Goal: Task Accomplishment & Management: Manage account settings

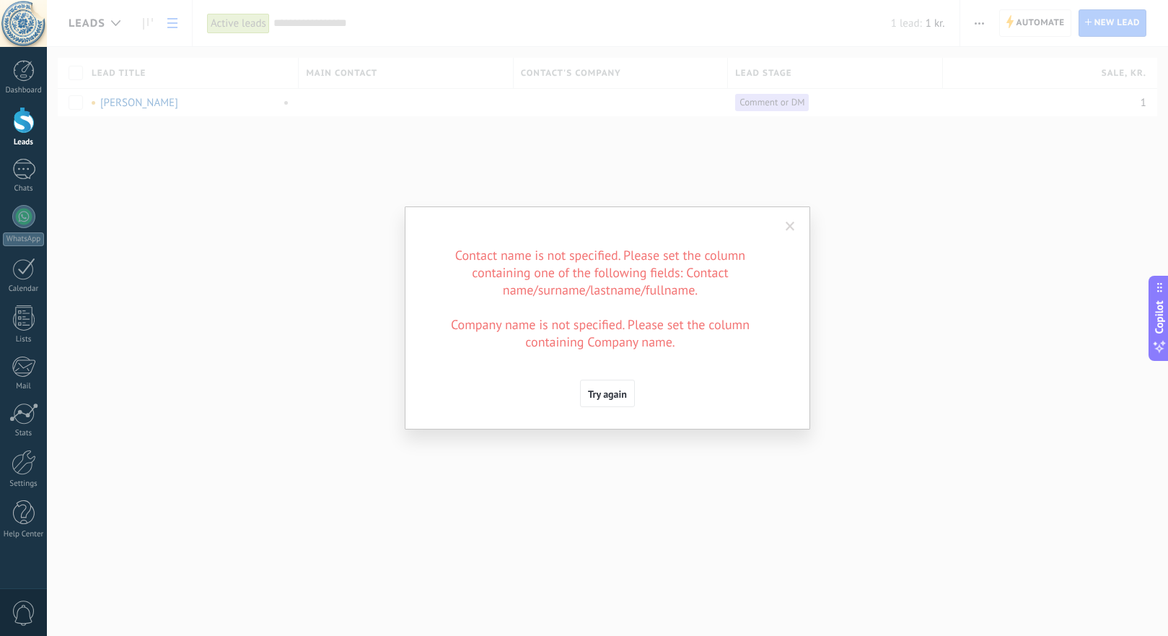
click at [652, 175] on div "Import settings Template: Choose a template List 1 Test Choose a template Delim…" at bounding box center [607, 318] width 1121 height 636
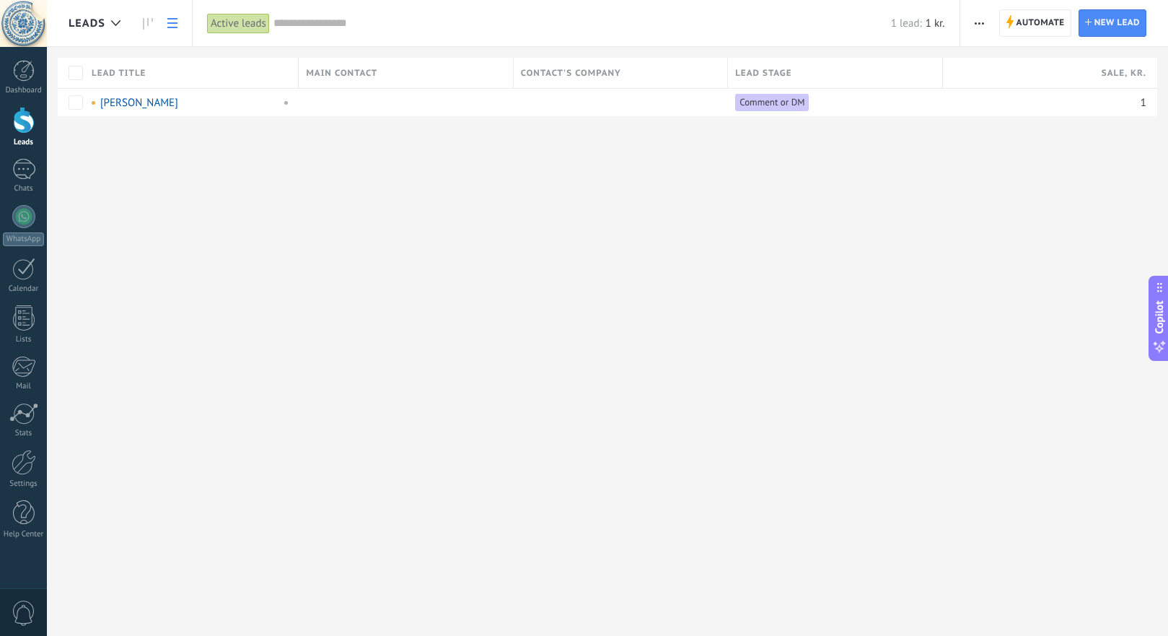
click at [21, 123] on div at bounding box center [24, 120] width 22 height 27
click at [977, 25] on span "button" at bounding box center [979, 22] width 9 height 27
click at [1009, 183] on span "Import" at bounding box center [1003, 177] width 31 height 29
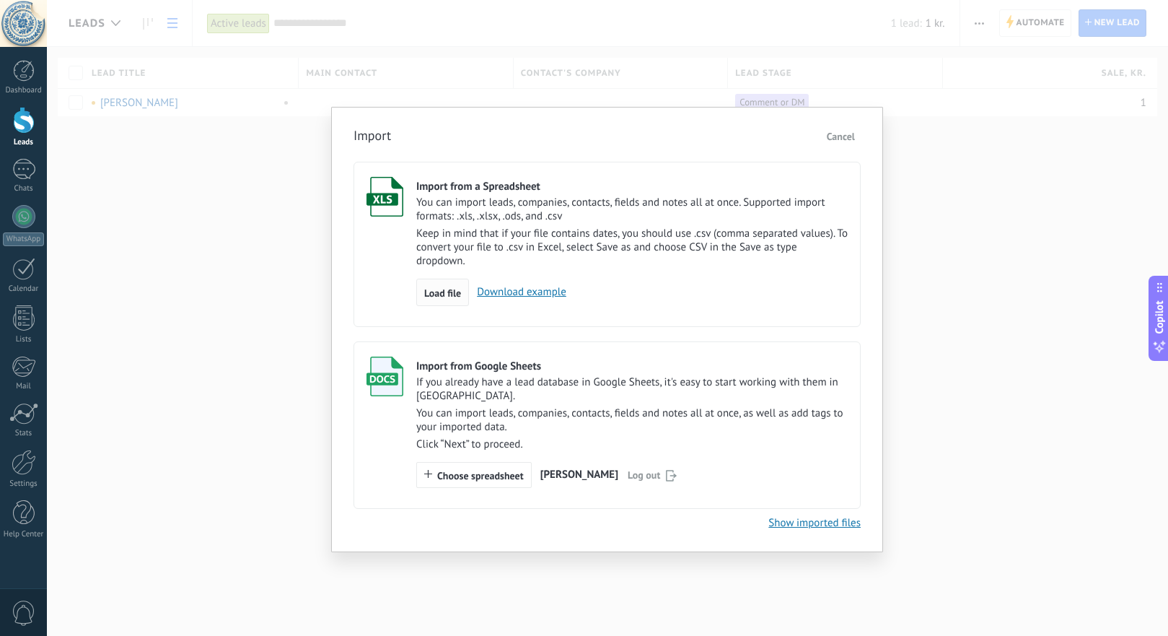
click at [448, 294] on span "Load file" at bounding box center [442, 293] width 37 height 10
click at [0, 0] on input "Import from a Spreadsheet You can import leads, companies, contacts, fields and…" at bounding box center [0, 0] width 0 height 0
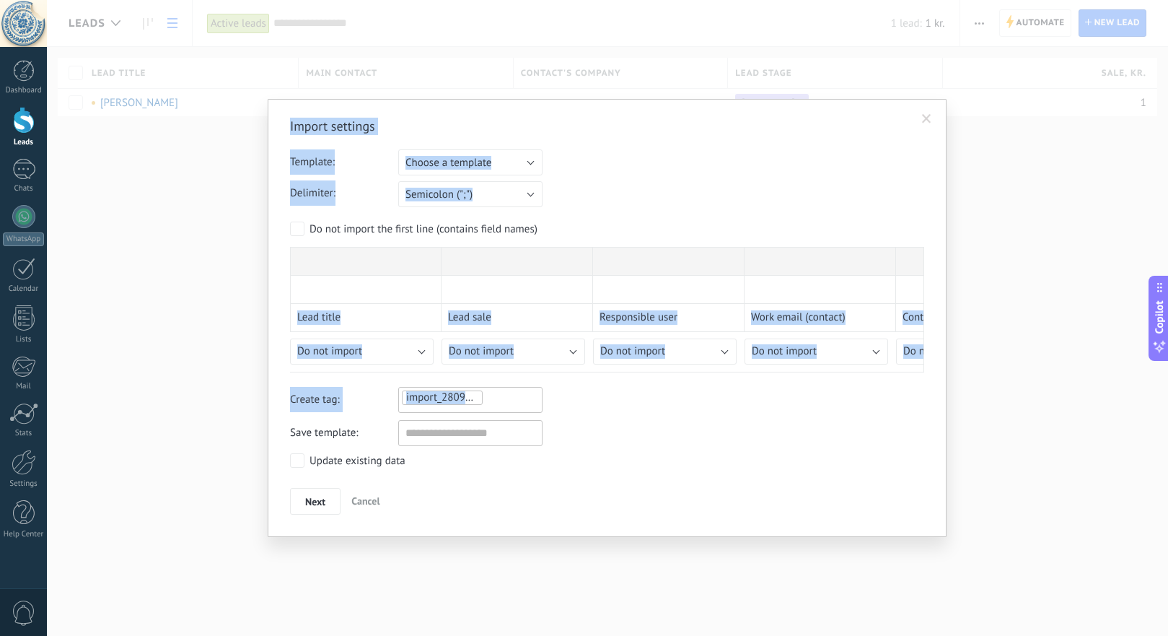
drag, startPoint x: 945, startPoint y: 394, endPoint x: 1000, endPoint y: 383, distance: 55.2
click at [1000, 383] on div "Import settings Template: Choose a template List 1 Test Choose a template Delim…" at bounding box center [607, 318] width 1121 height 636
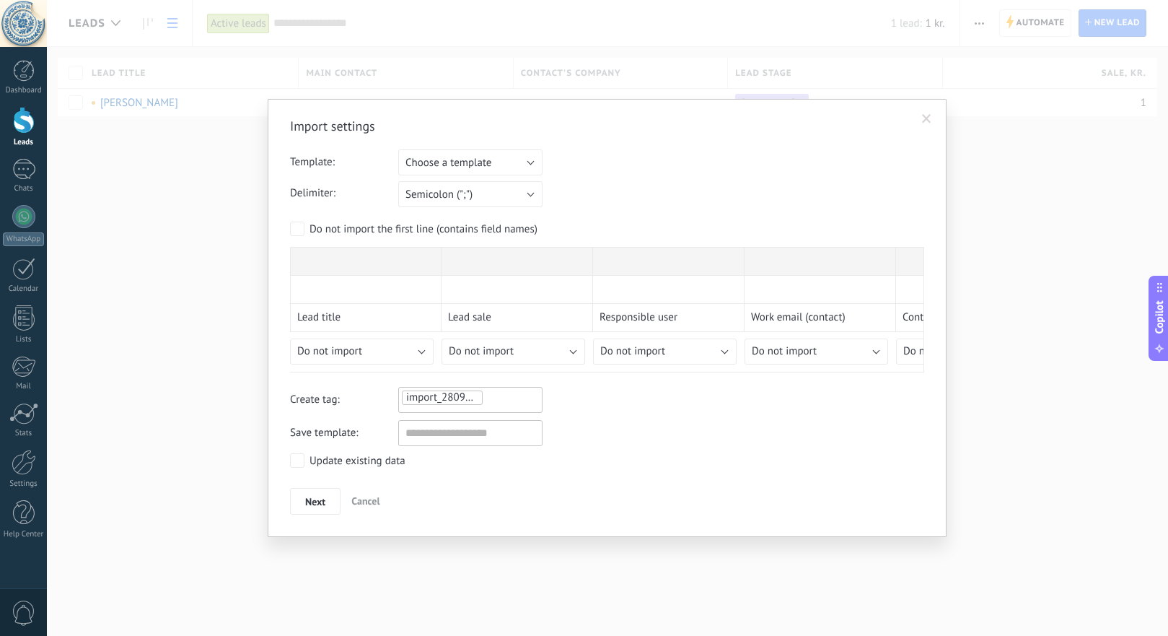
click at [781, 424] on div "Save template:" at bounding box center [607, 433] width 634 height 26
click at [318, 499] on span "Next" at bounding box center [315, 502] width 20 height 10
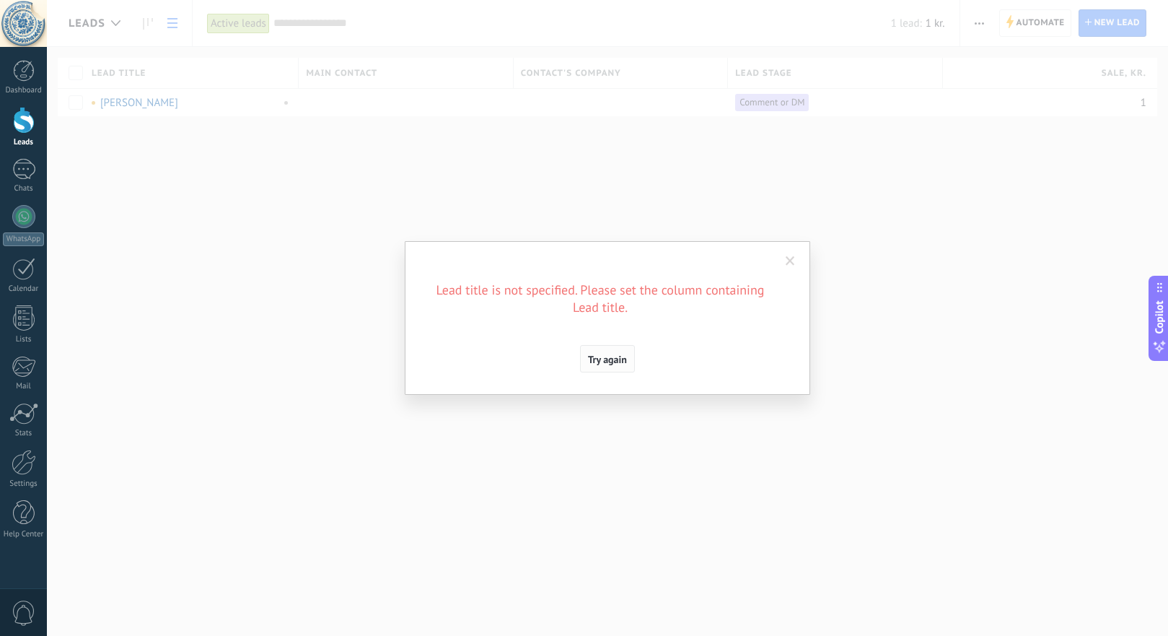
click at [608, 359] on span "Try again" at bounding box center [607, 359] width 39 height 10
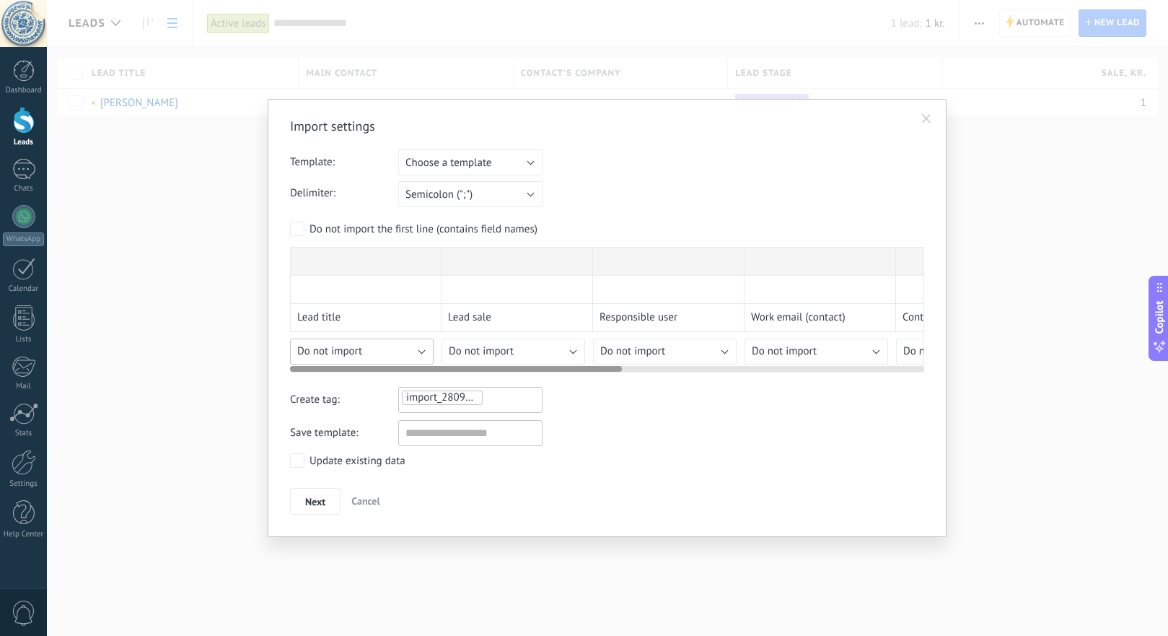
click at [357, 351] on span "Do not import" at bounding box center [329, 351] width 65 height 14
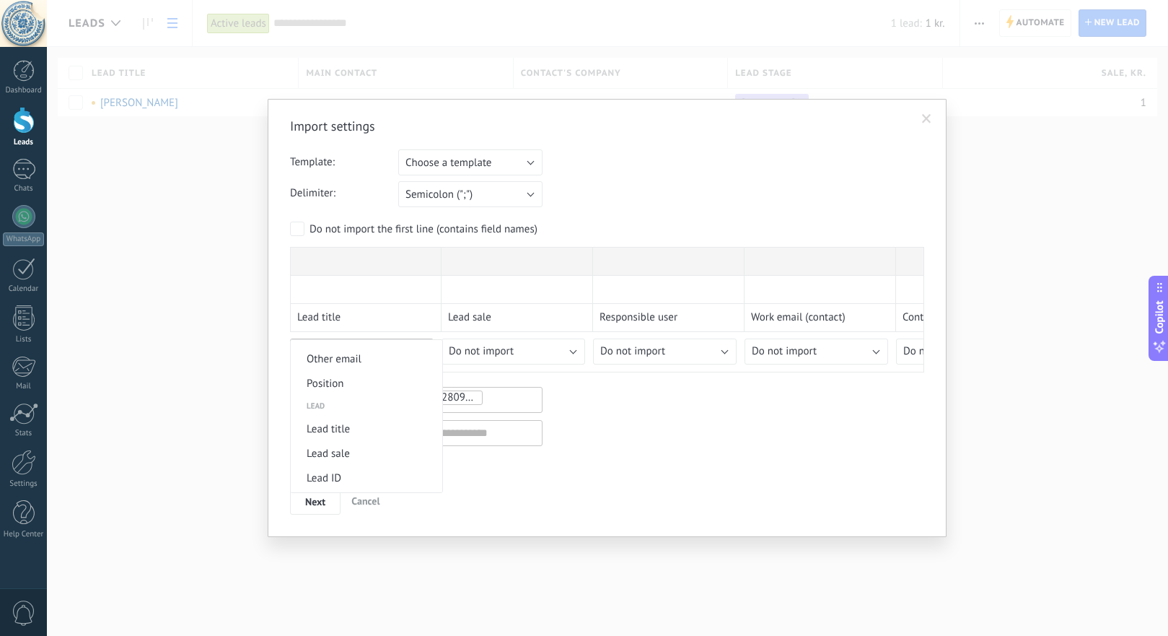
scroll to position [508, 0]
click at [372, 433] on span "Lead title" at bounding box center [364, 426] width 147 height 14
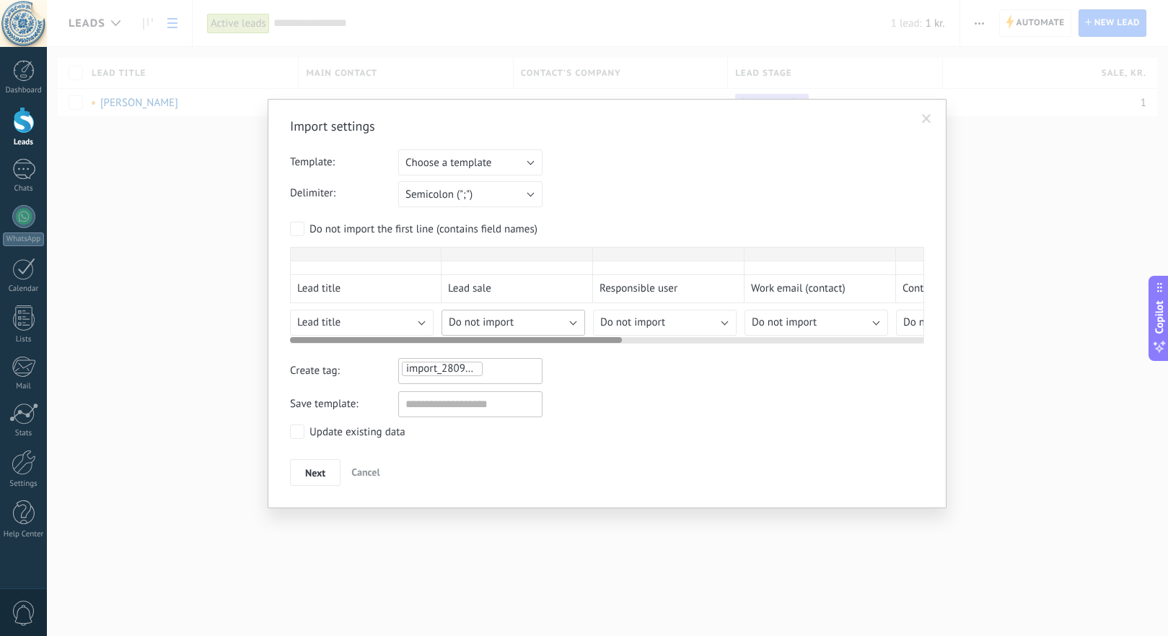
click at [537, 356] on div "Import settings Template: Choose a template List 1 Test Choose a template Delim…" at bounding box center [607, 302] width 634 height 368
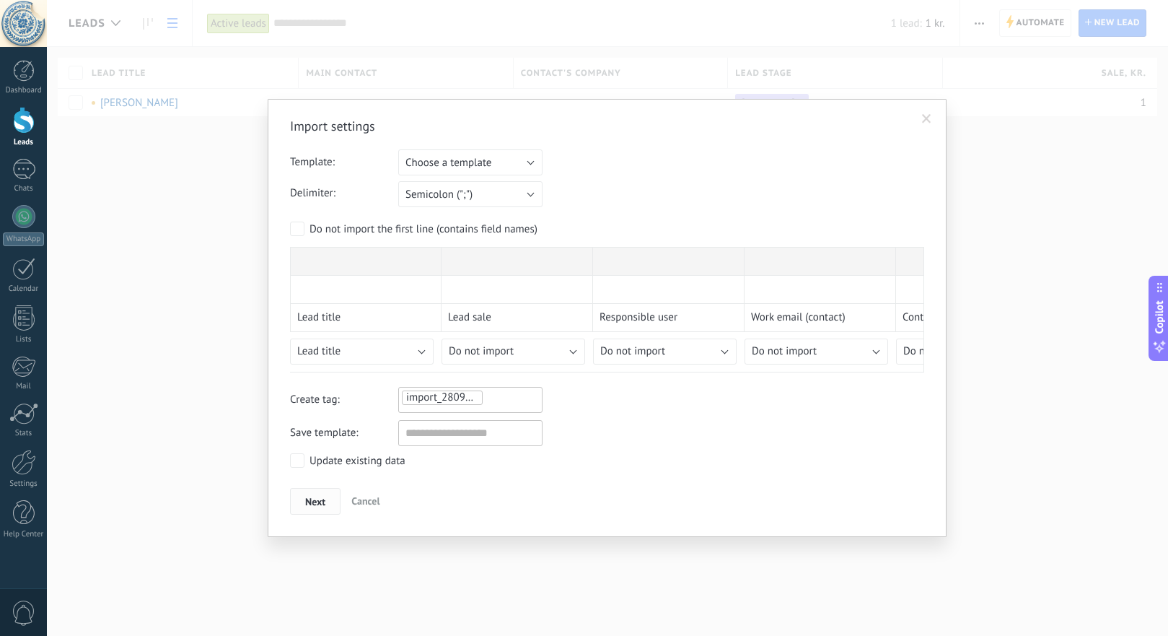
click at [316, 498] on span "Next" at bounding box center [315, 502] width 20 height 10
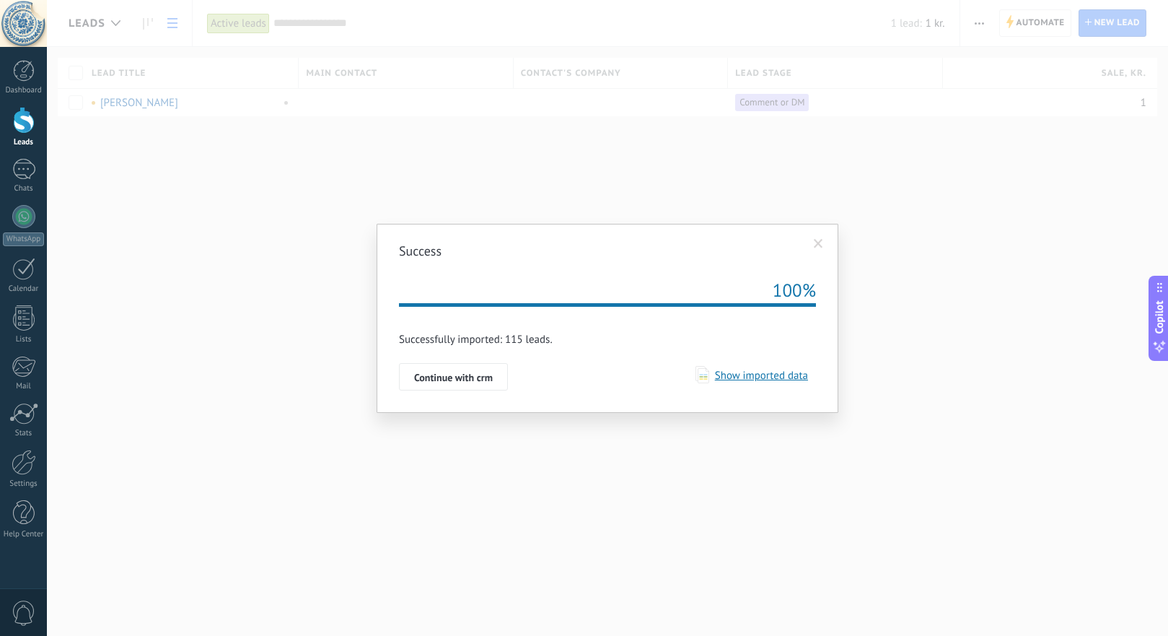
click at [765, 376] on span "Show imported data" at bounding box center [758, 376] width 99 height 14
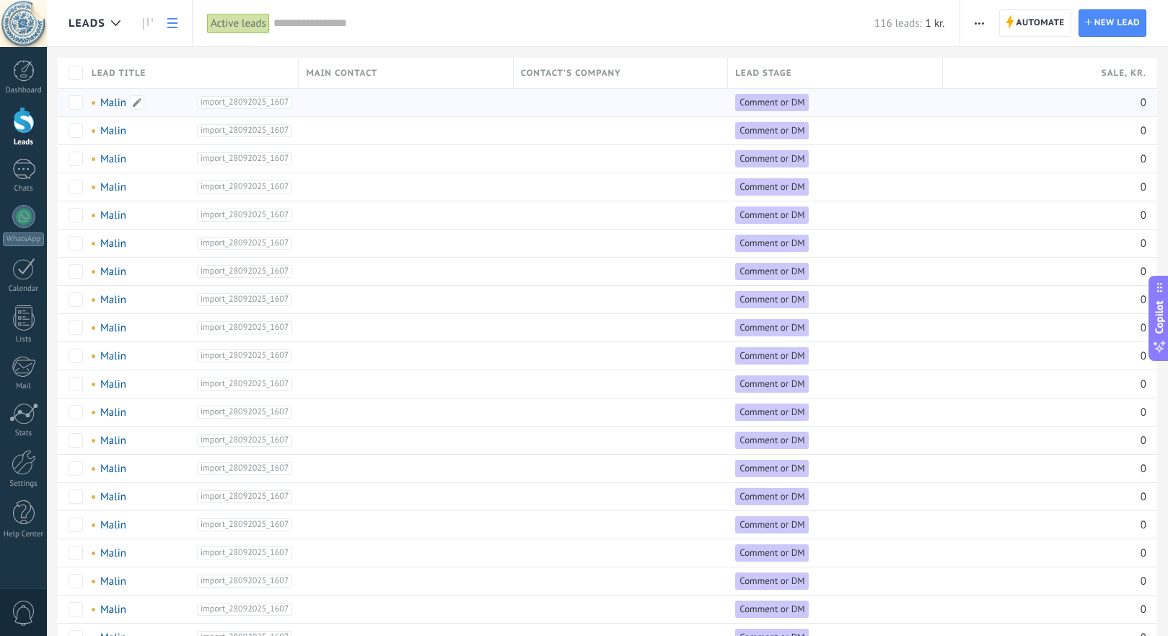
click at [177, 100] on div "Malin" at bounding box center [144, 102] width 105 height 13
click at [268, 104] on span "import_28092025_1607" at bounding box center [245, 102] width 96 height 13
click at [406, 102] on div at bounding box center [402, 102] width 207 height 27
click at [406, 226] on div at bounding box center [402, 214] width 207 height 27
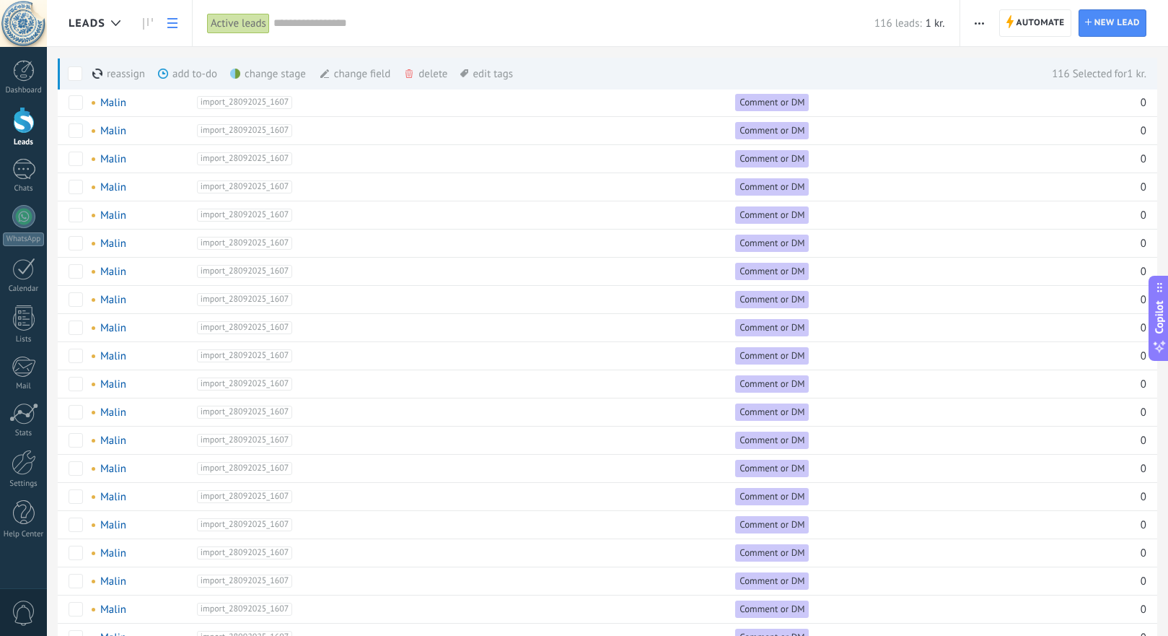
click at [434, 71] on div "delete more" at bounding box center [452, 74] width 98 height 32
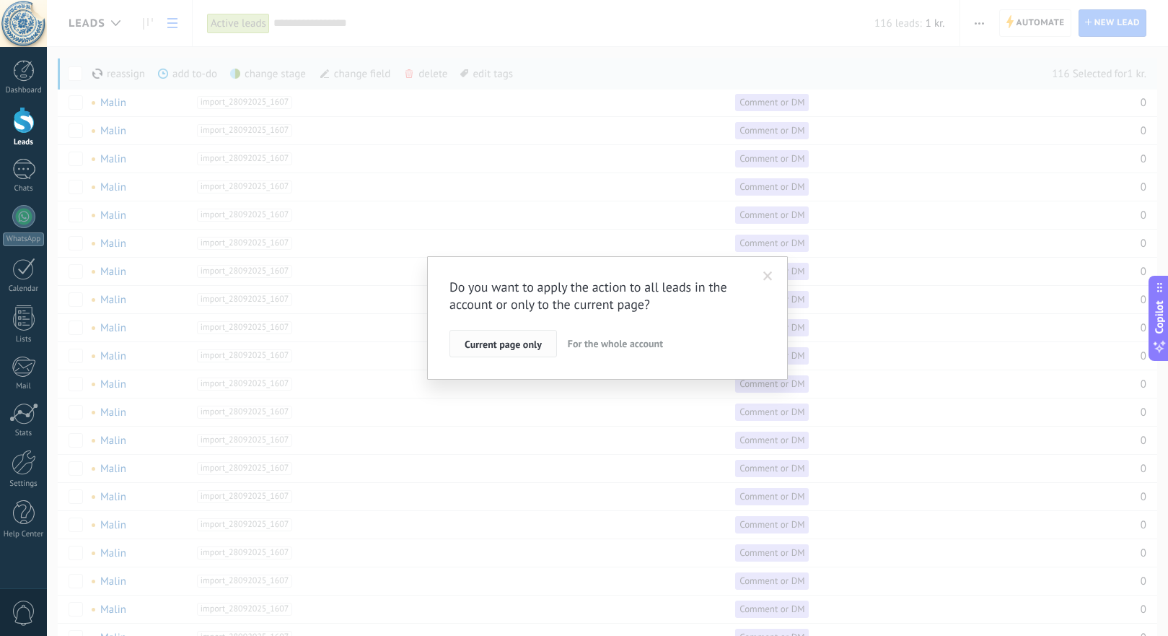
click at [528, 345] on span "Current page only" at bounding box center [503, 344] width 77 height 10
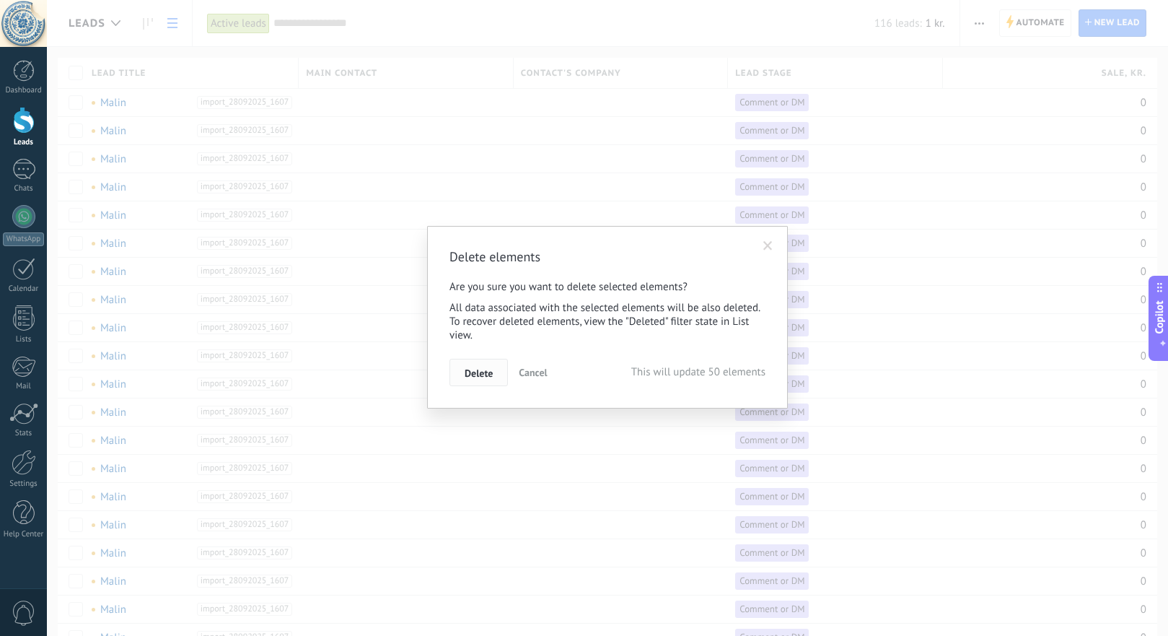
click at [481, 377] on span "Delete" at bounding box center [479, 373] width 28 height 10
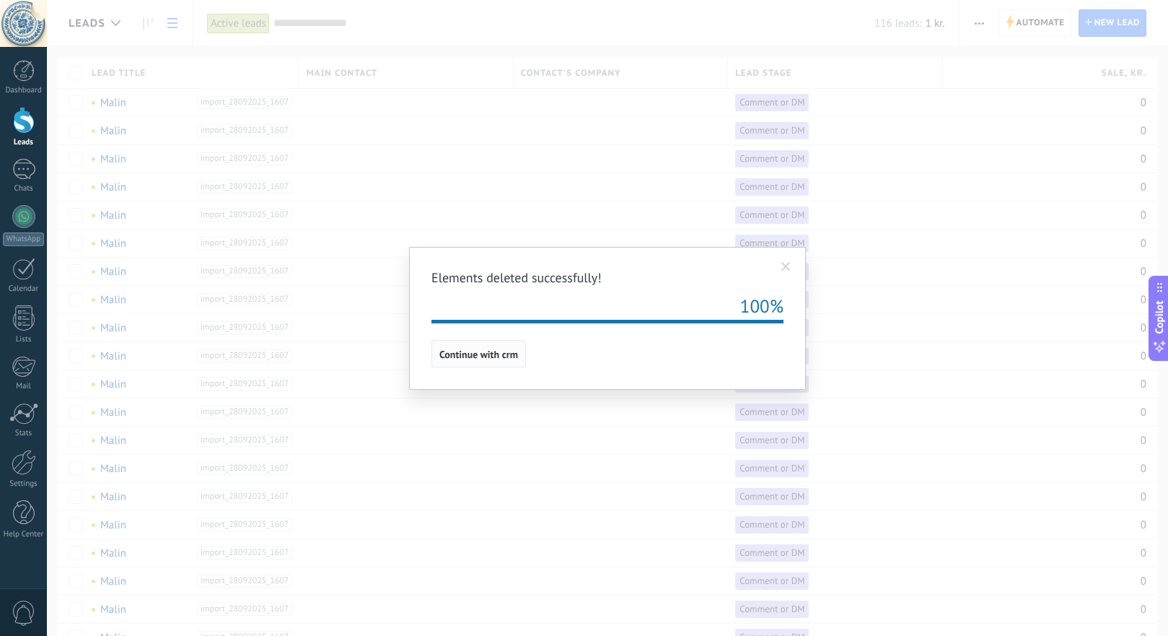
click at [462, 351] on span "Continue with crm" at bounding box center [478, 354] width 79 height 10
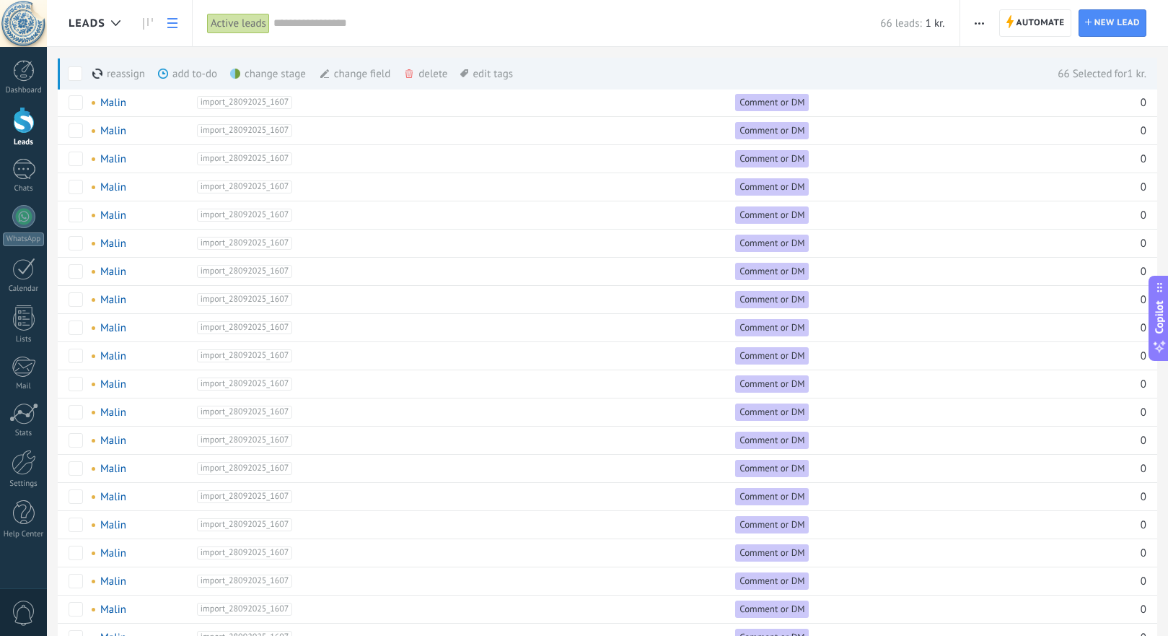
click at [425, 72] on div "delete more" at bounding box center [452, 74] width 98 height 32
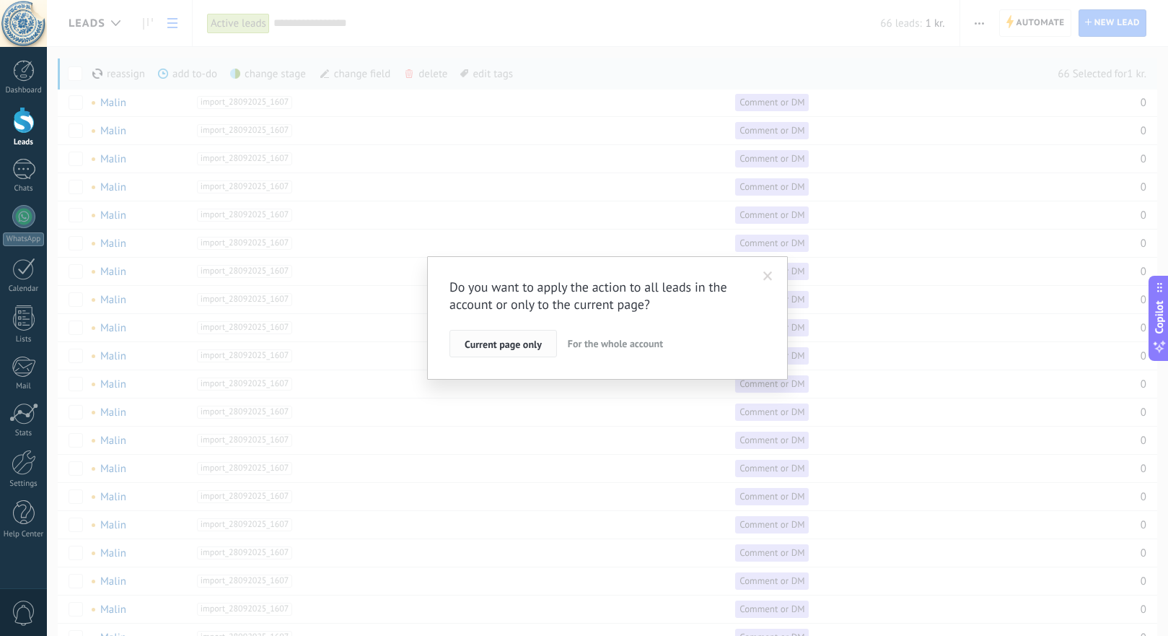
click at [515, 344] on span "Current page only" at bounding box center [503, 344] width 77 height 10
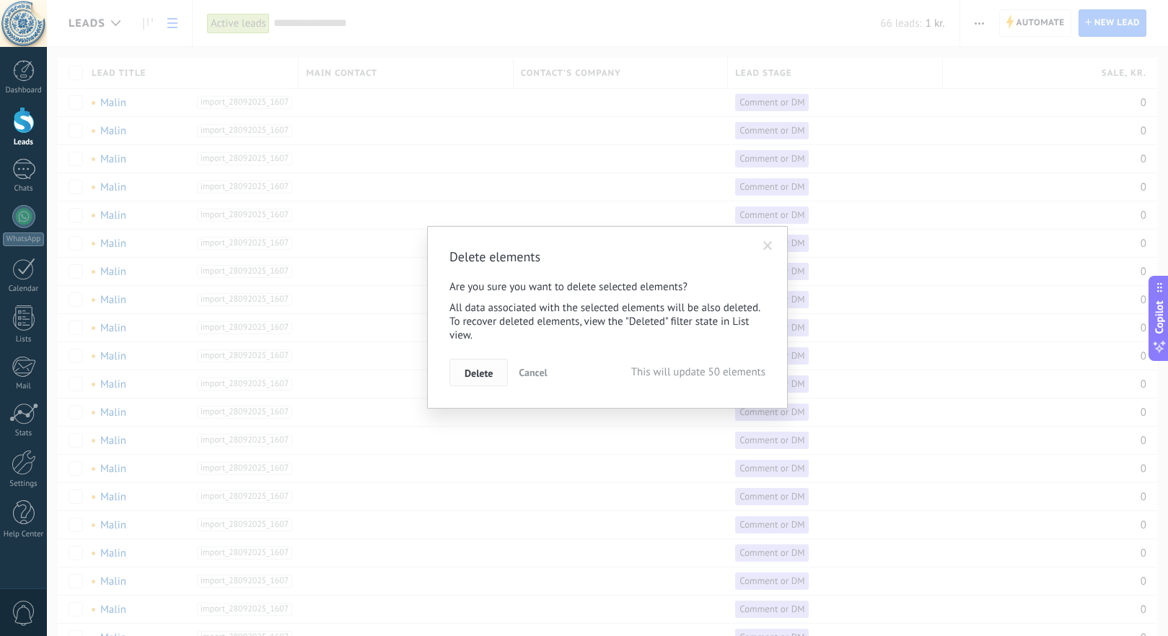
click at [479, 375] on span "Delete" at bounding box center [479, 373] width 28 height 10
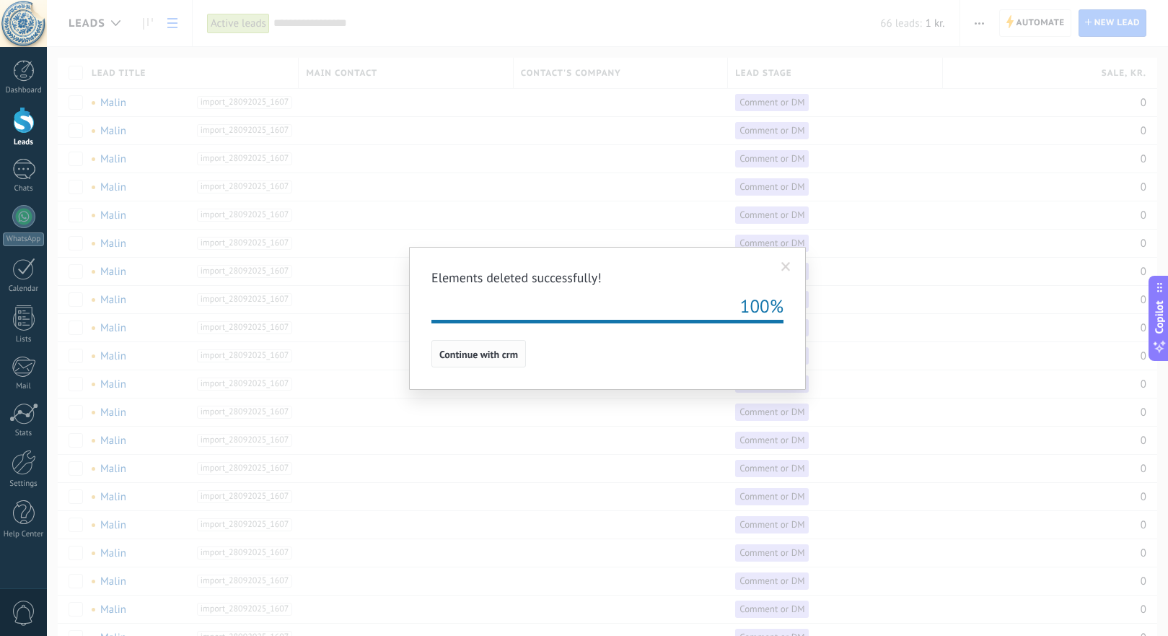
click at [478, 352] on span "Continue with crm" at bounding box center [478, 354] width 79 height 10
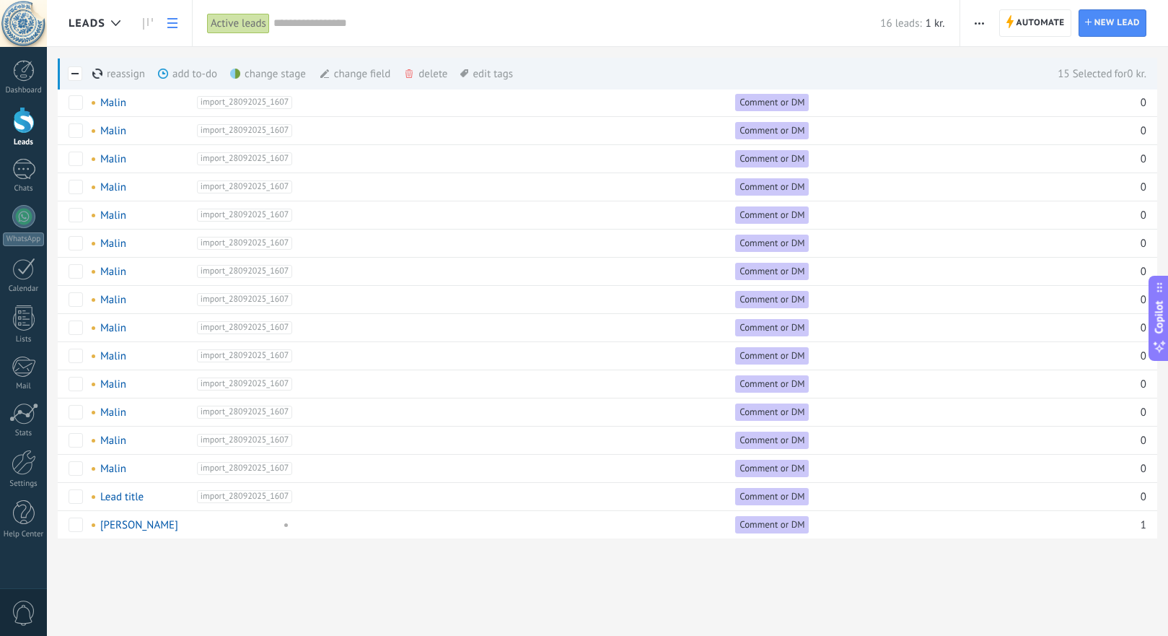
click at [430, 74] on div "delete more" at bounding box center [452, 74] width 98 height 32
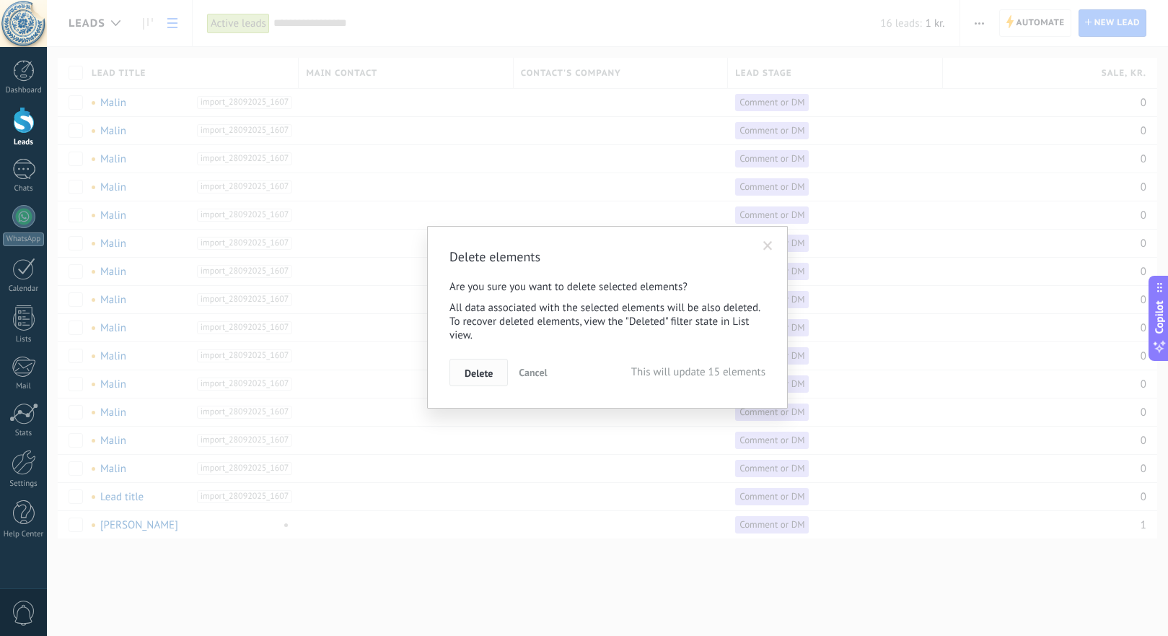
click at [469, 374] on span "Delete" at bounding box center [479, 373] width 28 height 10
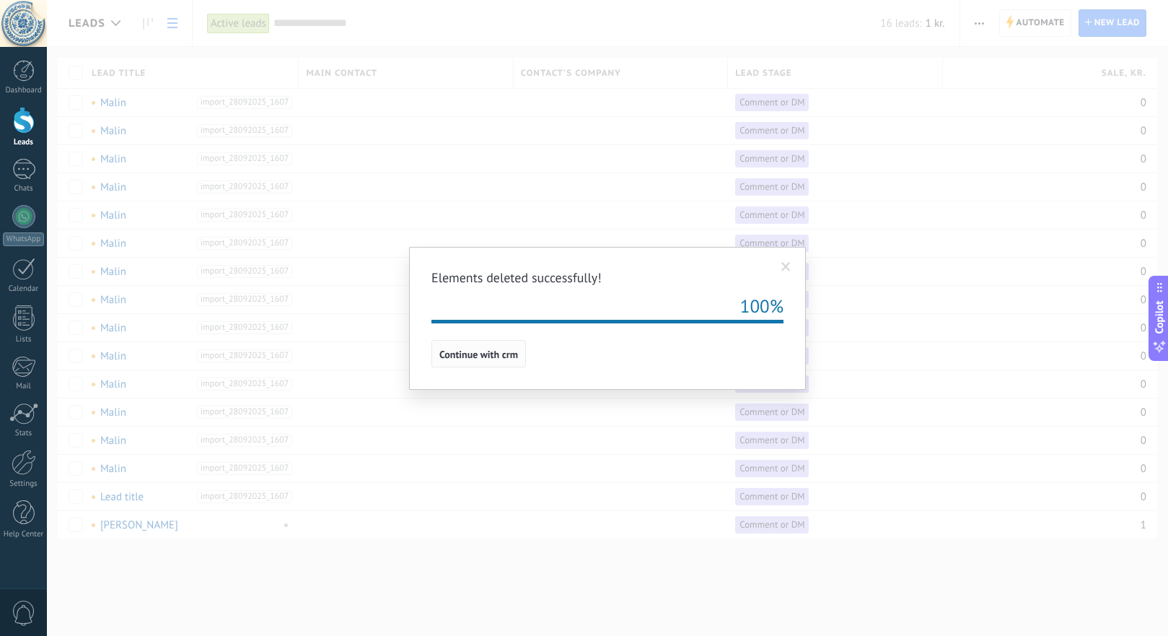
click at [483, 357] on span "Continue with crm" at bounding box center [478, 354] width 79 height 10
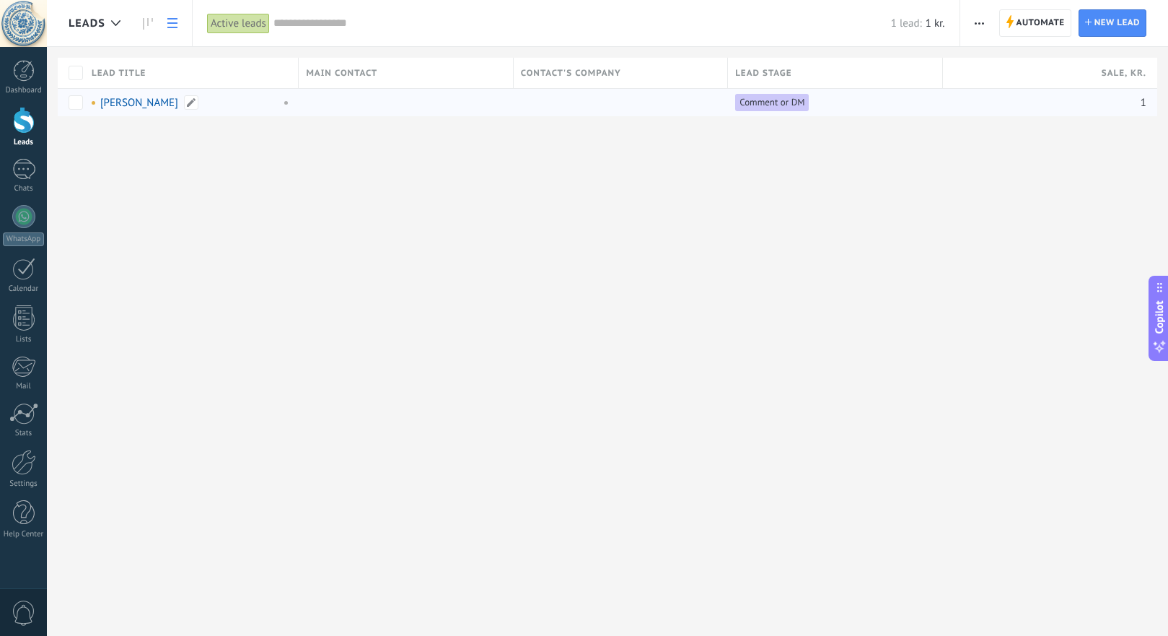
click at [154, 106] on link "[PERSON_NAME]" at bounding box center [139, 103] width 78 height 14
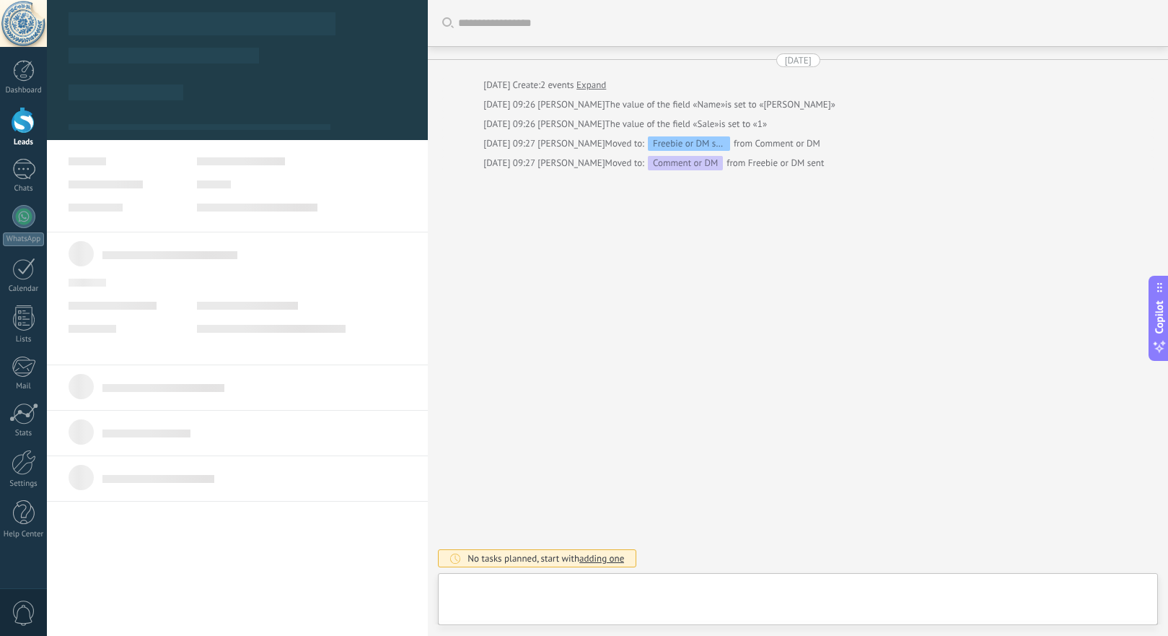
type textarea "***"
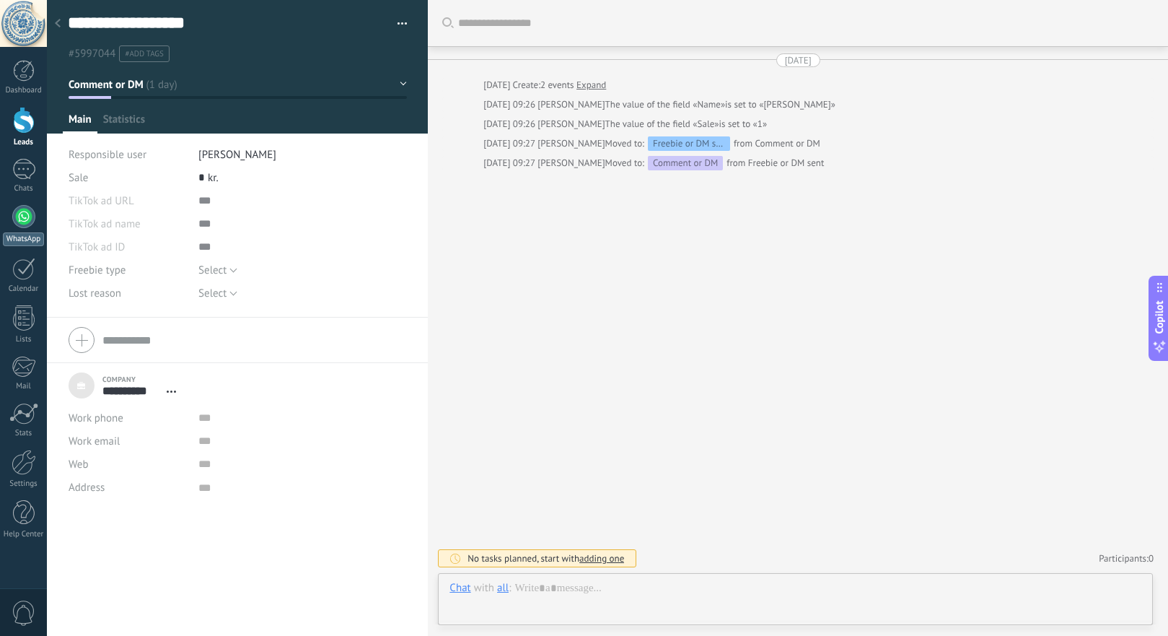
scroll to position [14, 0]
click at [58, 22] on icon at bounding box center [58, 23] width 6 height 9
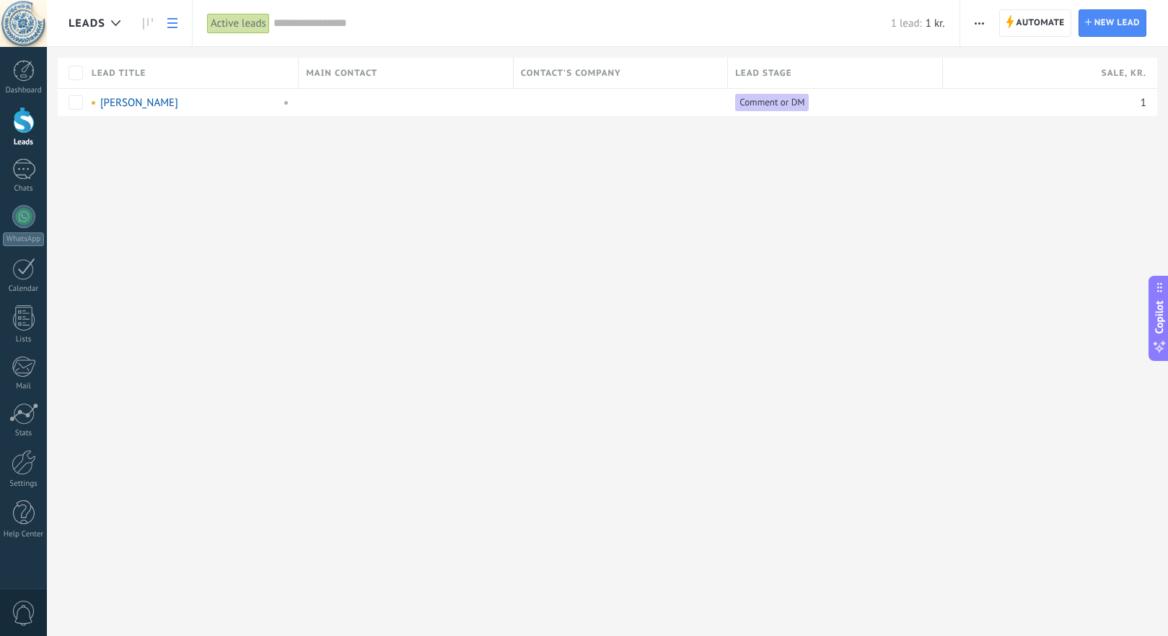
click at [987, 23] on button "button" at bounding box center [979, 22] width 21 height 27
click at [986, 22] on button "button" at bounding box center [979, 22] width 21 height 27
click at [980, 22] on use "button" at bounding box center [979, 23] width 9 height 2
click at [1018, 184] on span "Import" at bounding box center [1003, 177] width 31 height 29
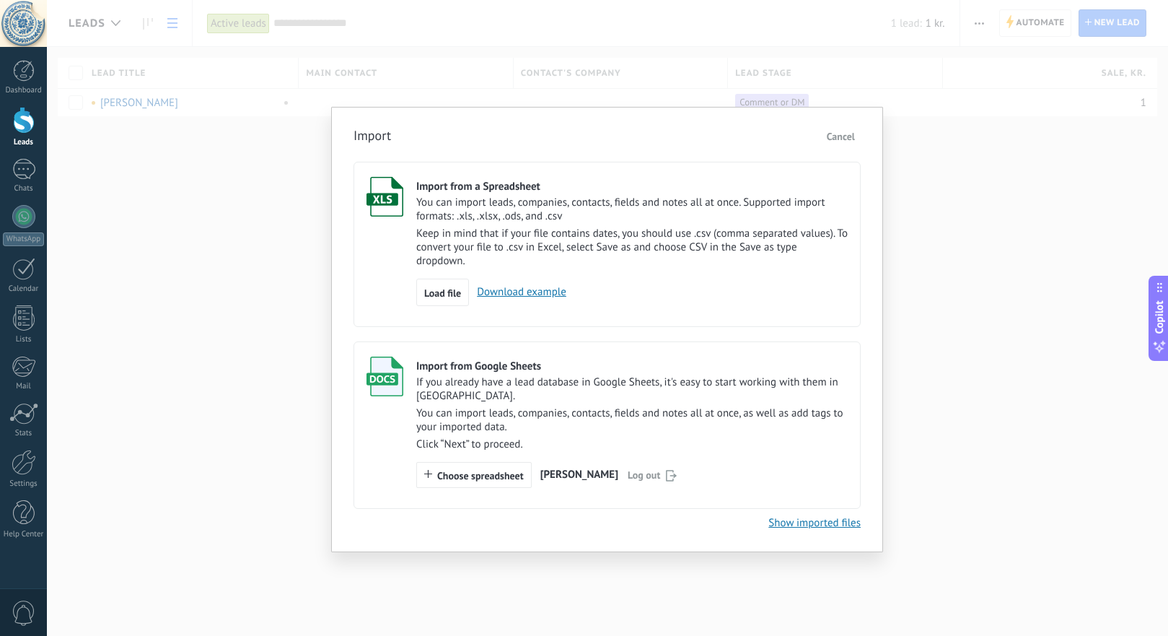
click at [588, 476] on span "[PERSON_NAME]" at bounding box center [580, 474] width 78 height 11
click at [488, 480] on span "Choose spreadsheet" at bounding box center [480, 476] width 87 height 10
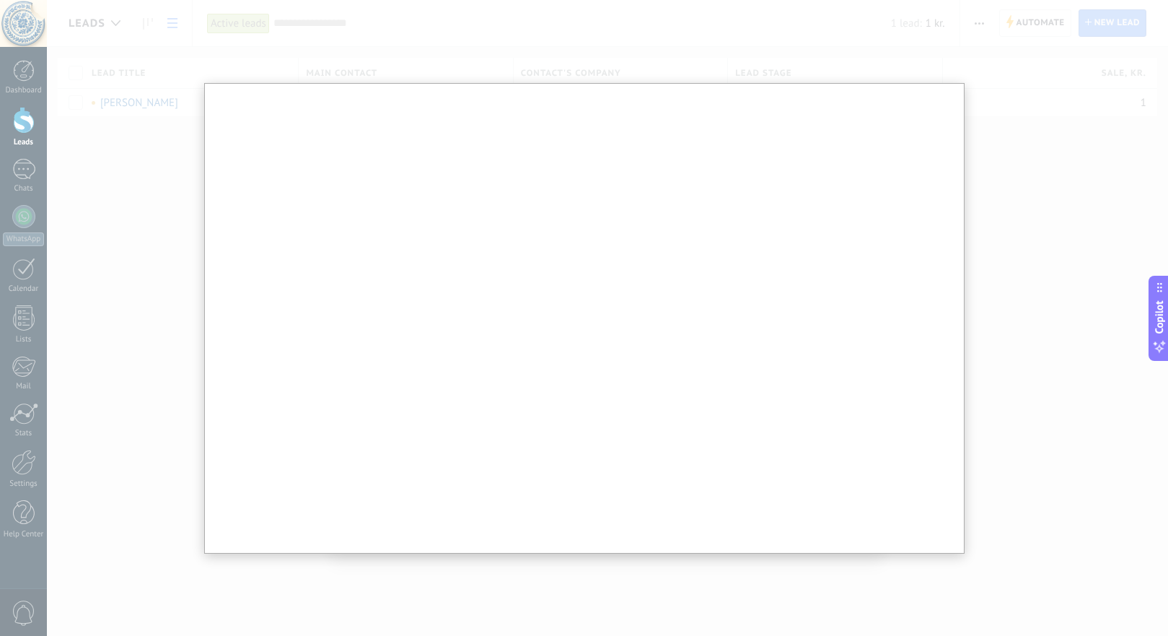
click at [1021, 324] on div at bounding box center [584, 318] width 1168 height 636
click at [106, 159] on div at bounding box center [584, 318] width 1168 height 636
click at [1041, 220] on div at bounding box center [584, 318] width 1168 height 636
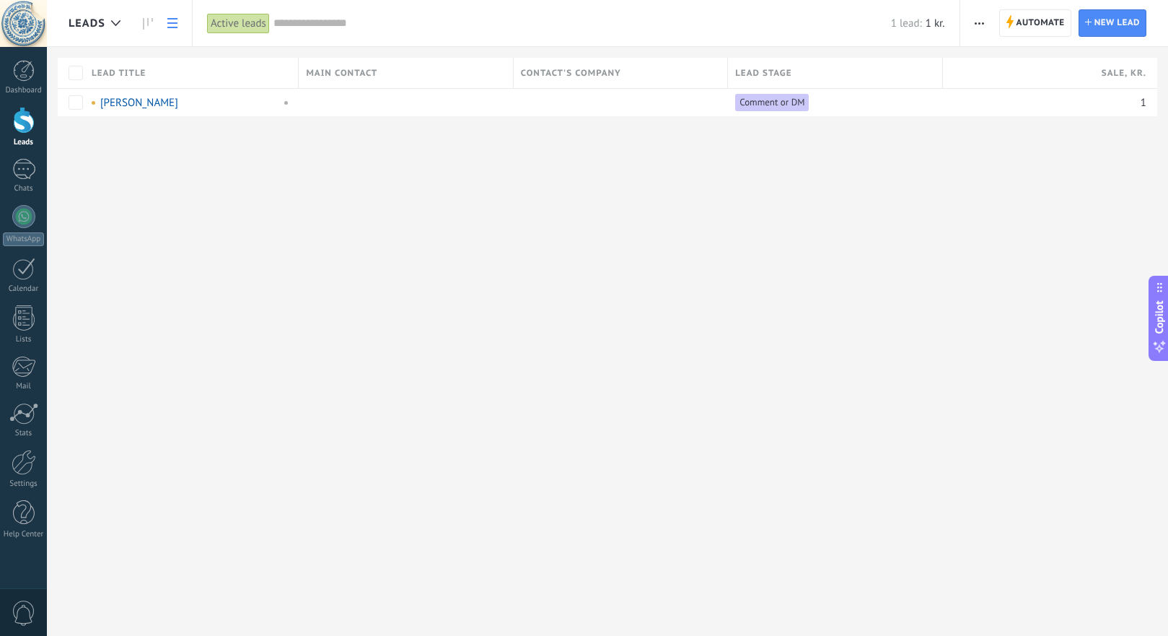
click at [980, 22] on use "button" at bounding box center [979, 23] width 9 height 2
click at [1017, 183] on span "Import" at bounding box center [1003, 177] width 31 height 29
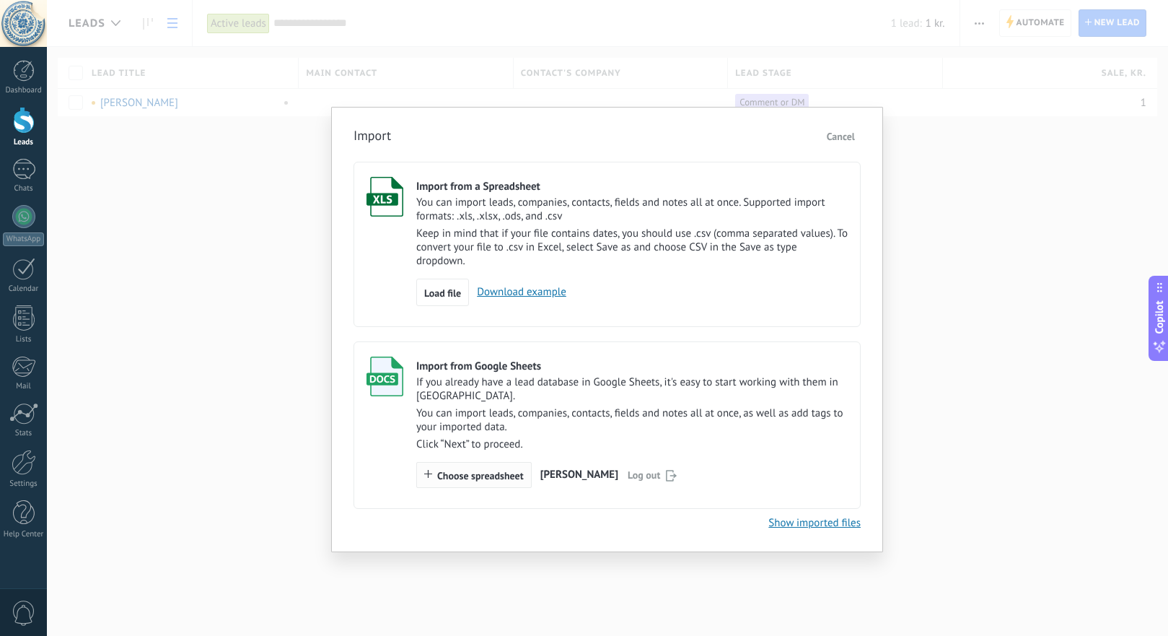
click at [494, 479] on span "Choose spreadsheet" at bounding box center [480, 476] width 87 height 10
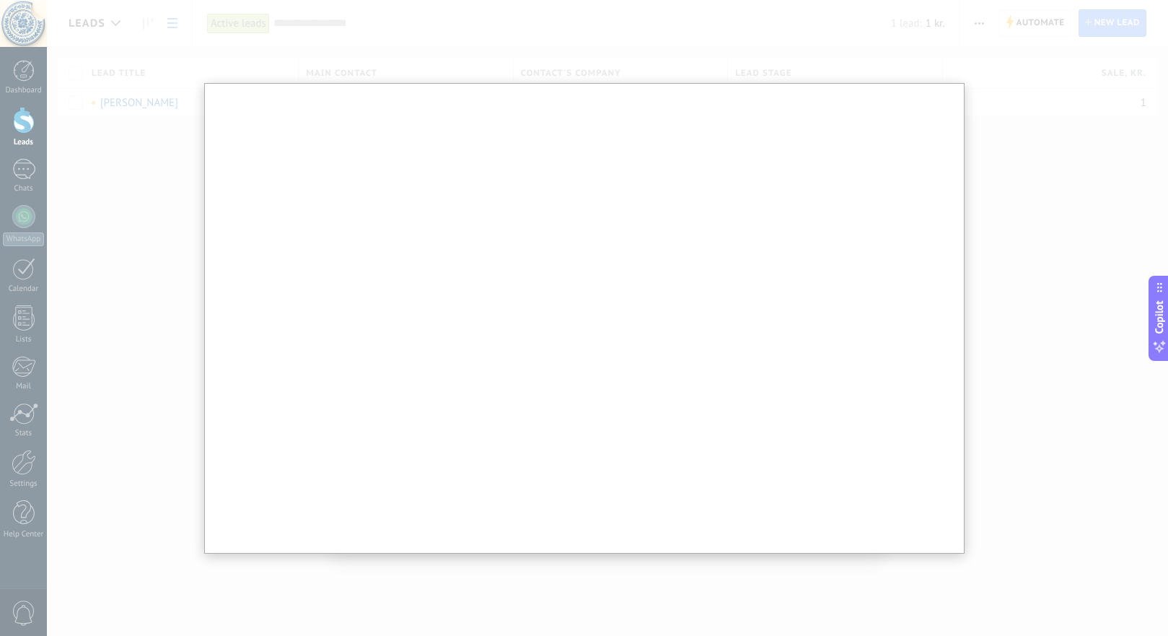
click at [673, 18] on div at bounding box center [584, 318] width 1168 height 636
click at [836, 45] on div at bounding box center [584, 318] width 1168 height 636
click at [1105, 244] on div at bounding box center [584, 318] width 1168 height 636
click at [1007, 311] on div at bounding box center [584, 318] width 1168 height 636
click at [1002, 298] on div at bounding box center [584, 318] width 1168 height 636
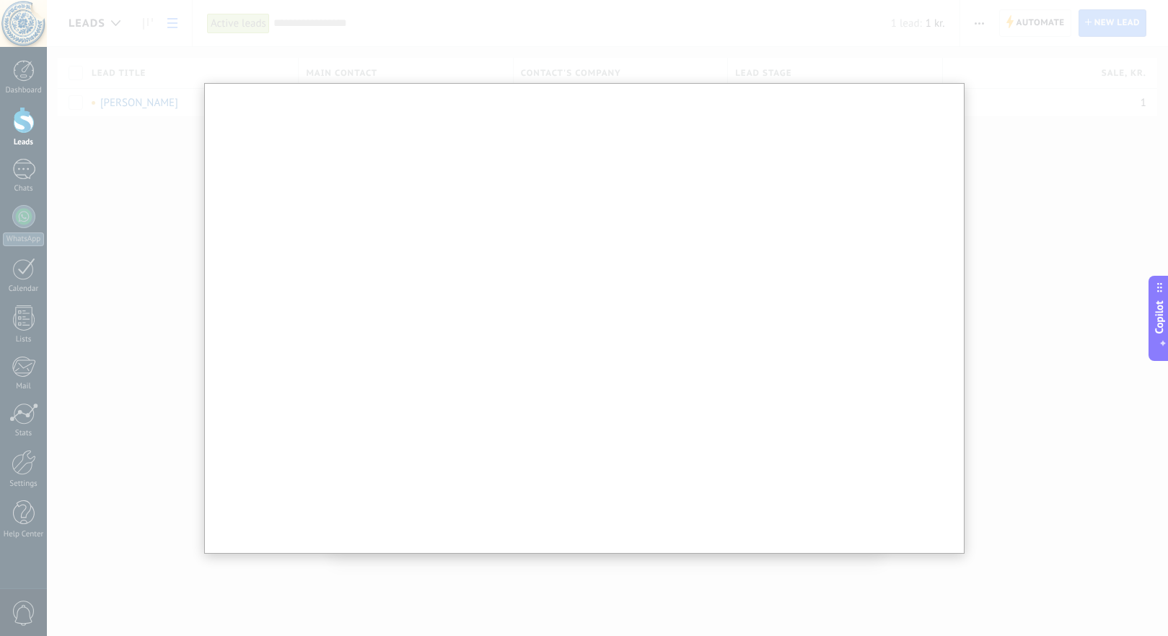
click at [168, 248] on div at bounding box center [584, 318] width 1168 height 636
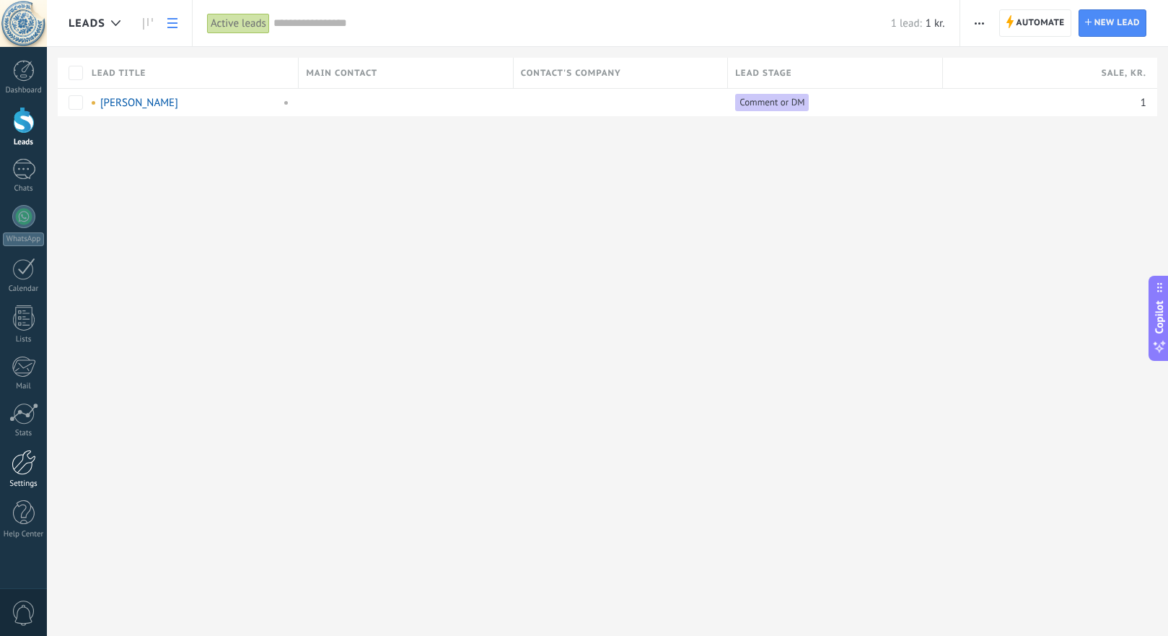
click at [29, 464] on div at bounding box center [24, 462] width 25 height 25
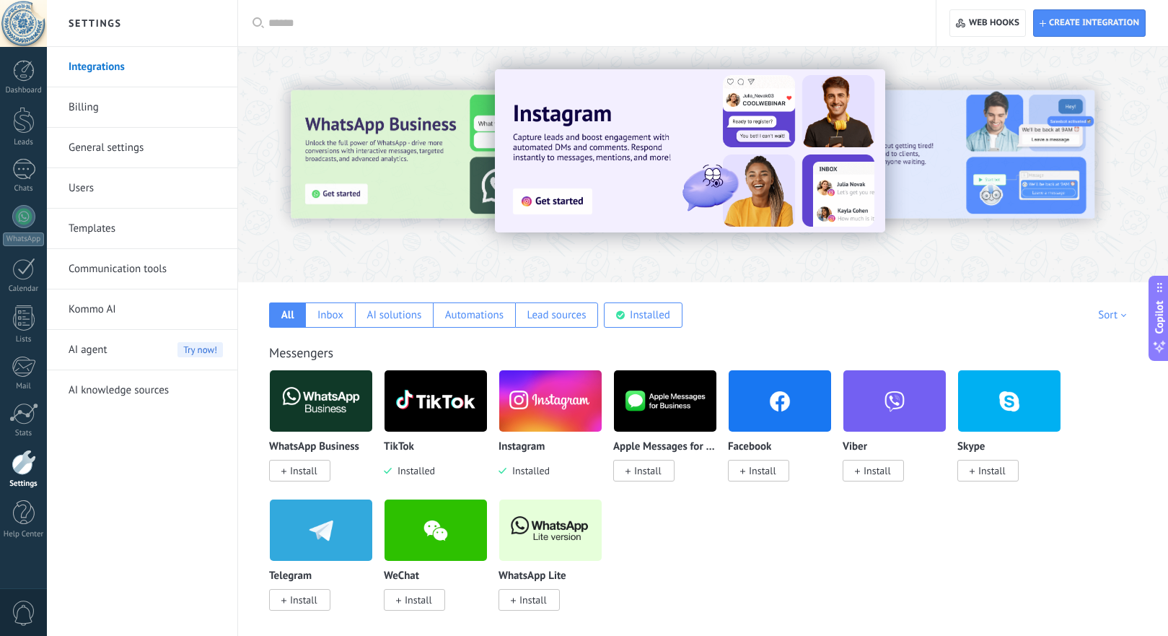
click at [157, 267] on link "Communication tools" at bounding box center [146, 269] width 154 height 40
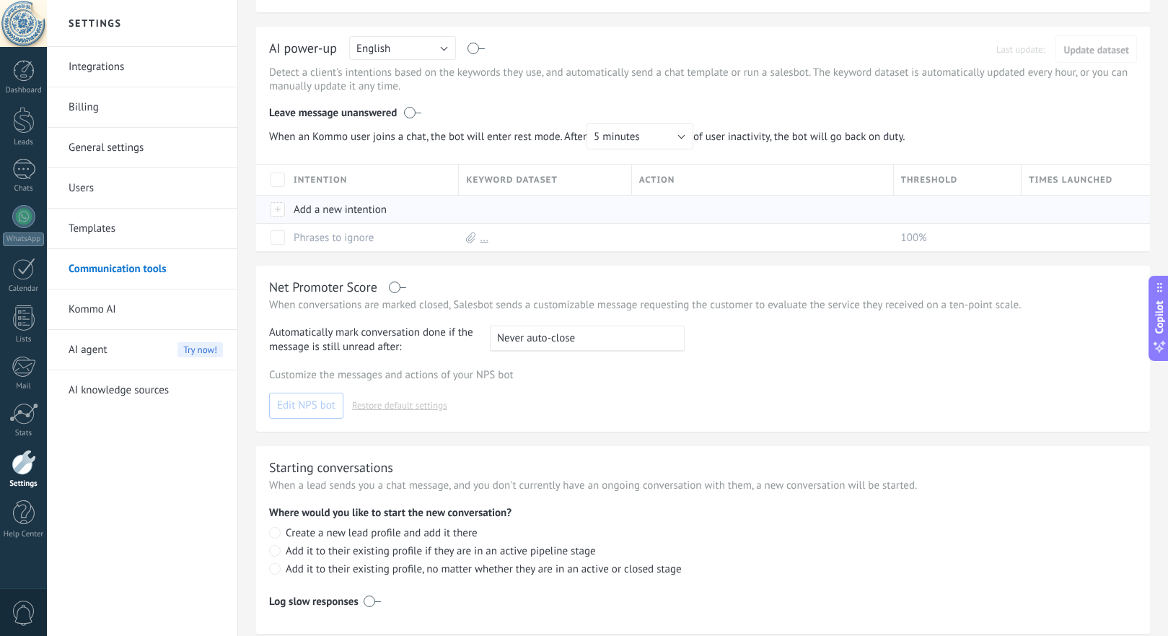
scroll to position [284, 0]
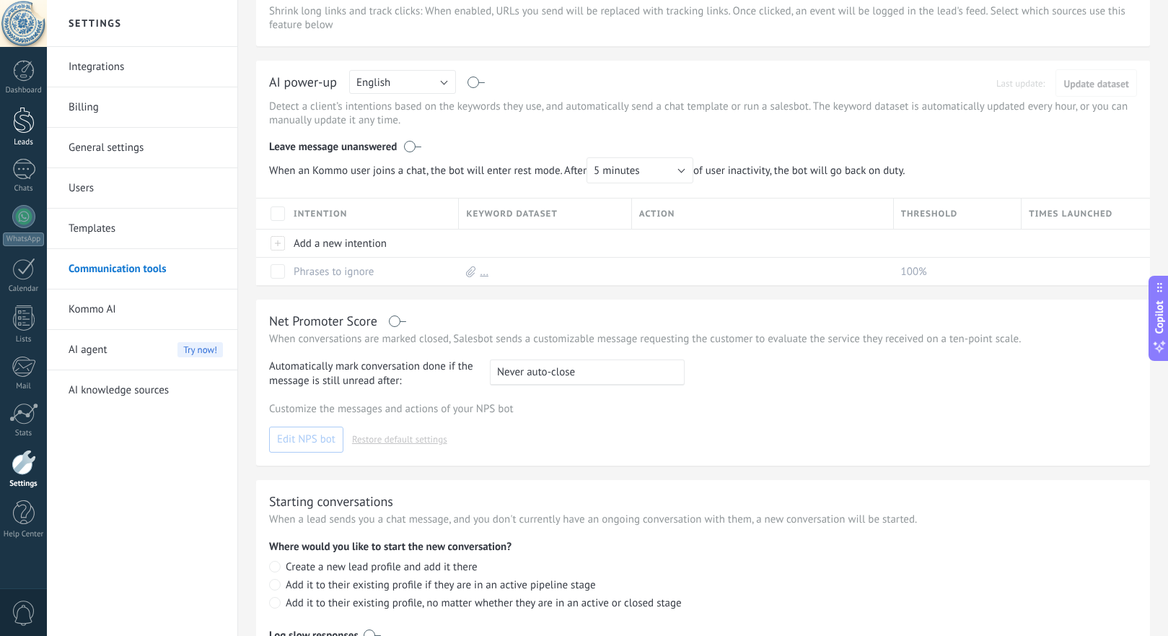
click at [17, 118] on div at bounding box center [24, 120] width 22 height 27
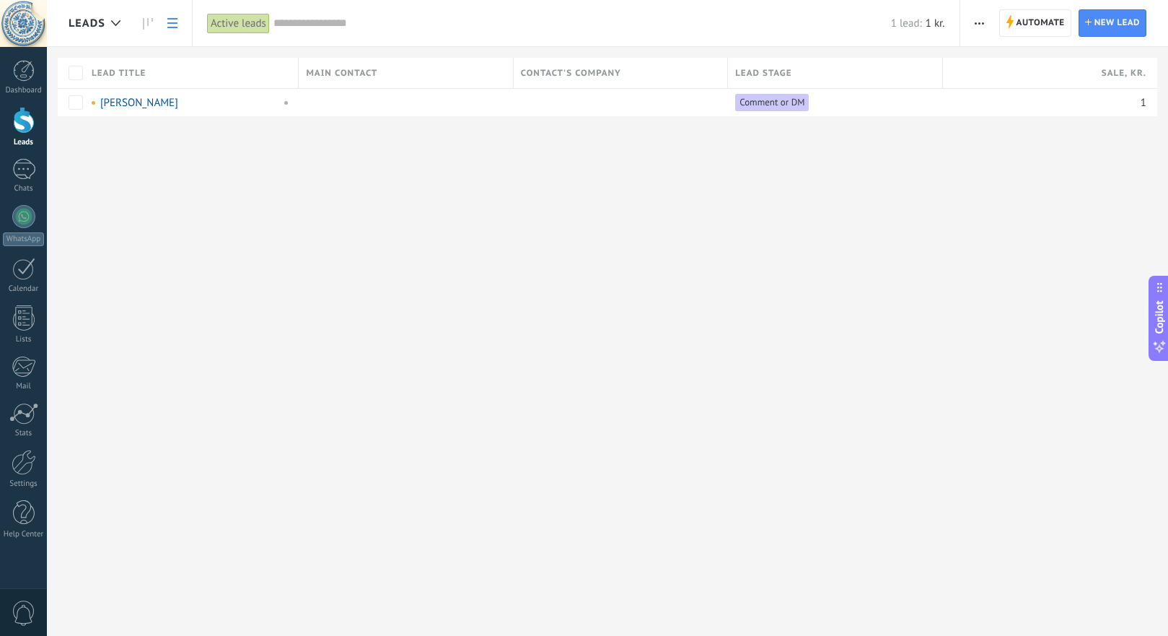
click at [979, 22] on icon "button" at bounding box center [979, 23] width 9 height 2
click at [1011, 172] on span "Import" at bounding box center [1003, 177] width 31 height 29
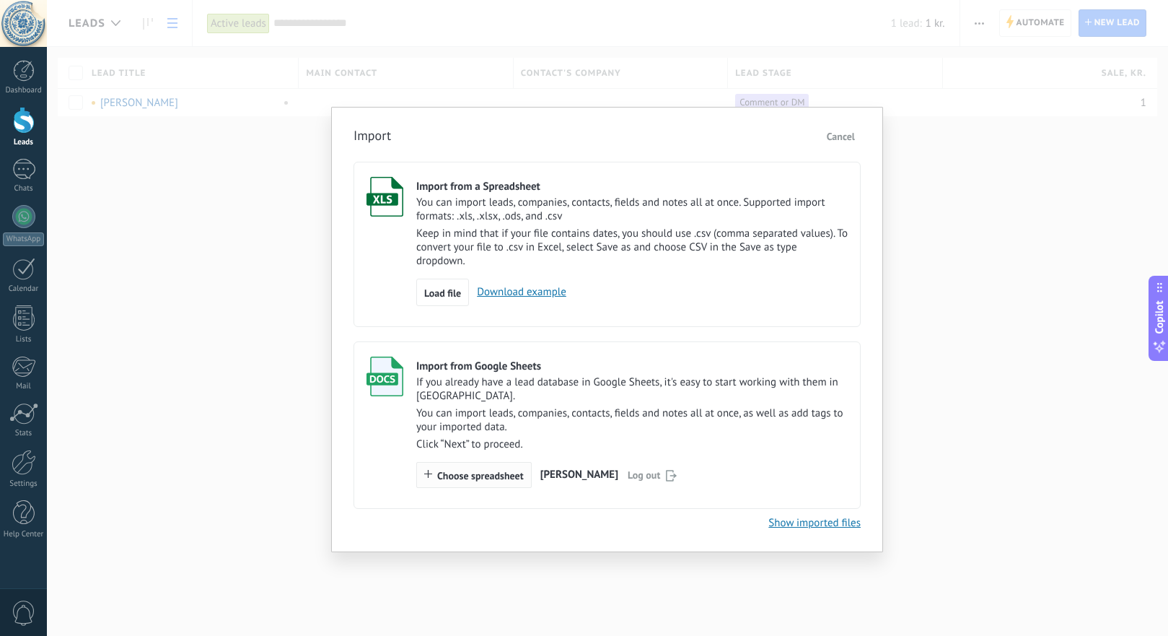
click at [472, 480] on span "Choose spreadsheet" at bounding box center [480, 476] width 87 height 10
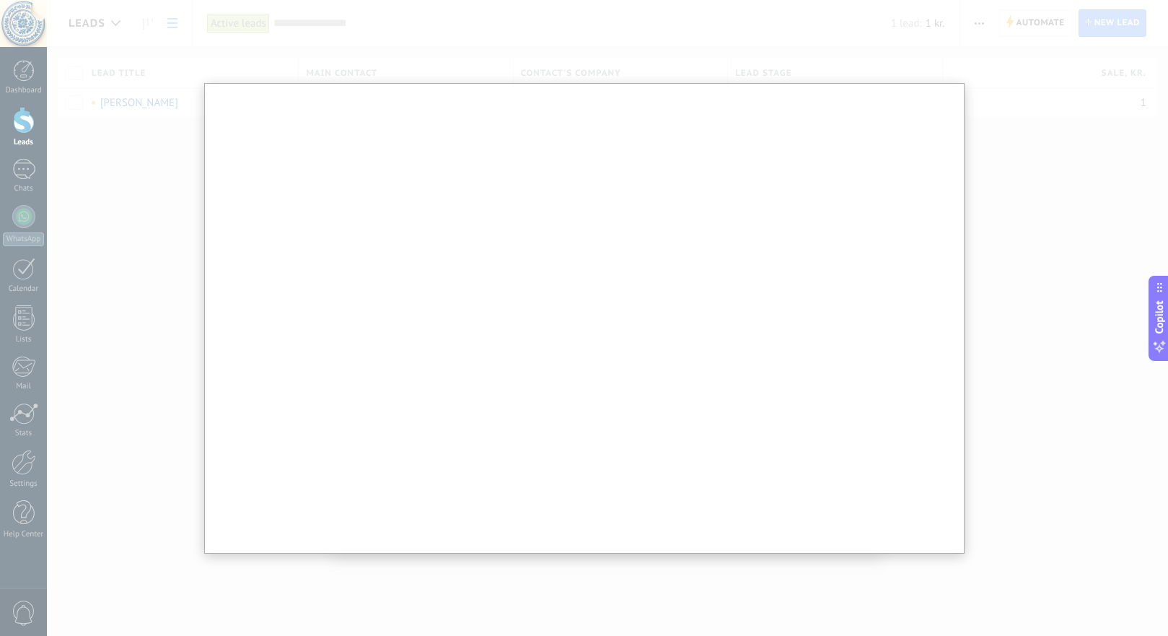
click at [1025, 290] on div at bounding box center [584, 318] width 1168 height 636
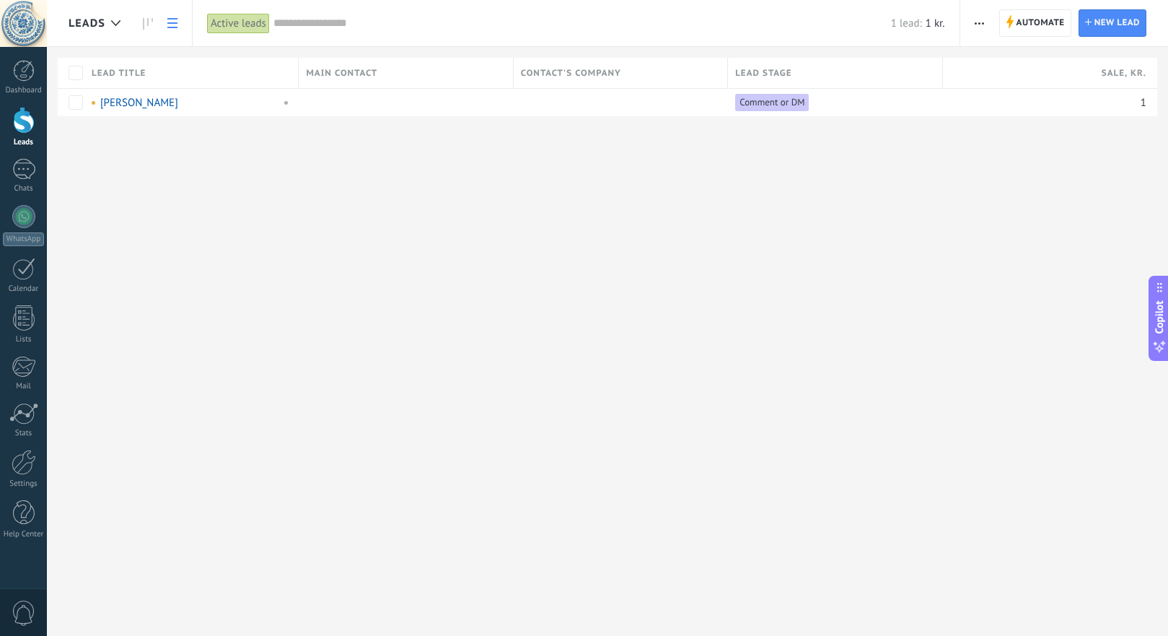
click at [978, 23] on icon "button" at bounding box center [979, 23] width 9 height 2
click at [1030, 180] on div "Import" at bounding box center [1015, 177] width 109 height 29
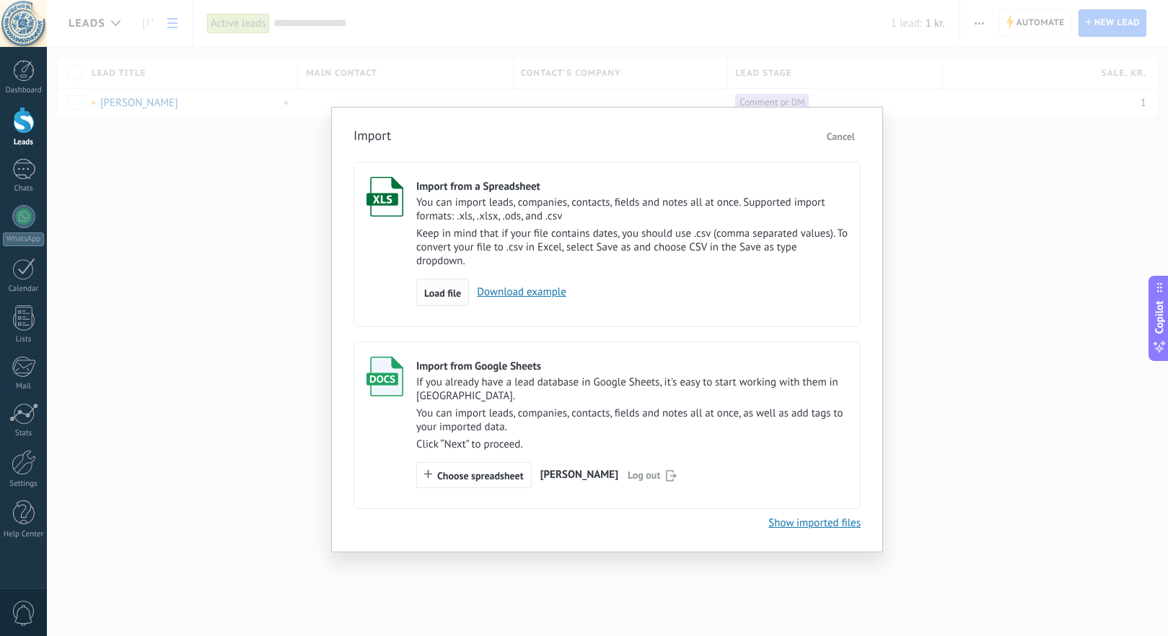
click at [444, 294] on span "Load file" at bounding box center [442, 293] width 37 height 10
click at [0, 0] on input "Import from a Spreadsheet You can import leads, companies, contacts, fields and…" at bounding box center [0, 0] width 0 height 0
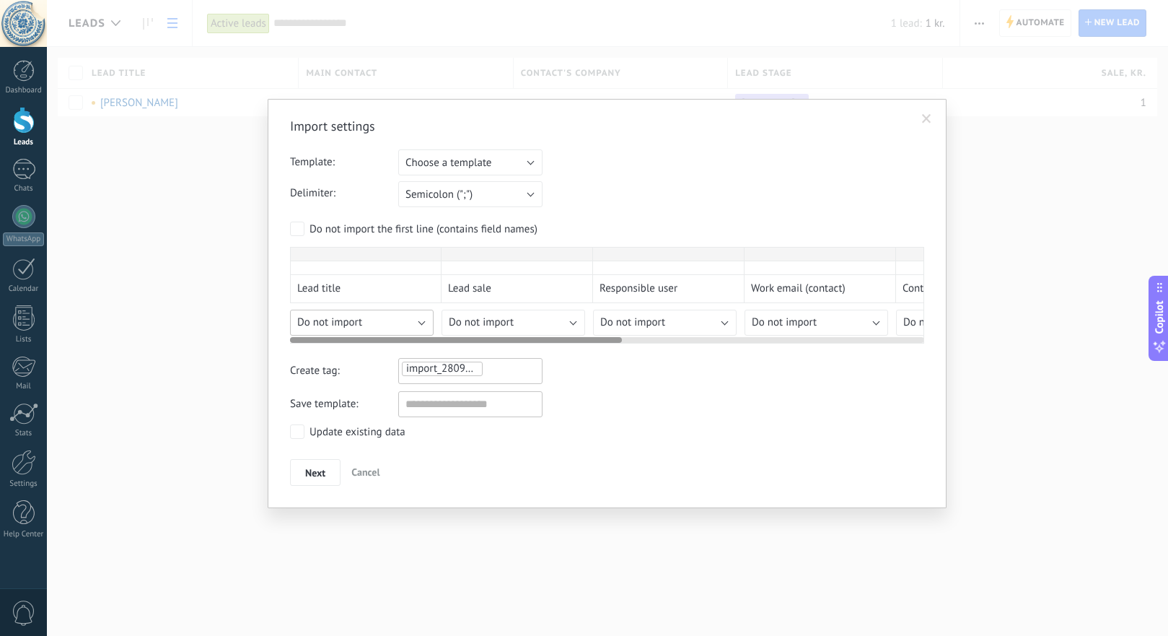
click at [418, 352] on div "Import settings Template: Choose a template List 1 Test Choose a template Delim…" at bounding box center [607, 302] width 634 height 368
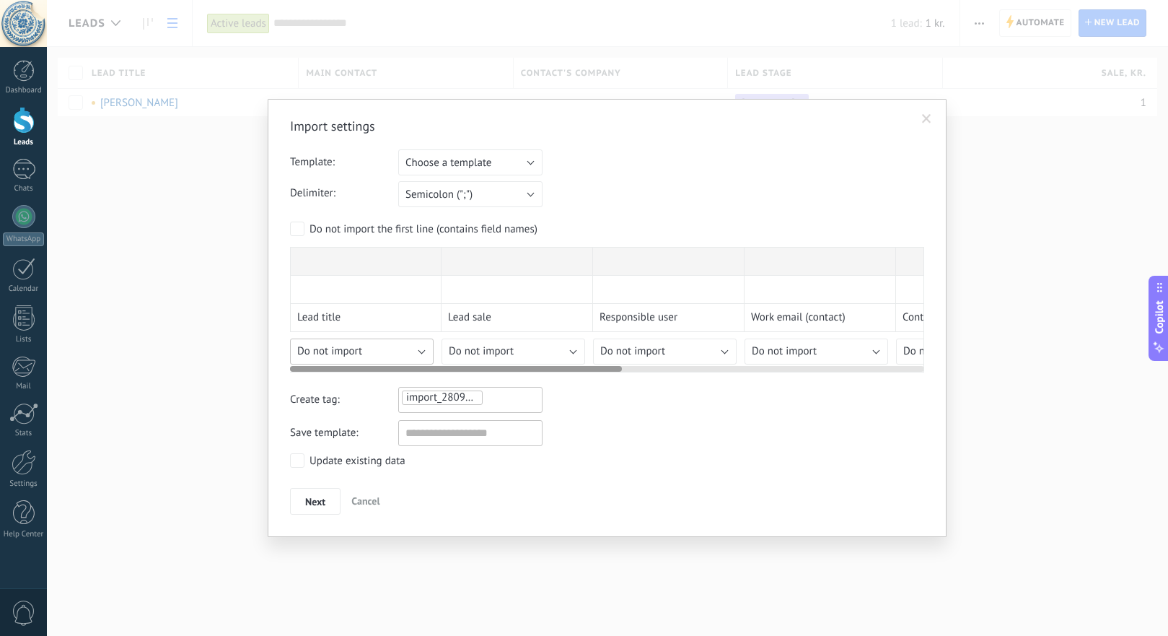
click at [418, 352] on div "Import settings Template: Choose a template List 1 Test Choose a template Delim…" at bounding box center [607, 316] width 634 height 397
click at [352, 349] on span "Do not import" at bounding box center [329, 351] width 65 height 14
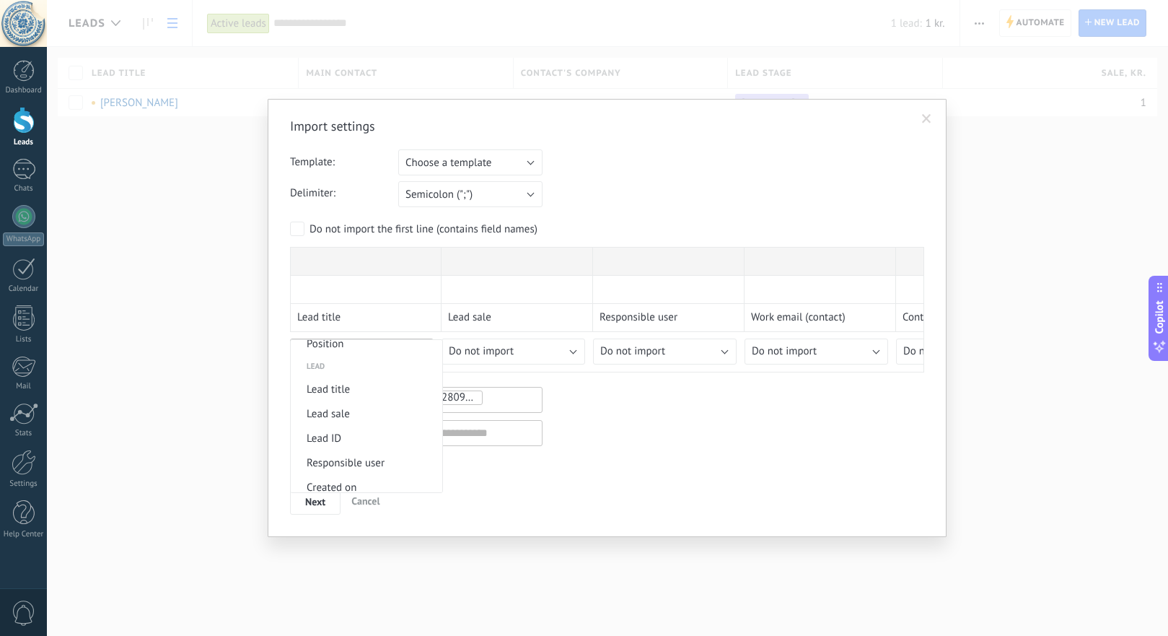
scroll to position [560, 0]
click at [365, 375] on span "Lead title" at bounding box center [364, 374] width 147 height 14
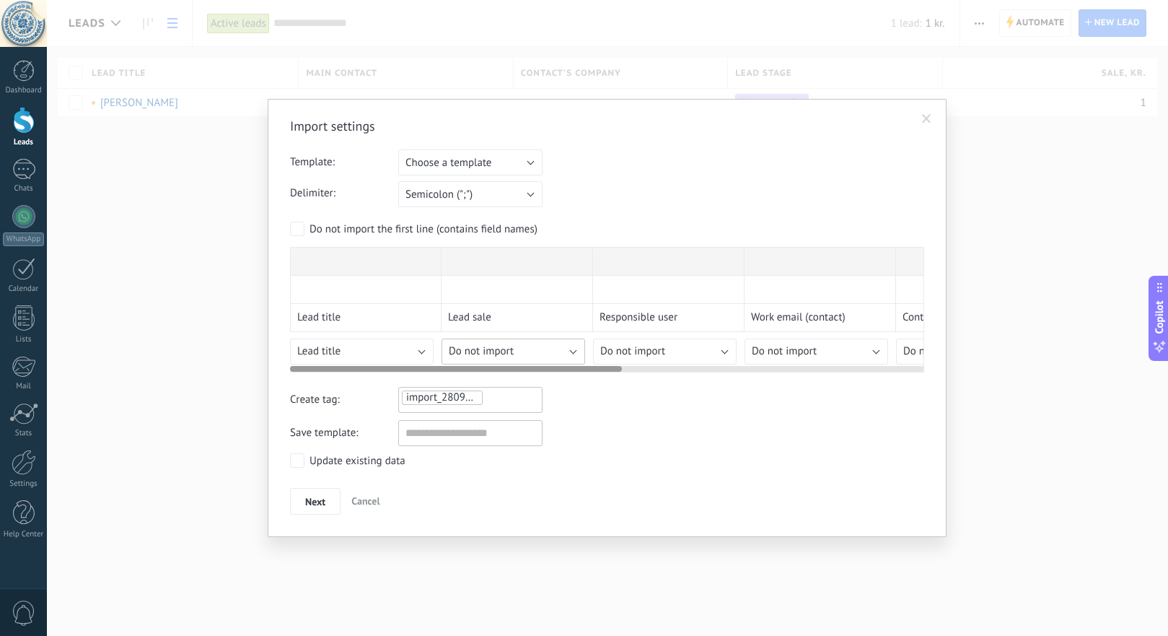
click at [496, 347] on span "Do not import" at bounding box center [481, 351] width 65 height 14
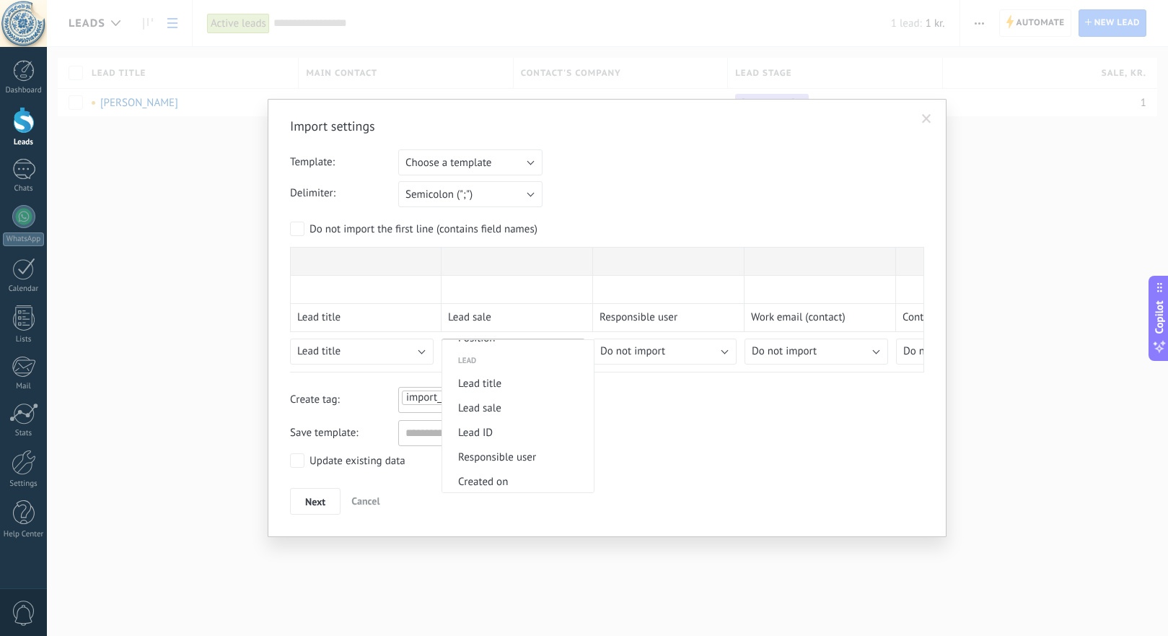
scroll to position [552, 0]
click at [515, 410] on span "Lead sale" at bounding box center [515, 407] width 147 height 14
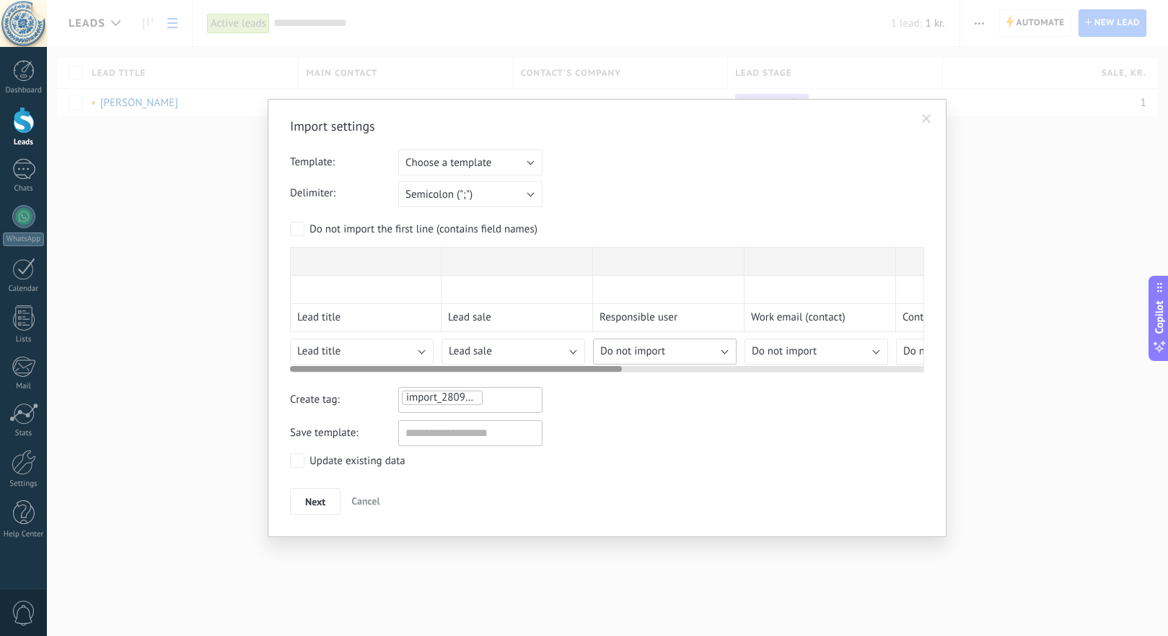
click at [652, 349] on span "Do not import" at bounding box center [632, 351] width 65 height 14
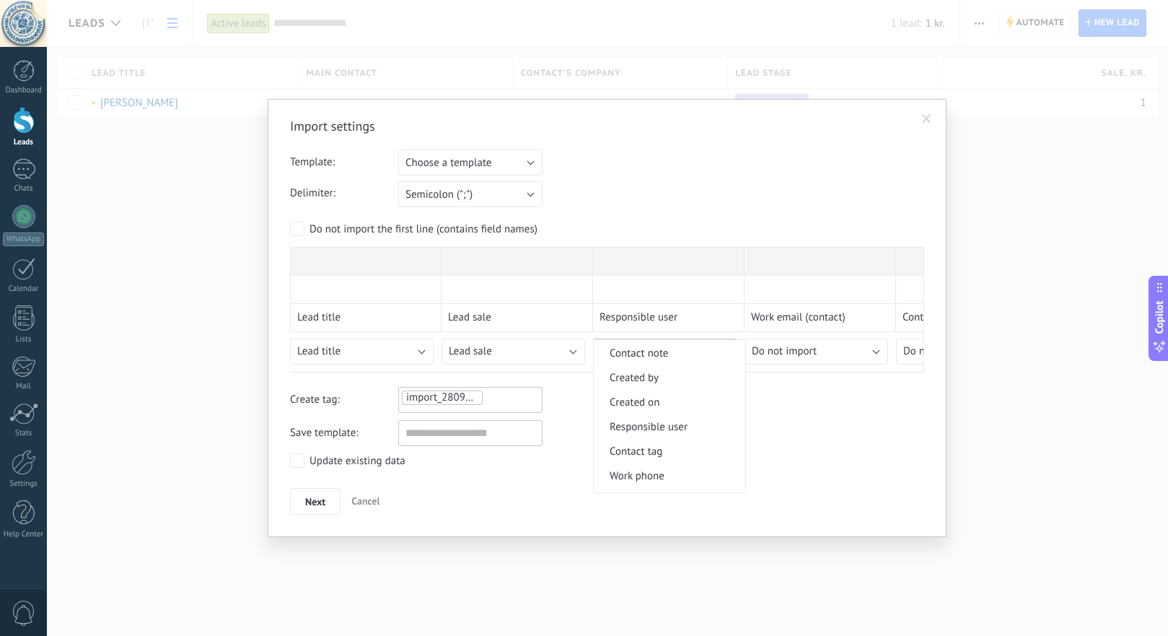
scroll to position [205, 0]
click at [672, 420] on span "Responsible user" at bounding box center [667, 414] width 147 height 14
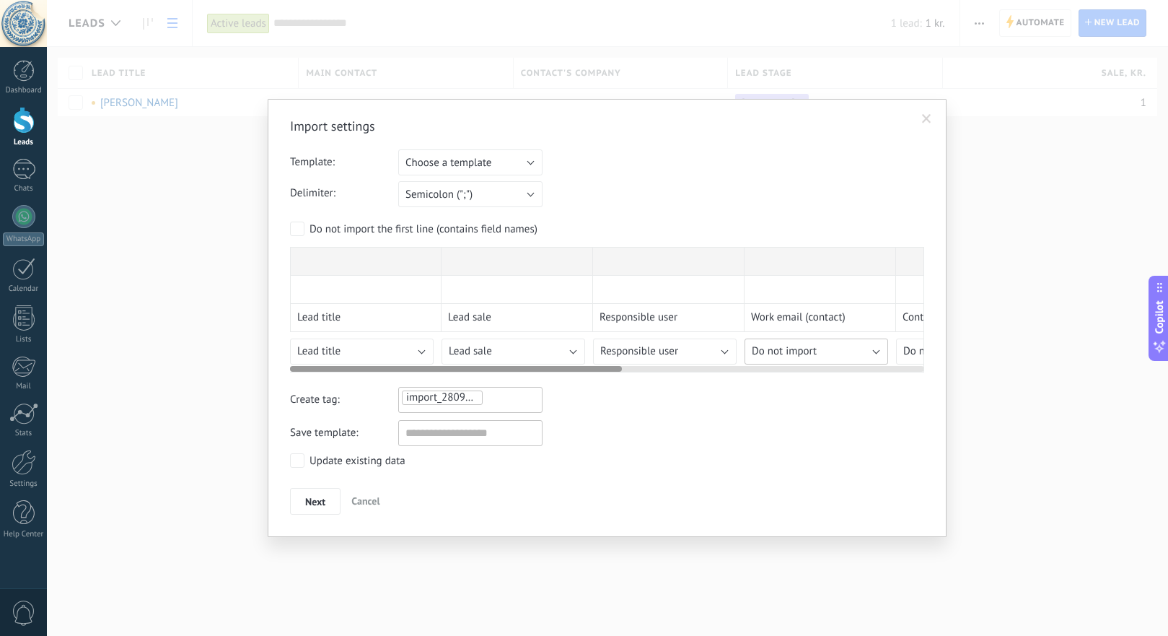
click at [802, 351] on span "Do not import" at bounding box center [784, 351] width 65 height 14
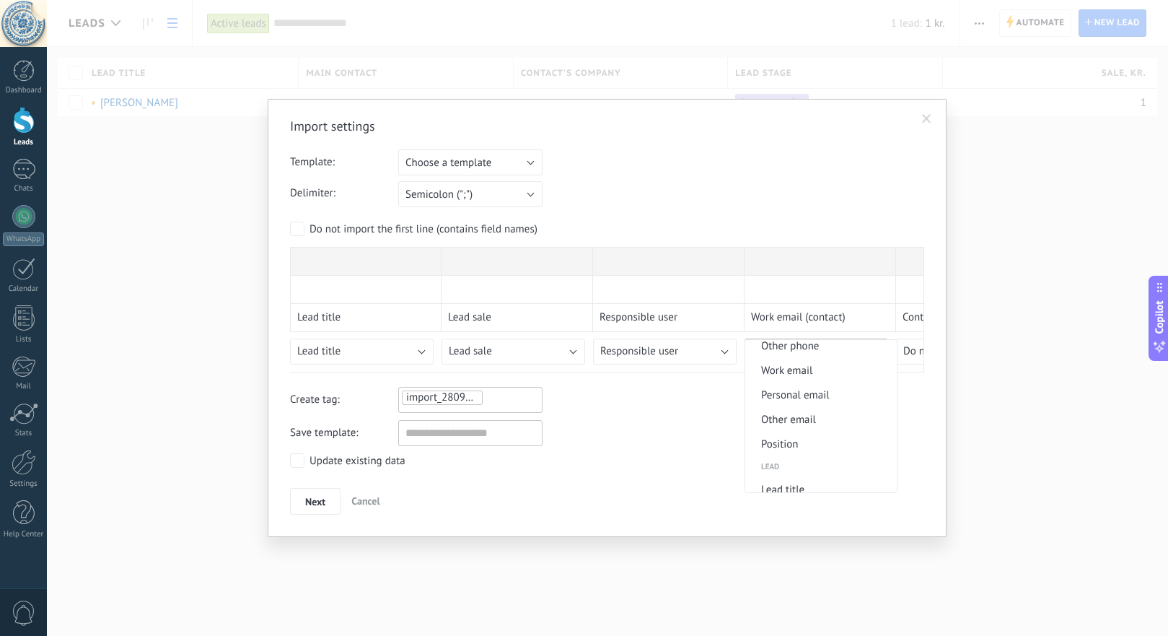
scroll to position [454, 0]
click at [825, 365] on span "Work email" at bounding box center [818, 361] width 147 height 14
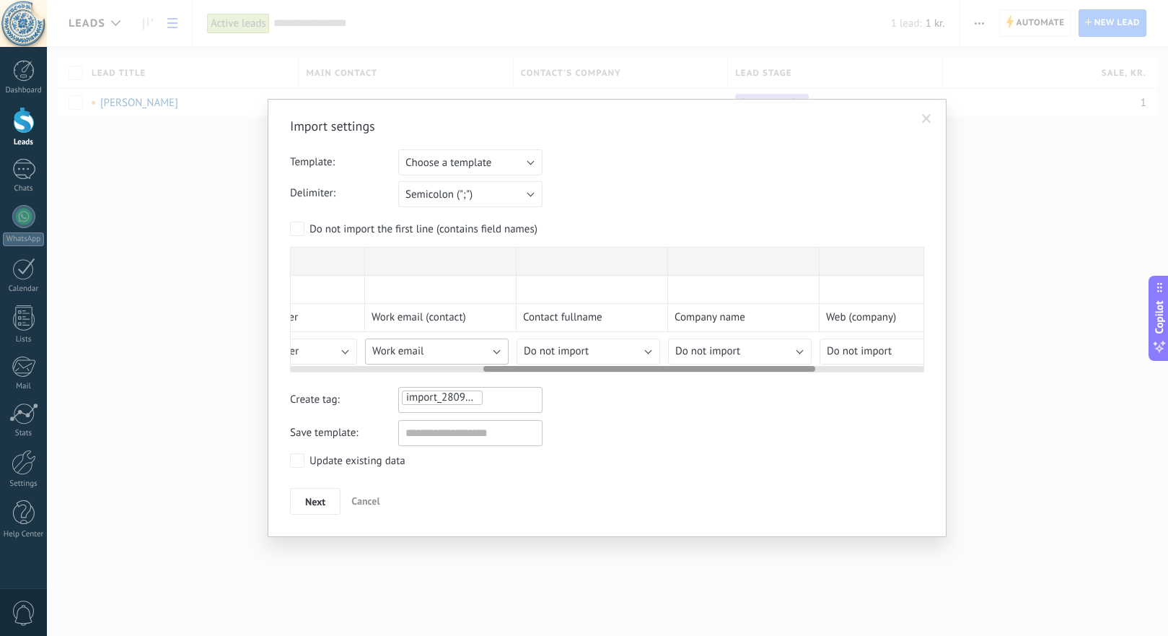
scroll to position [0, 392]
click at [609, 351] on div "Import settings Template: Choose a template List 1 Test Choose a template Delim…" at bounding box center [607, 316] width 634 height 397
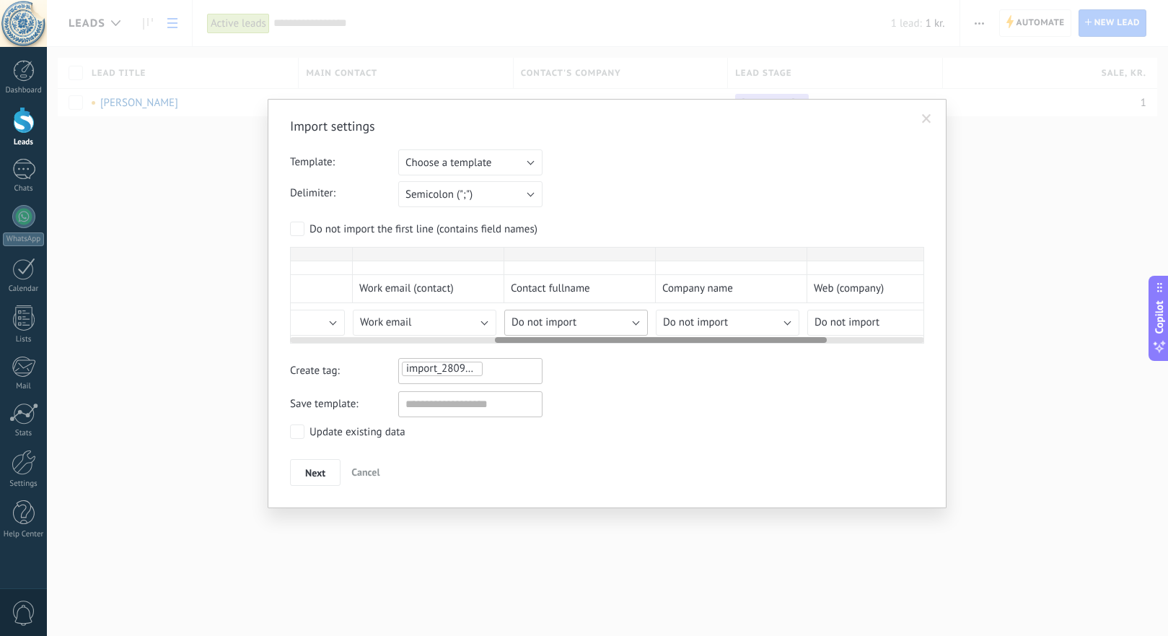
click at [609, 351] on div "Import settings Template: Choose a template List 1 Test Choose a template Delim…" at bounding box center [607, 302] width 634 height 368
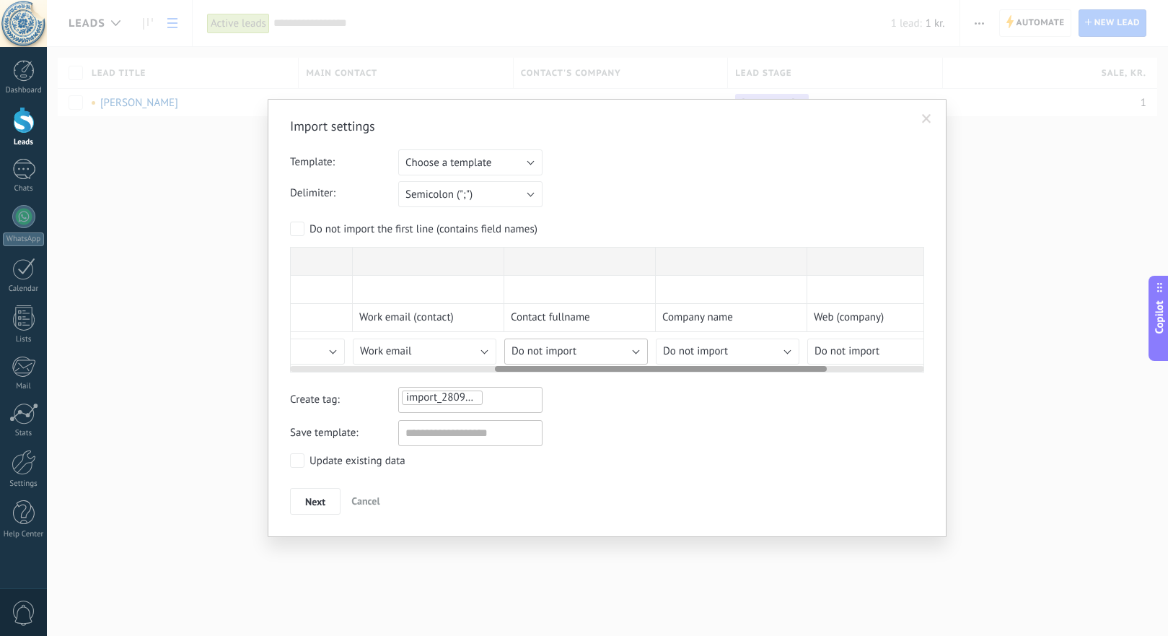
click at [561, 351] on span "Do not import" at bounding box center [544, 351] width 65 height 14
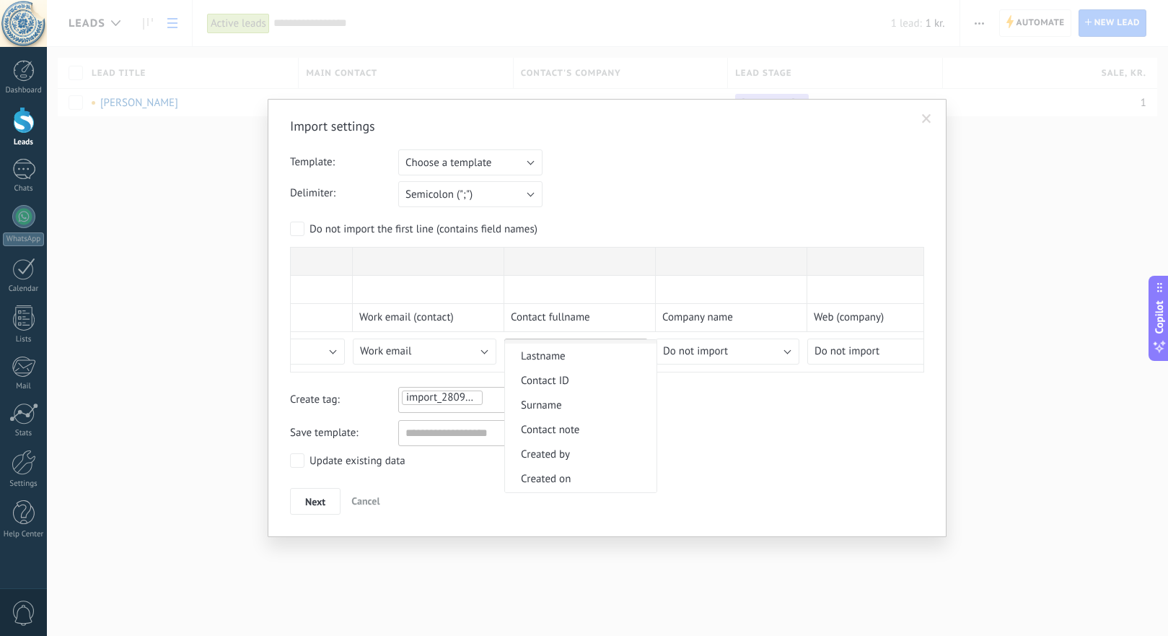
scroll to position [130, 0]
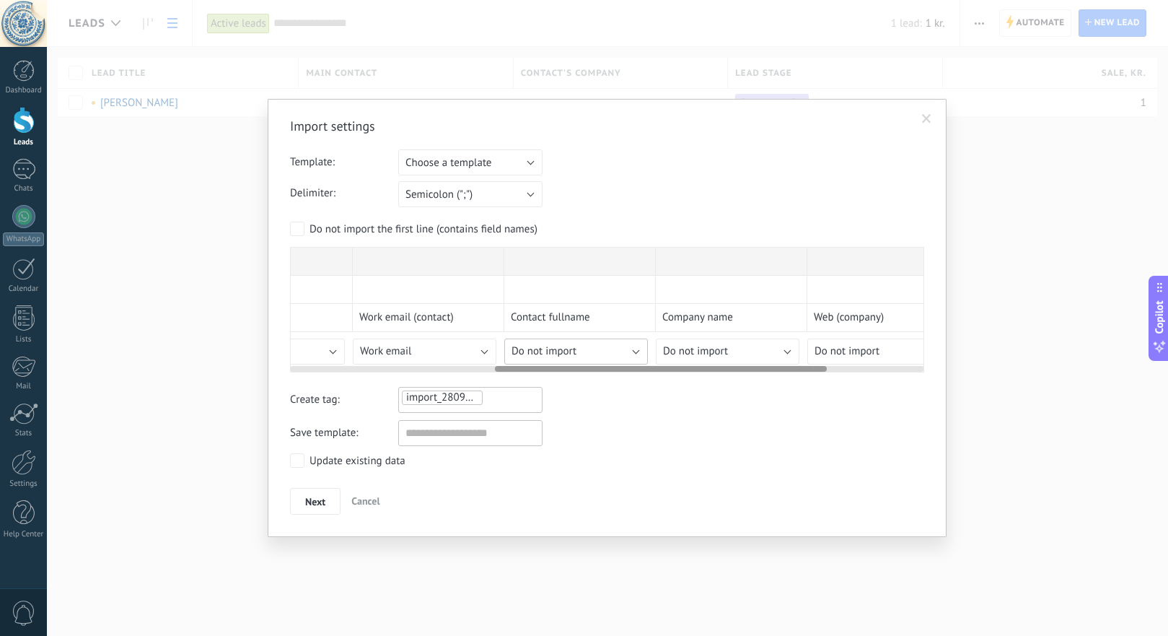
click at [548, 353] on span "Do not import" at bounding box center [544, 351] width 65 height 14
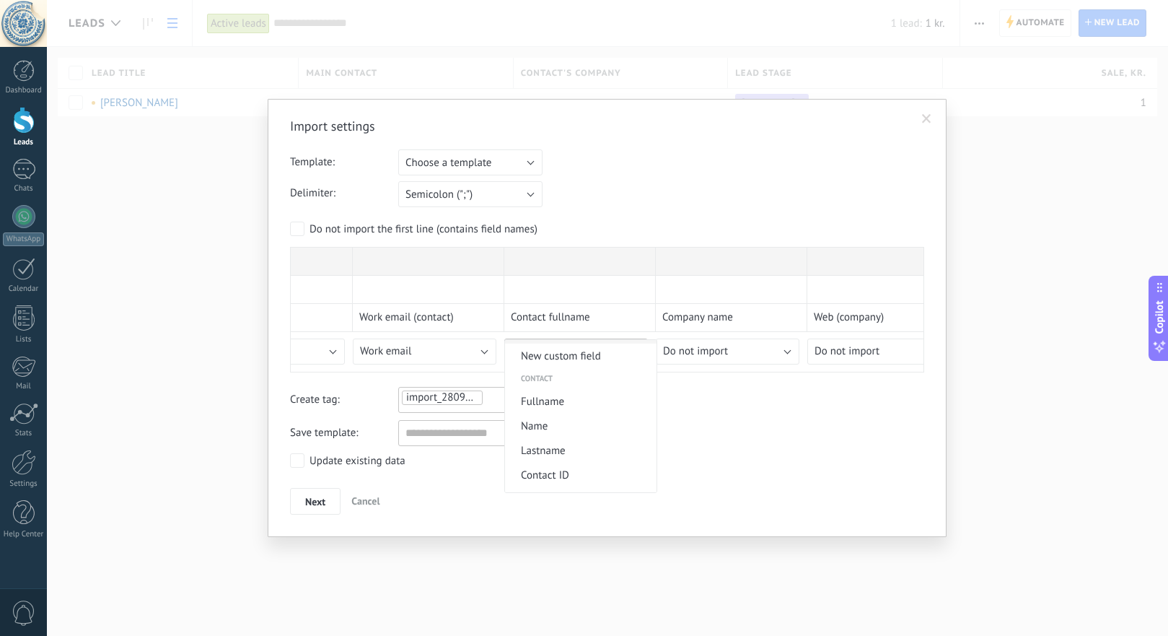
scroll to position [18, 0]
click at [595, 406] on span "Fullname" at bounding box center [578, 405] width 147 height 14
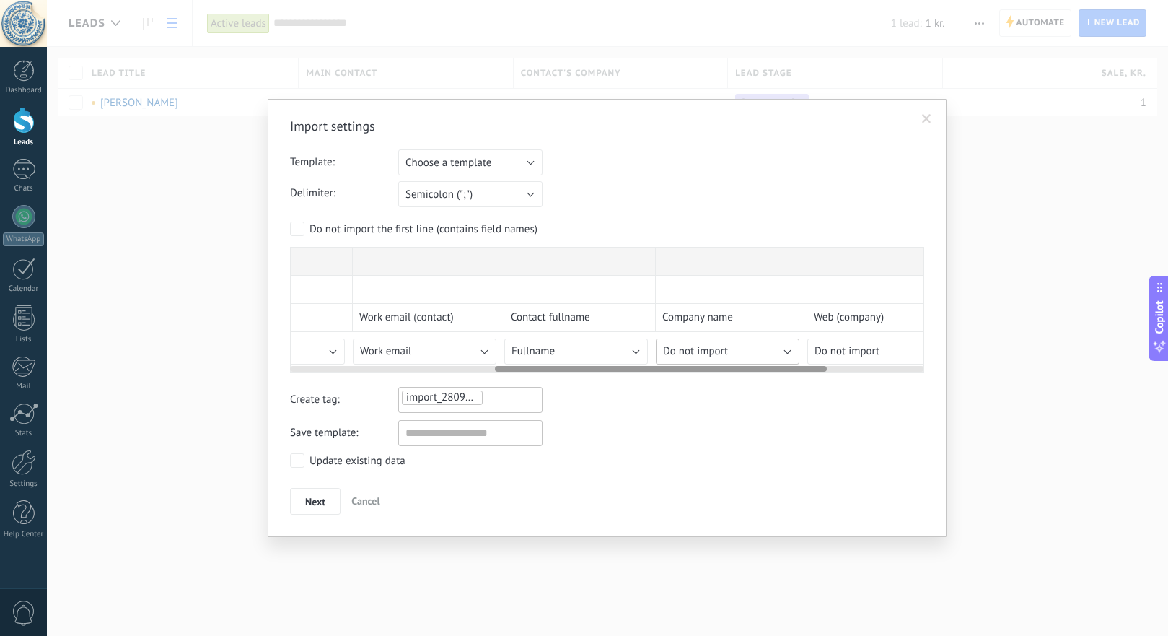
click at [697, 352] on span "Do not import" at bounding box center [695, 351] width 65 height 14
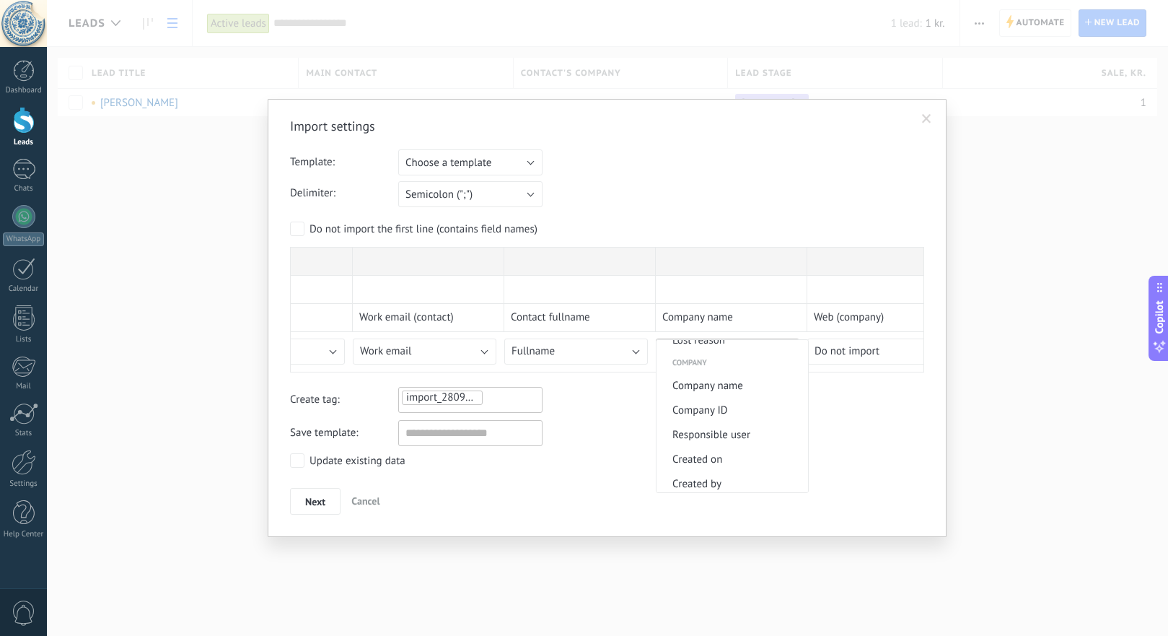
scroll to position [1142, 0]
click at [730, 385] on span "Company name" at bounding box center [730, 378] width 147 height 14
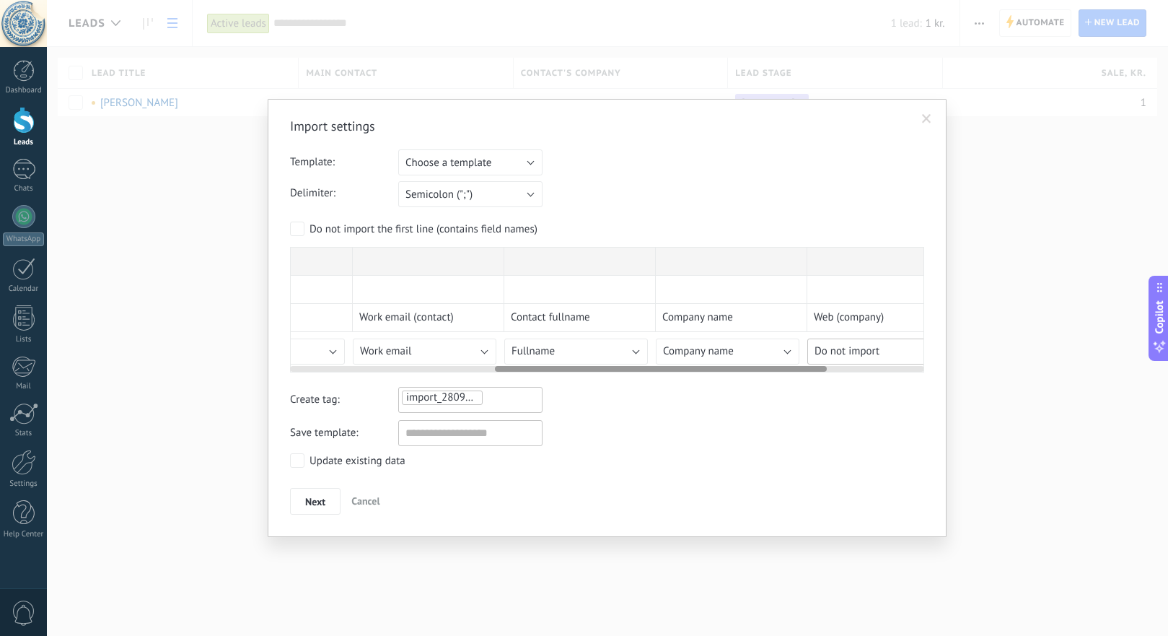
click at [843, 352] on span "Do not import" at bounding box center [847, 351] width 65 height 14
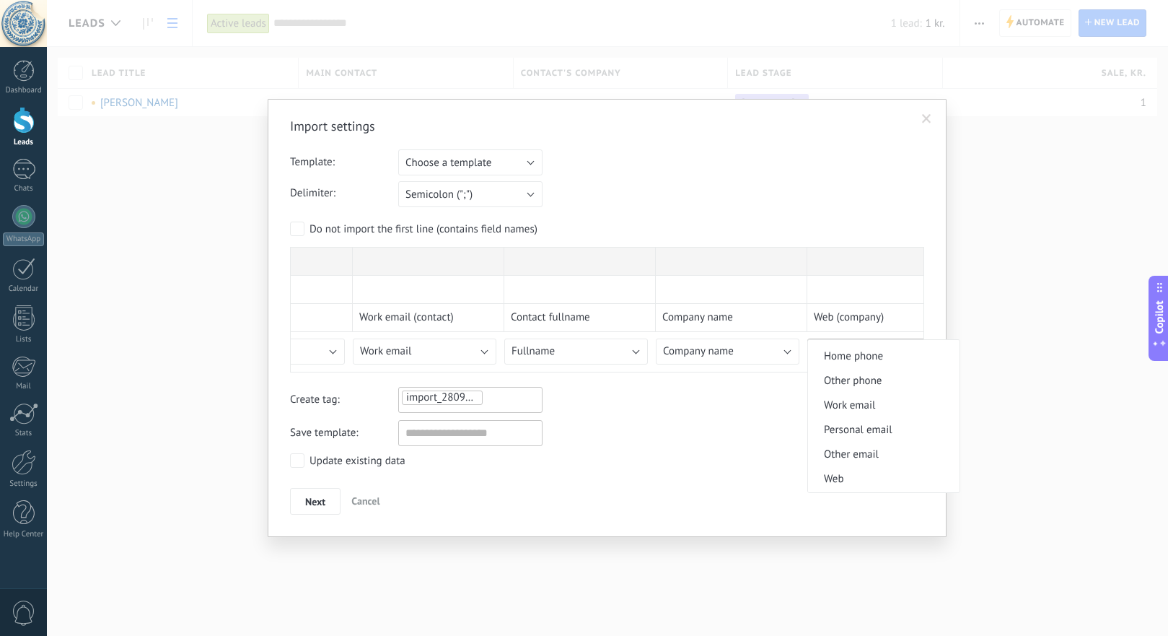
scroll to position [1479, 0]
click at [845, 445] on li "Web" at bounding box center [884, 455] width 152 height 25
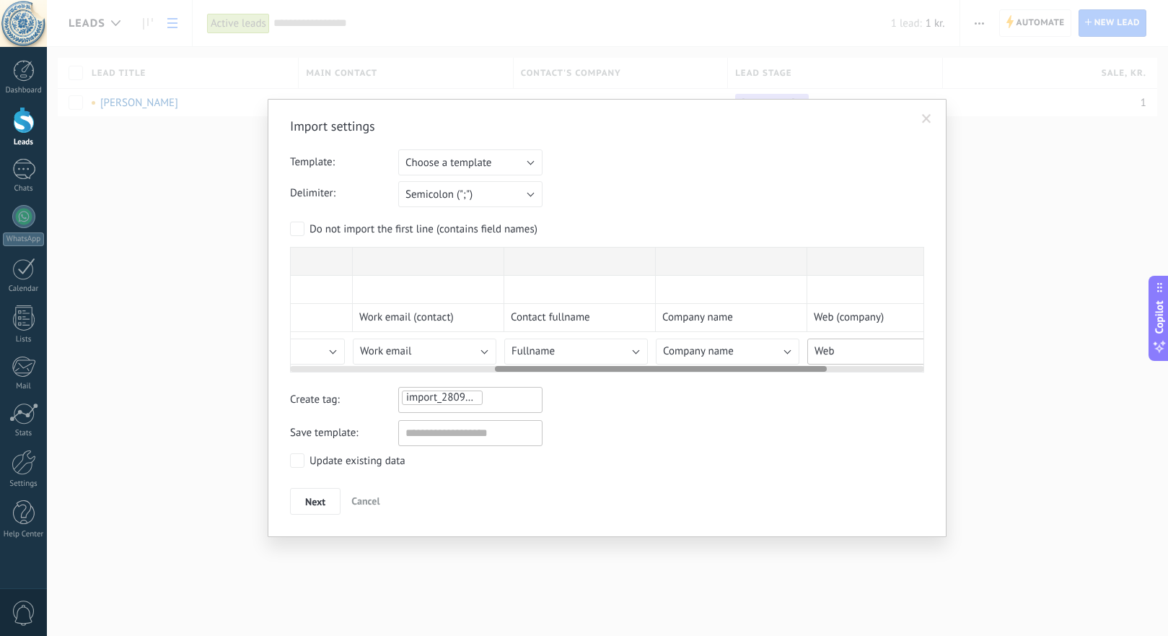
scroll to position [0, 578]
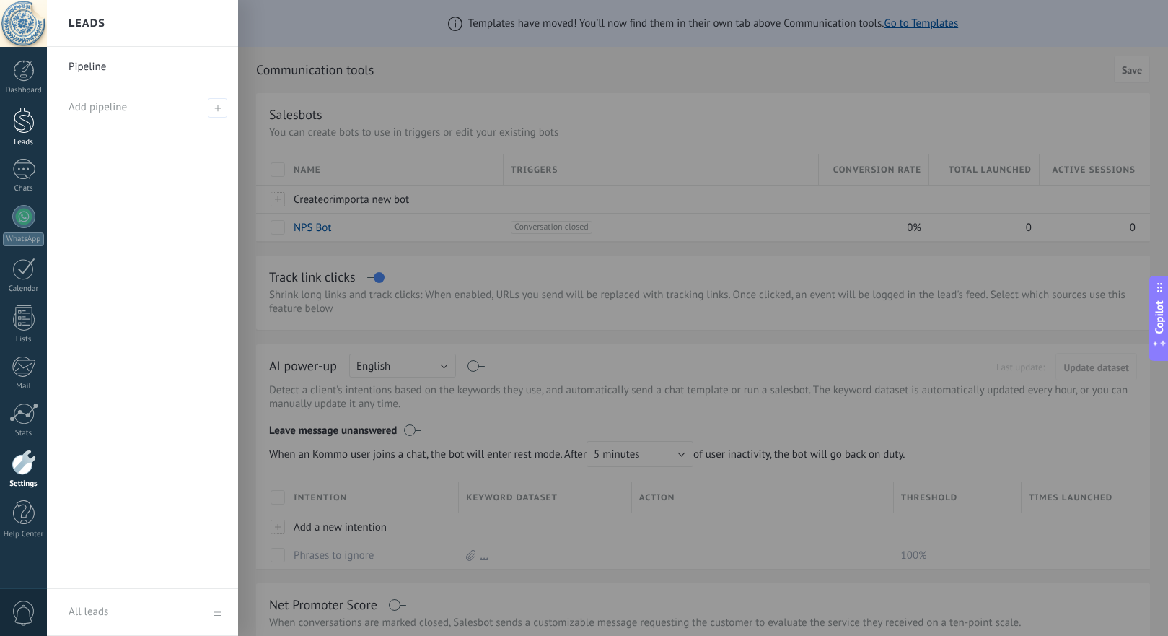
click at [25, 118] on div at bounding box center [24, 120] width 22 height 27
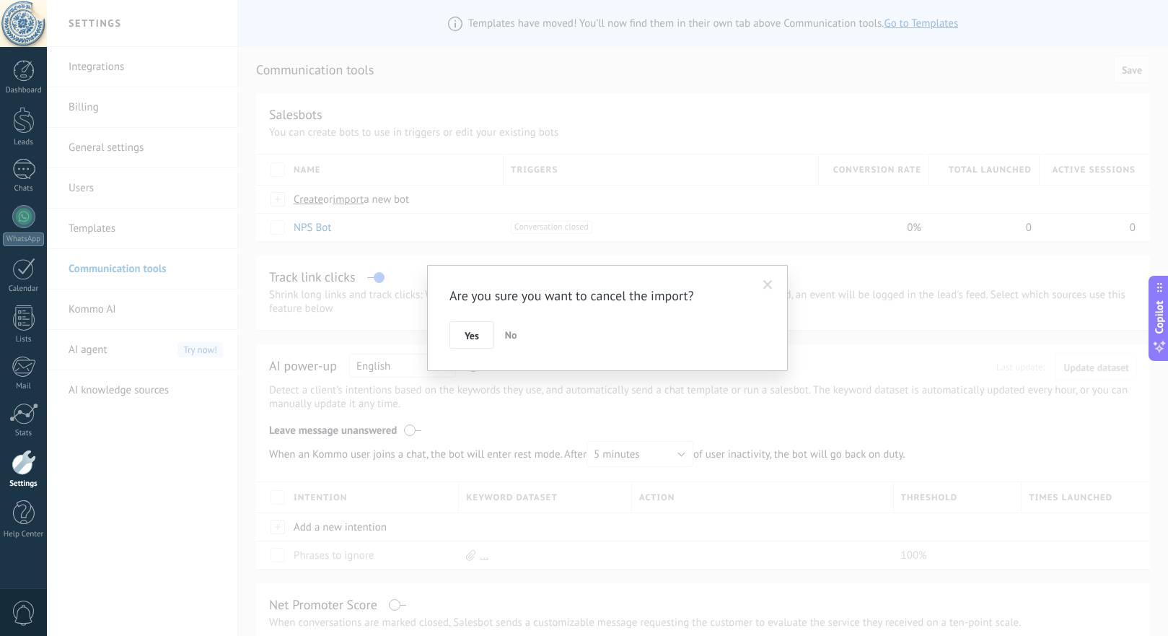
click at [507, 336] on span "No" at bounding box center [511, 334] width 12 height 13
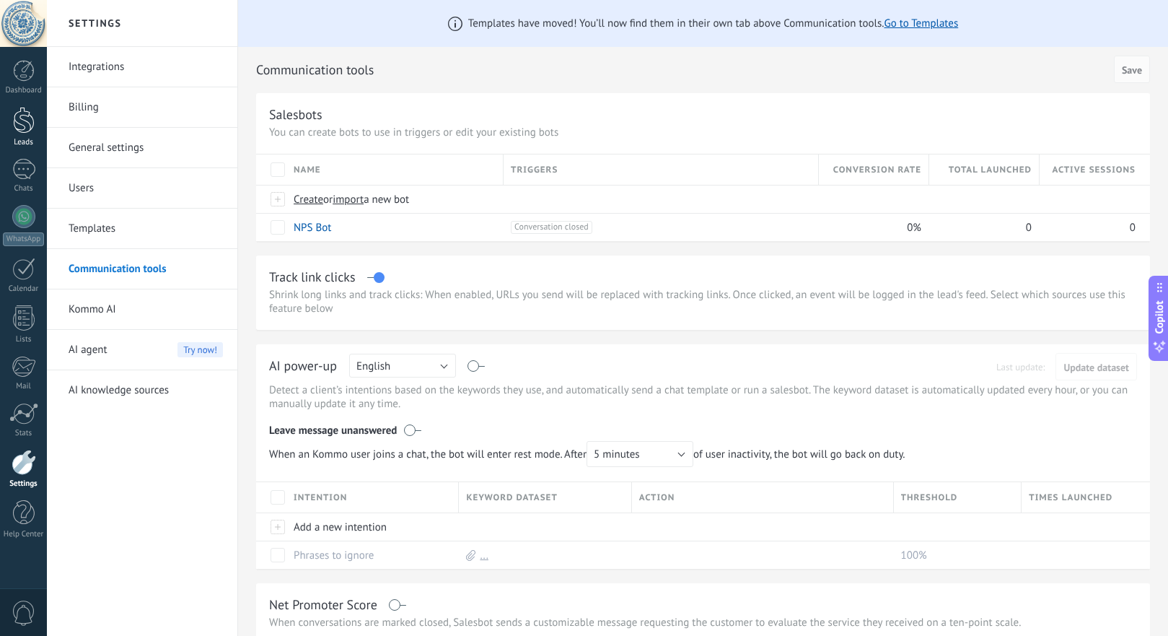
click at [27, 124] on div at bounding box center [24, 120] width 22 height 27
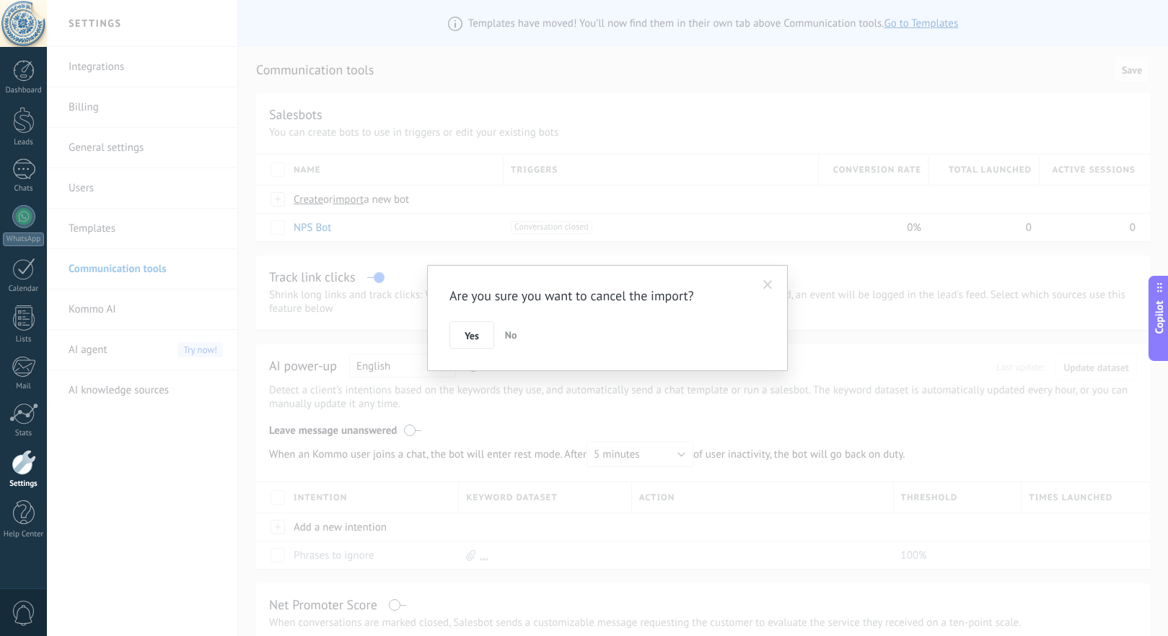
click at [515, 333] on span "No" at bounding box center [511, 334] width 12 height 13
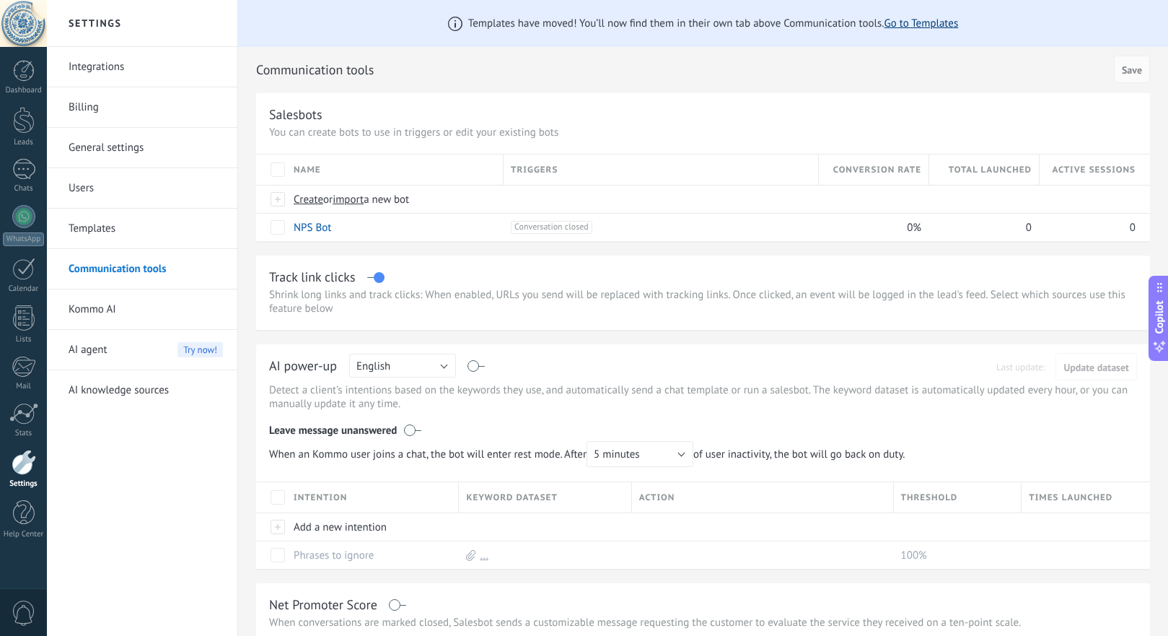
click at [917, 22] on link "Go to Templates" at bounding box center [921, 24] width 74 height 14
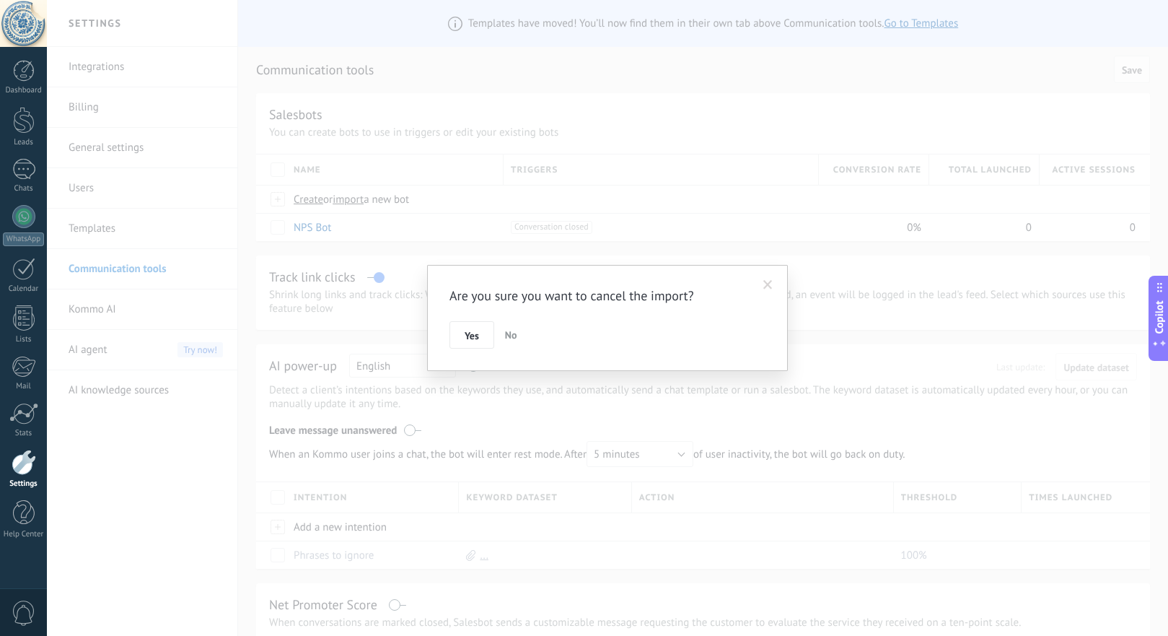
click at [514, 337] on span "No" at bounding box center [511, 334] width 12 height 13
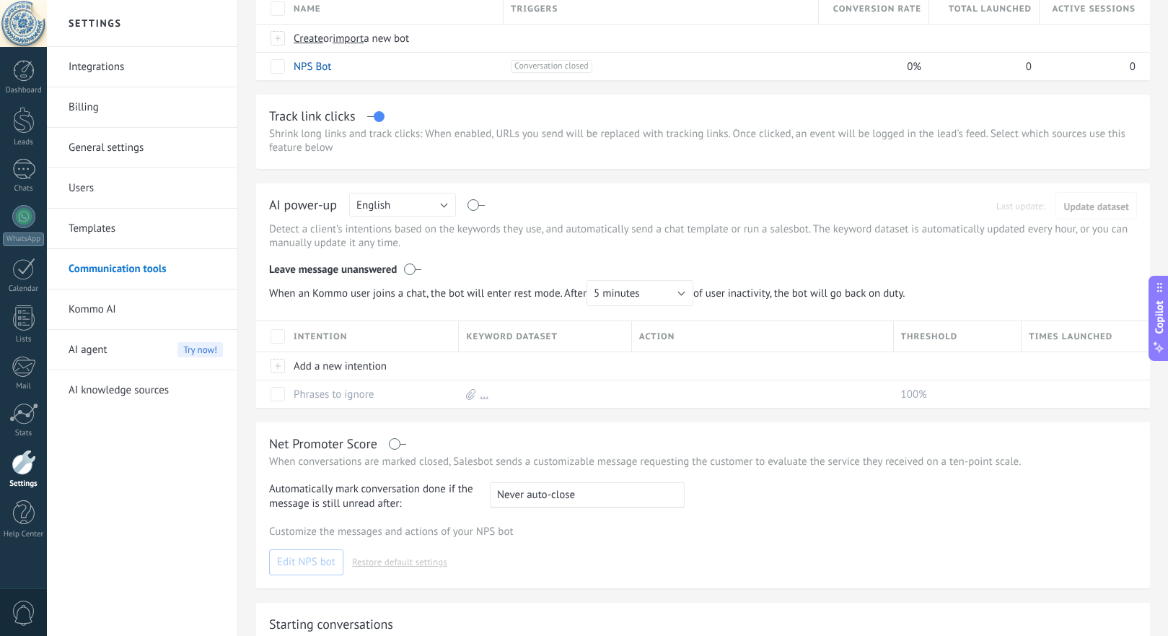
scroll to position [162, 0]
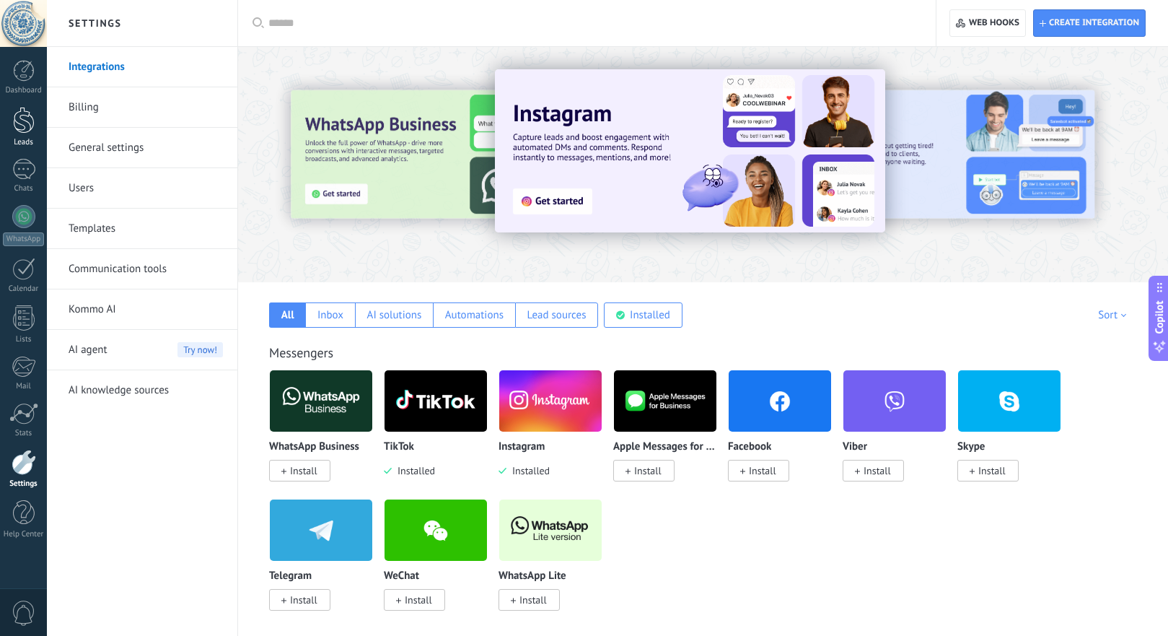
click at [28, 120] on div at bounding box center [24, 120] width 22 height 27
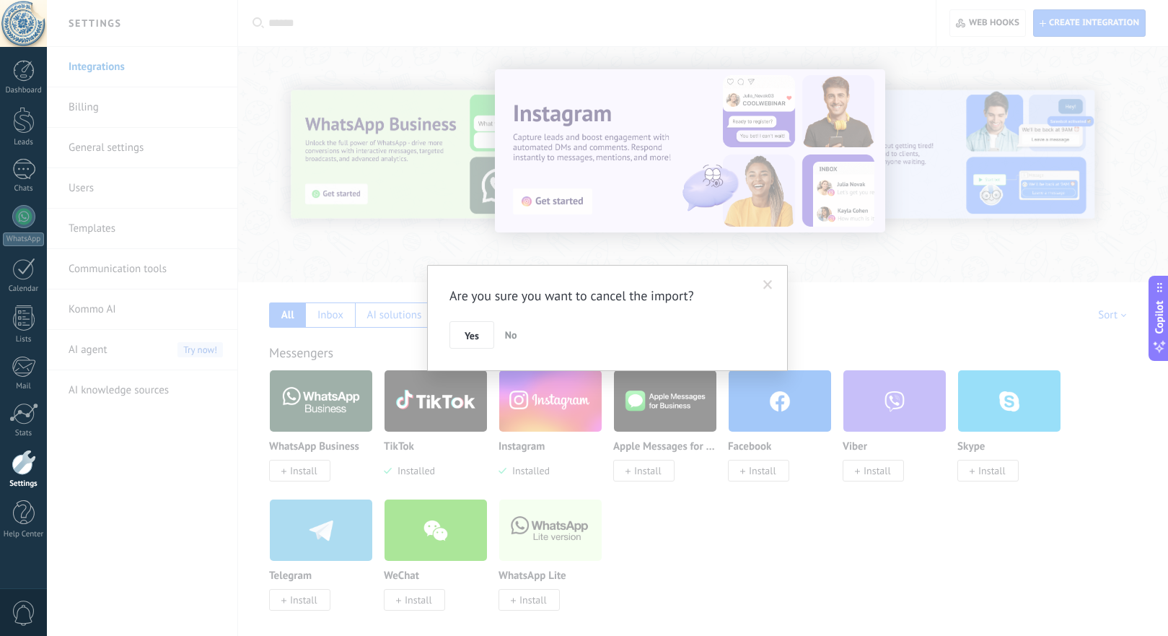
click at [507, 340] on span "No" at bounding box center [511, 334] width 12 height 13
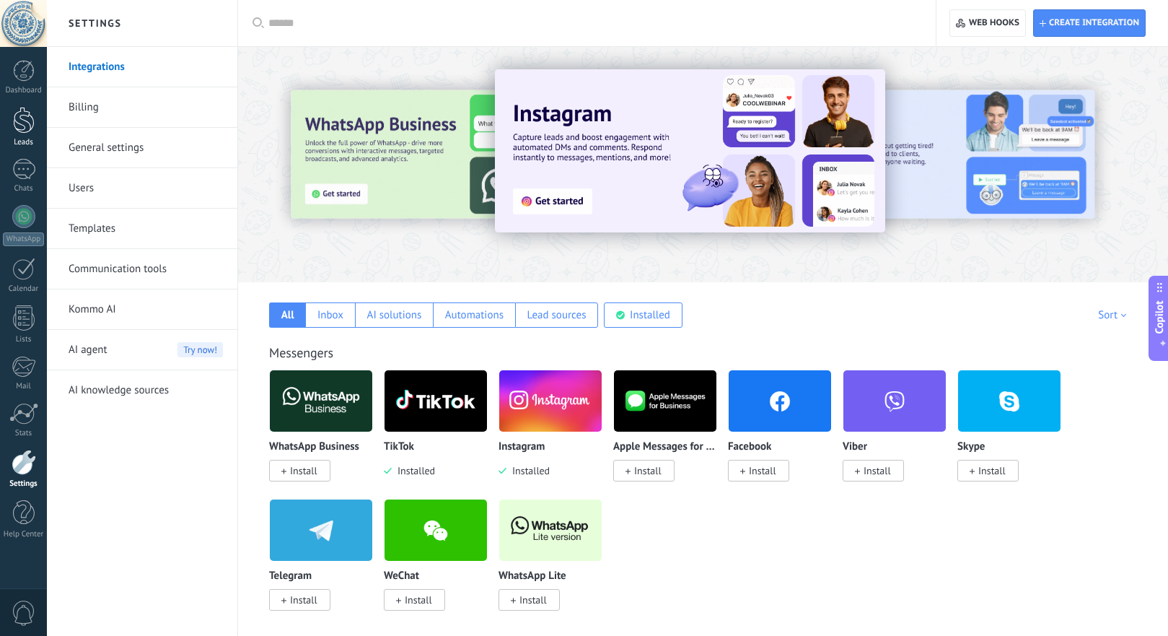
click at [30, 115] on div at bounding box center [24, 120] width 22 height 27
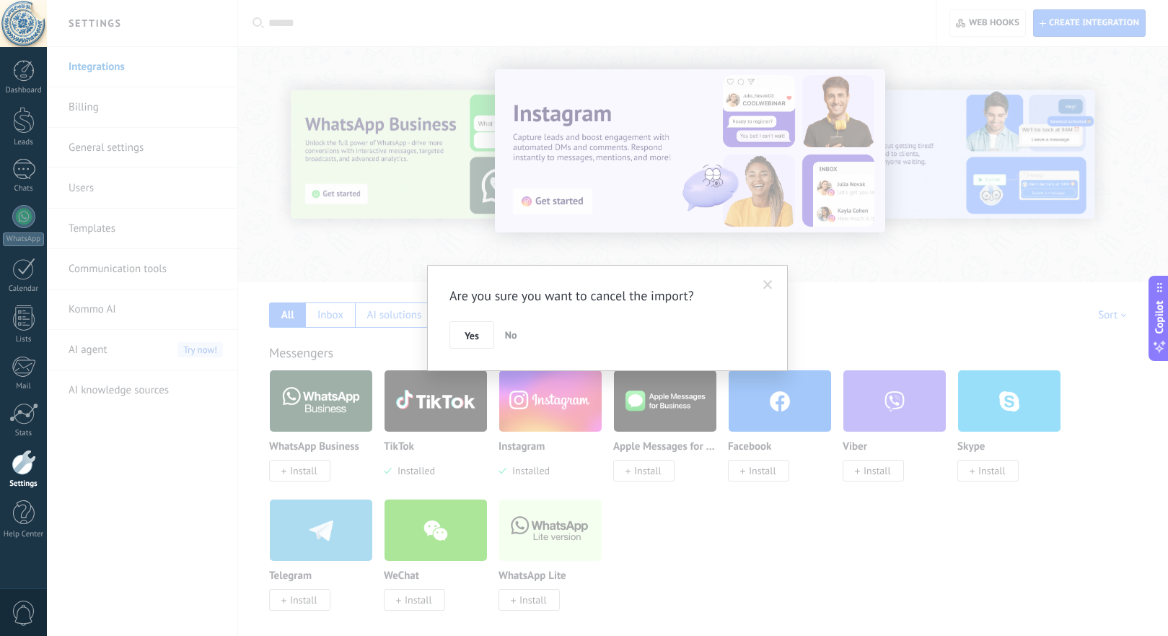
click at [510, 333] on span "No" at bounding box center [511, 334] width 12 height 13
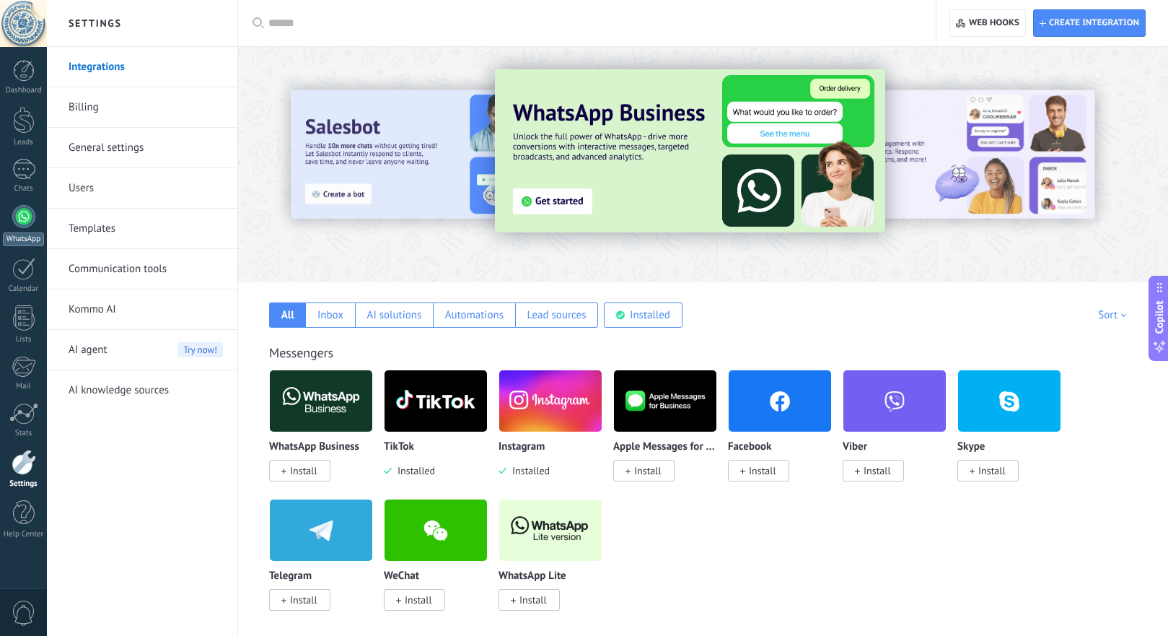
click at [21, 222] on div at bounding box center [23, 216] width 23 height 23
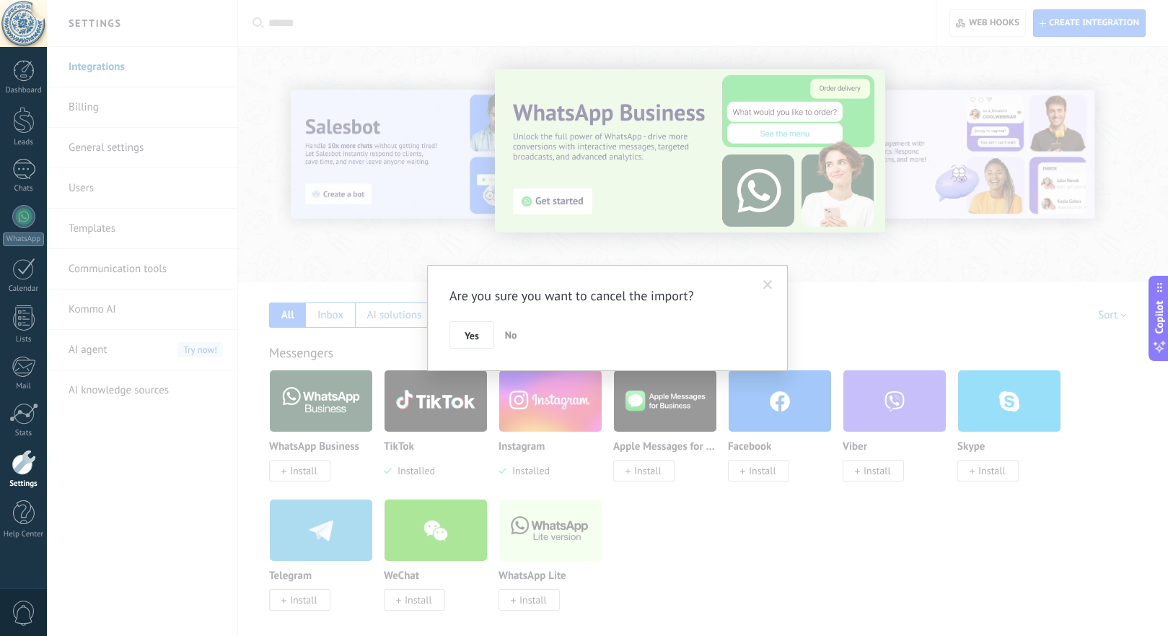
click at [508, 330] on span "No" at bounding box center [511, 334] width 12 height 13
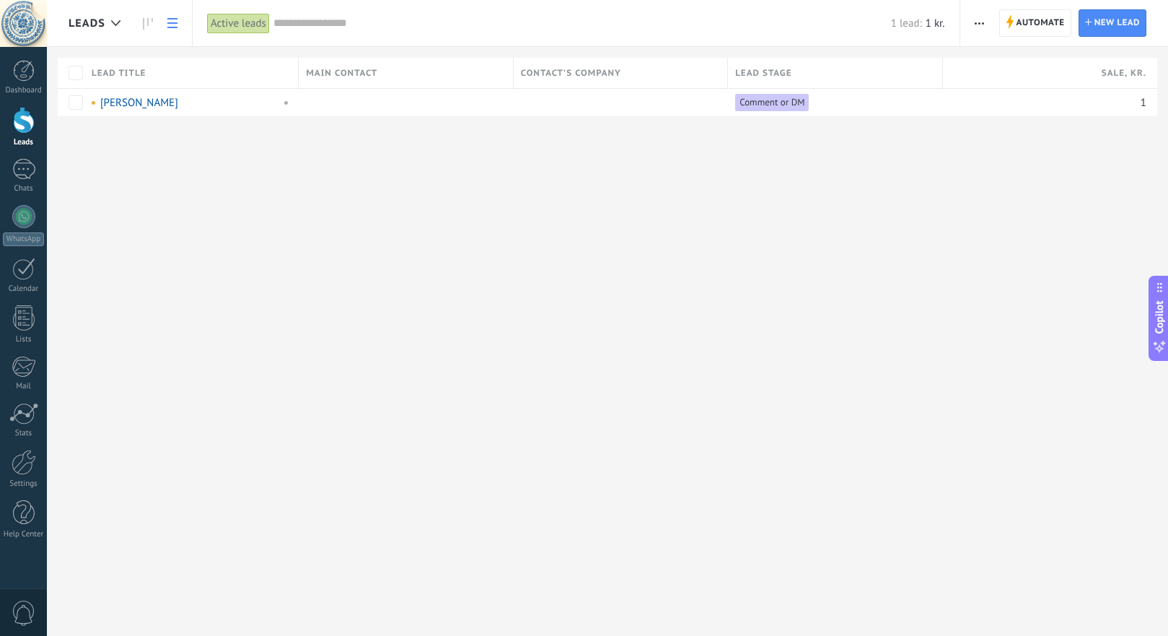
click at [983, 21] on span "button" at bounding box center [979, 22] width 9 height 27
click at [1010, 175] on span "Import" at bounding box center [1003, 177] width 31 height 29
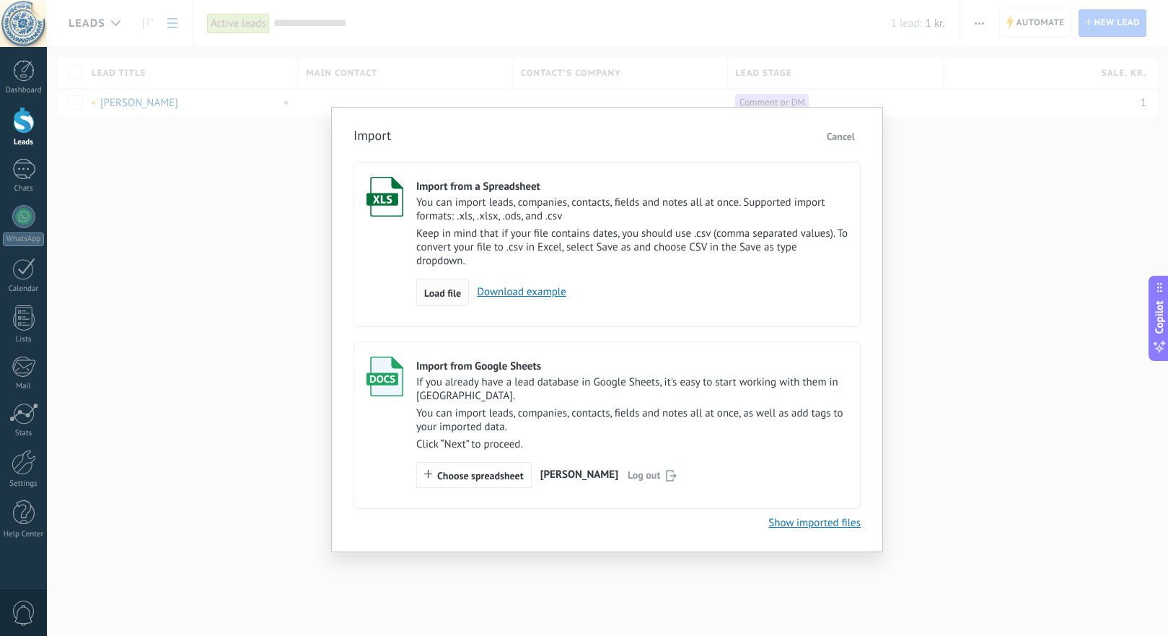
click at [451, 292] on span "Load file" at bounding box center [442, 293] width 37 height 10
click at [0, 0] on input "Import from a Spreadsheet You can import leads, companies, contacts, fields and…" at bounding box center [0, 0] width 0 height 0
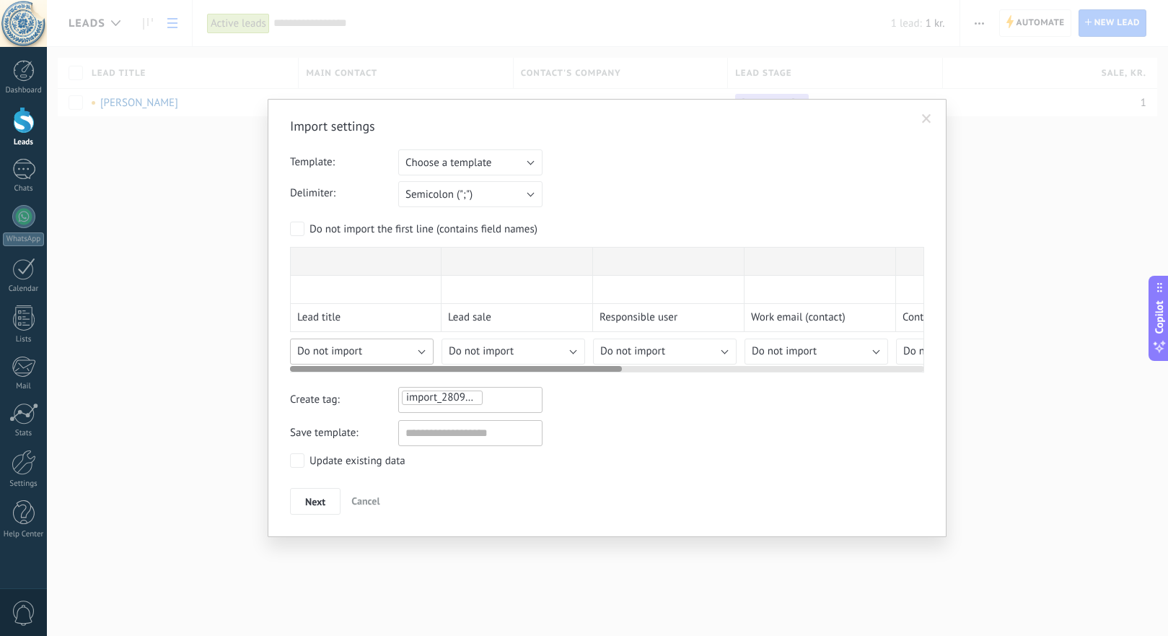
click at [329, 358] on span "Do not import" at bounding box center [329, 351] width 65 height 14
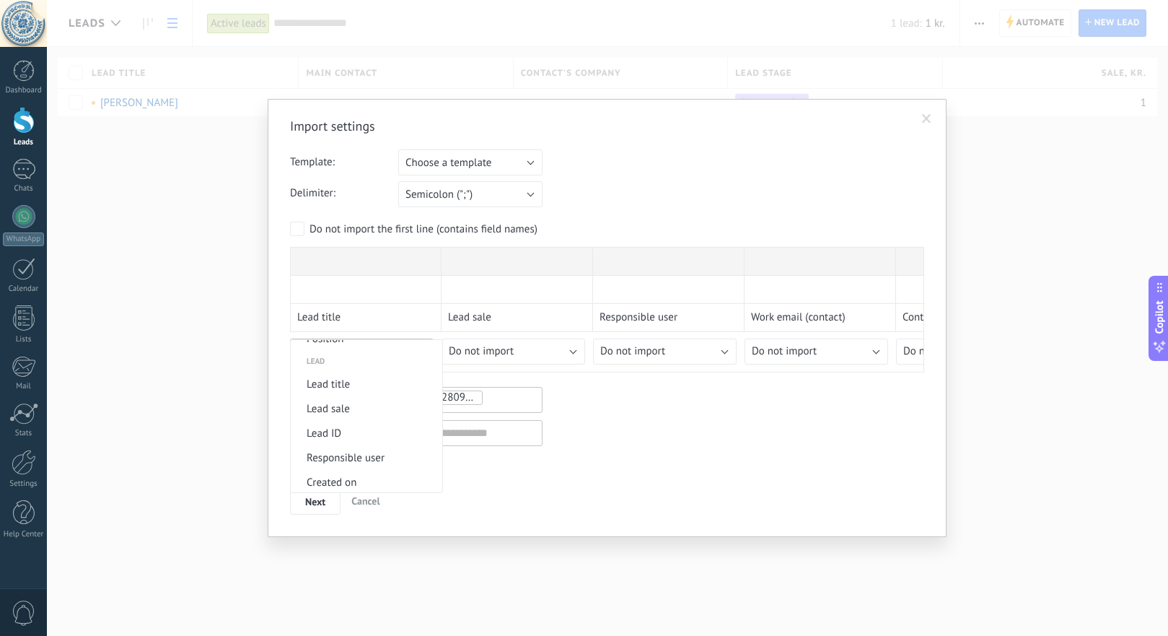
scroll to position [555, 0]
click at [371, 379] on li "Lead title" at bounding box center [367, 379] width 152 height 25
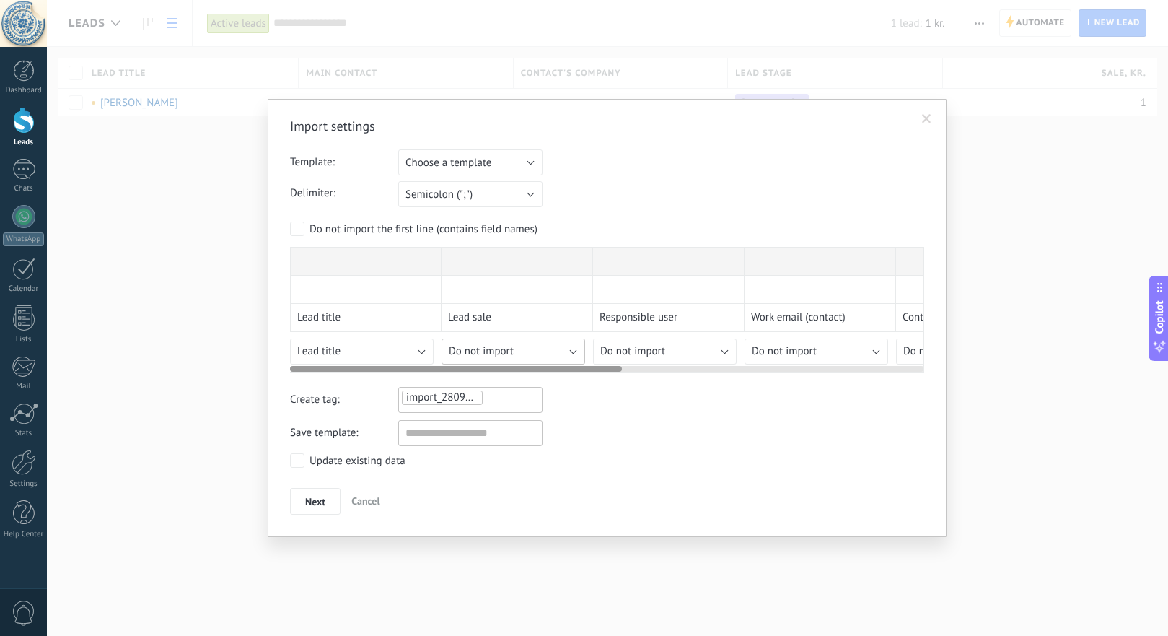
click at [502, 347] on span "Do not import" at bounding box center [481, 351] width 65 height 14
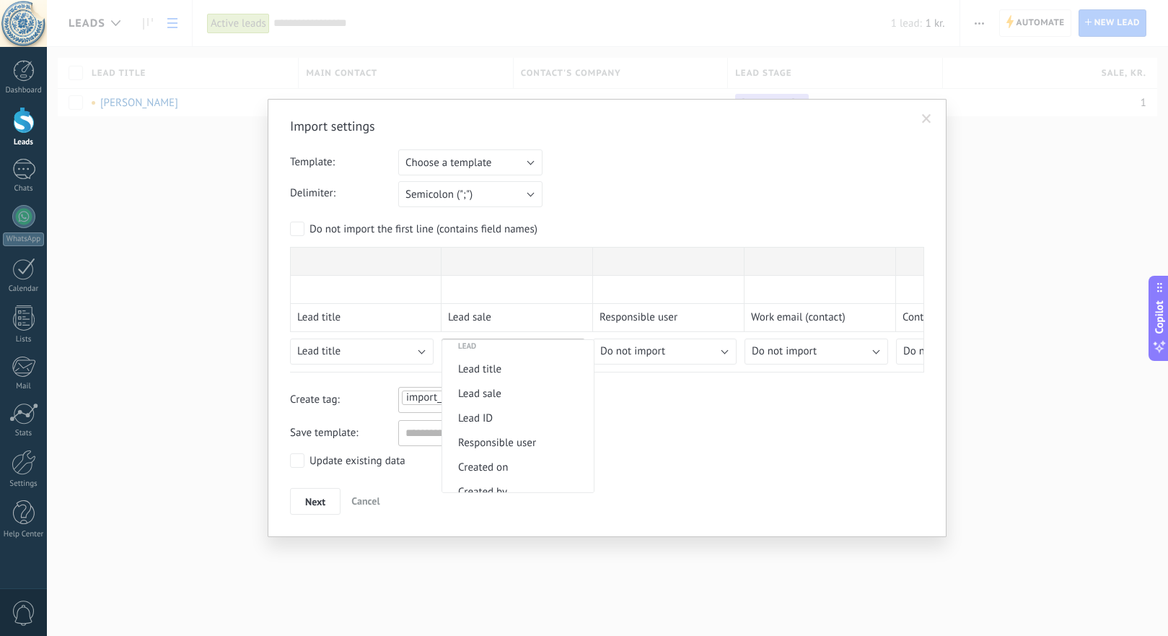
scroll to position [572, 0]
click at [533, 365] on span "Lead title" at bounding box center [515, 363] width 147 height 14
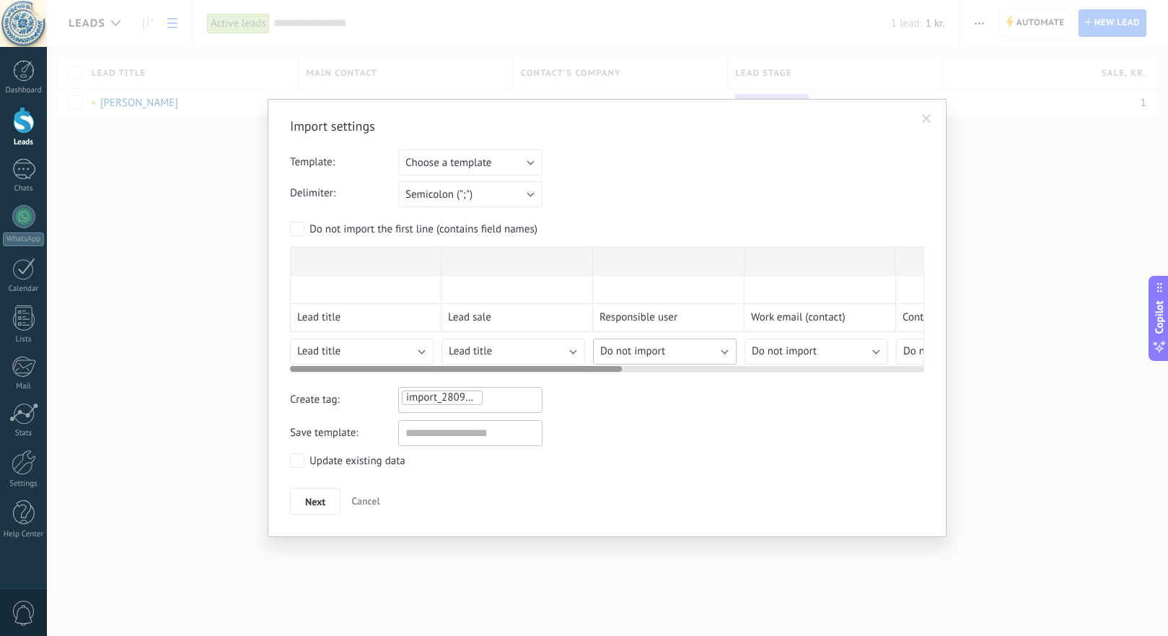
click at [642, 347] on span "Do not import" at bounding box center [632, 351] width 65 height 14
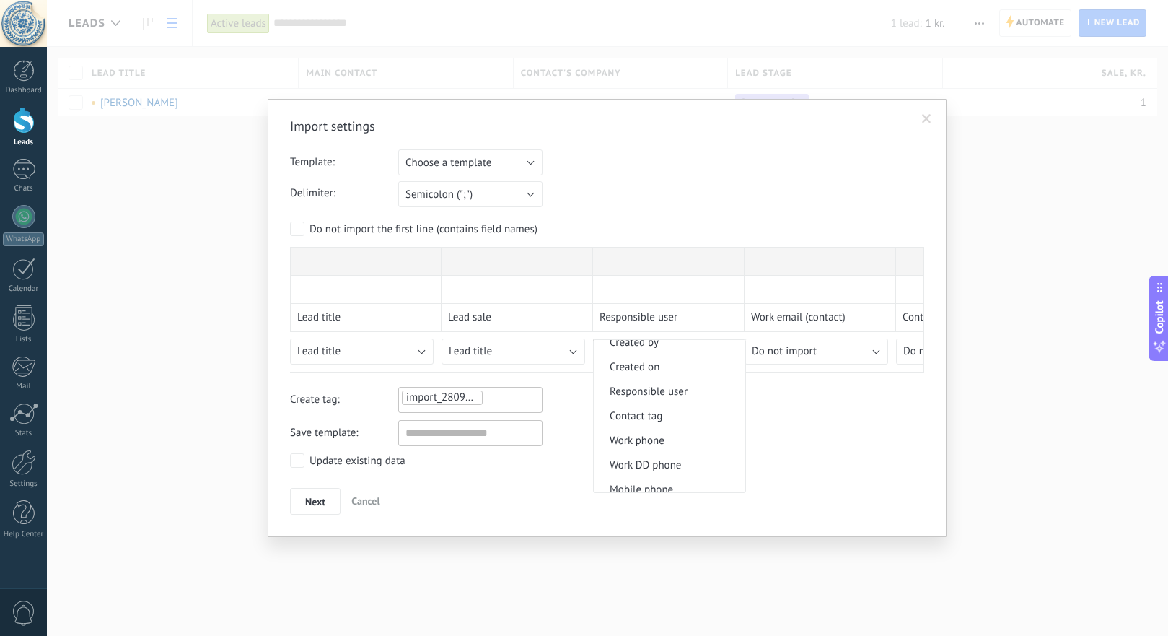
scroll to position [235, 0]
click at [692, 385] on span "Responsible user" at bounding box center [667, 384] width 147 height 14
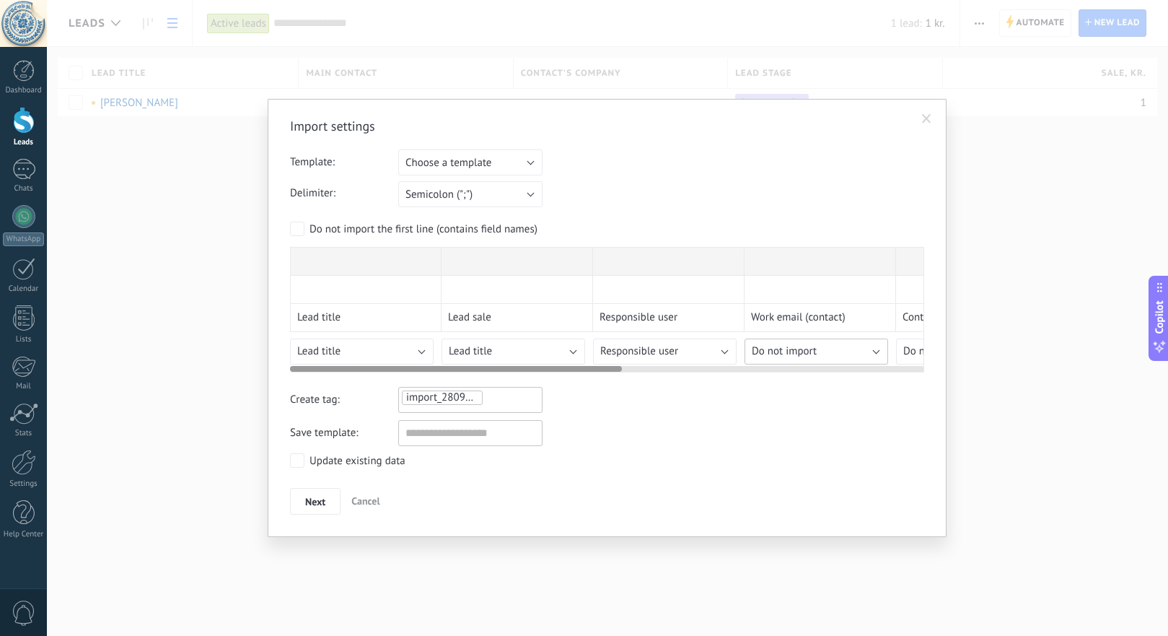
click at [800, 346] on span "Do not import" at bounding box center [784, 351] width 65 height 14
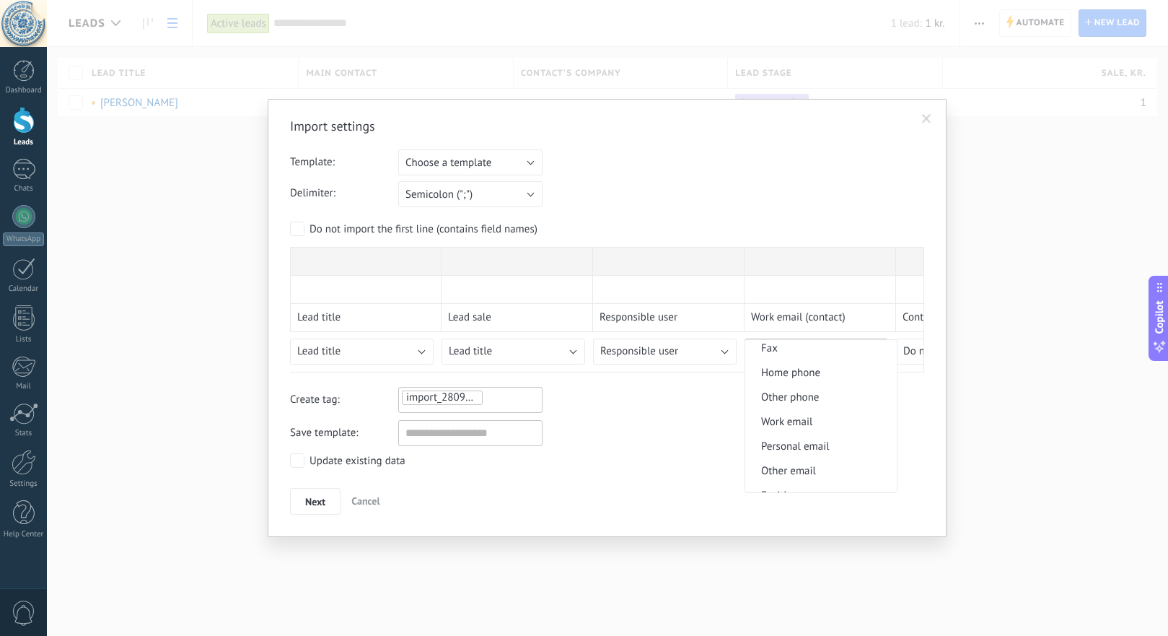
scroll to position [400, 0]
click at [816, 422] on span "Work email" at bounding box center [818, 415] width 147 height 14
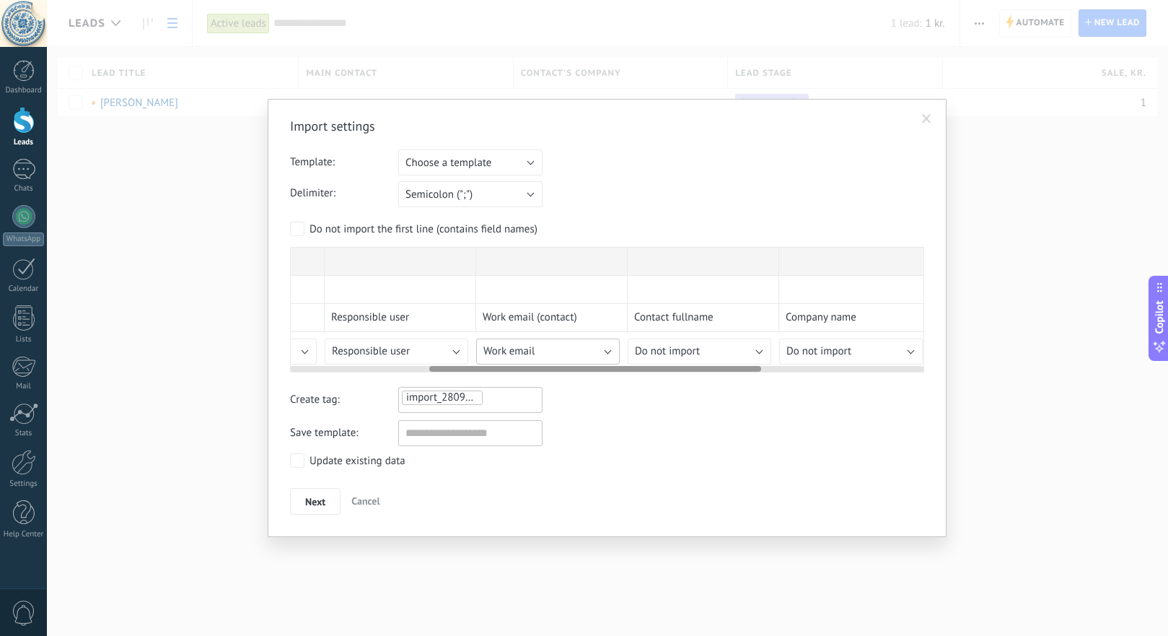
scroll to position [0, 271]
click at [686, 349] on span "Do not import" at bounding box center [665, 351] width 65 height 14
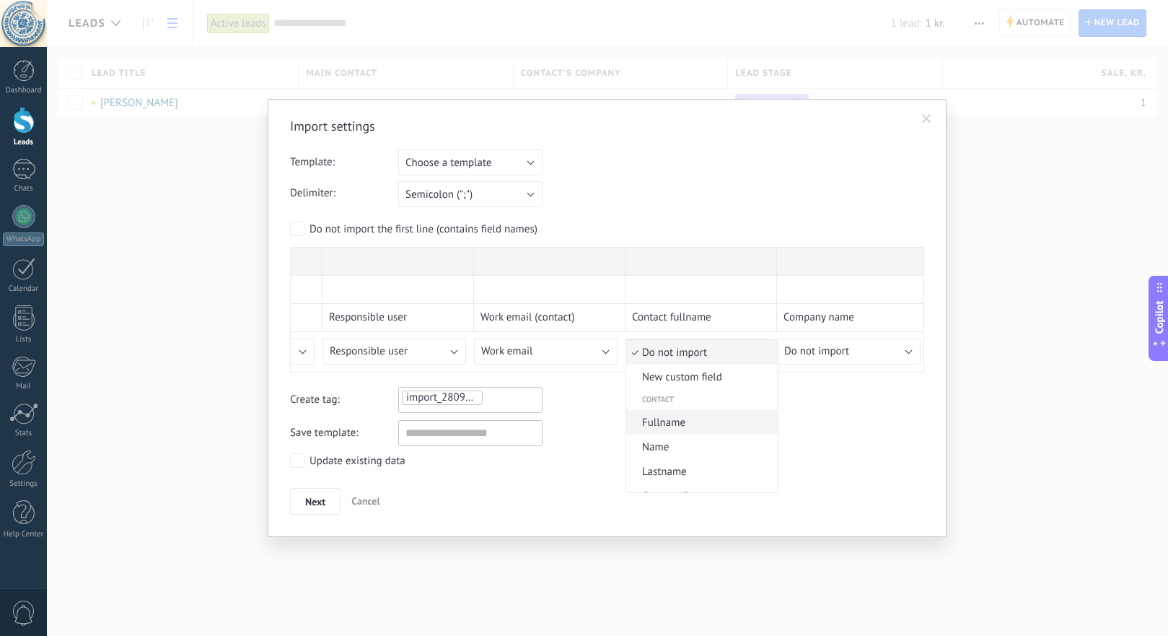
click at [706, 422] on span "Fullname" at bounding box center [699, 423] width 147 height 14
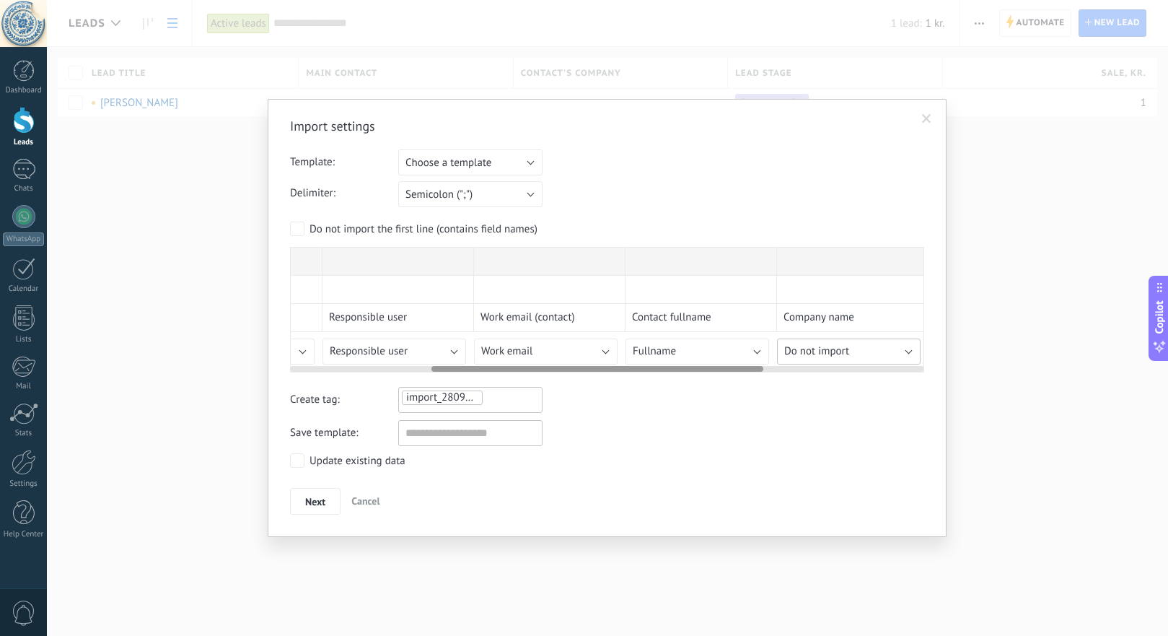
click at [847, 351] on span "Do not import" at bounding box center [816, 351] width 65 height 14
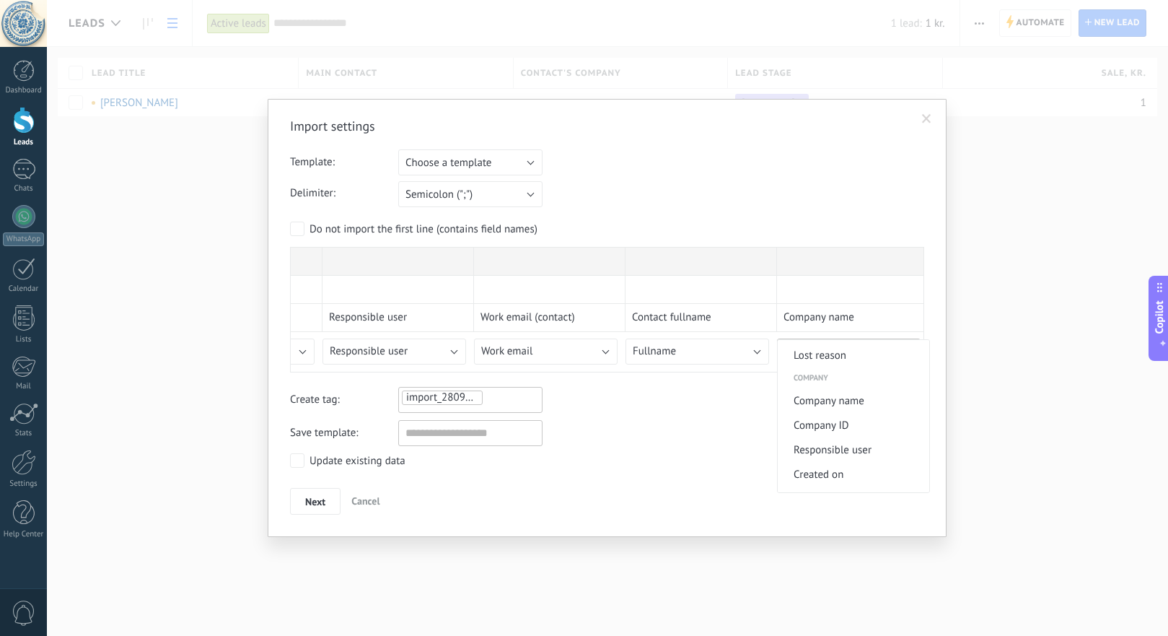
scroll to position [1118, 0]
click at [838, 408] on span "Company name" at bounding box center [851, 402] width 147 height 14
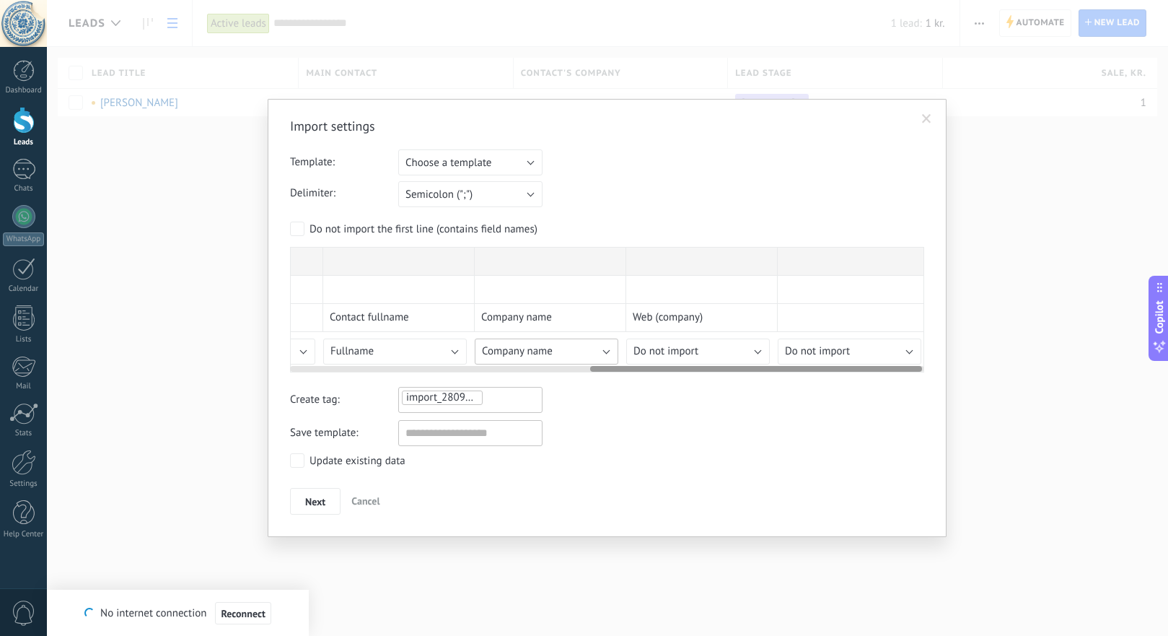
scroll to position [0, 574]
click at [674, 353] on span "Do not import" at bounding box center [665, 351] width 65 height 14
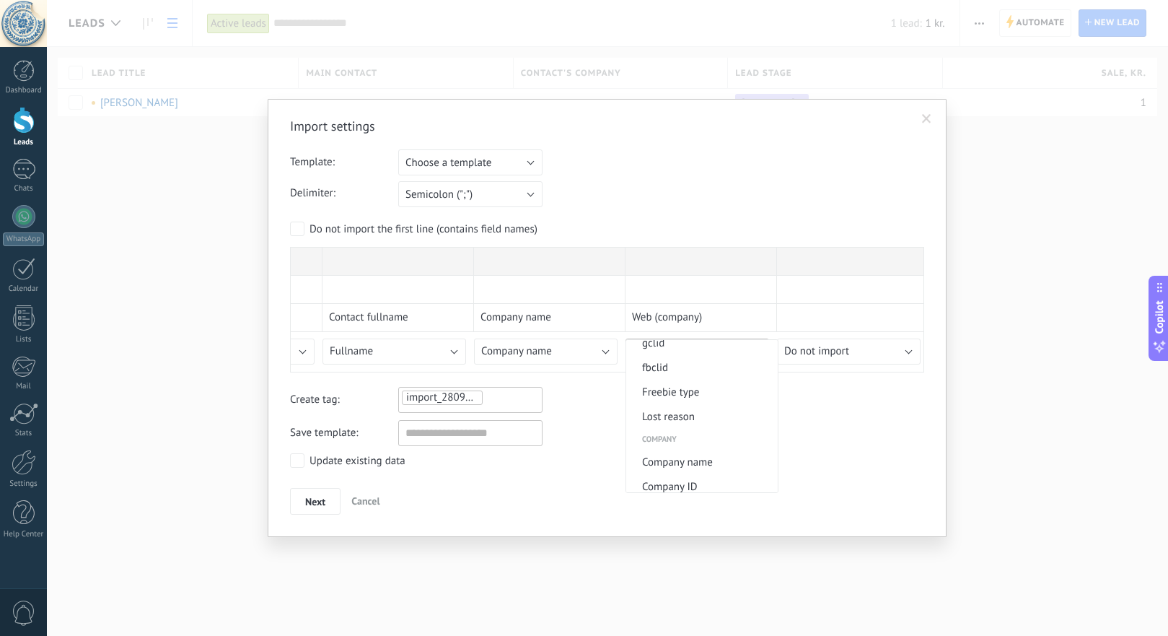
scroll to position [1479, 0]
click at [672, 458] on span "Web" at bounding box center [699, 456] width 147 height 14
click at [506, 166] on button "Choose a template" at bounding box center [470, 162] width 144 height 26
click at [591, 175] on div "Template: Choose a template List 1 Test Choose a template" at bounding box center [607, 162] width 634 height 26
click at [522, 158] on button "Choose a template" at bounding box center [470, 162] width 144 height 26
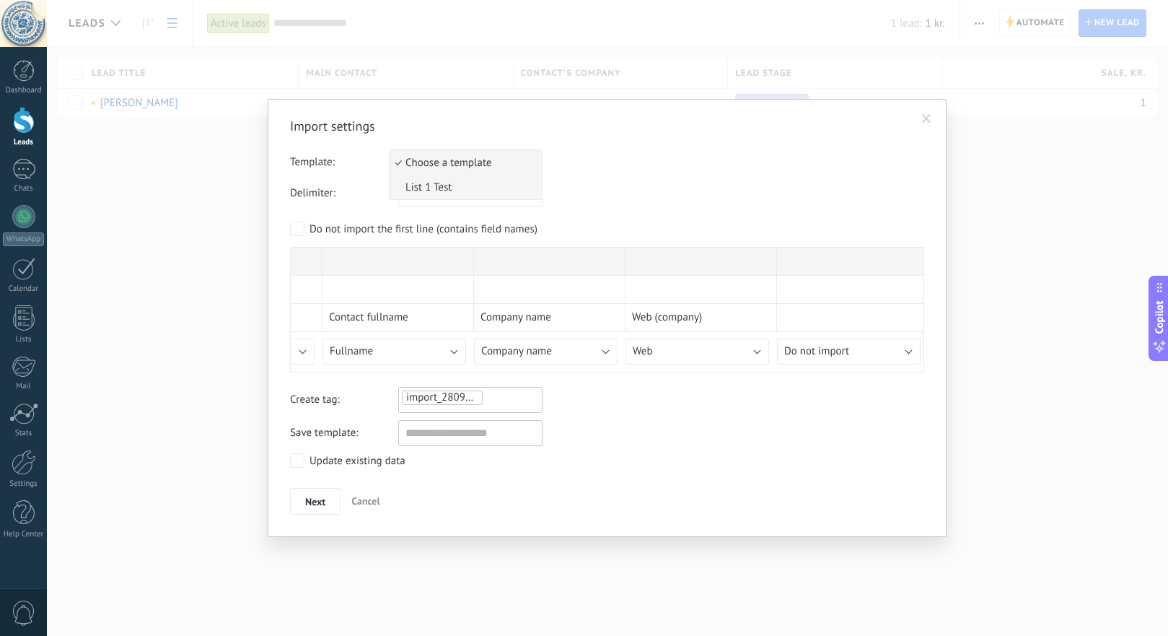
click at [499, 185] on span "List 1 Test" at bounding box center [464, 187] width 148 height 14
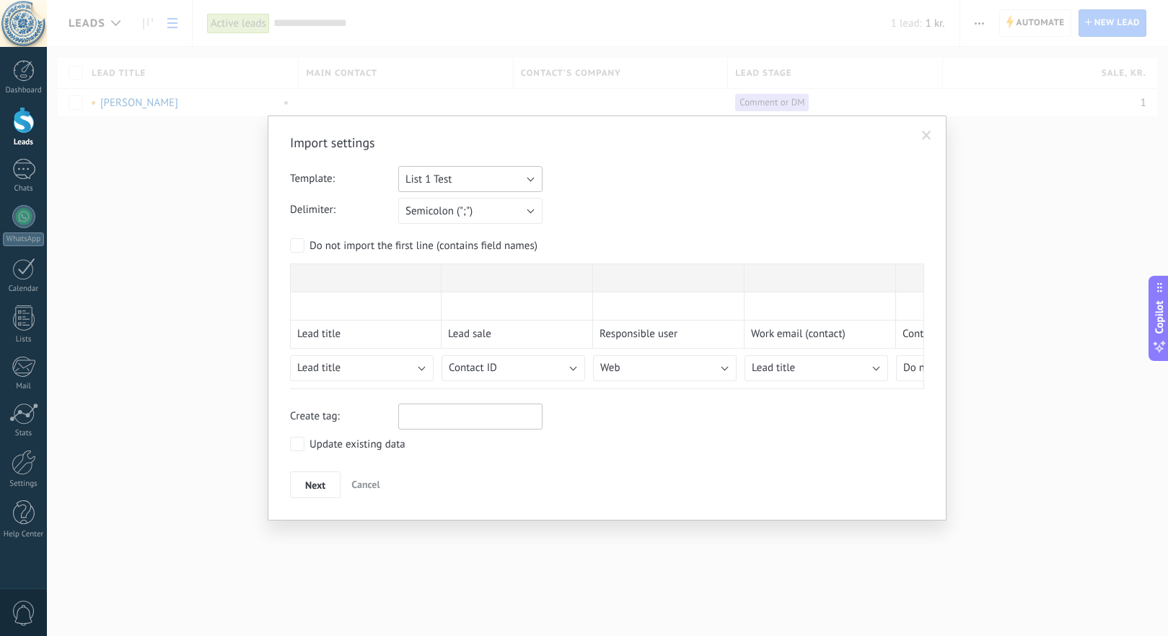
click at [486, 180] on button "List 1 Test" at bounding box center [470, 179] width 144 height 26
click at [484, 186] on span "Choose a template" at bounding box center [464, 179] width 148 height 14
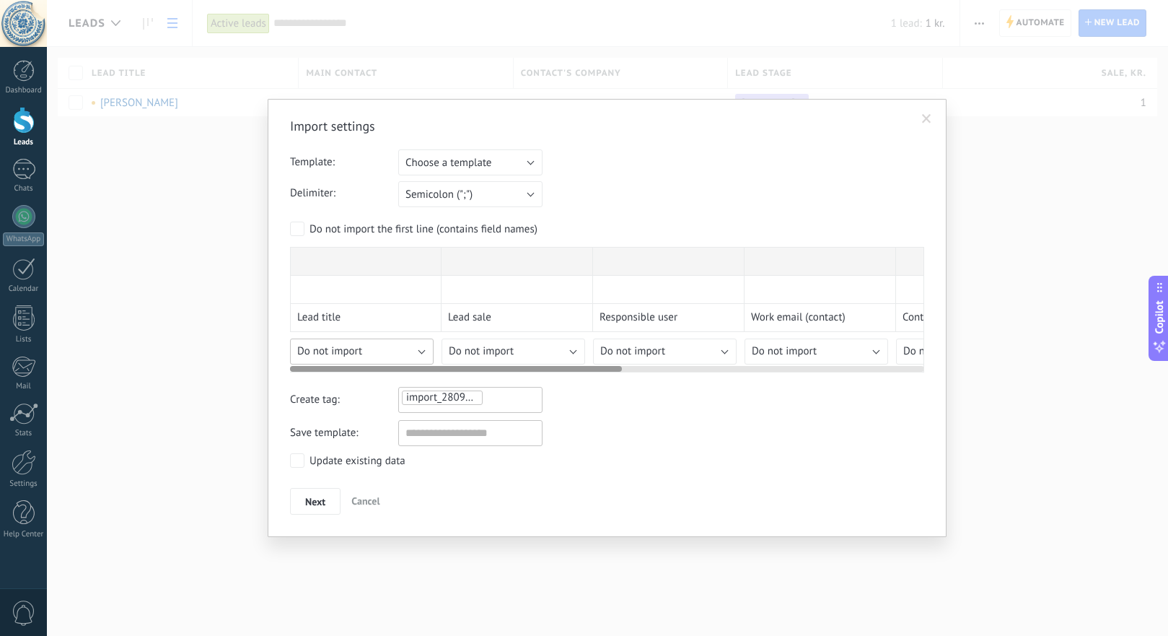
click at [356, 349] on span "Do not import" at bounding box center [329, 351] width 65 height 14
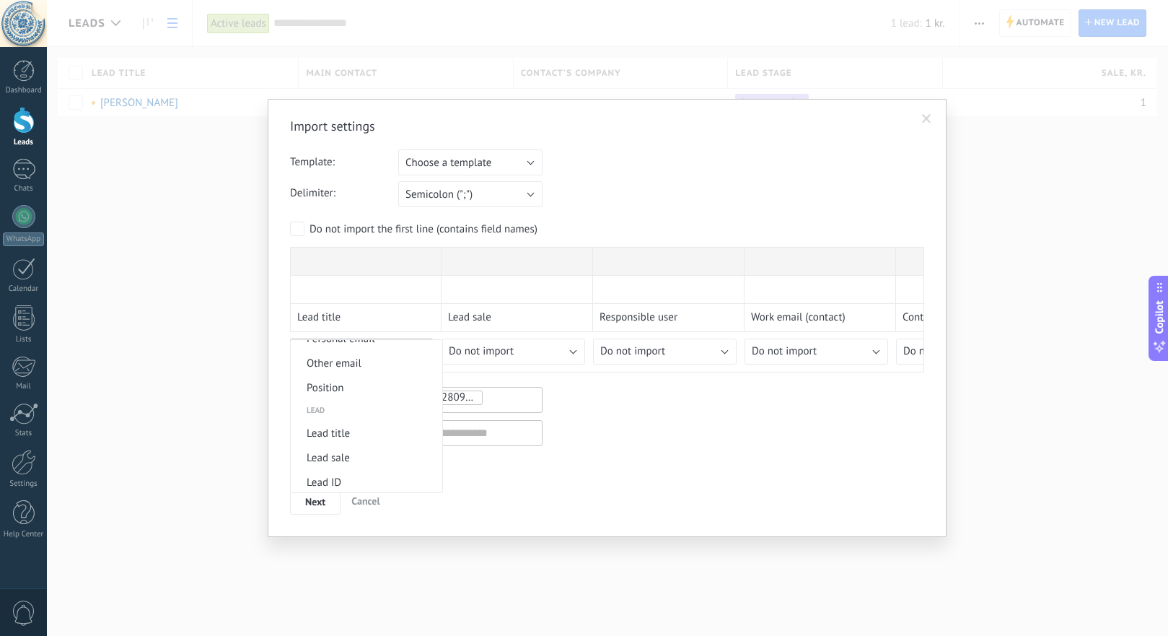
scroll to position [498, 0]
click at [362, 443] on span "Lead title" at bounding box center [364, 436] width 147 height 14
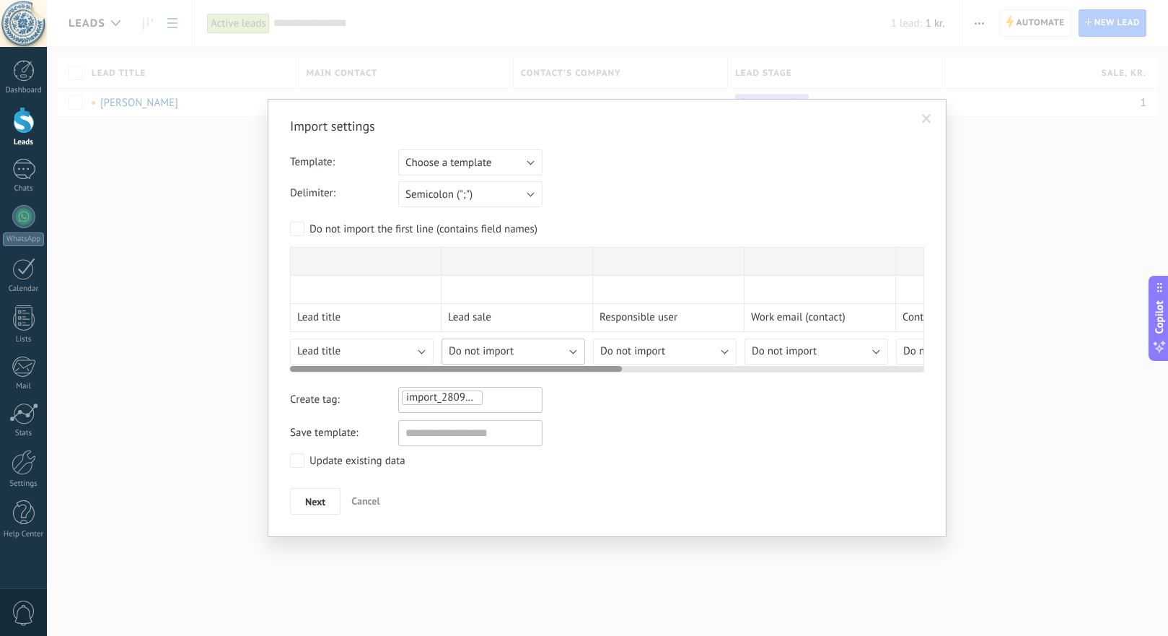
click at [497, 345] on span "Do not import" at bounding box center [481, 351] width 65 height 14
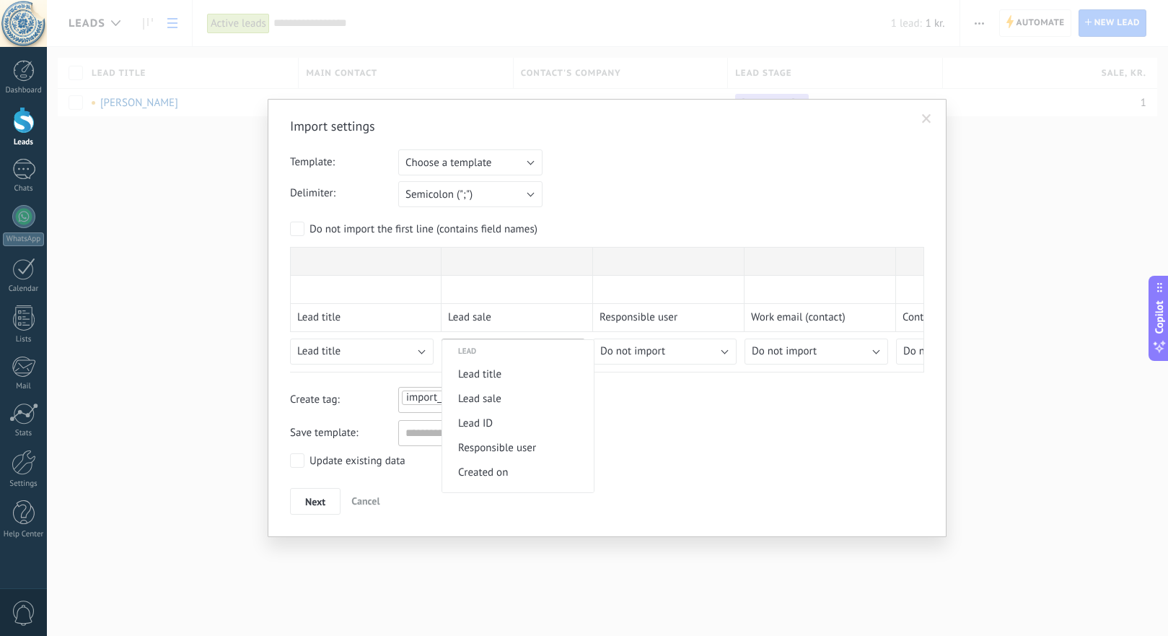
scroll to position [564, 0]
click at [544, 402] on span "Lead sale" at bounding box center [515, 395] width 147 height 14
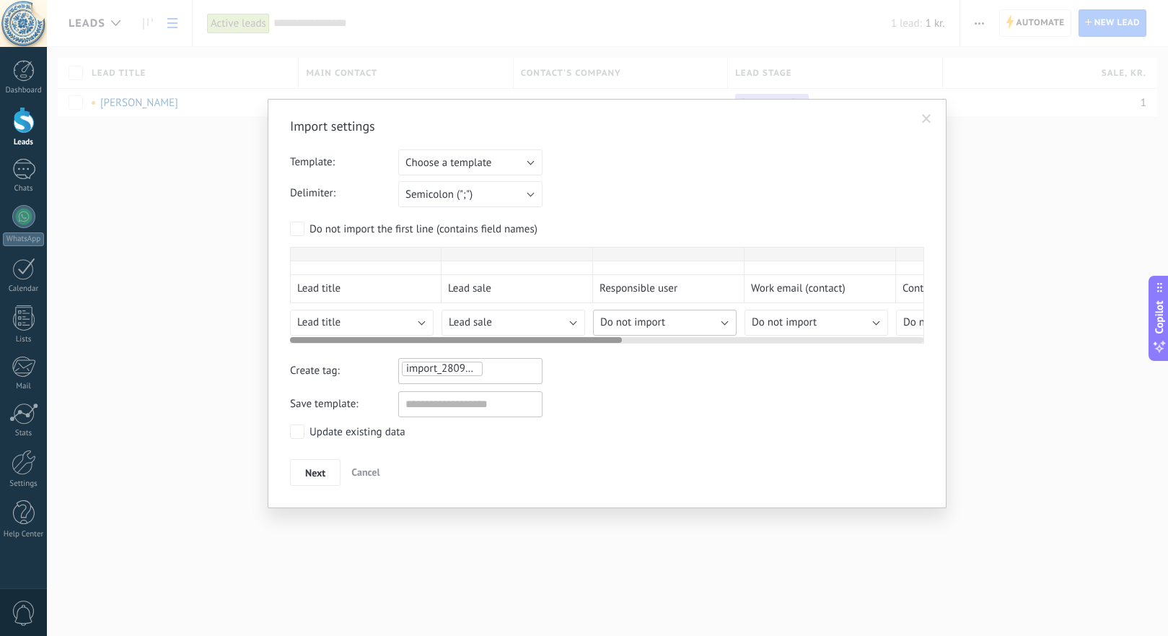
click at [668, 349] on div "Import settings Template: Choose a template List 1 Test Choose a template Delim…" at bounding box center [607, 302] width 634 height 368
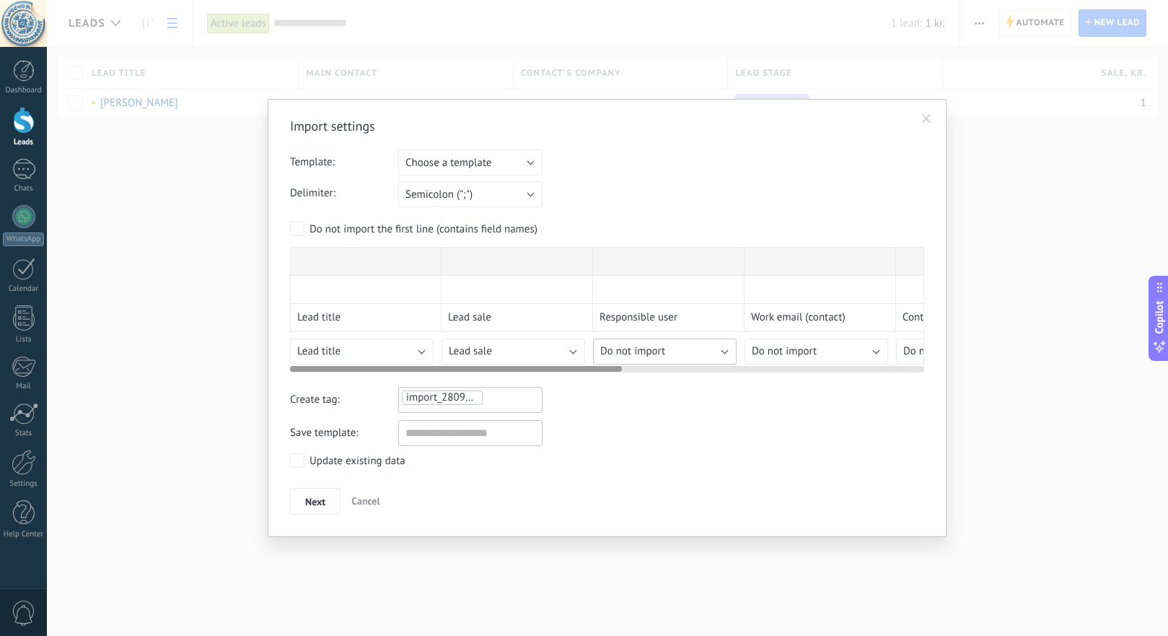
click at [668, 349] on div "Import settings Template: Choose a template List 1 Test Choose a template Delim…" at bounding box center [607, 316] width 634 height 397
click at [648, 352] on span "Do not import" at bounding box center [632, 351] width 65 height 14
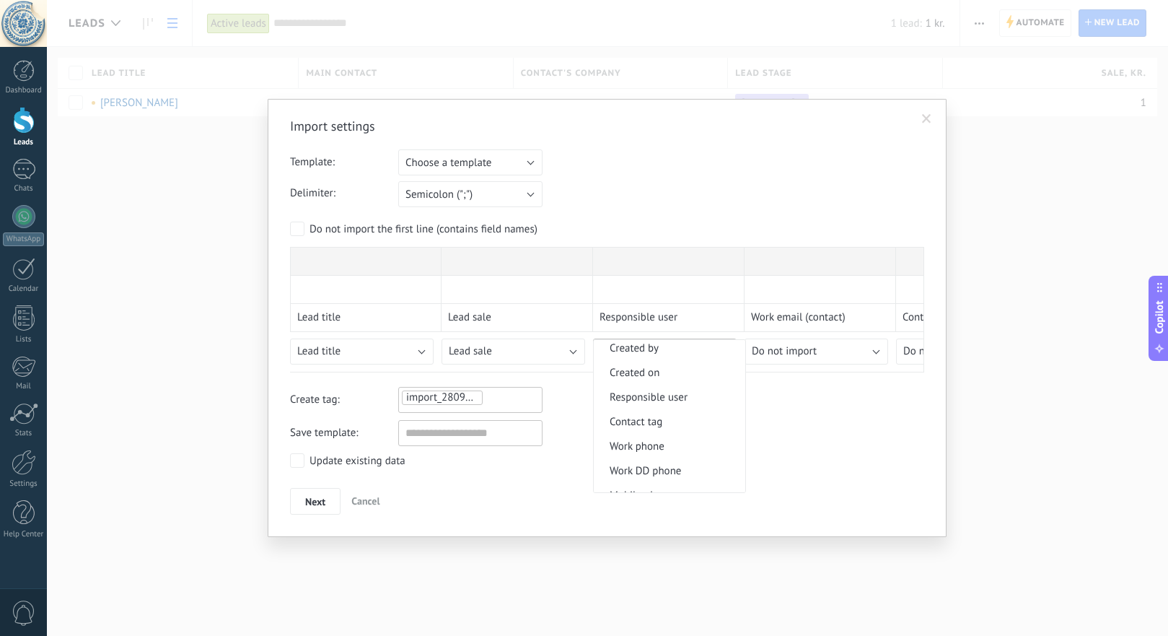
scroll to position [217, 0]
click at [663, 404] on span "Responsible user" at bounding box center [667, 402] width 147 height 14
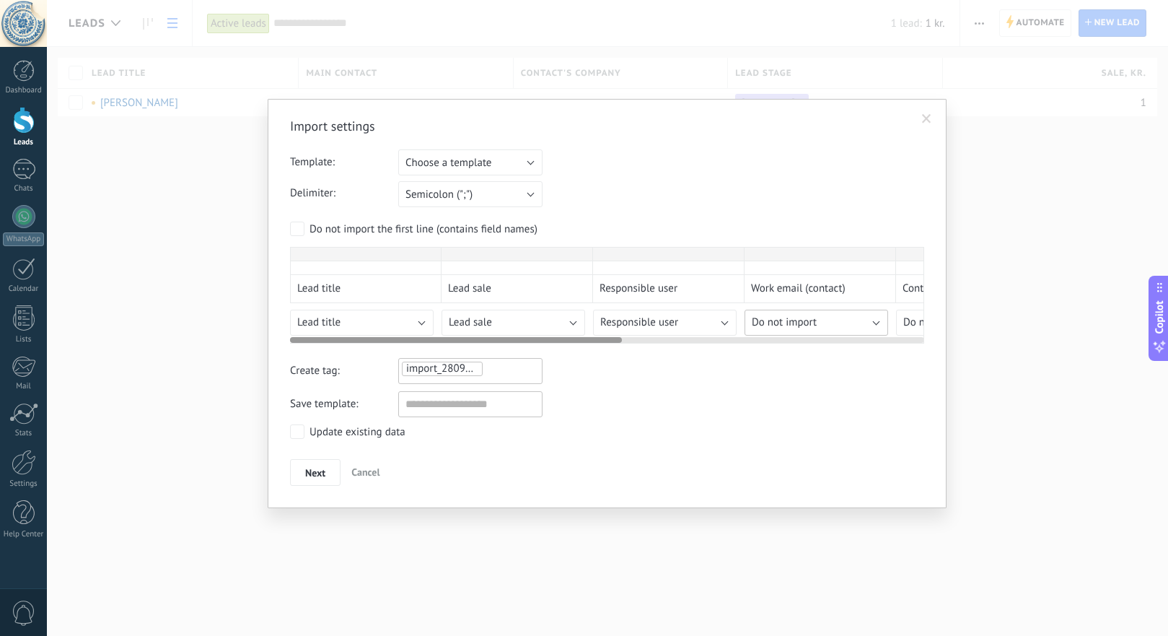
click at [878, 352] on div "Import settings Template: Choose a template List 1 Test Choose a template Delim…" at bounding box center [607, 302] width 634 height 368
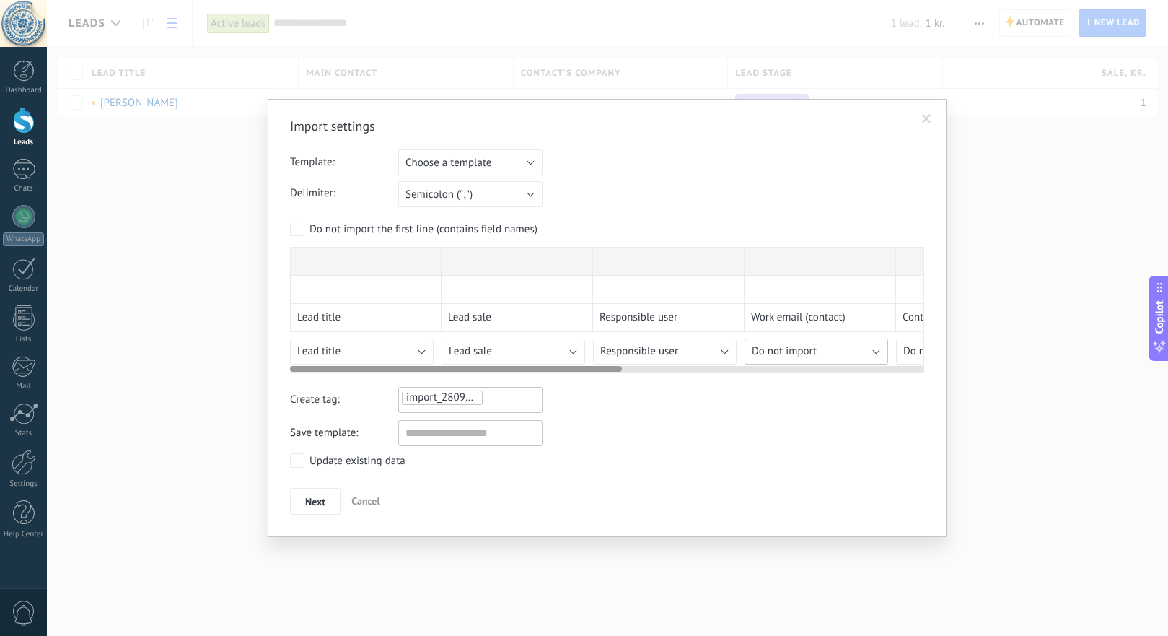
click at [878, 352] on div "Import settings Template: Choose a template List 1 Test Choose a template Delim…" at bounding box center [607, 316] width 634 height 397
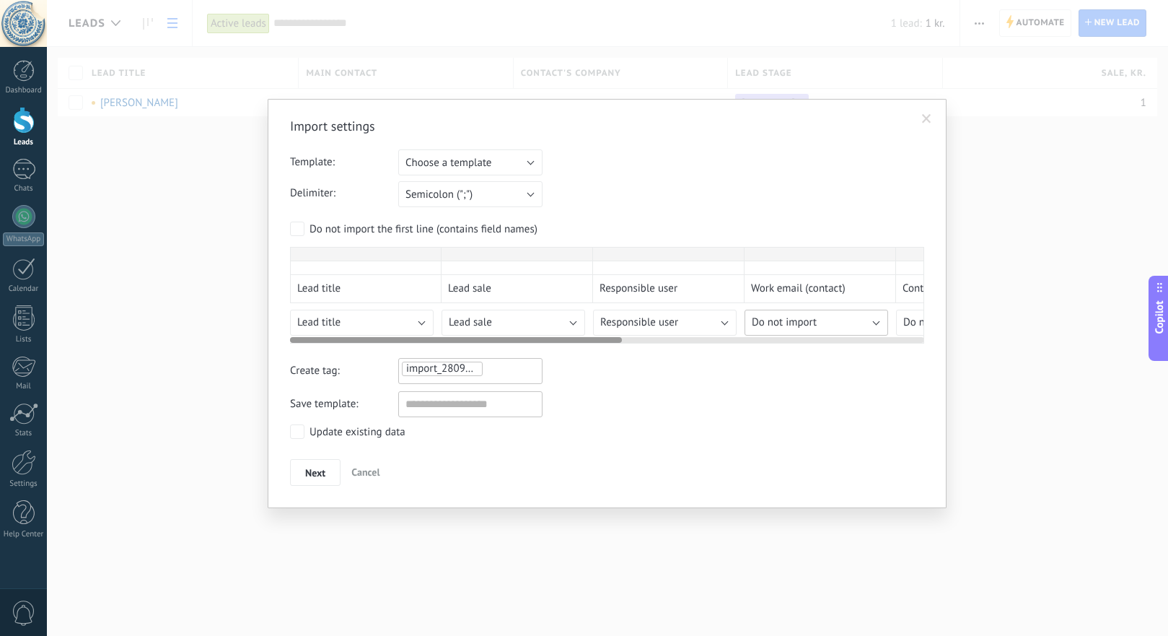
click at [878, 352] on div "Import settings Template: Choose a template List 1 Test Choose a template Delim…" at bounding box center [607, 302] width 634 height 368
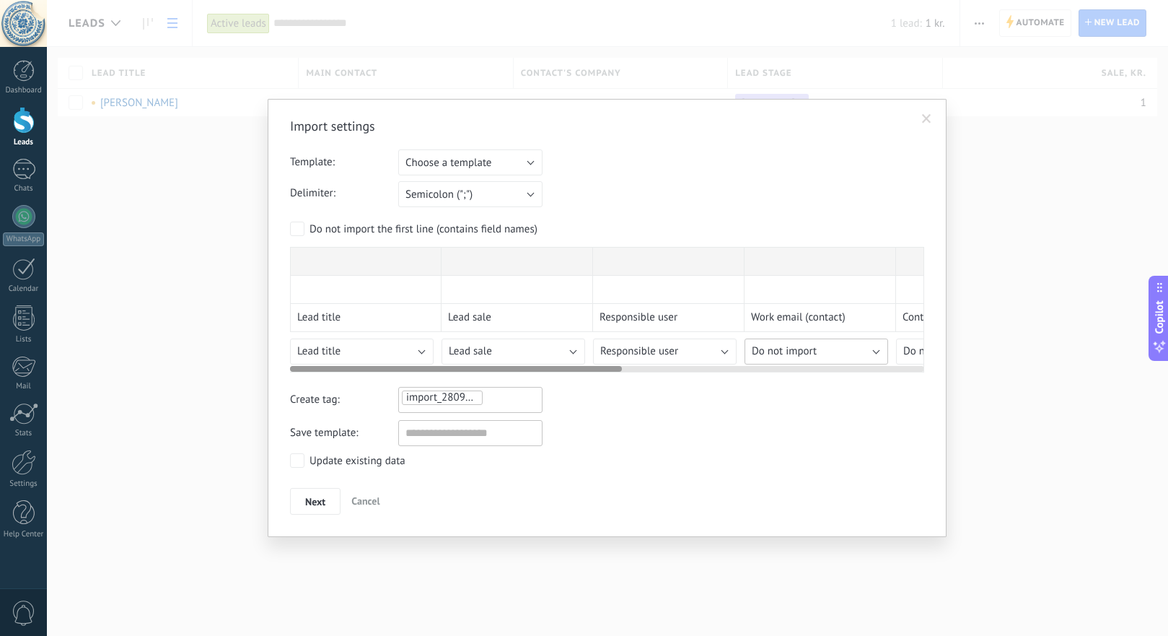
click at [787, 351] on span "Do not import" at bounding box center [784, 351] width 65 height 14
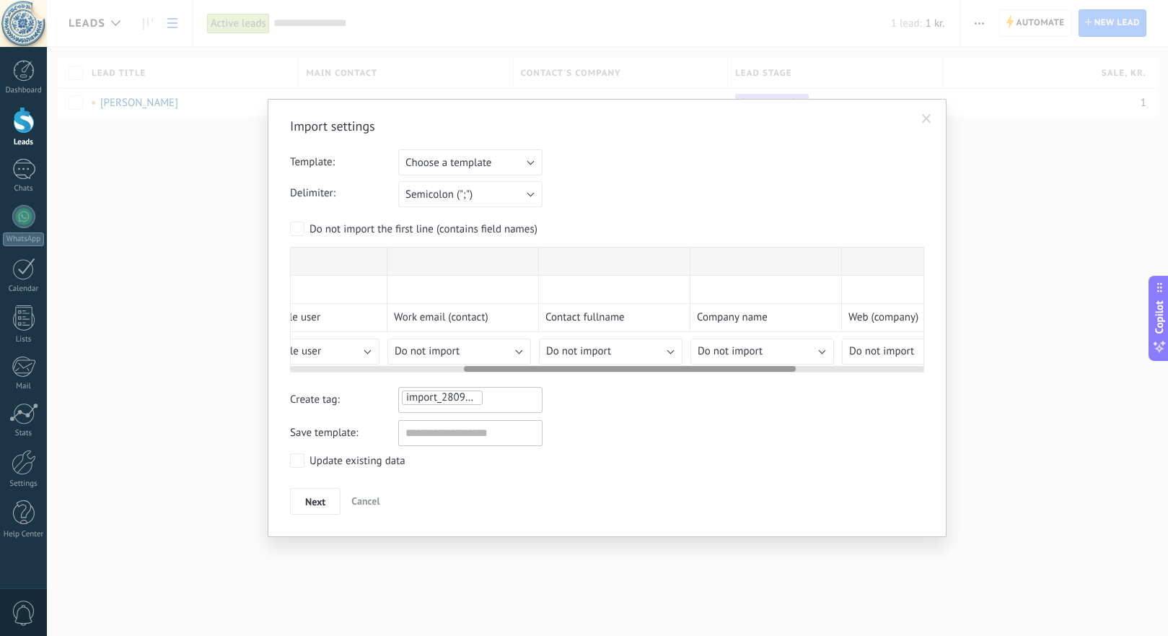
scroll to position [0, 365]
click at [665, 351] on div "Import settings Template: Choose a template List 1 Test Choose a template Delim…" at bounding box center [607, 316] width 634 height 397
click at [634, 349] on div "Import settings Template: Choose a template List 1 Test Choose a template Delim…" at bounding box center [607, 316] width 634 height 397
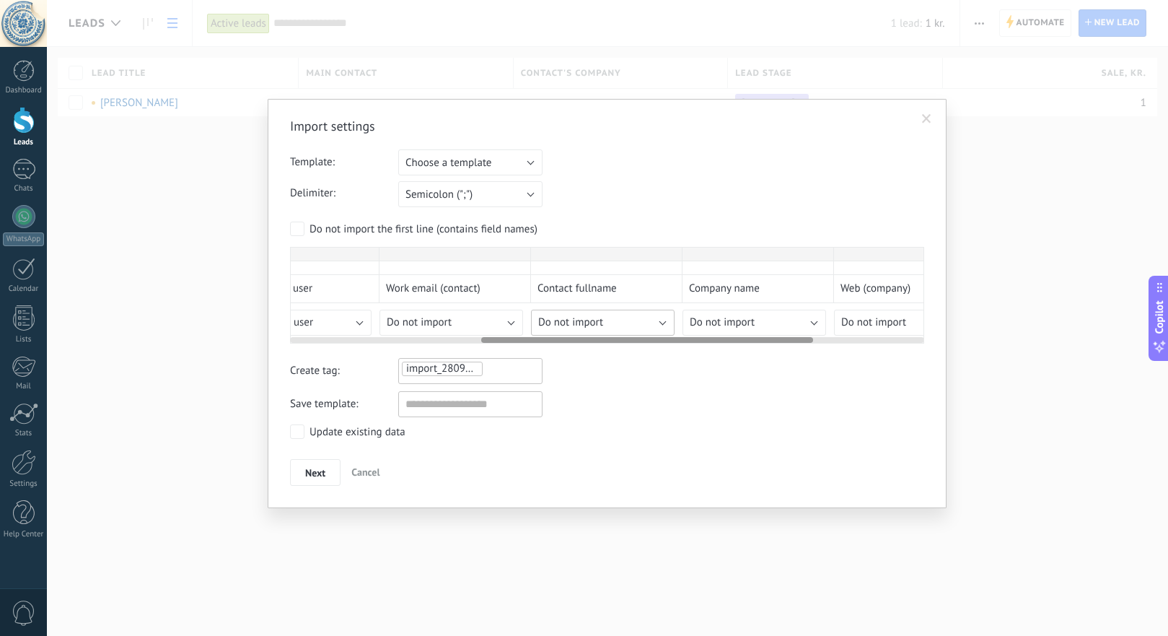
click at [634, 349] on div "Import settings Template: Choose a template List 1 Test Choose a template Delim…" at bounding box center [607, 302] width 634 height 368
click at [618, 351] on div "Import settings Template: Choose a template List 1 Test Choose a template Delim…" at bounding box center [607, 302] width 634 height 368
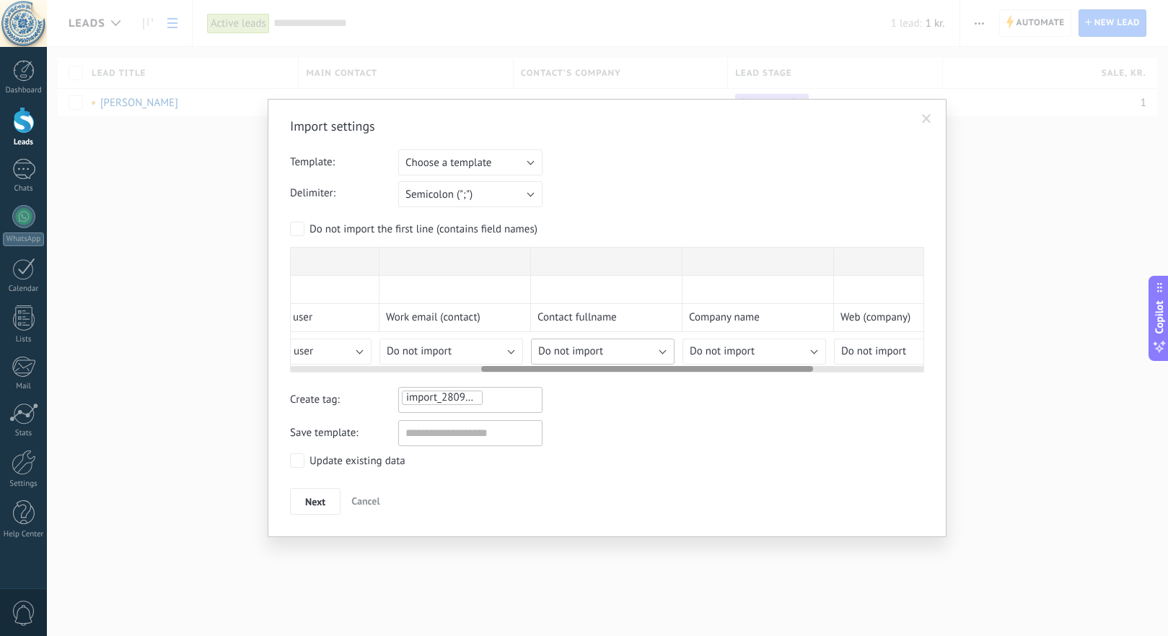
click at [587, 351] on span "Do not import" at bounding box center [570, 351] width 65 height 14
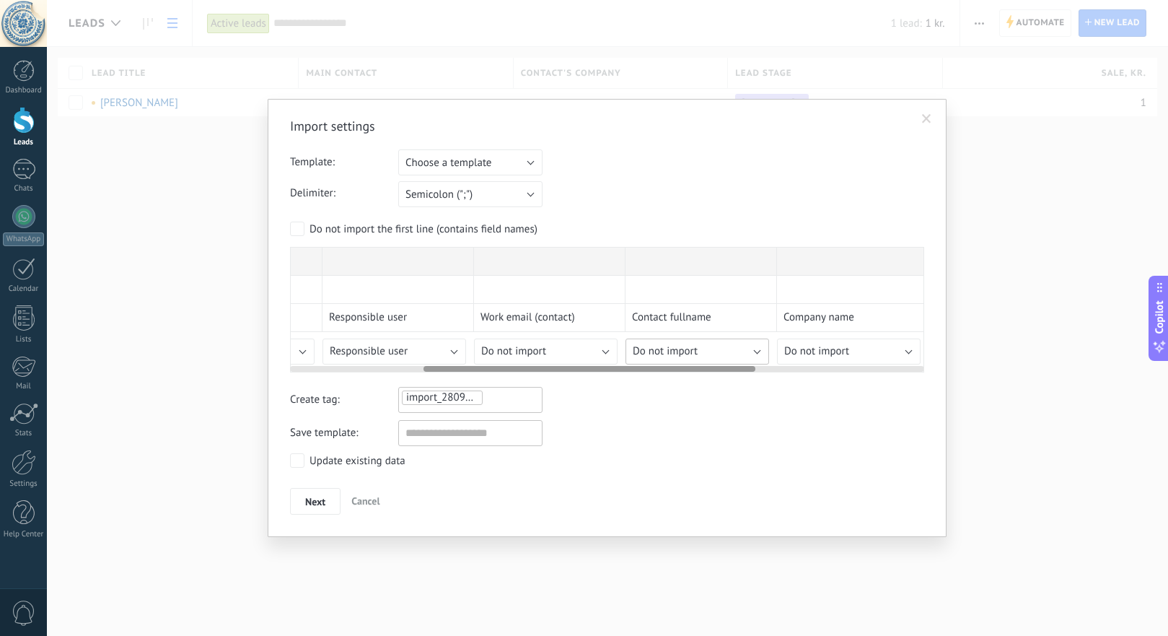
scroll to position [0, 272]
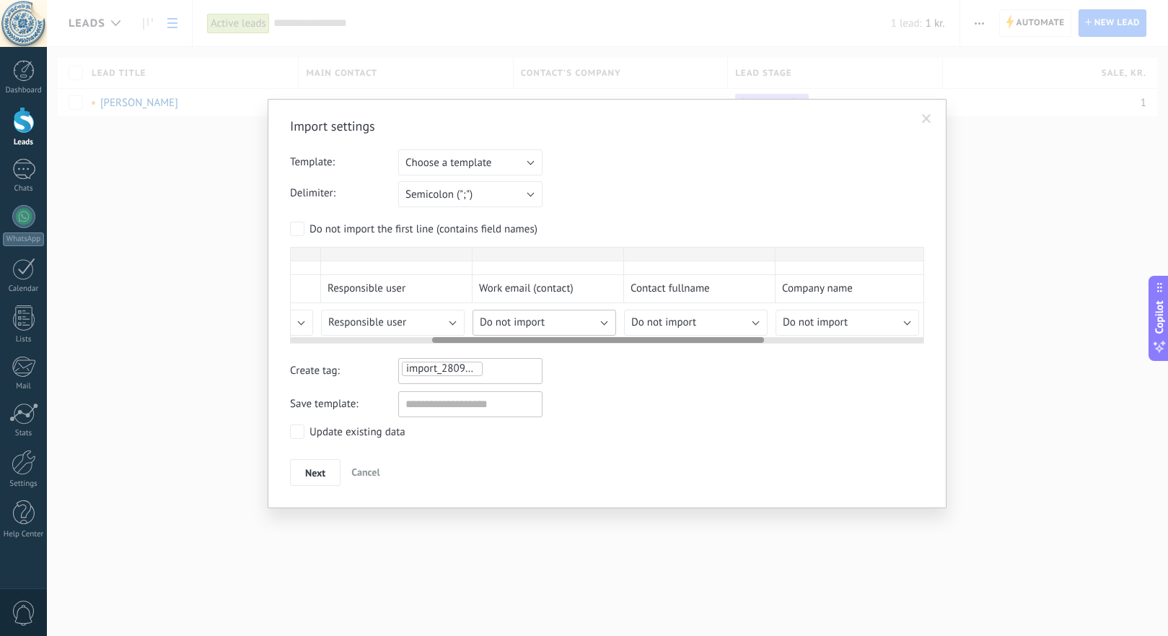
click at [580, 354] on div "Import settings Template: Choose a template List 1 Test Choose a template Delim…" at bounding box center [607, 302] width 634 height 368
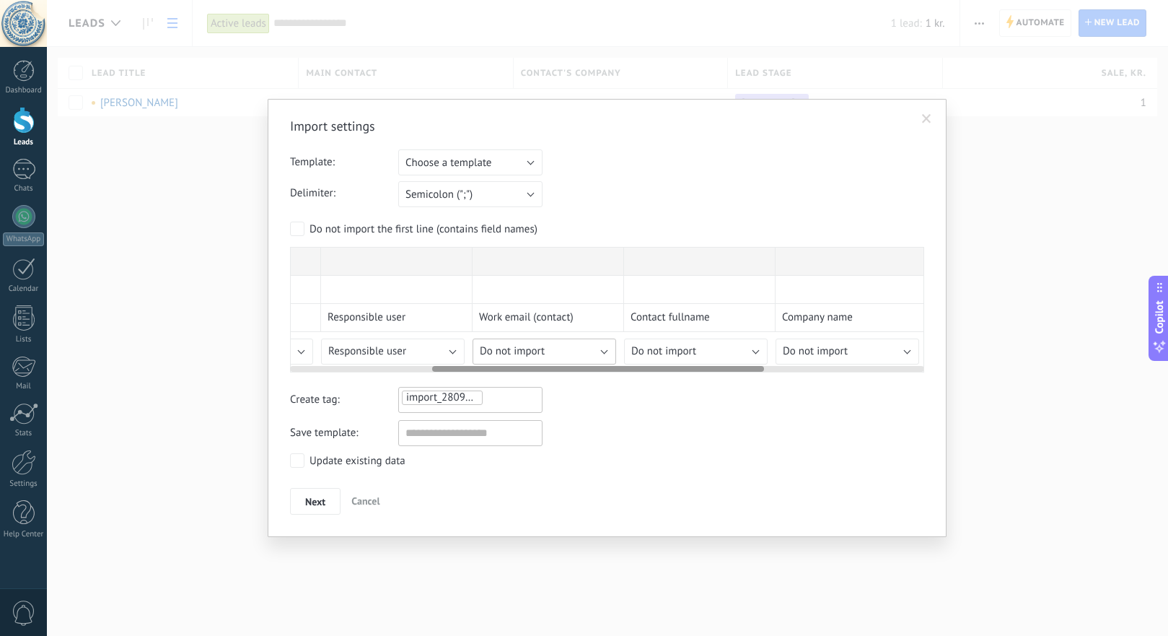
click at [527, 349] on span "Do not import" at bounding box center [512, 351] width 65 height 14
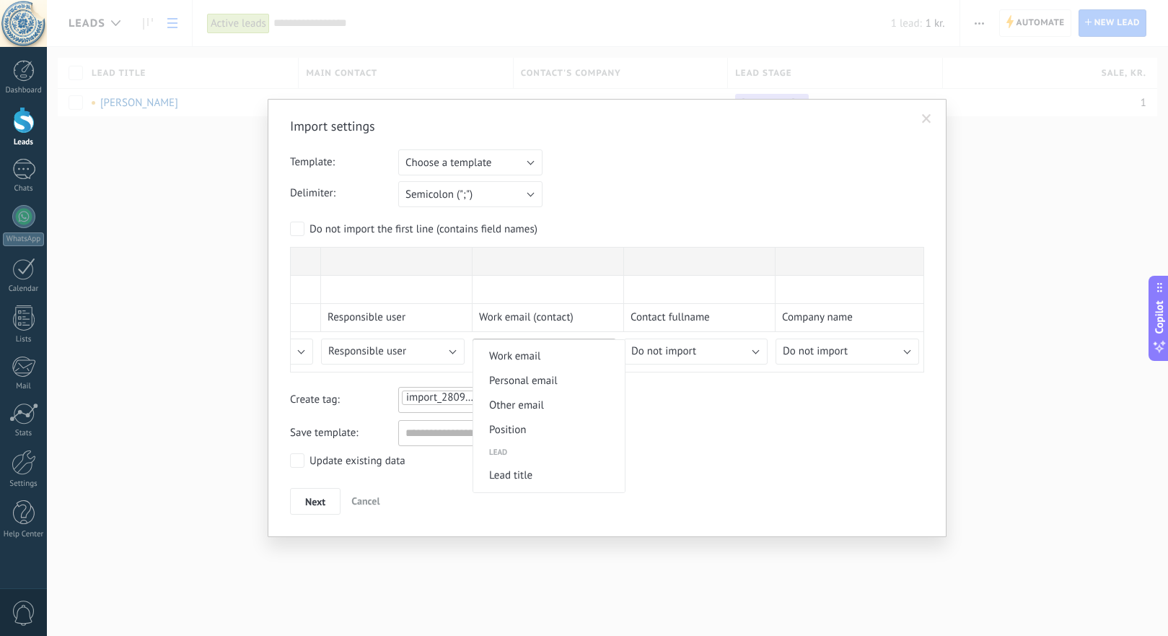
scroll to position [462, 0]
click at [535, 359] on span "Work email" at bounding box center [546, 353] width 147 height 14
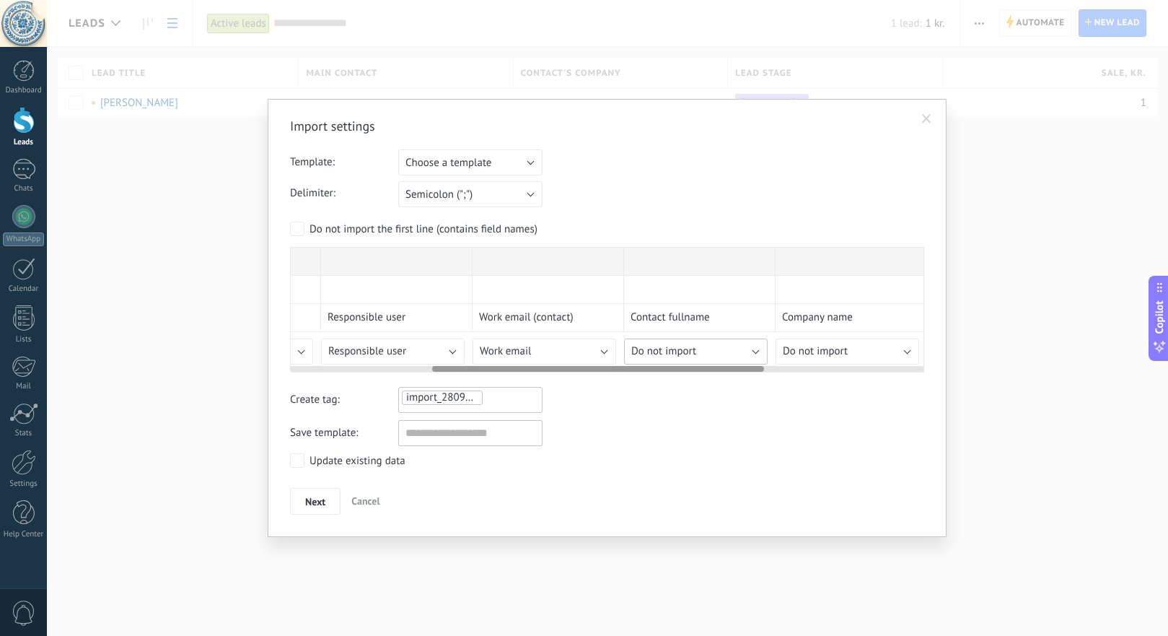
click at [704, 353] on div "Import settings Template: Choose a template List 1 Test Choose a template Delim…" at bounding box center [607, 316] width 634 height 397
click at [673, 354] on span "Do not import" at bounding box center [663, 351] width 65 height 14
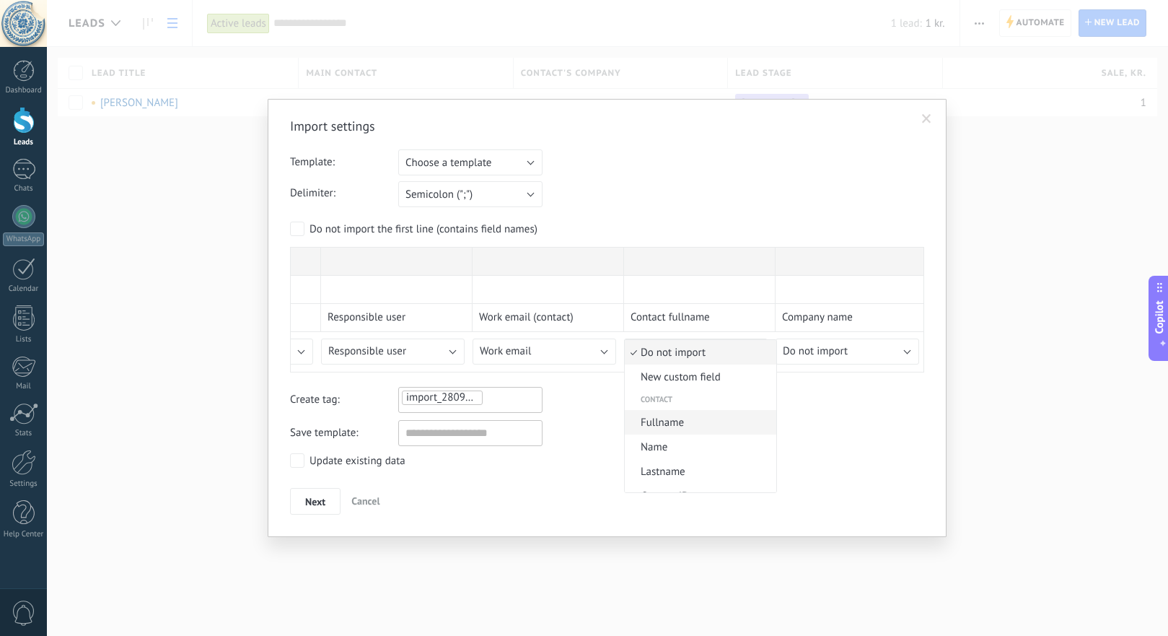
click at [691, 426] on span "Fullname" at bounding box center [698, 423] width 147 height 14
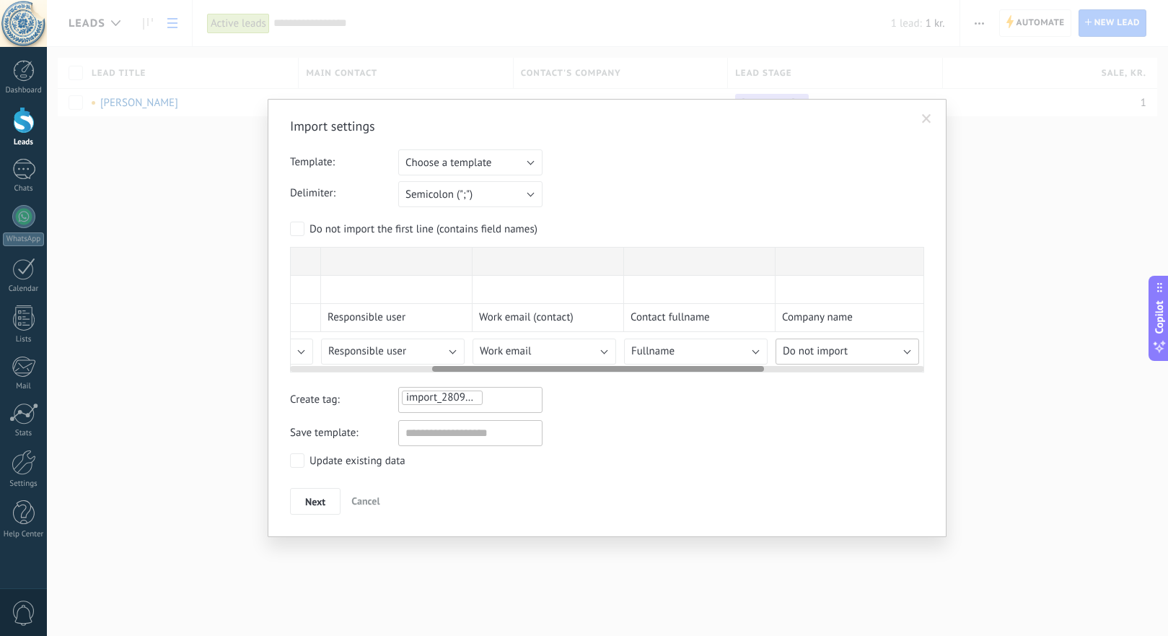
click at [815, 353] on span "Do not import" at bounding box center [815, 351] width 65 height 14
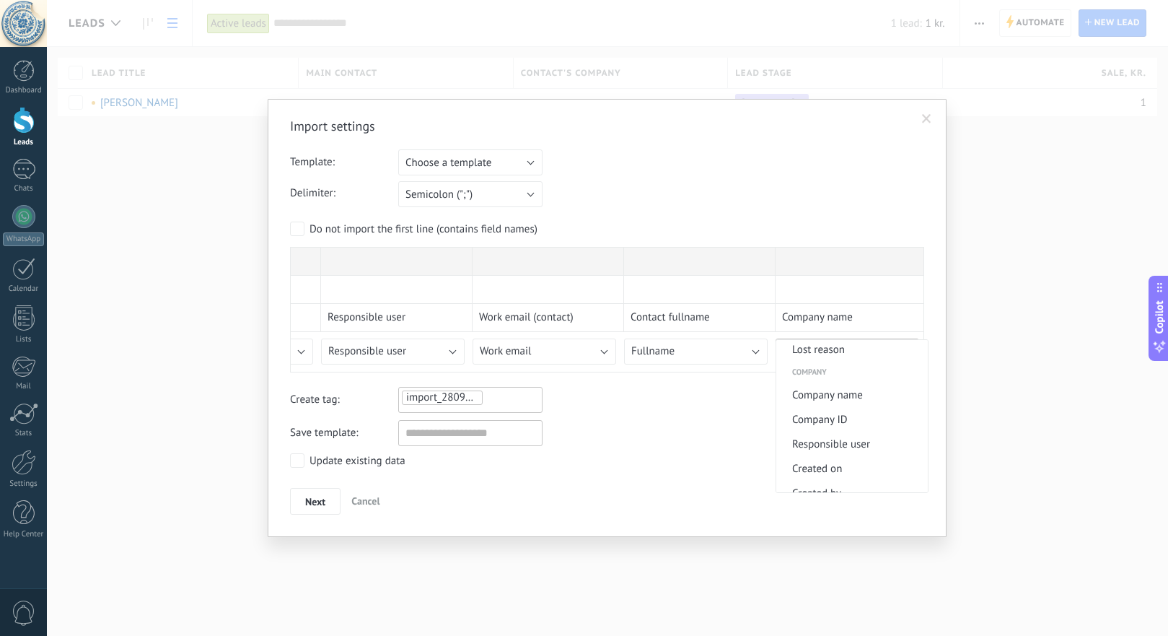
scroll to position [1147, 0]
click at [831, 380] on span "Company name" at bounding box center [850, 373] width 147 height 14
click at [414, 436] on input "text" at bounding box center [470, 433] width 144 height 26
type input "******"
click at [312, 499] on span "Next" at bounding box center [315, 502] width 20 height 10
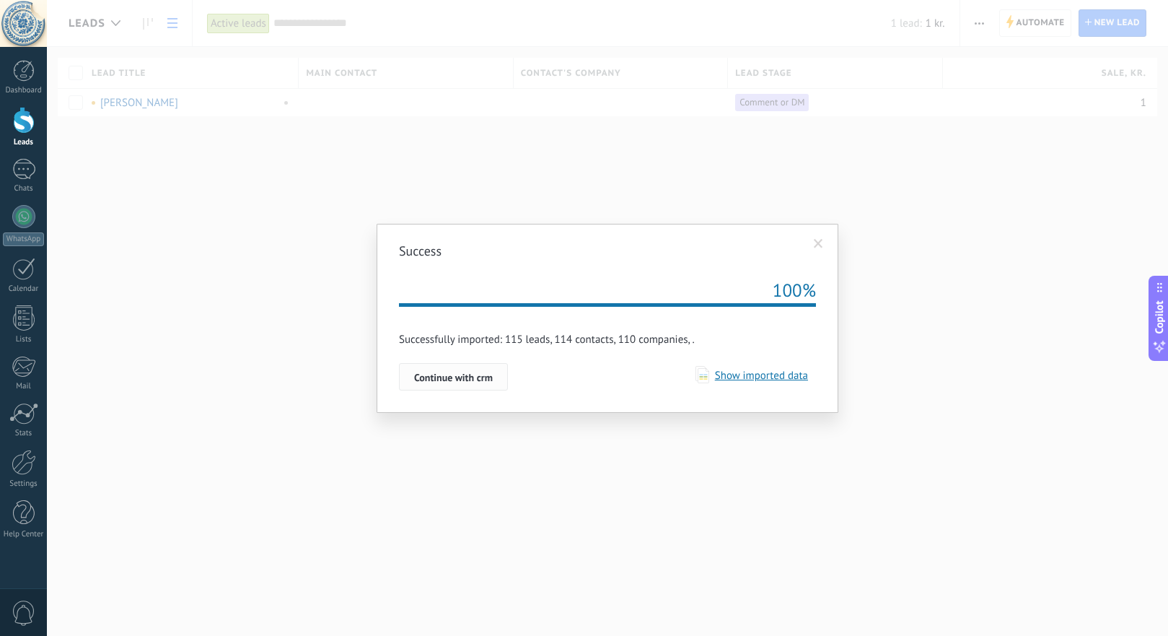
click at [446, 377] on span "Continue with crm" at bounding box center [453, 377] width 79 height 10
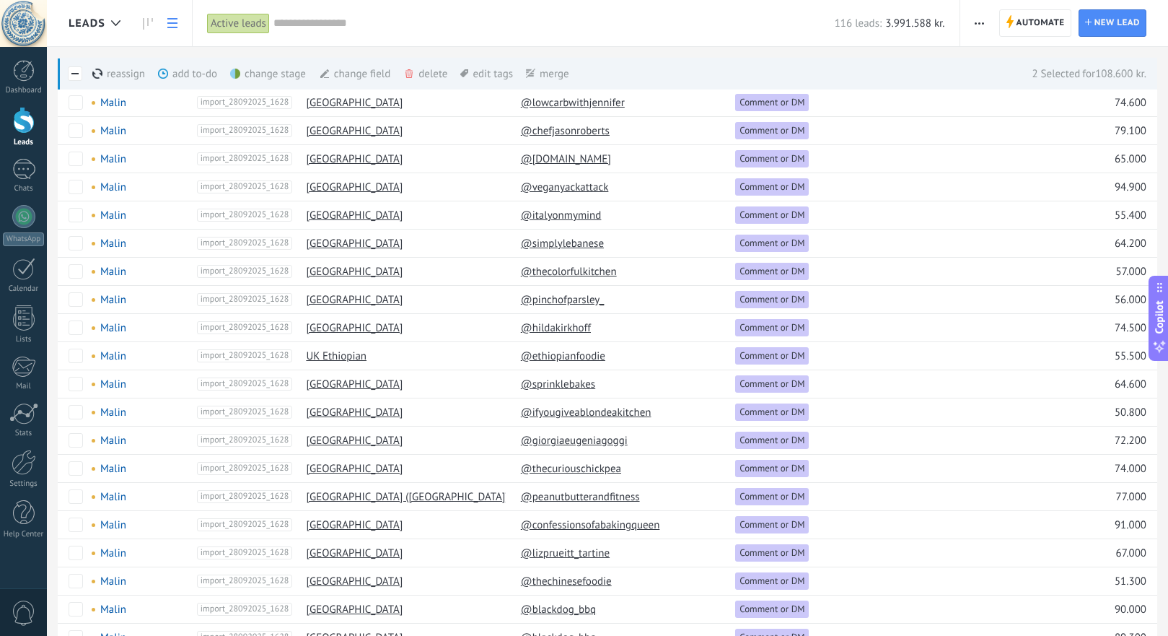
click at [73, 70] on span at bounding box center [75, 73] width 14 height 14
click at [426, 66] on div "delete more" at bounding box center [452, 74] width 98 height 32
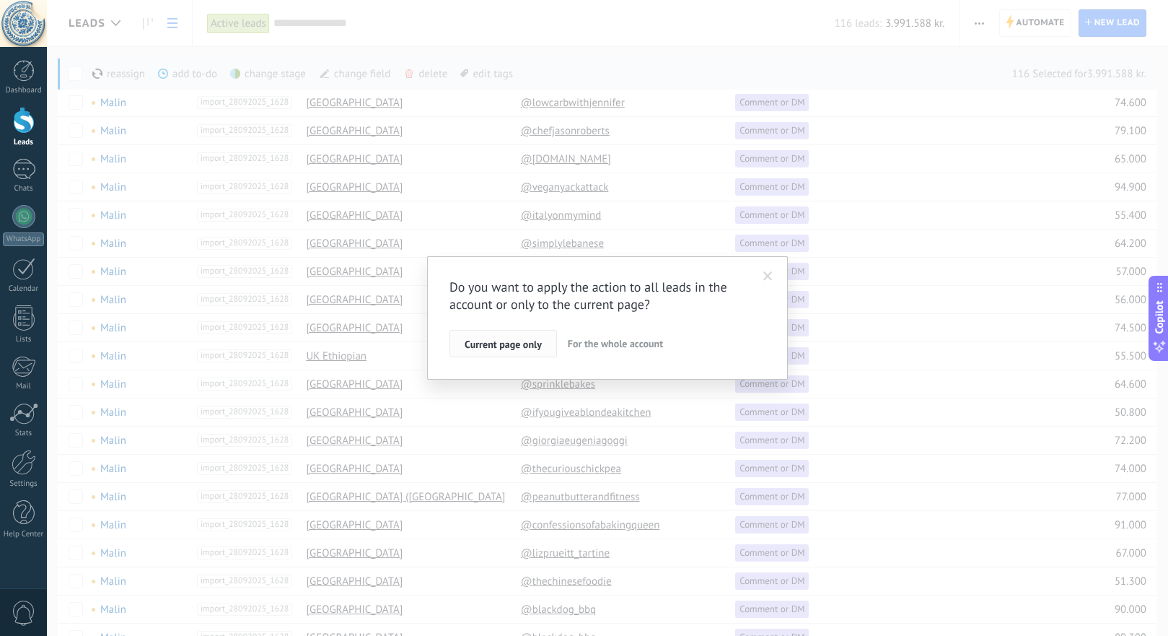
click at [473, 344] on span "Current page only" at bounding box center [503, 344] width 77 height 10
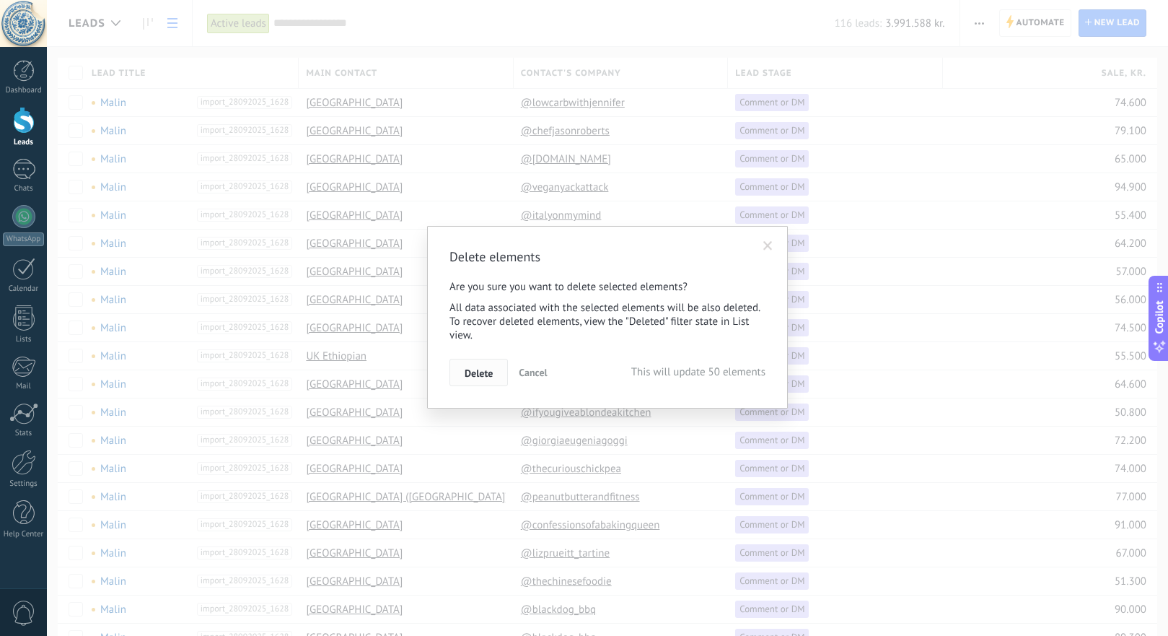
click at [480, 367] on button "Delete" at bounding box center [479, 372] width 58 height 27
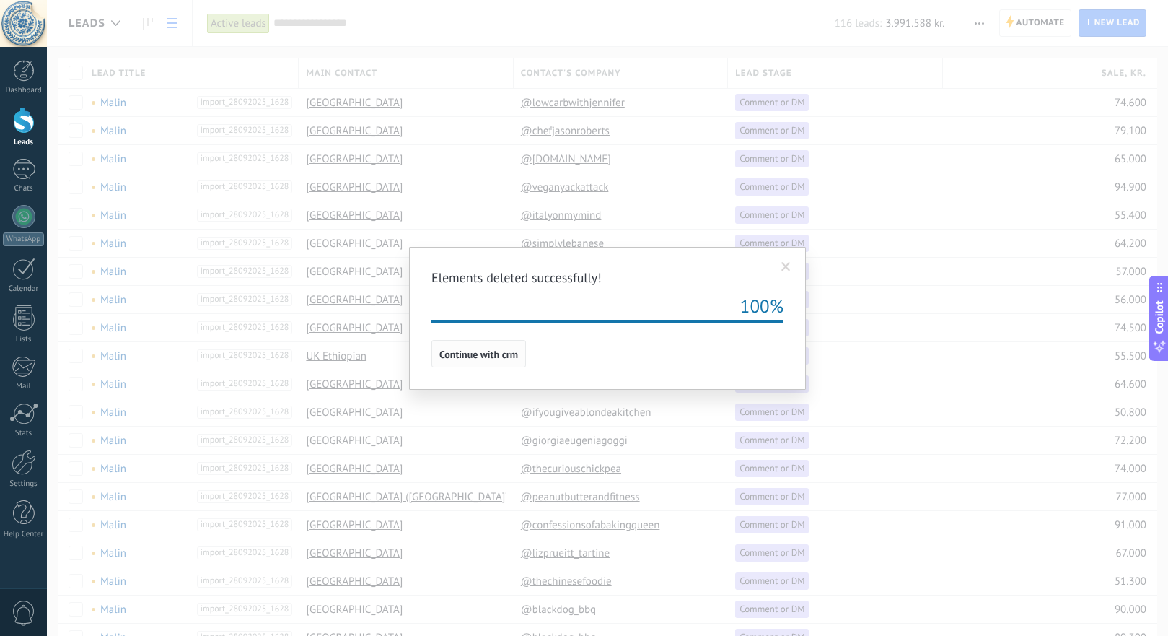
click at [472, 356] on span "Continue with crm" at bounding box center [478, 354] width 79 height 10
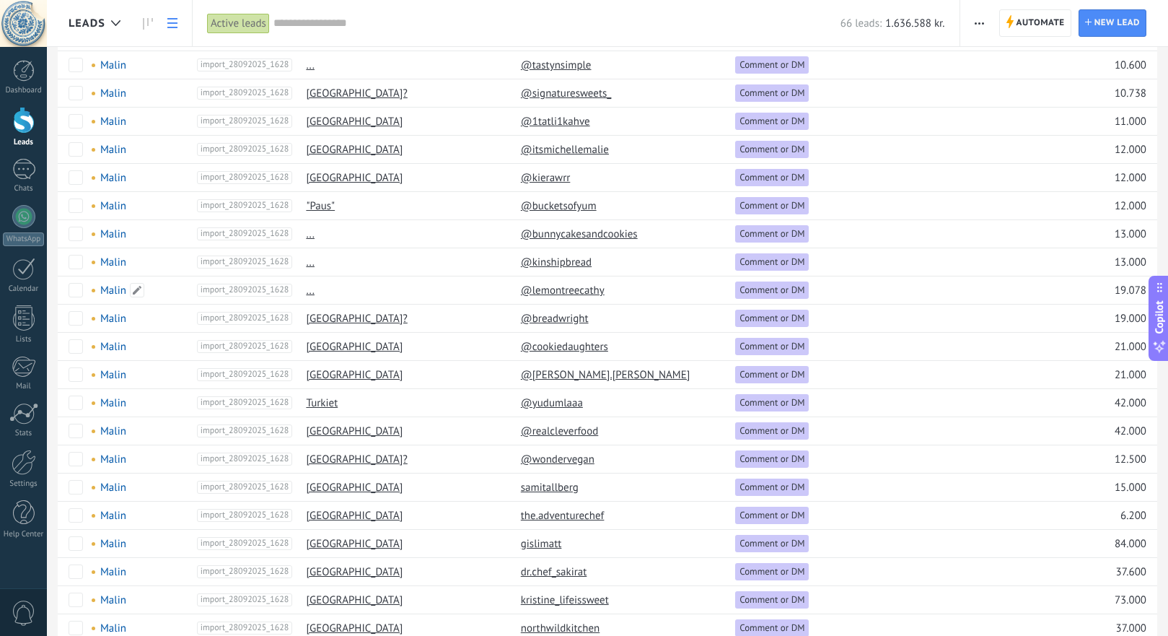
scroll to position [906, 0]
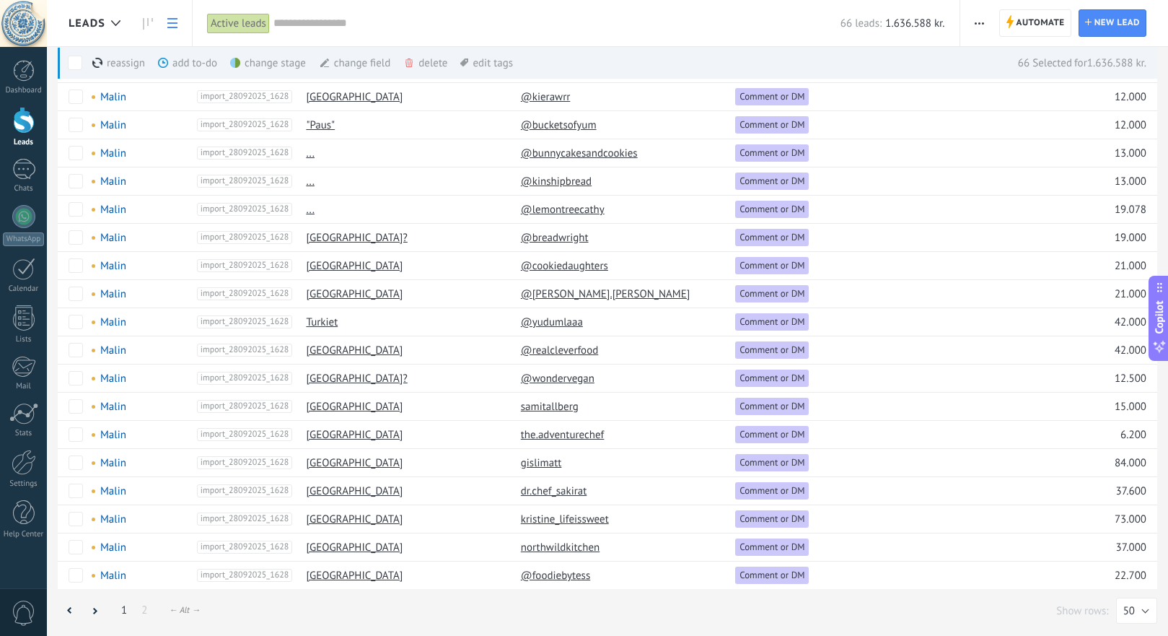
click at [419, 66] on div "delete more" at bounding box center [452, 63] width 98 height 32
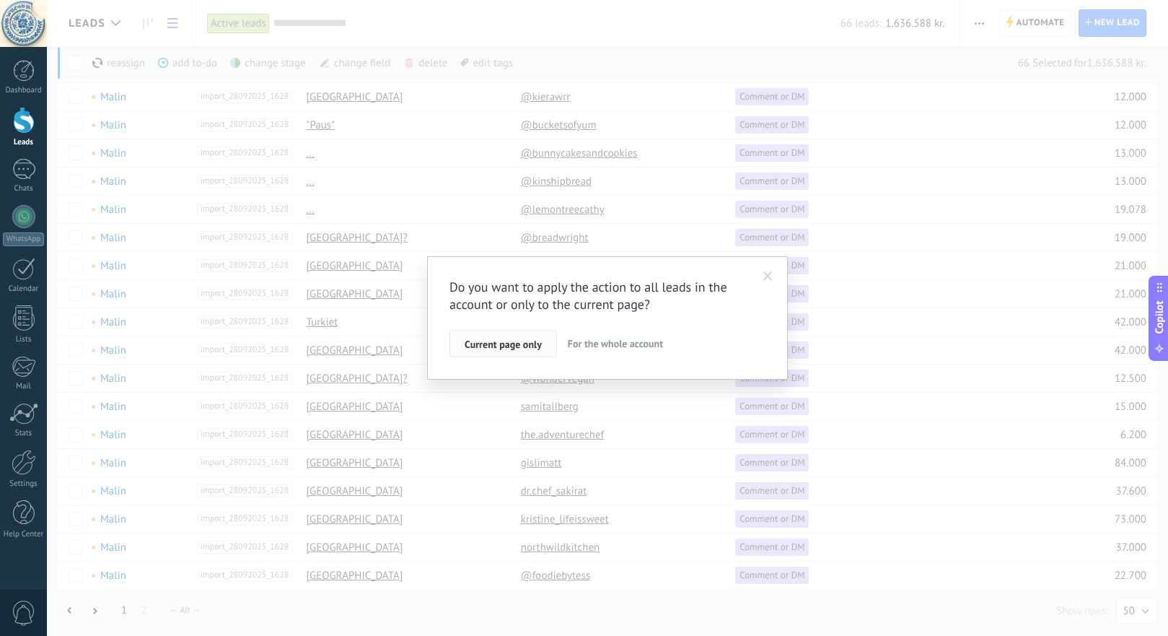
click at [506, 346] on span "Current page only" at bounding box center [503, 344] width 77 height 10
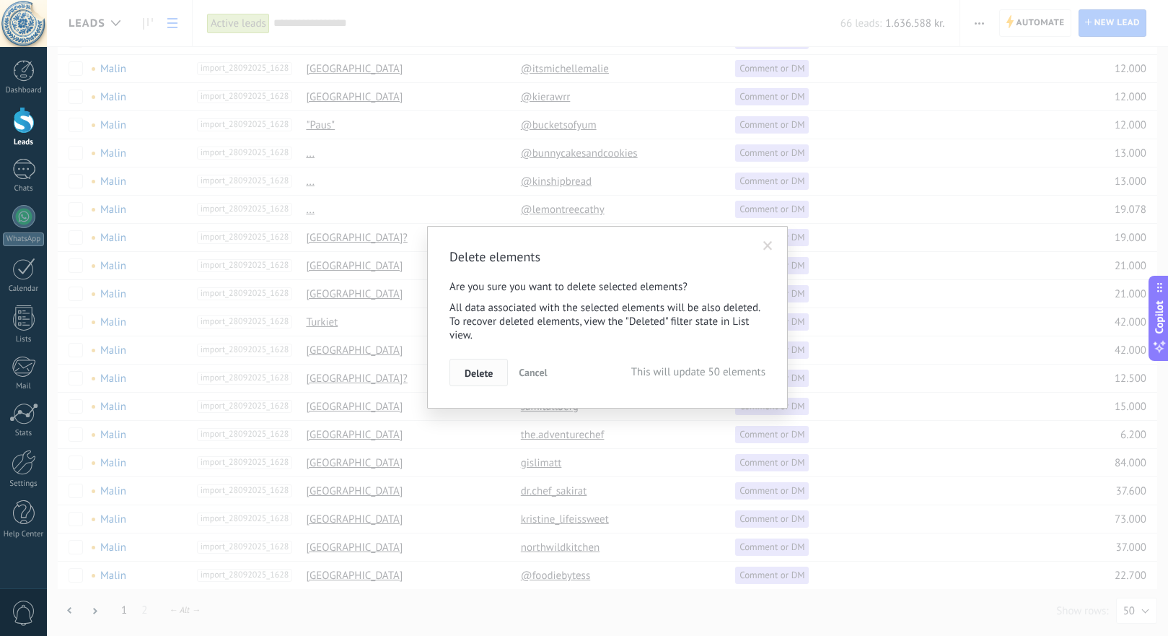
click at [483, 375] on span "Delete" at bounding box center [479, 373] width 28 height 10
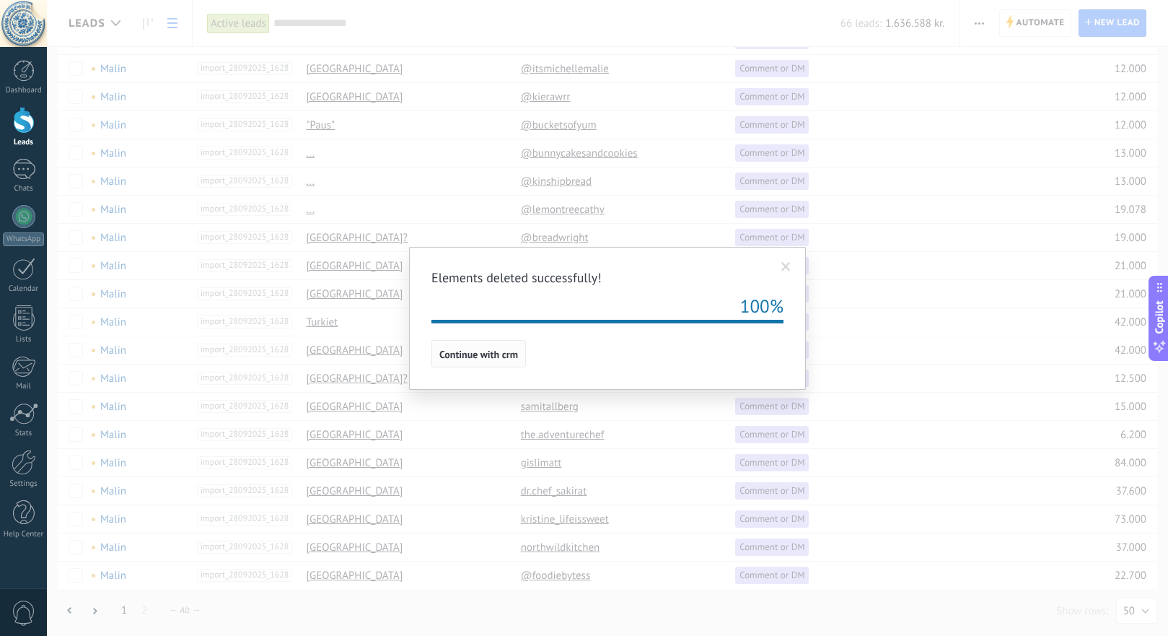
click at [466, 355] on span "Continue with crm" at bounding box center [478, 354] width 79 height 10
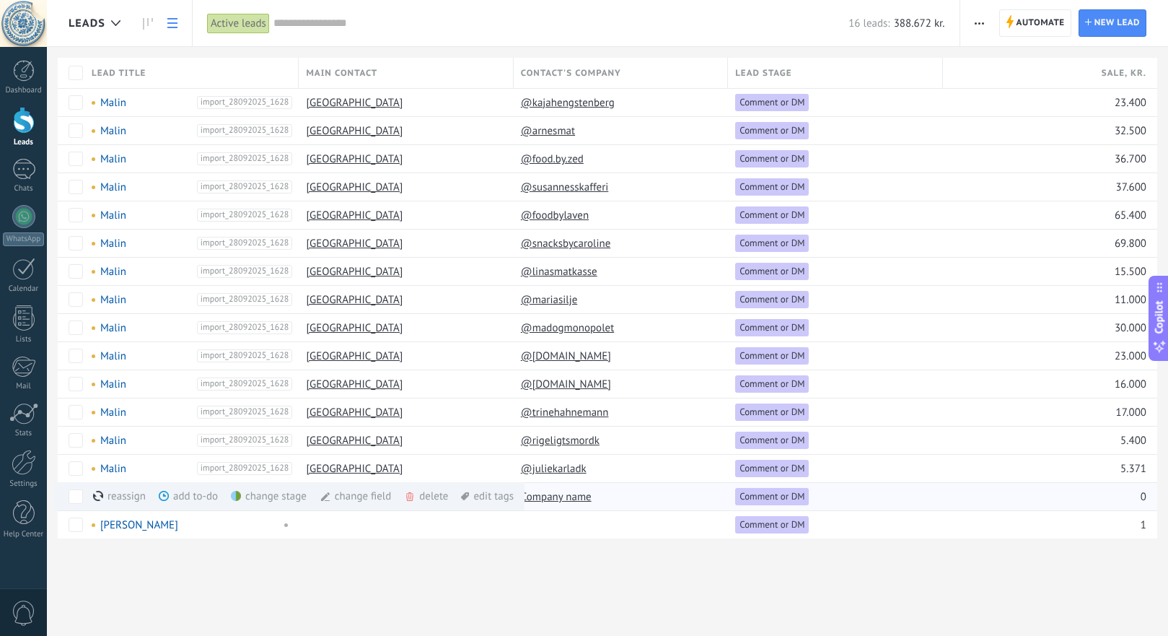
click at [426, 495] on div "delete more" at bounding box center [453, 496] width 98 height 28
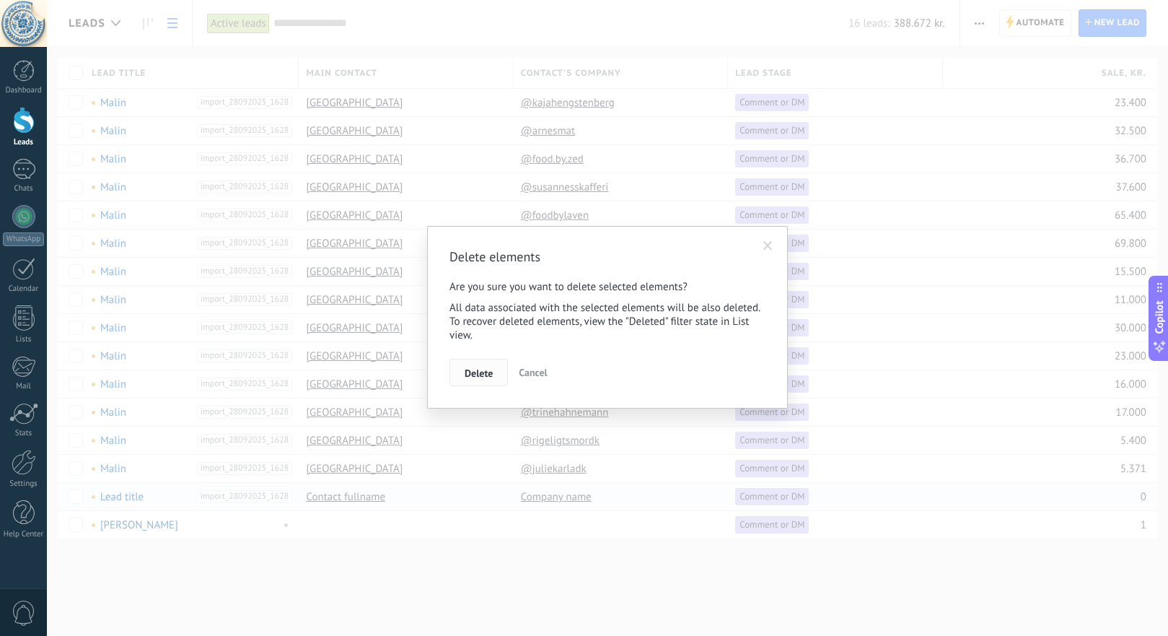
click at [495, 375] on button "Delete" at bounding box center [479, 372] width 58 height 27
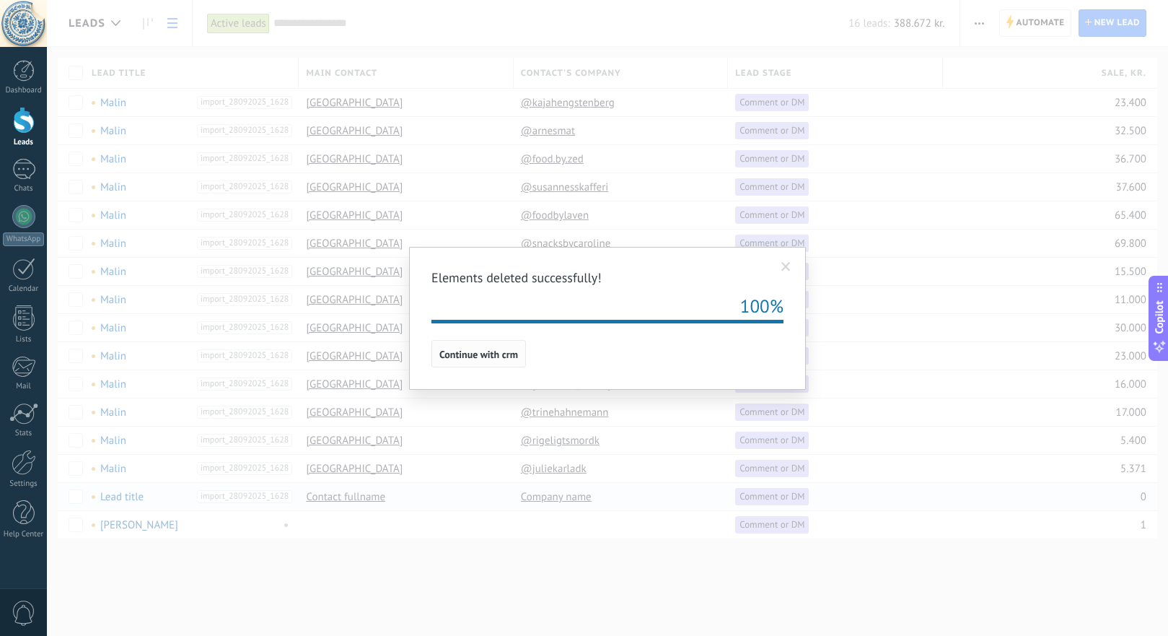
click at [476, 354] on span "Continue with crm" at bounding box center [478, 354] width 79 height 10
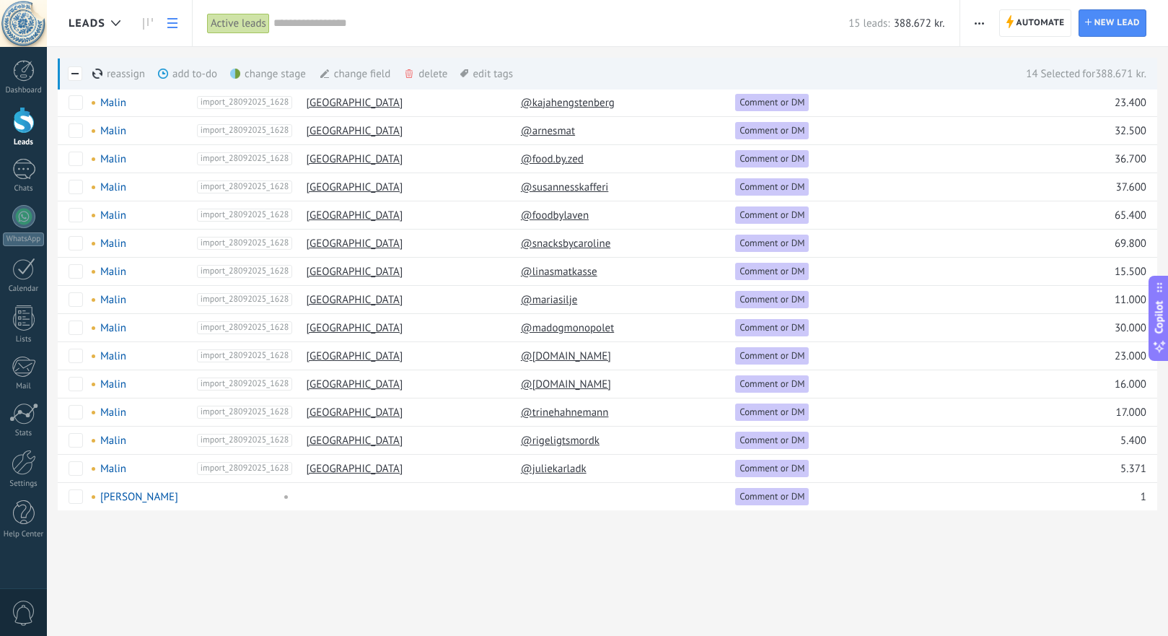
click at [427, 73] on div "delete more" at bounding box center [452, 74] width 98 height 32
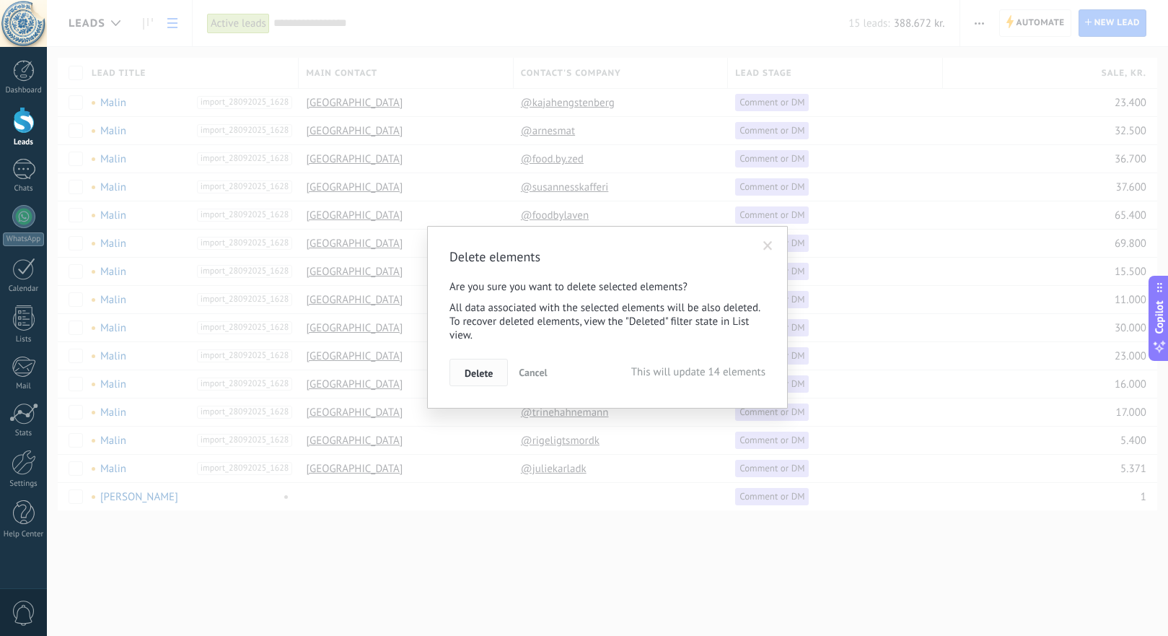
click at [480, 376] on span "Delete" at bounding box center [479, 373] width 28 height 10
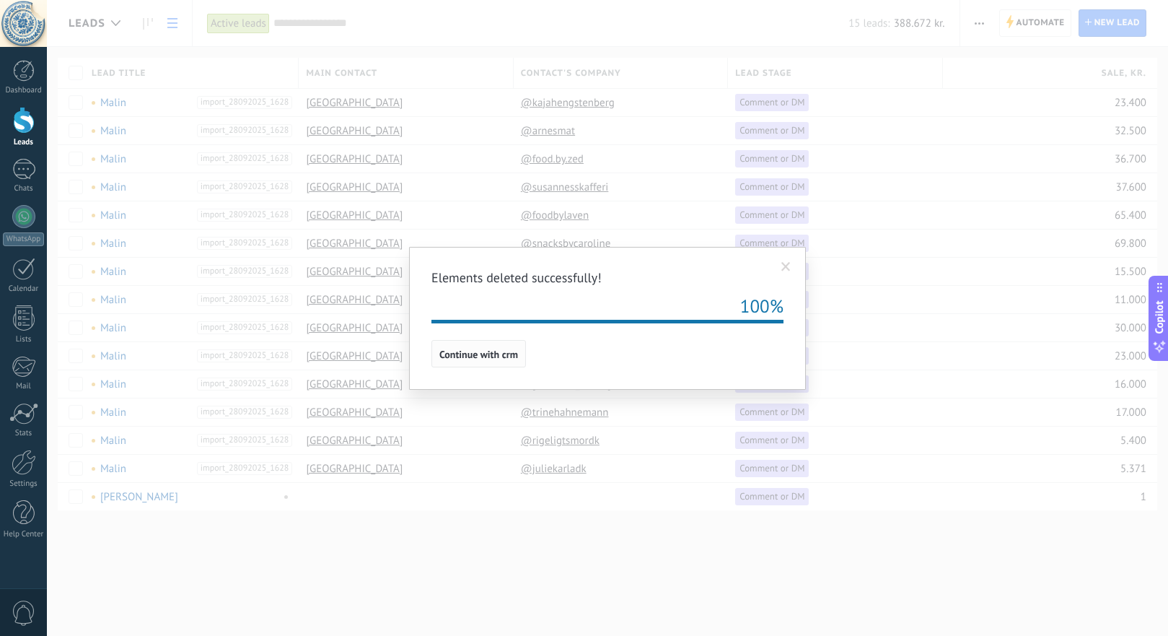
click at [476, 351] on span "Continue with crm" at bounding box center [478, 354] width 79 height 10
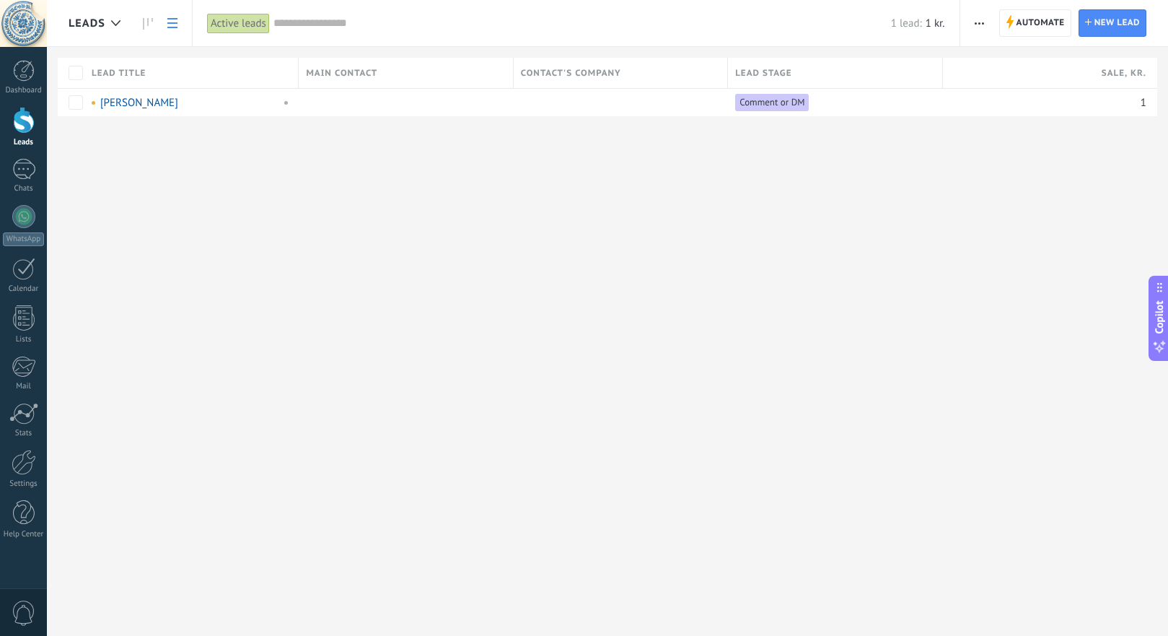
click at [27, 121] on div at bounding box center [24, 120] width 22 height 27
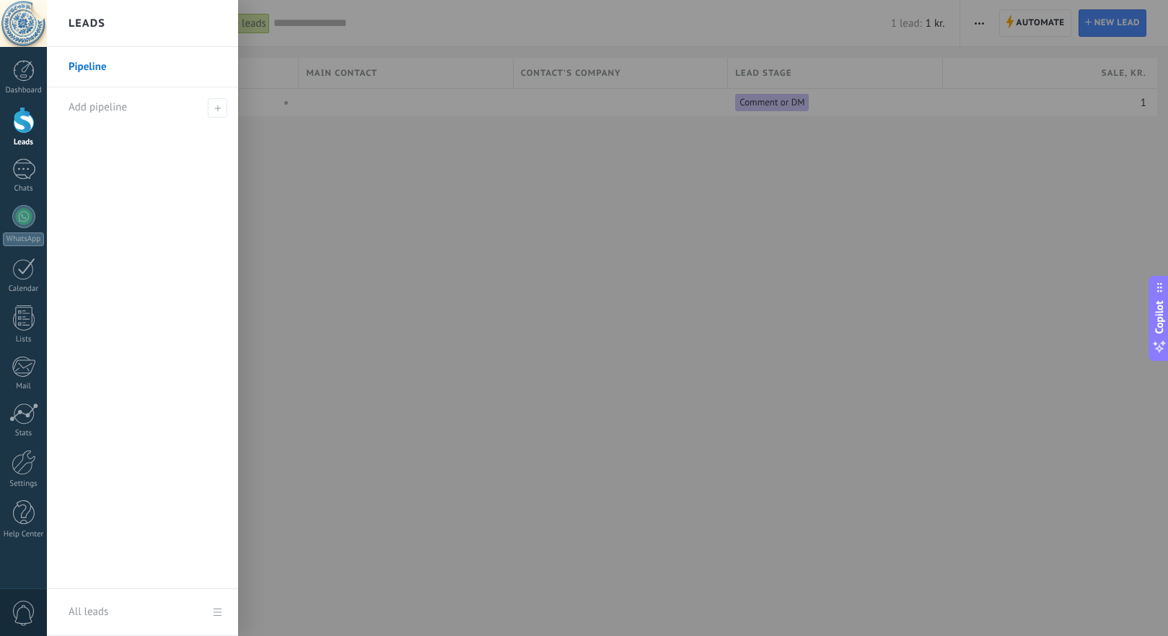
click at [27, 121] on div at bounding box center [24, 120] width 22 height 27
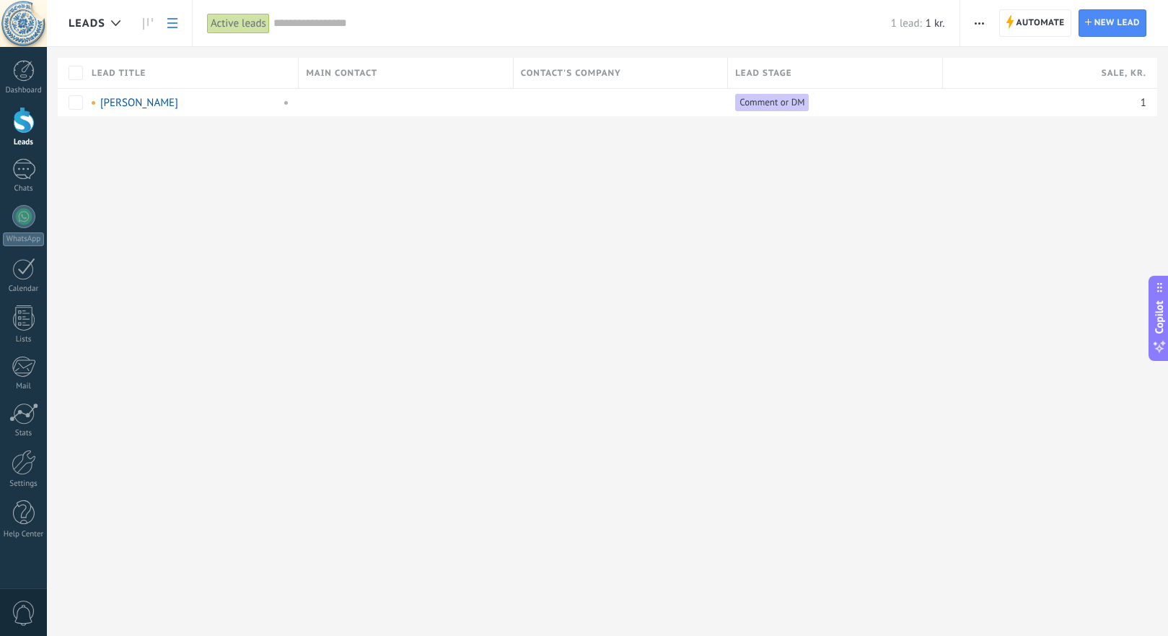
click at [981, 22] on icon "button" at bounding box center [979, 23] width 9 height 2
click at [1007, 180] on span "Import" at bounding box center [1003, 177] width 31 height 29
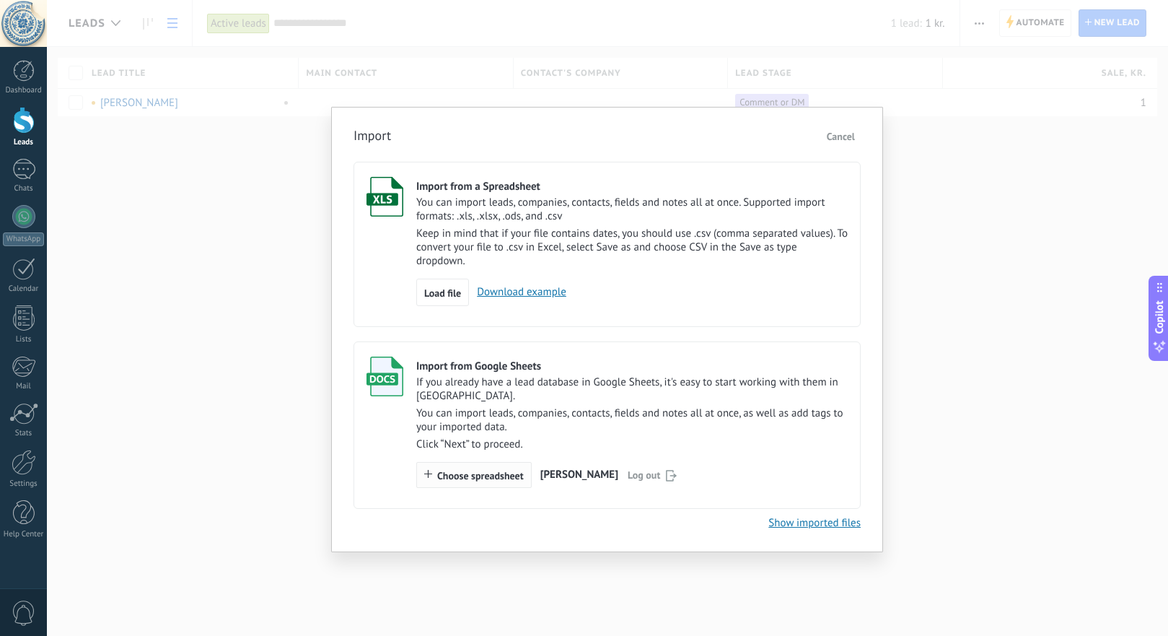
click at [457, 477] on span "Choose spreadsheet" at bounding box center [480, 476] width 87 height 10
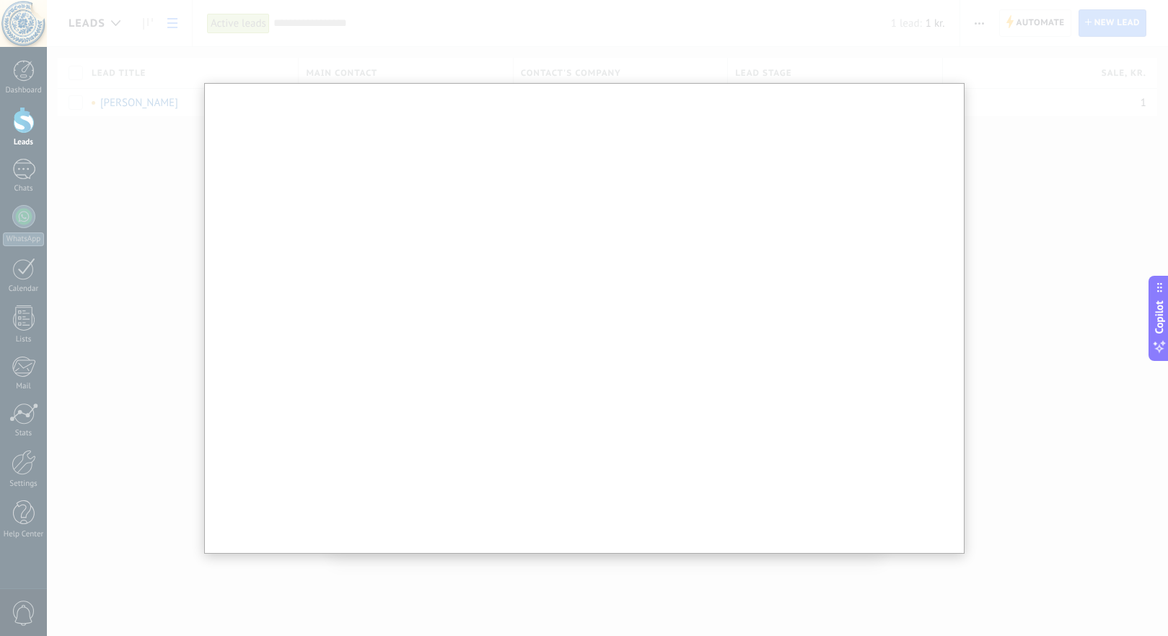
click at [997, 277] on div at bounding box center [584, 318] width 1168 height 636
click at [1014, 258] on div at bounding box center [584, 318] width 1168 height 636
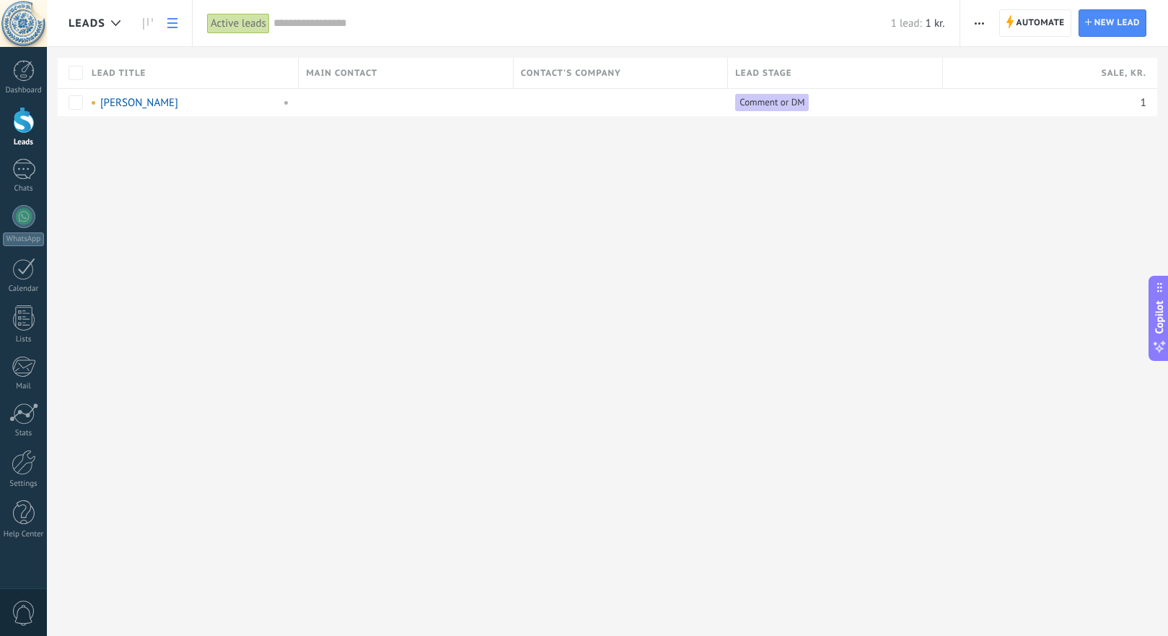
click at [979, 22] on use "button" at bounding box center [979, 23] width 9 height 2
click at [1022, 175] on div "Import" at bounding box center [1015, 177] width 109 height 29
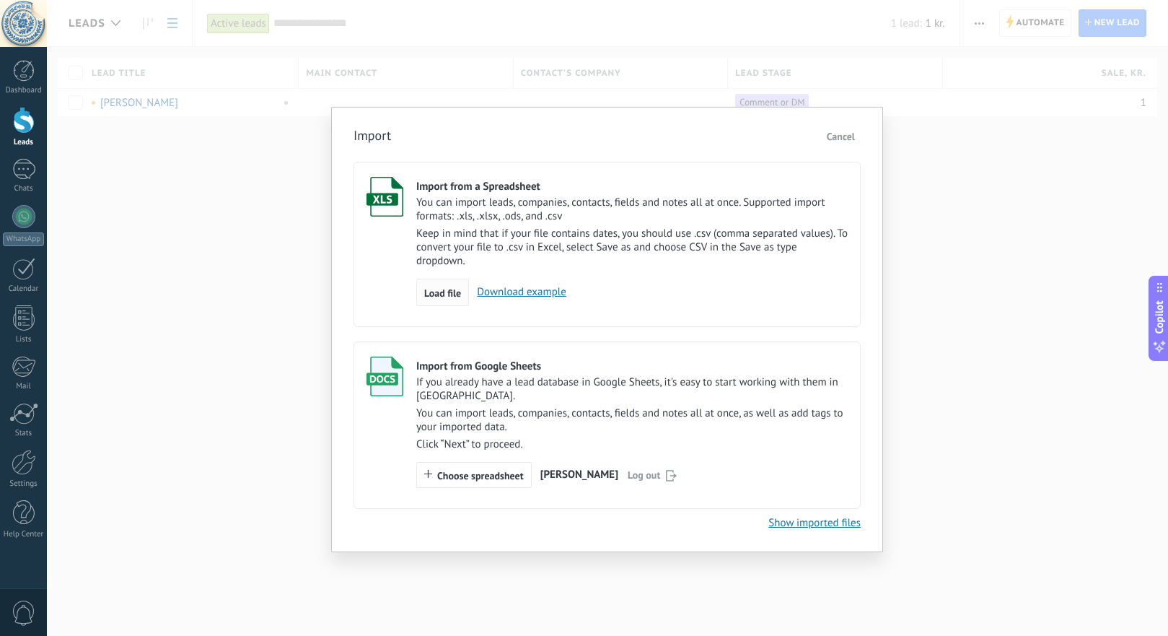
click at [442, 294] on span "Load file" at bounding box center [442, 293] width 37 height 10
click at [0, 0] on input "Import from a Spreadsheet You can import leads, companies, contacts, fields and…" at bounding box center [0, 0] width 0 height 0
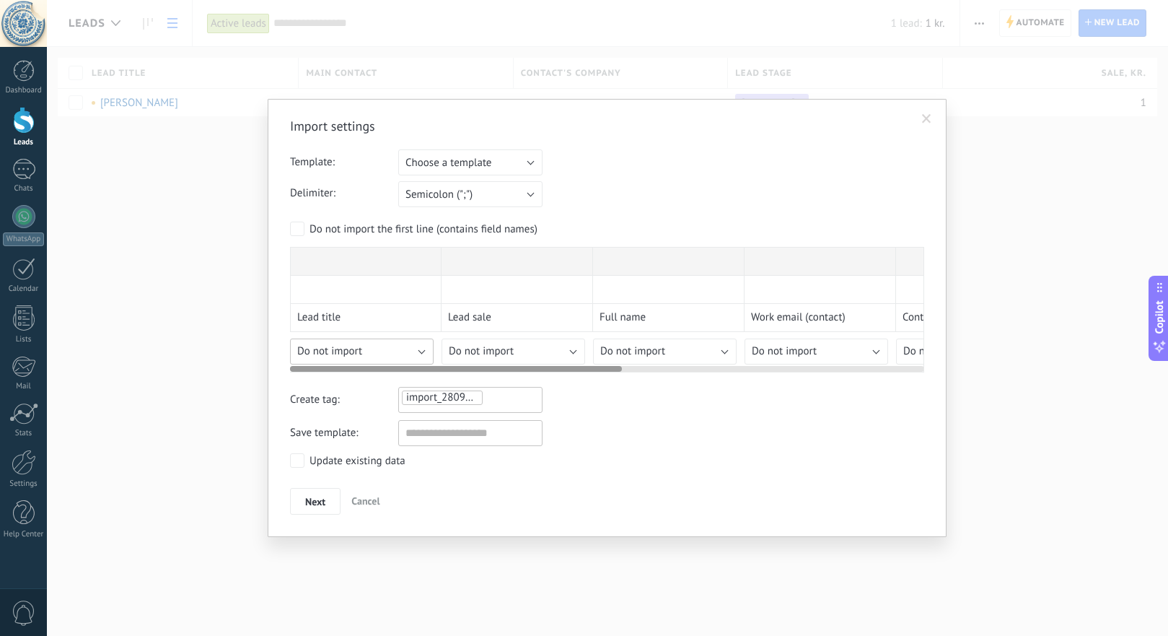
click at [343, 348] on span "Do not import" at bounding box center [329, 351] width 65 height 14
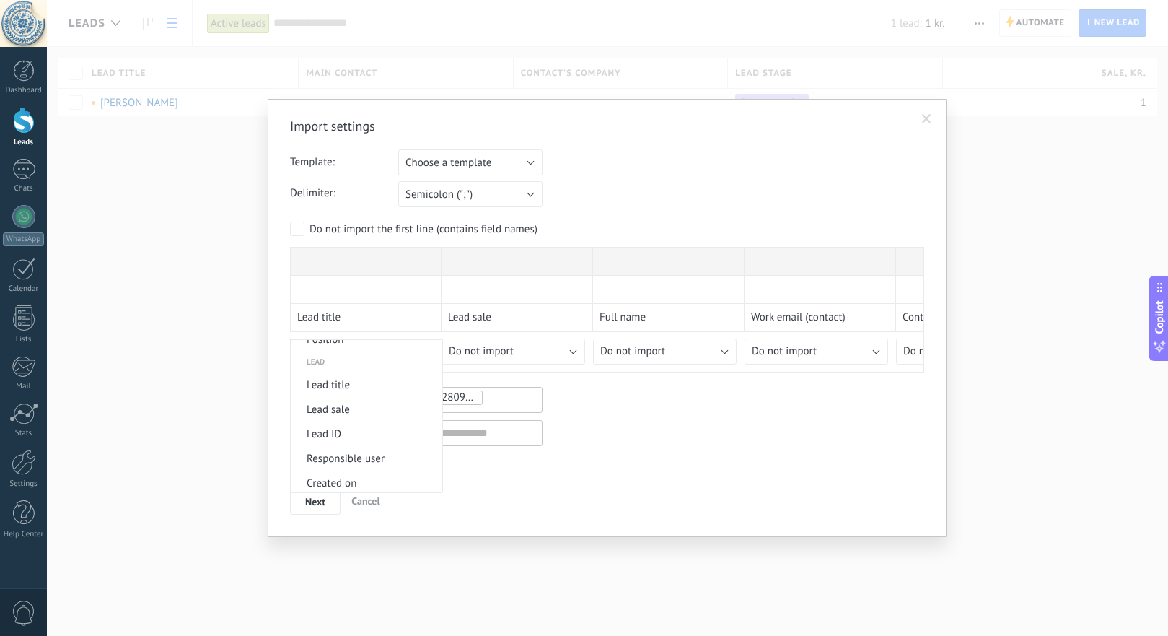
scroll to position [541, 0]
click at [349, 400] on span "Lead title" at bounding box center [364, 394] width 147 height 14
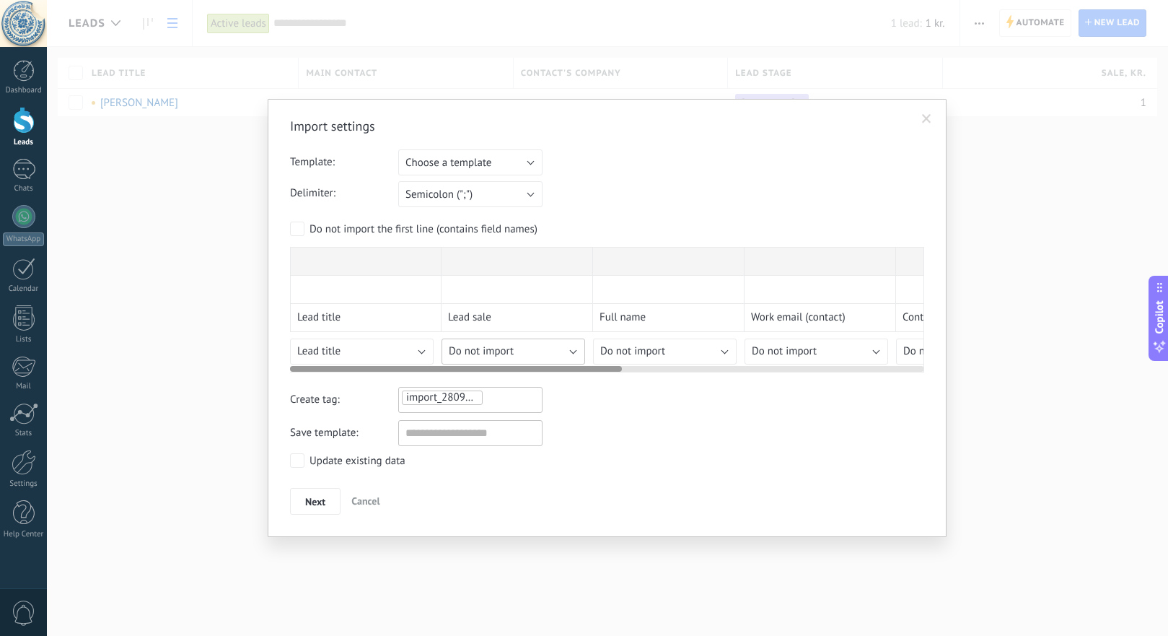
click at [483, 348] on span "Do not import" at bounding box center [481, 351] width 65 height 14
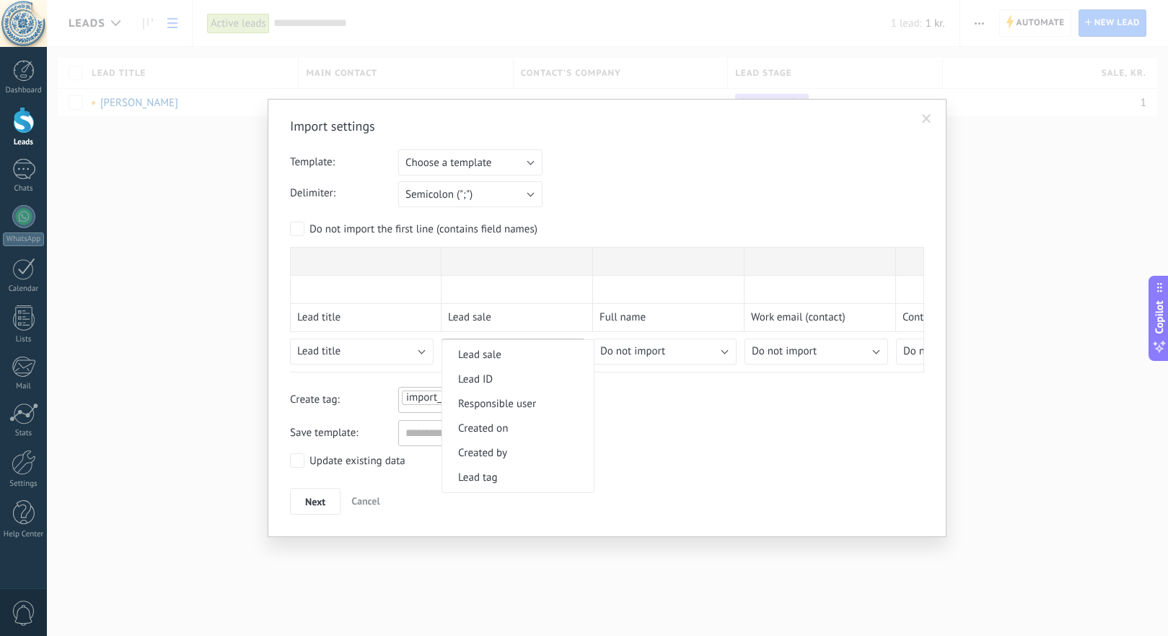
scroll to position [592, 0]
click at [509, 374] on span "Lead sale" at bounding box center [515, 367] width 147 height 14
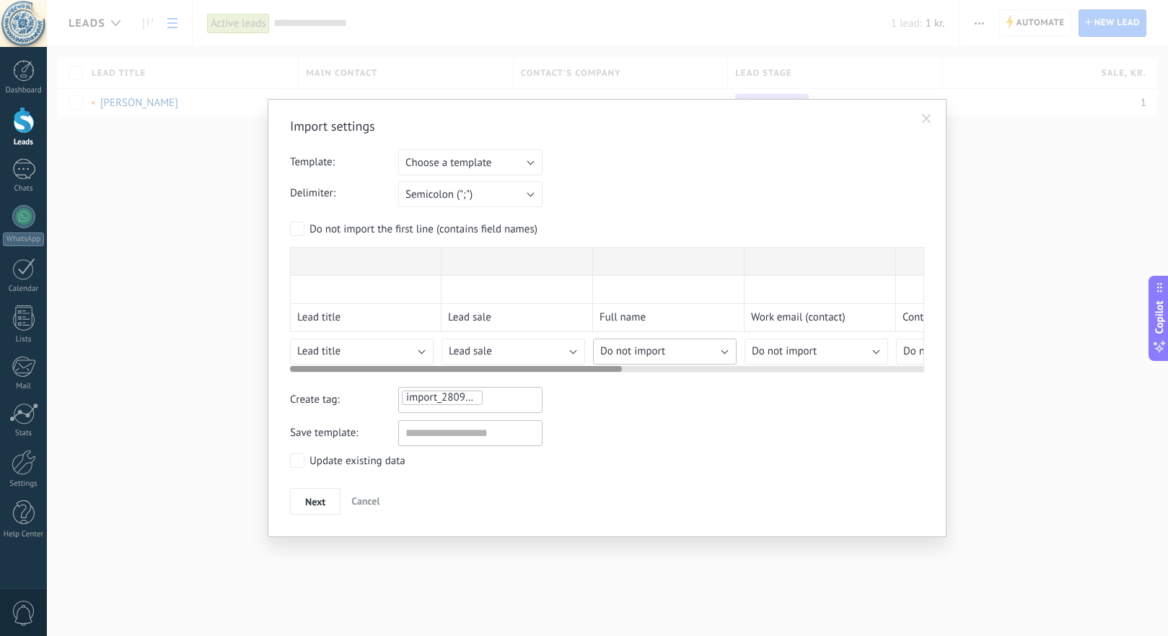
click at [669, 353] on div "Import settings Template: Choose a template List 1 Test Test 2 Choose a templat…" at bounding box center [607, 316] width 634 height 397
click at [637, 352] on span "Do not import" at bounding box center [632, 351] width 65 height 14
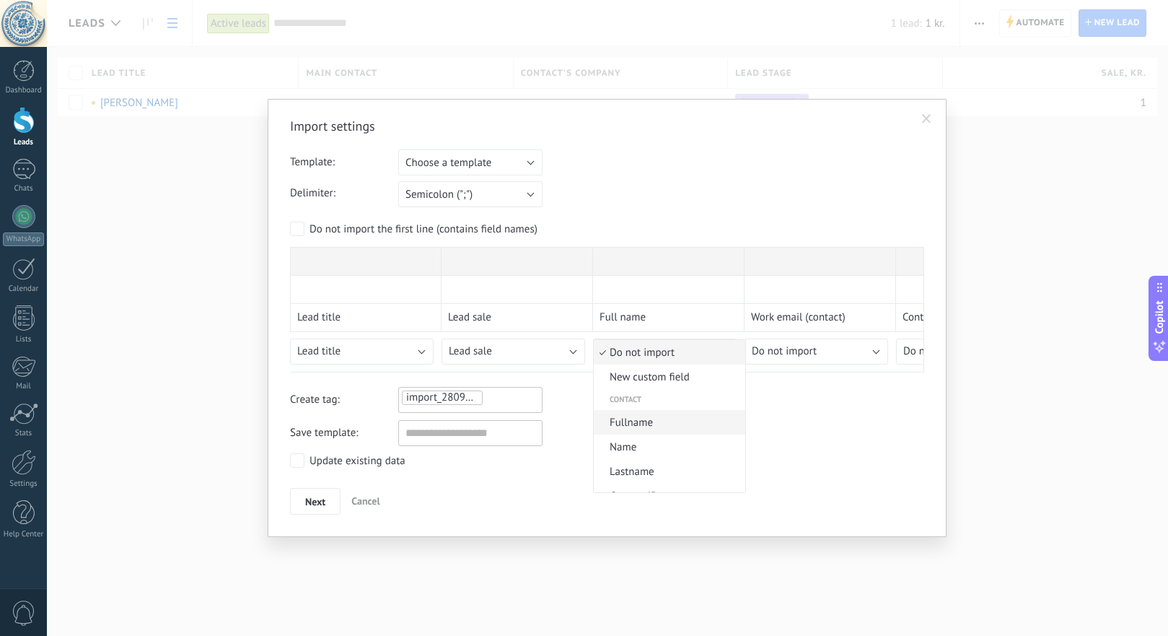
click at [647, 421] on span "Fullname" at bounding box center [667, 423] width 147 height 14
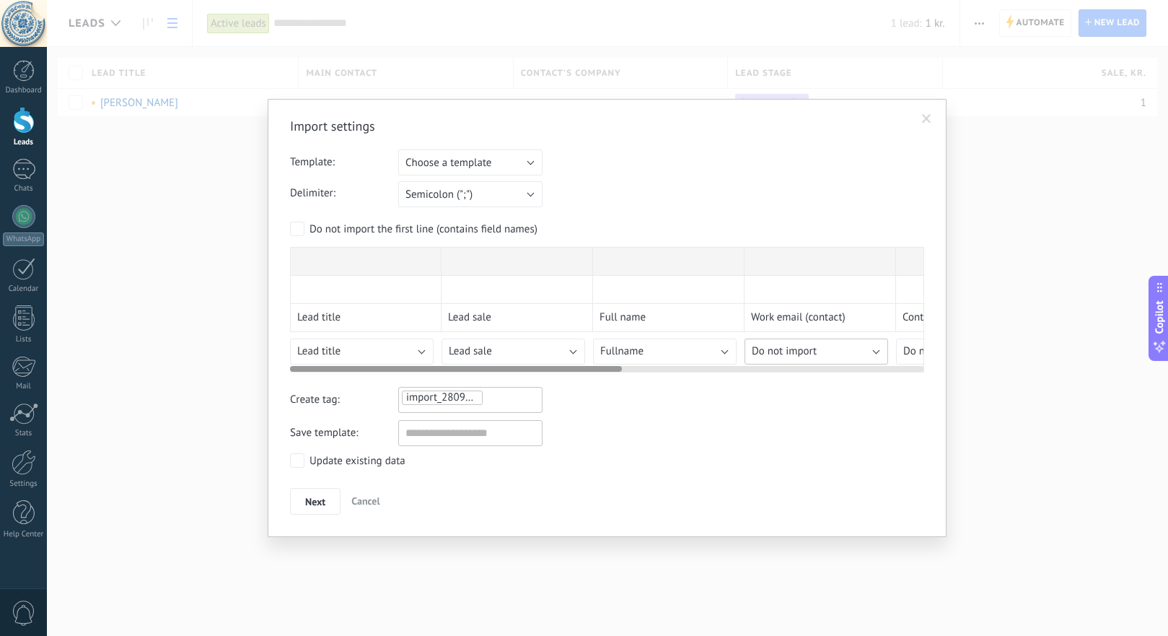
click at [784, 348] on span "Do not import" at bounding box center [784, 351] width 65 height 14
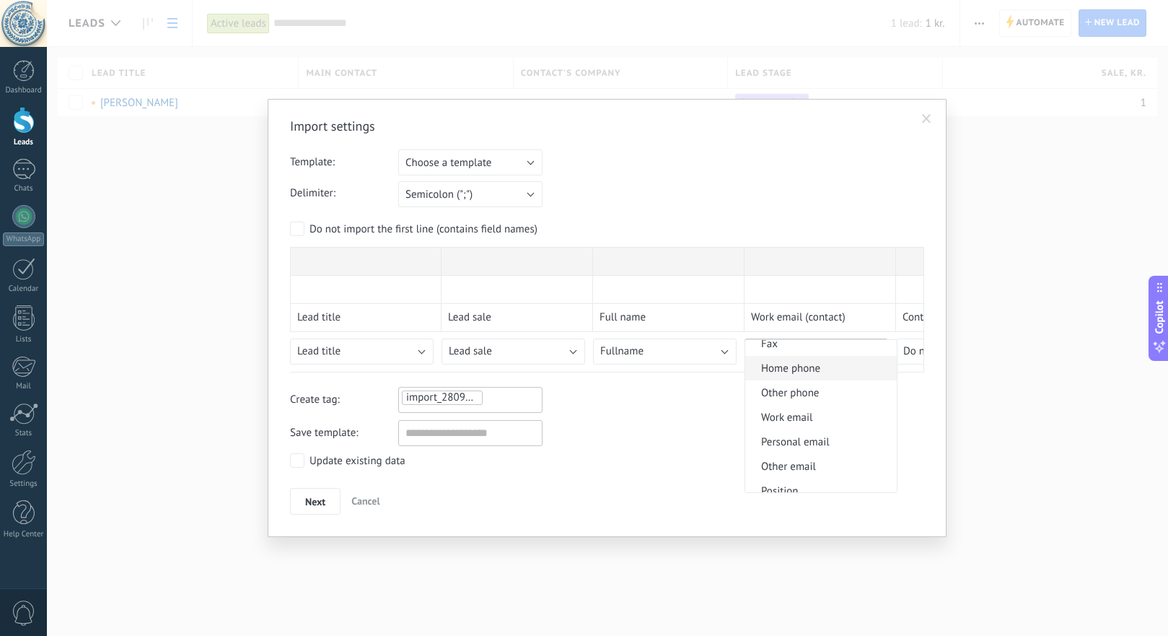
scroll to position [401, 0]
click at [812, 421] on span "Work email" at bounding box center [818, 415] width 147 height 14
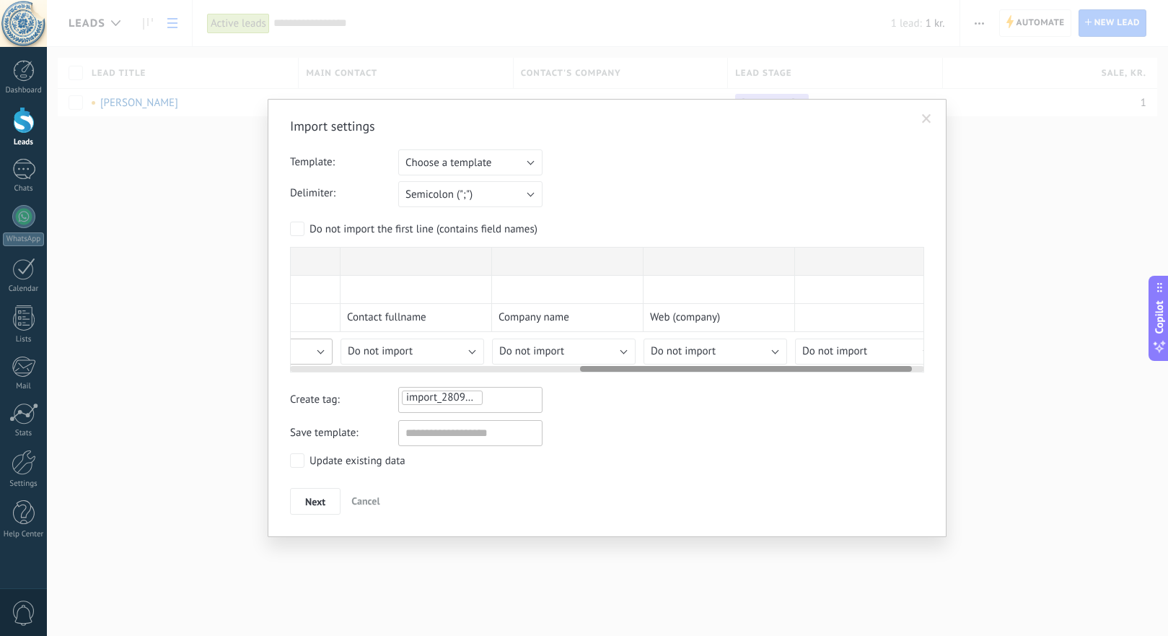
scroll to position [0, 556]
click at [396, 347] on span "Do not import" at bounding box center [379, 351] width 65 height 14
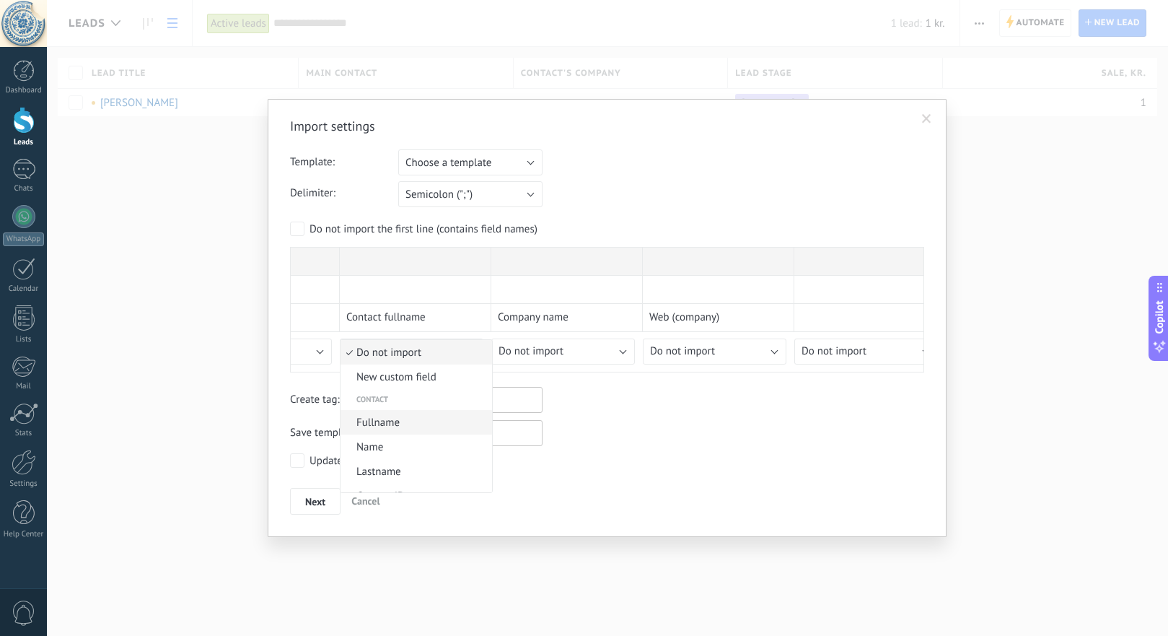
click at [392, 414] on li "Fullname" at bounding box center [417, 422] width 152 height 25
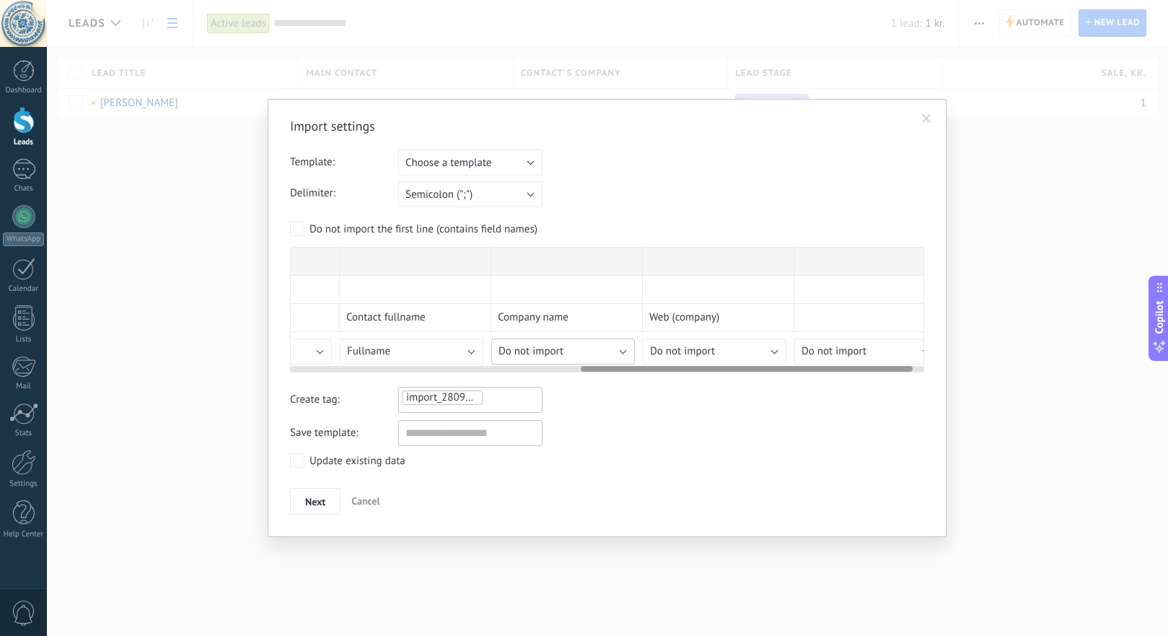
click at [541, 351] on span "Do not import" at bounding box center [531, 351] width 65 height 14
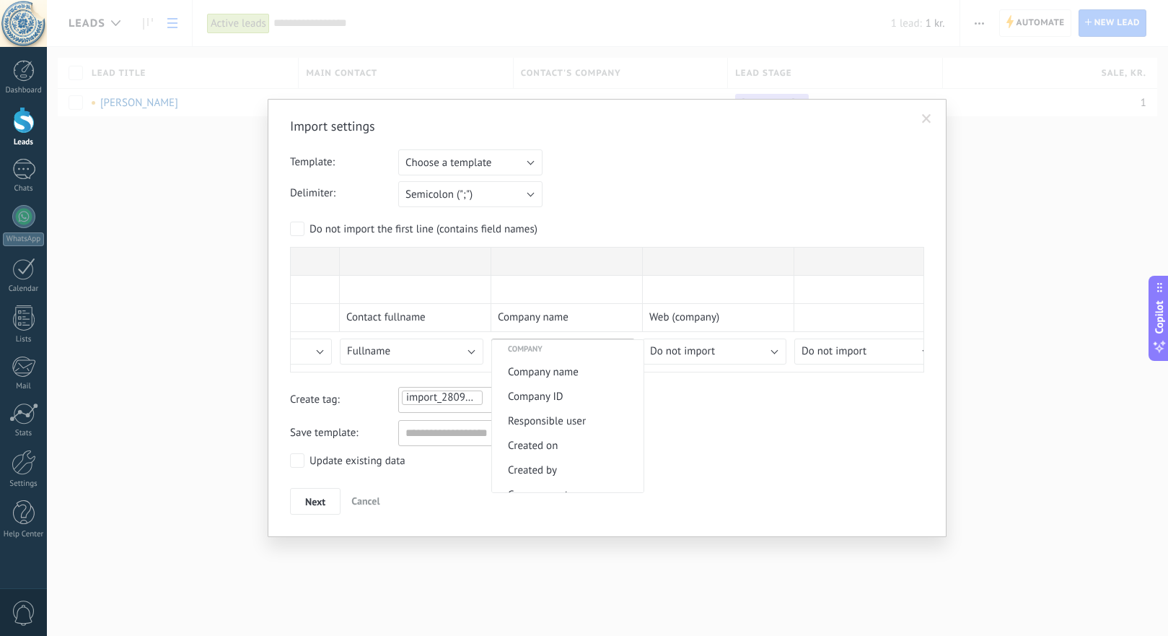
scroll to position [1150, 0]
click at [576, 377] on span "Company name" at bounding box center [565, 370] width 147 height 14
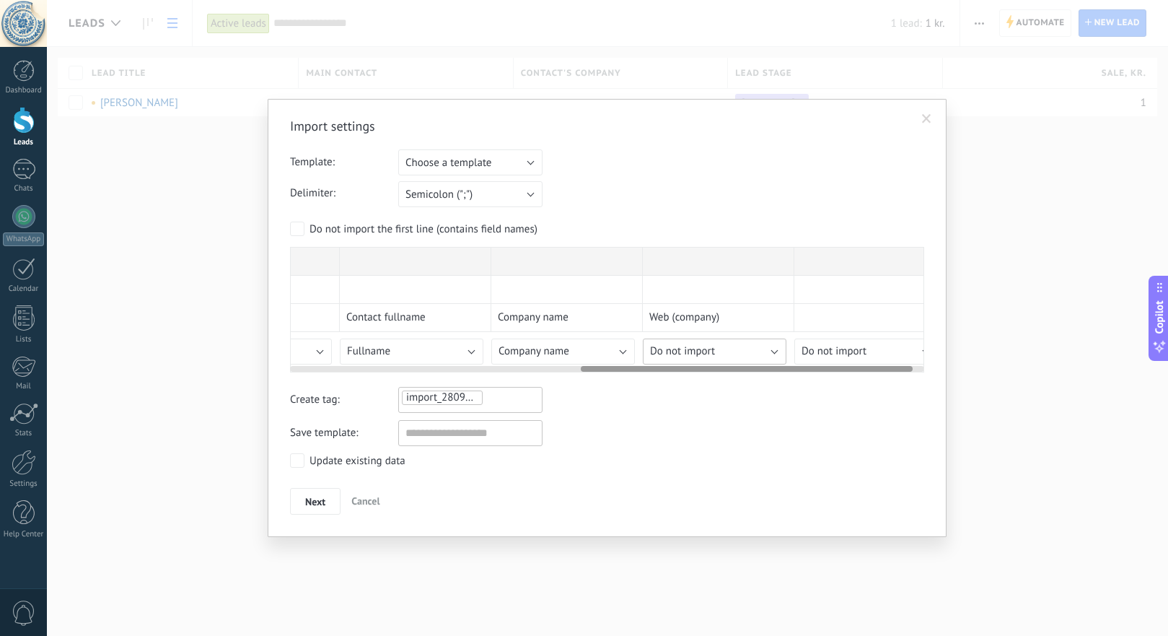
click at [681, 349] on span "Do not import" at bounding box center [682, 351] width 65 height 14
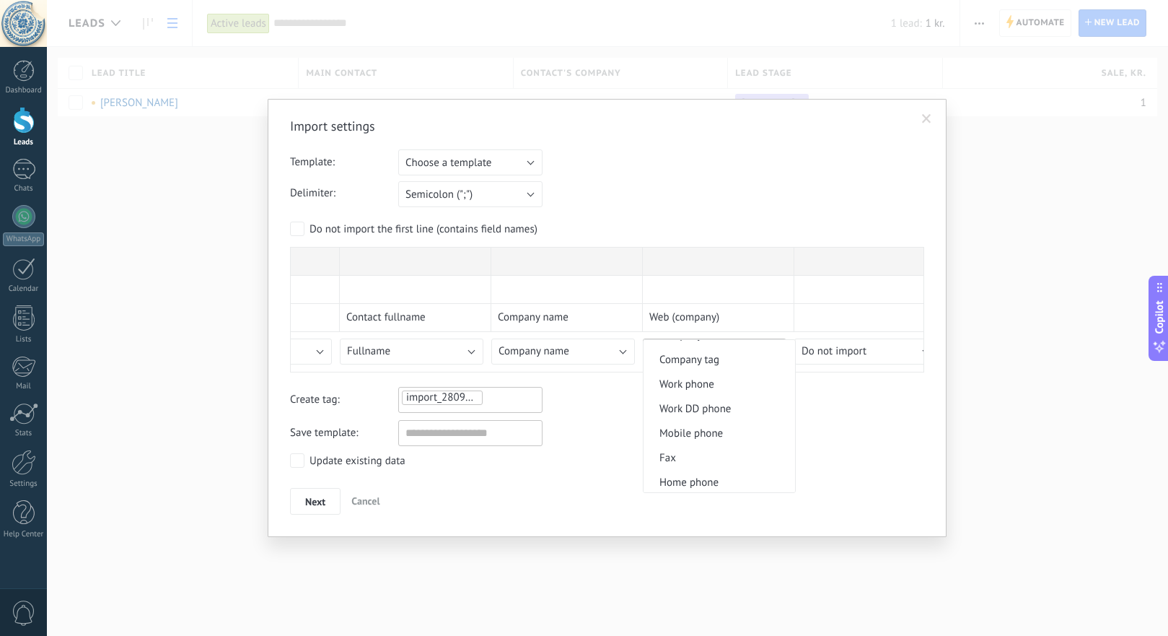
scroll to position [1479, 0]
click at [680, 457] on span "Web" at bounding box center [717, 456] width 147 height 14
click at [407, 437] on input "text" at bounding box center [470, 433] width 144 height 26
click at [320, 499] on span "Next" at bounding box center [315, 502] width 20 height 10
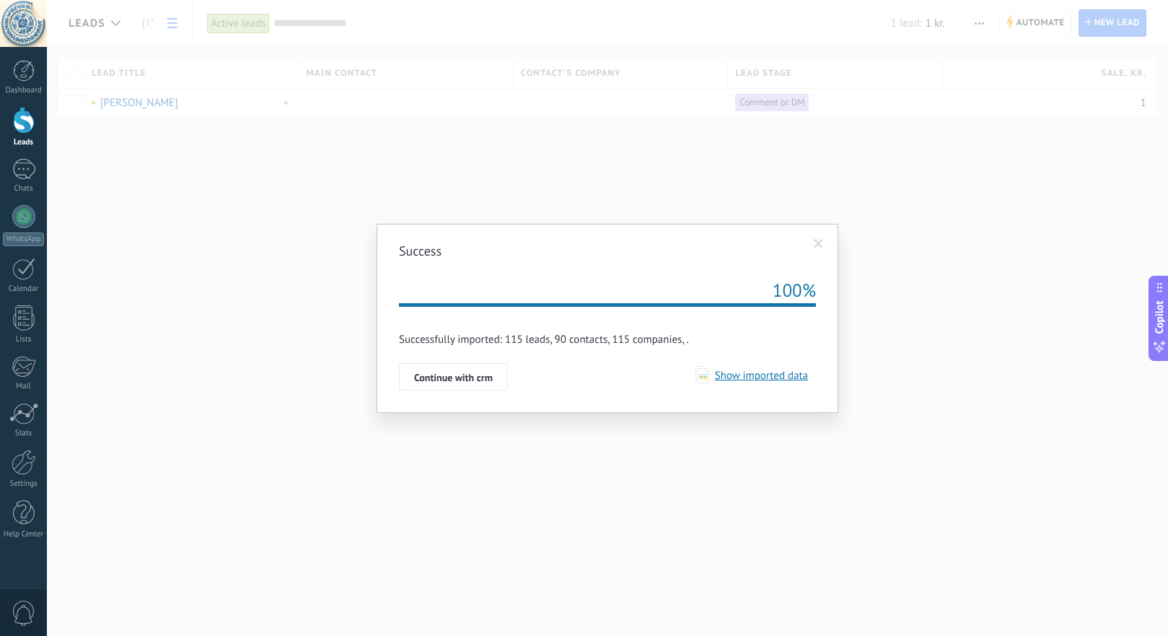
click at [463, 362] on div "Retry 100% Import request is enqueued. You’ll receive a E-mail notification onc…" at bounding box center [607, 335] width 417 height 109
click at [454, 373] on span "Continue with crm" at bounding box center [453, 377] width 79 height 10
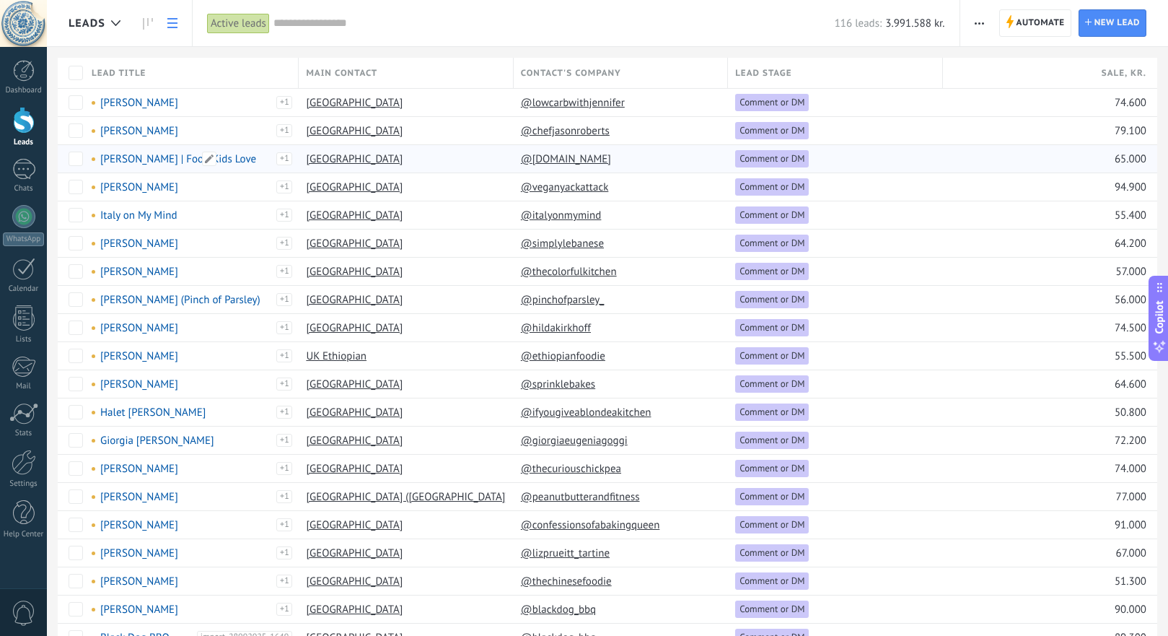
click at [285, 158] on div "import_28092025_1649" at bounding box center [281, 165] width 22 height 26
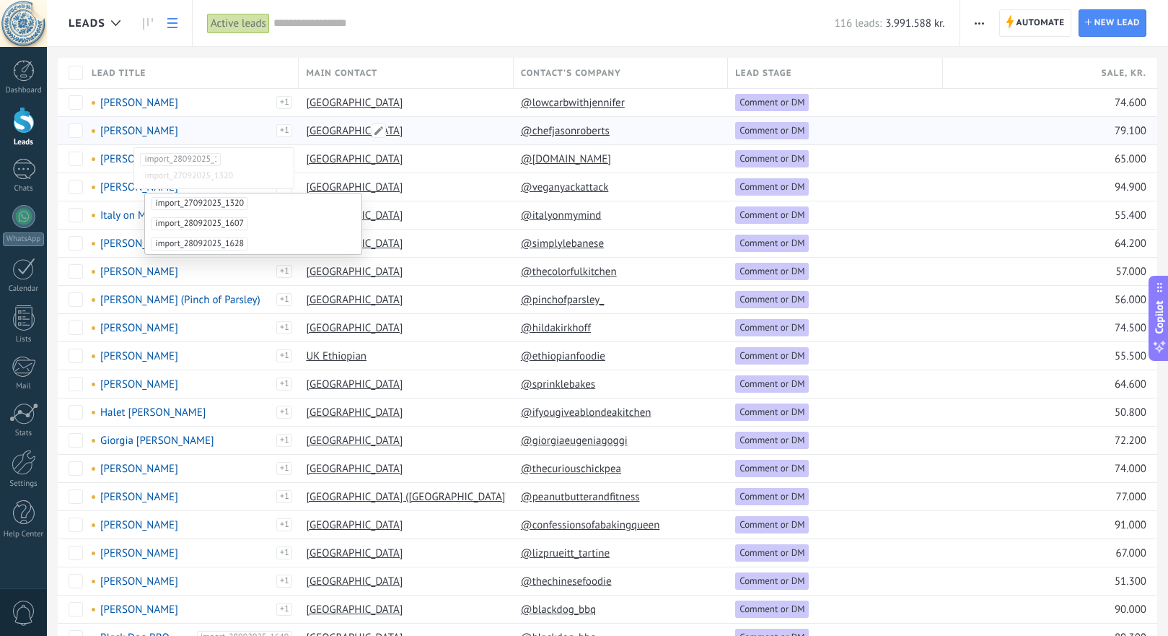
click at [462, 141] on div "[GEOGRAPHIC_DATA]" at bounding box center [402, 130] width 207 height 27
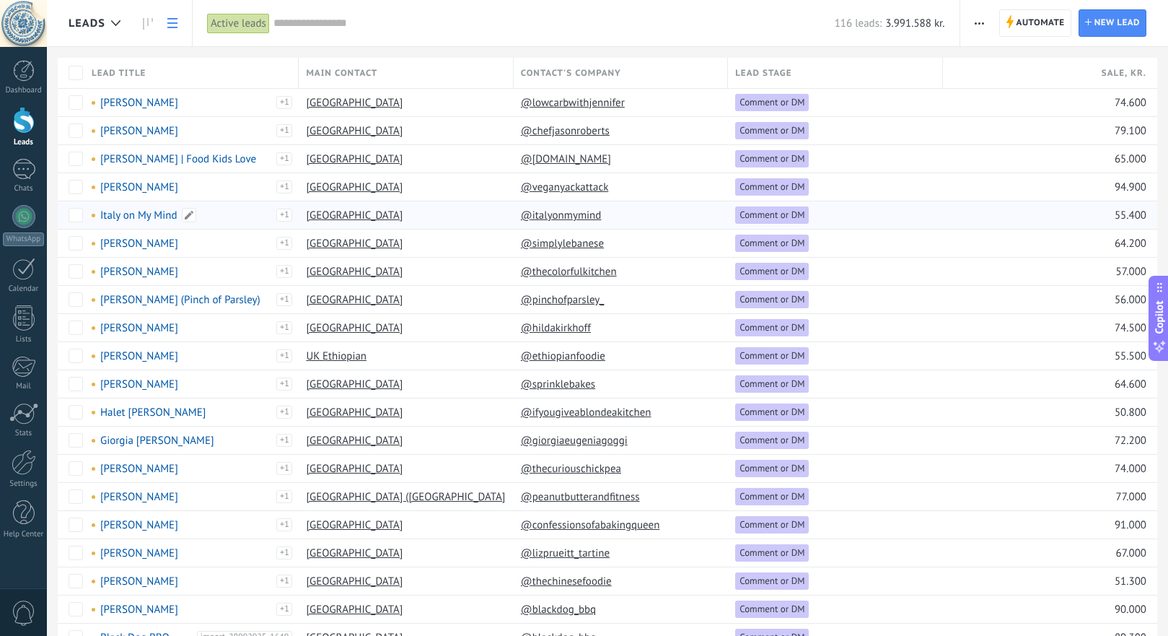
click at [284, 214] on div "import_28092025_1649" at bounding box center [247, 222] width 92 height 26
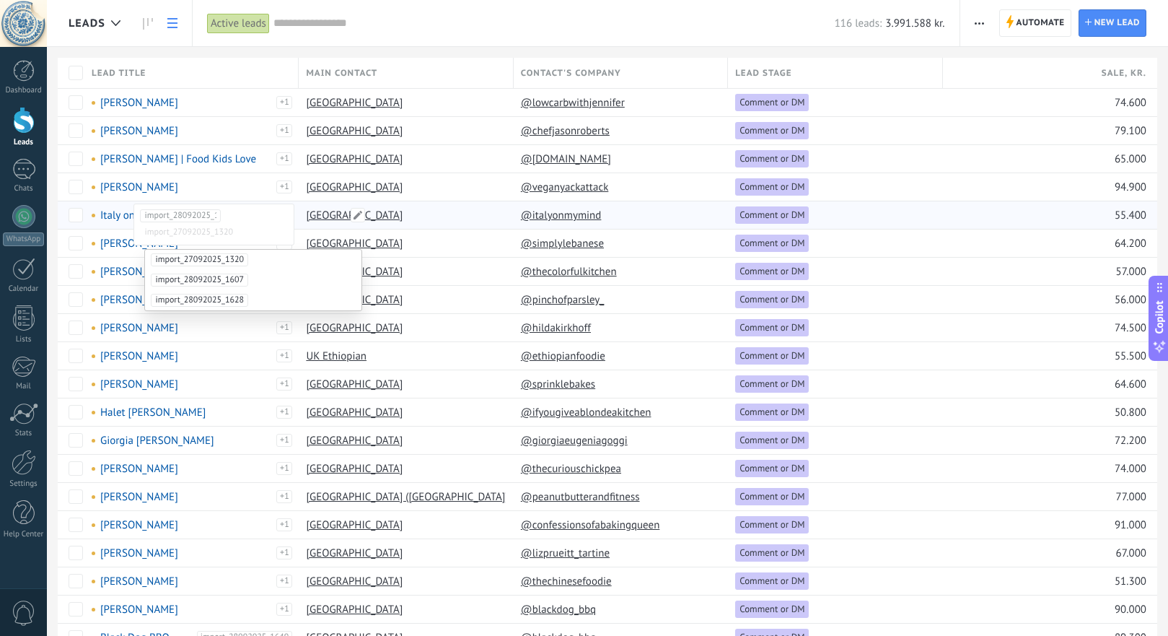
click at [388, 206] on div "[GEOGRAPHIC_DATA]" at bounding box center [402, 214] width 207 height 27
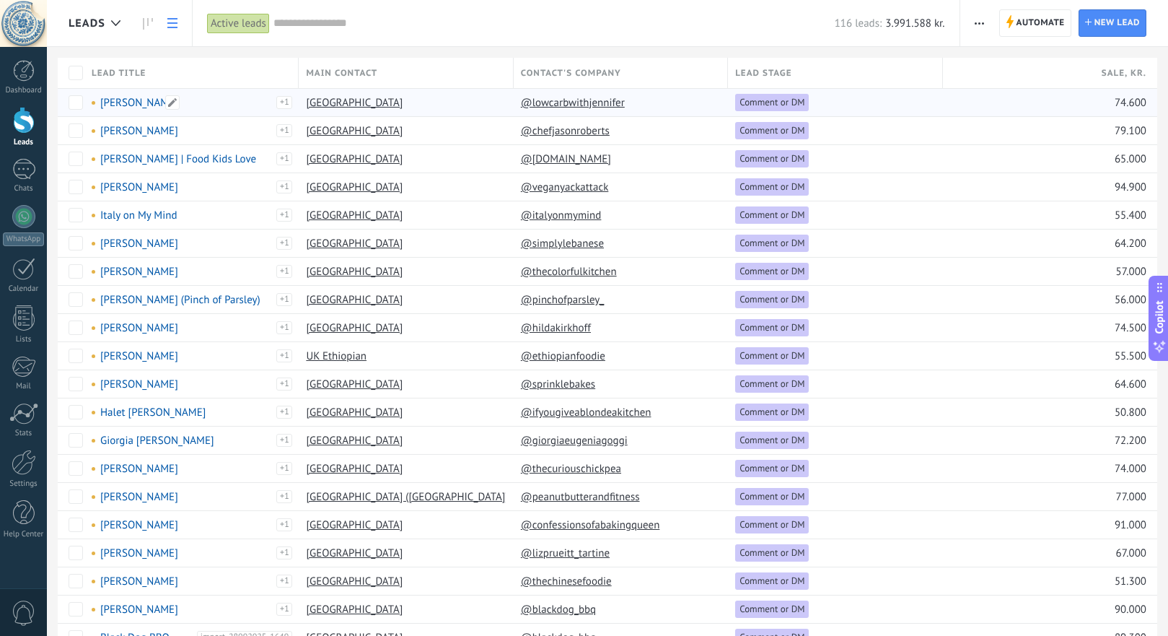
click at [131, 102] on link "[PERSON_NAME]" at bounding box center [139, 103] width 78 height 14
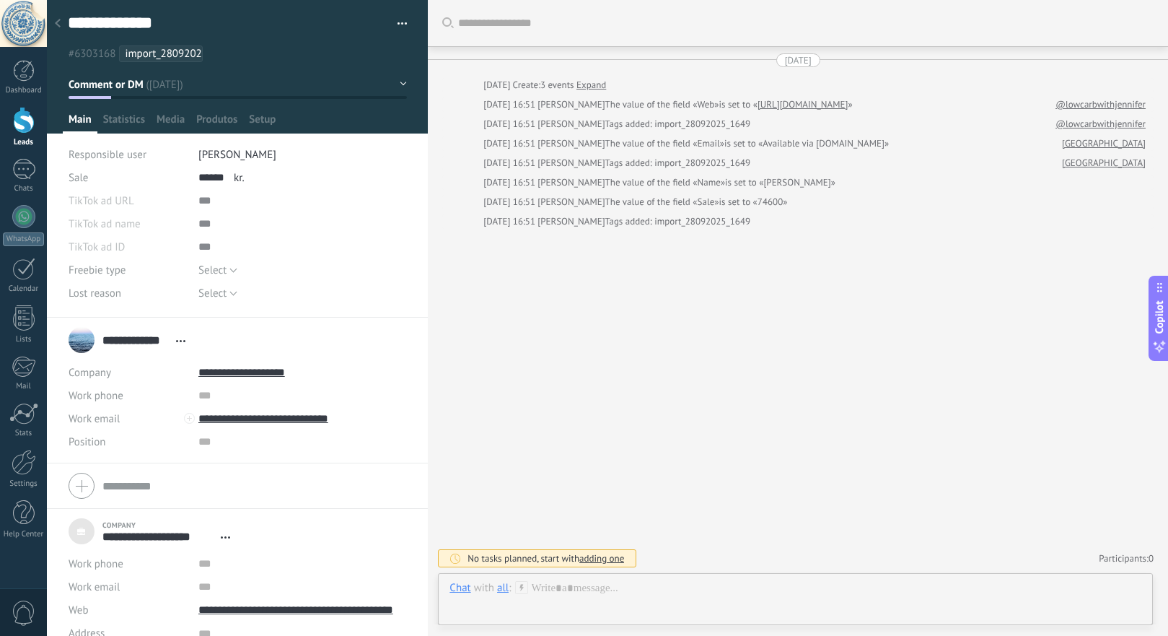
scroll to position [18, 0]
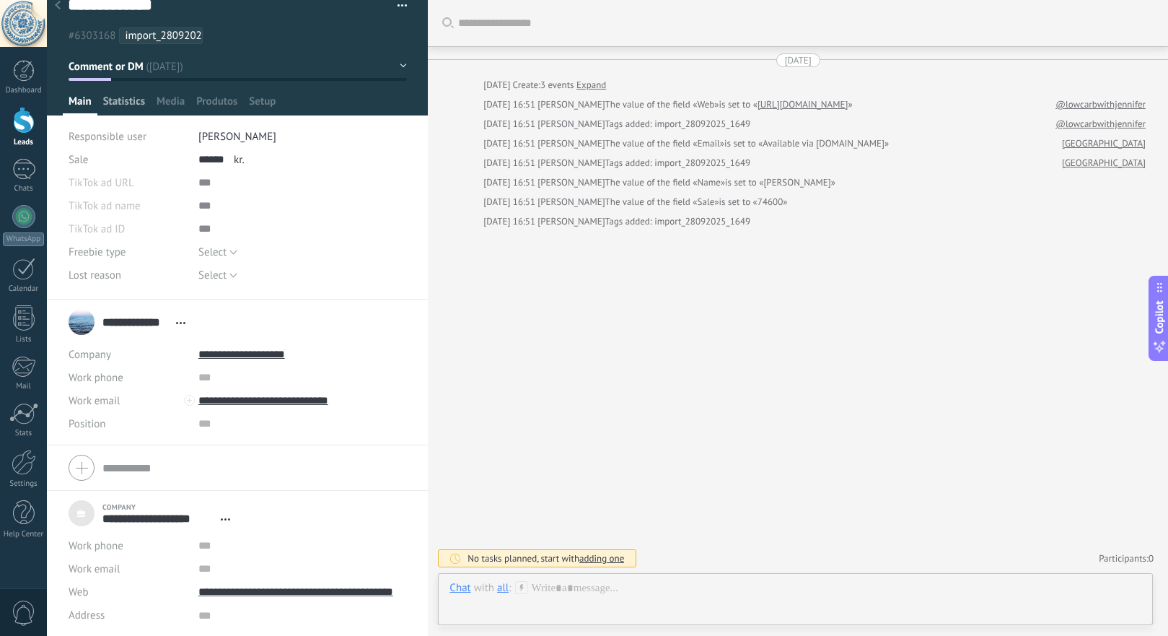
click at [135, 105] on span "Statistics" at bounding box center [124, 105] width 42 height 21
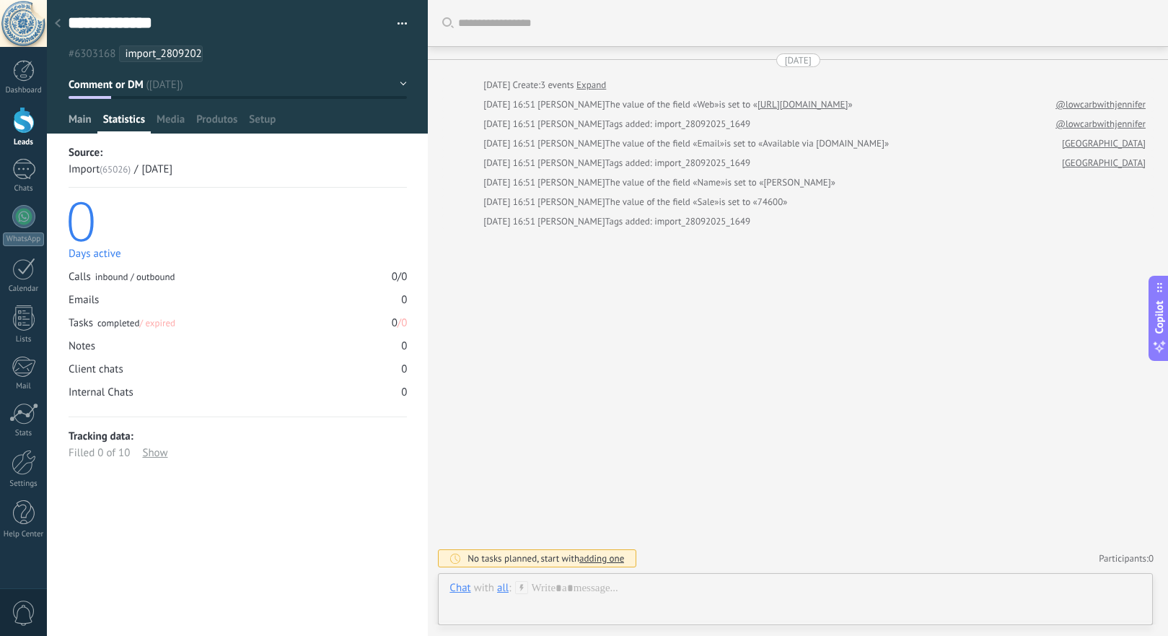
click at [79, 121] on span "Main" at bounding box center [80, 123] width 23 height 21
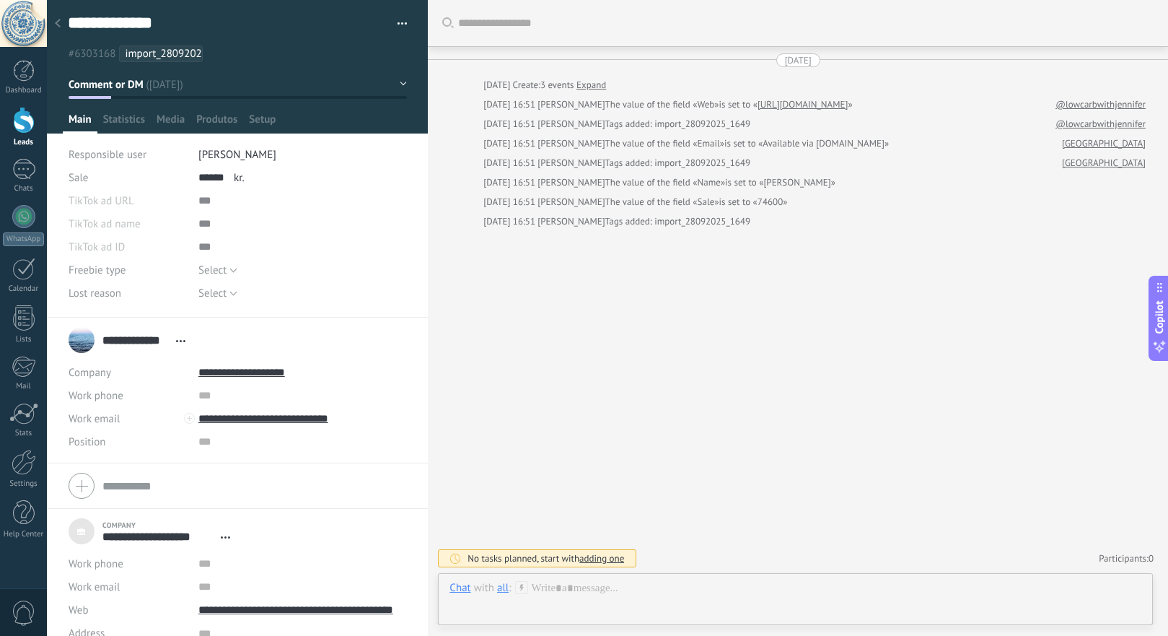
click at [245, 178] on div "****** 74.600 kr." at bounding box center [302, 177] width 209 height 23
drag, startPoint x: 230, startPoint y: 177, endPoint x: 244, endPoint y: 178, distance: 13.7
click at [244, 178] on div "****** 74.600 kr." at bounding box center [302, 177] width 209 height 23
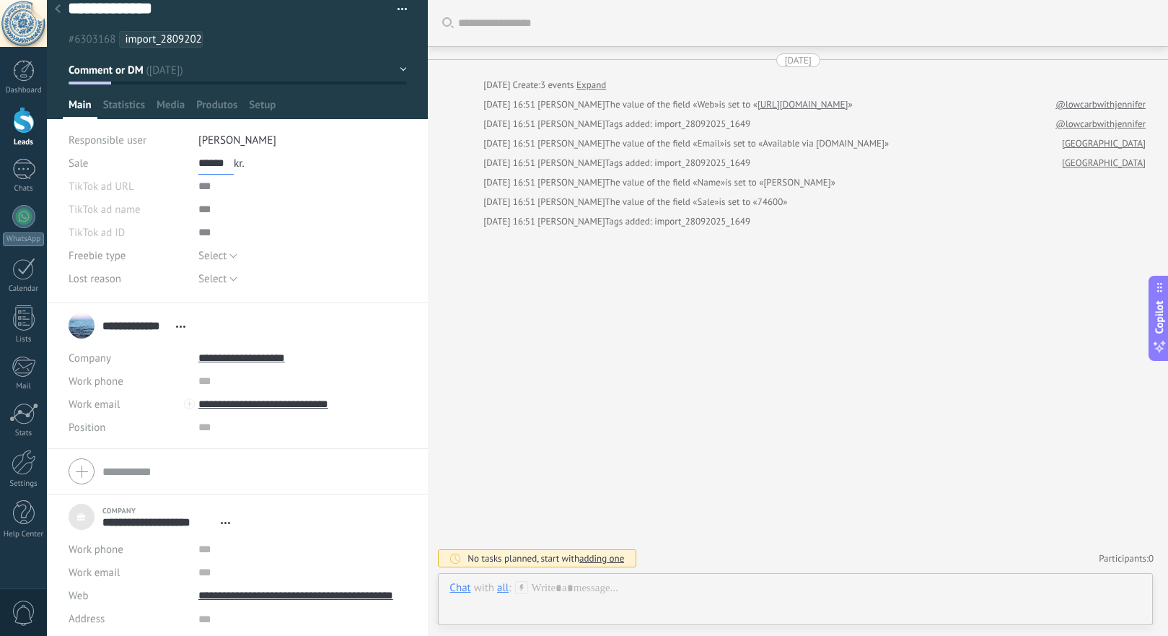
scroll to position [18, 0]
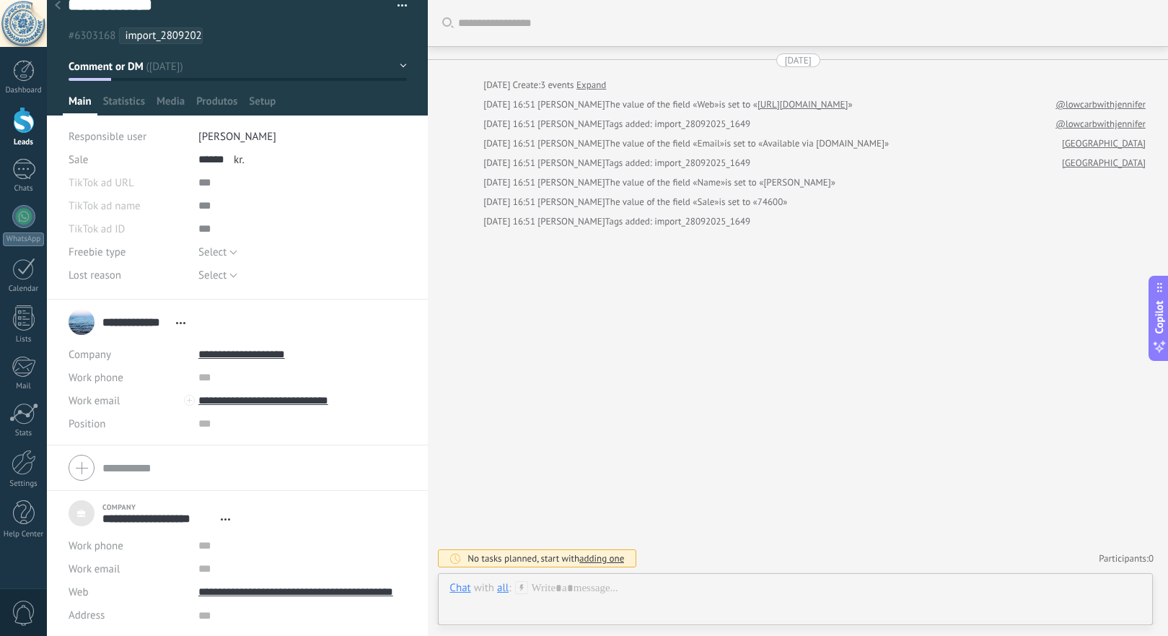
click at [293, 246] on div "Select eBook Guide Consultation Podcast Template Select" at bounding box center [302, 251] width 209 height 23
click at [284, 357] on input "**********" at bounding box center [302, 354] width 209 height 23
click at [266, 377] on link "Open details" at bounding box center [256, 379] width 58 height 14
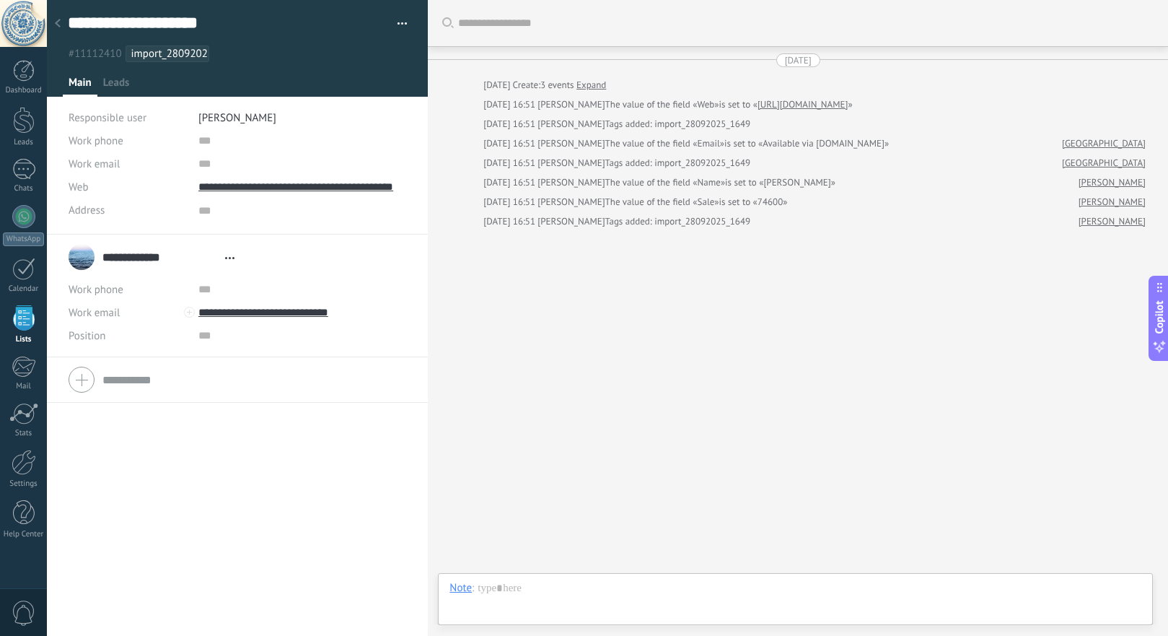
type textarea "***"
click at [27, 118] on div at bounding box center [24, 120] width 22 height 27
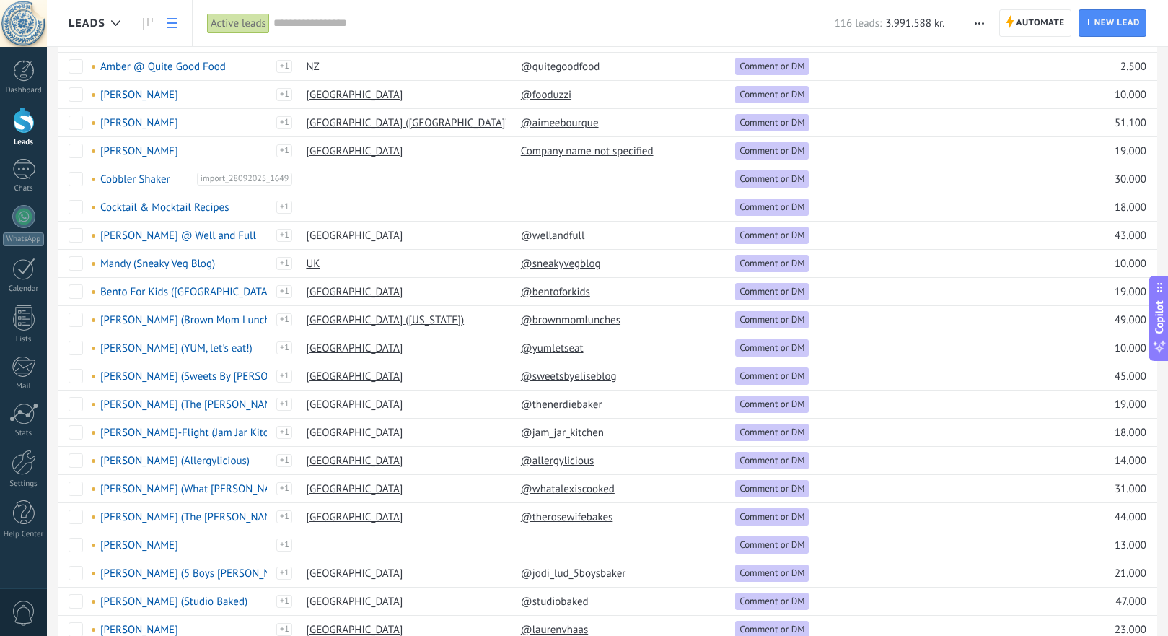
scroll to position [906, 0]
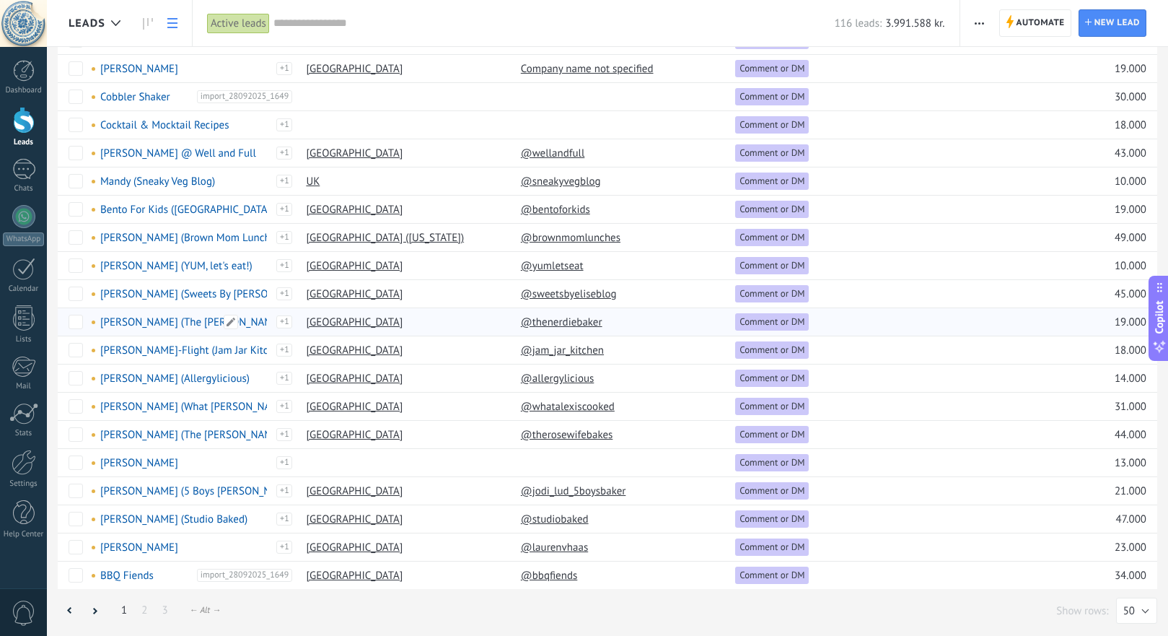
click at [284, 320] on div "import_28092025_1649" at bounding box center [281, 328] width 22 height 26
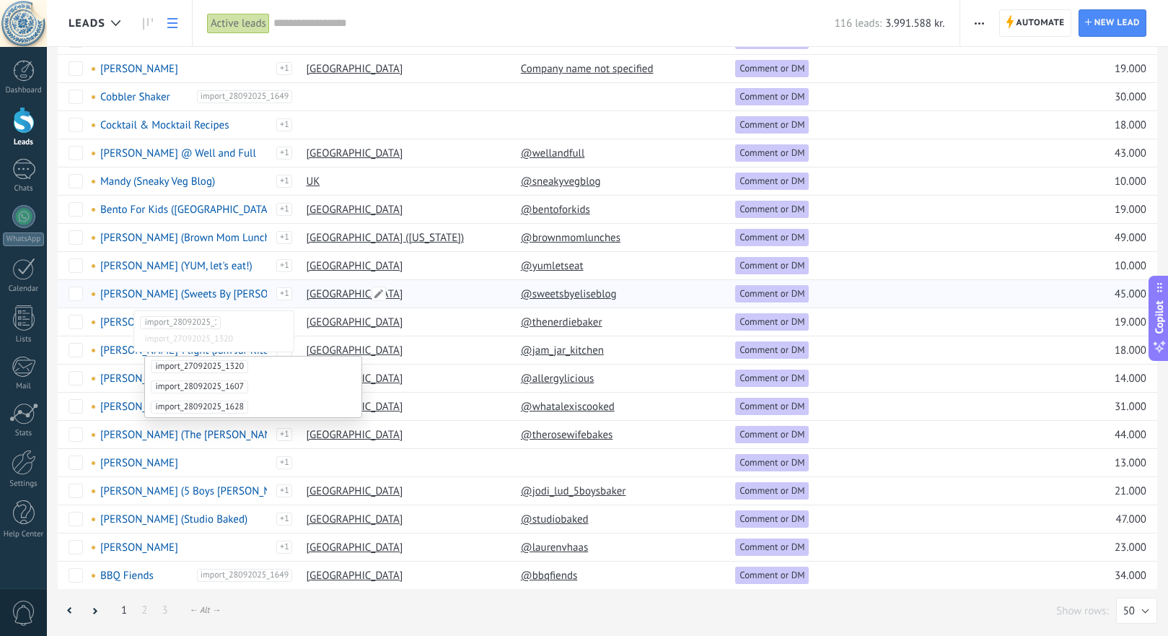
click at [433, 291] on div "[GEOGRAPHIC_DATA]" at bounding box center [402, 293] width 207 height 27
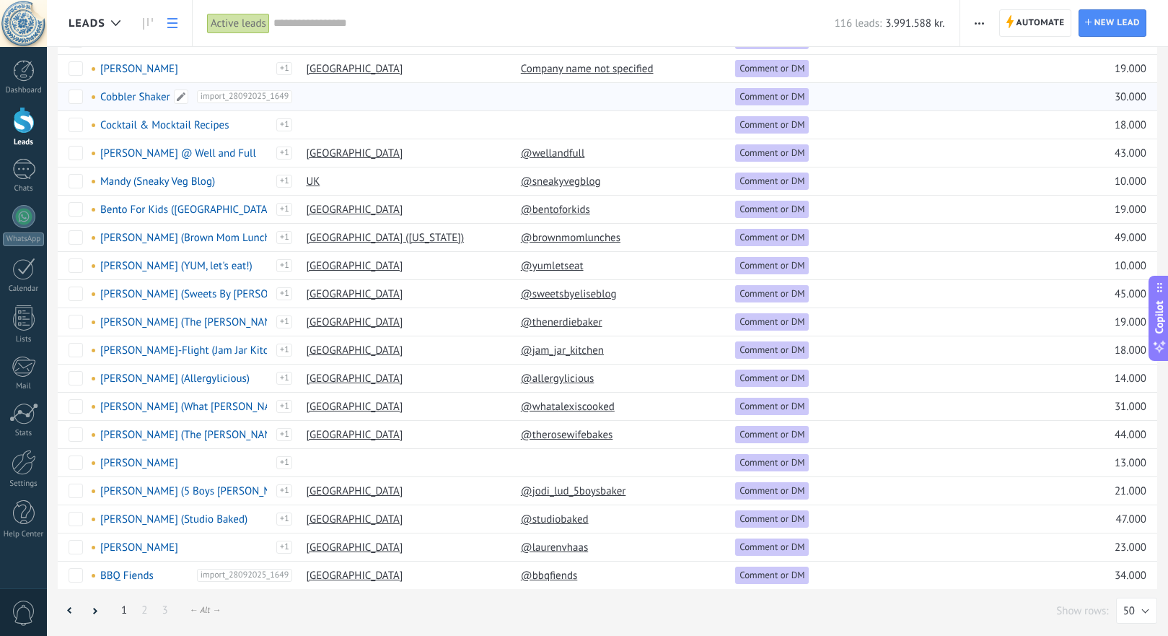
click at [261, 93] on span "import_28092025_1649" at bounding box center [245, 96] width 96 height 13
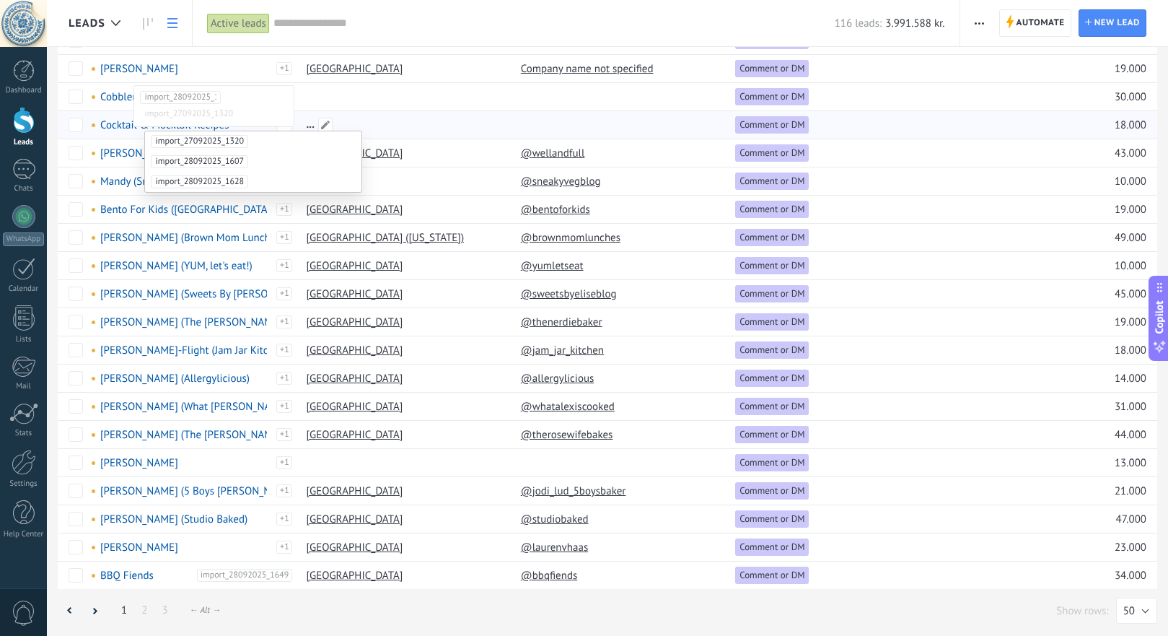
click at [406, 132] on div at bounding box center [402, 124] width 207 height 27
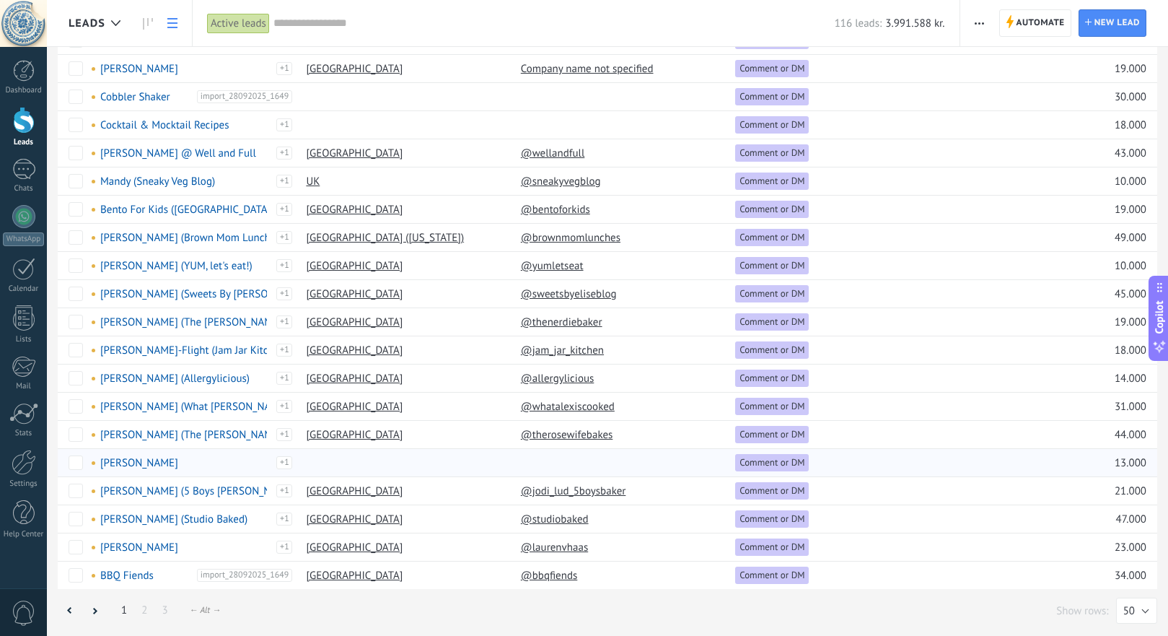
click at [556, 462] on div at bounding box center [617, 462] width 207 height 27
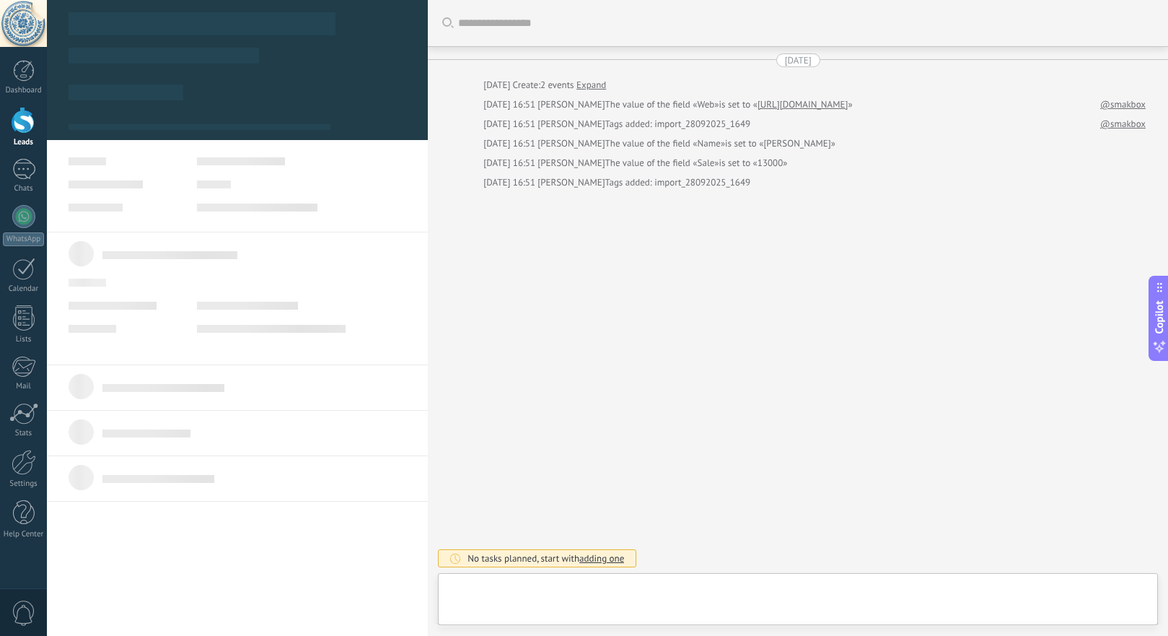
scroll to position [14, 0]
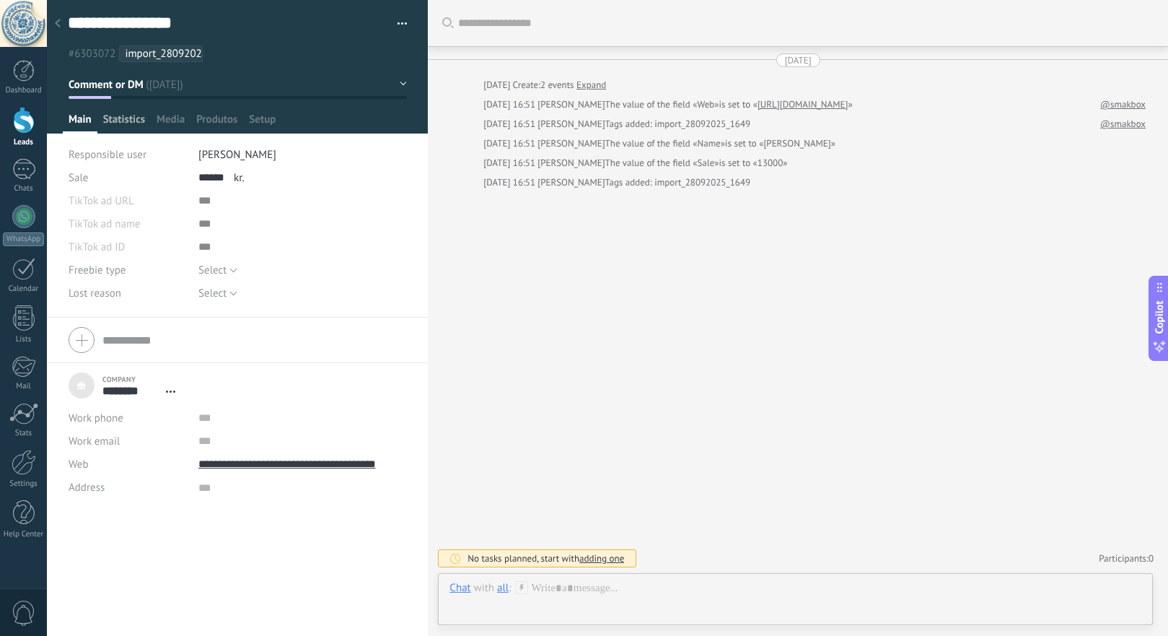
click at [129, 120] on span "Statistics" at bounding box center [124, 123] width 42 height 21
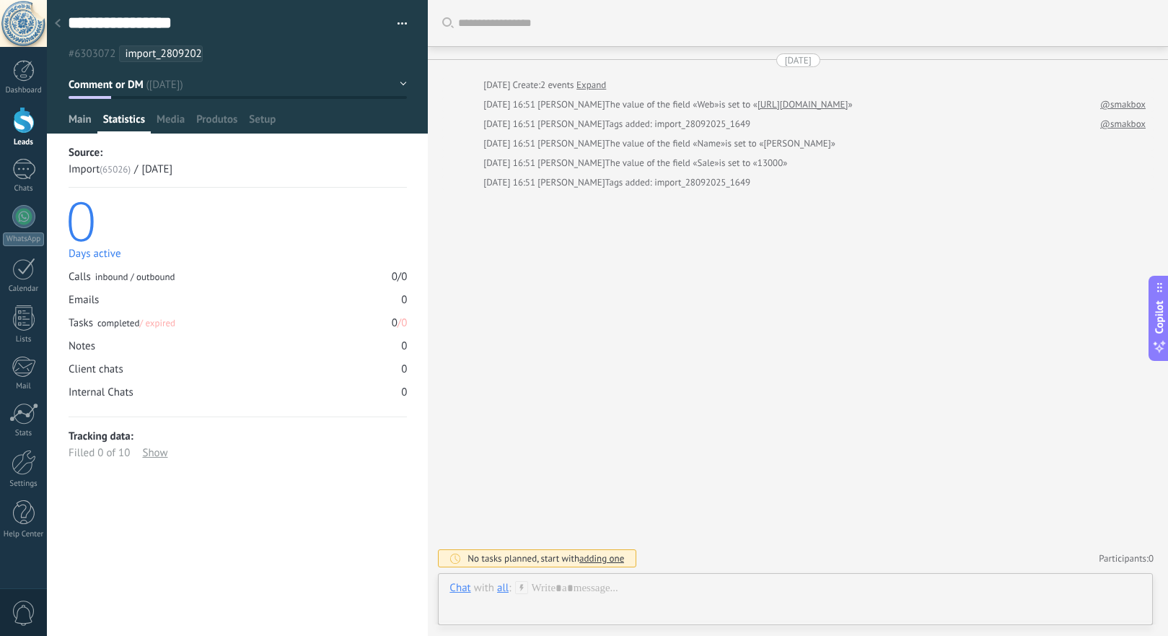
click at [77, 121] on span "Main" at bounding box center [80, 123] width 23 height 21
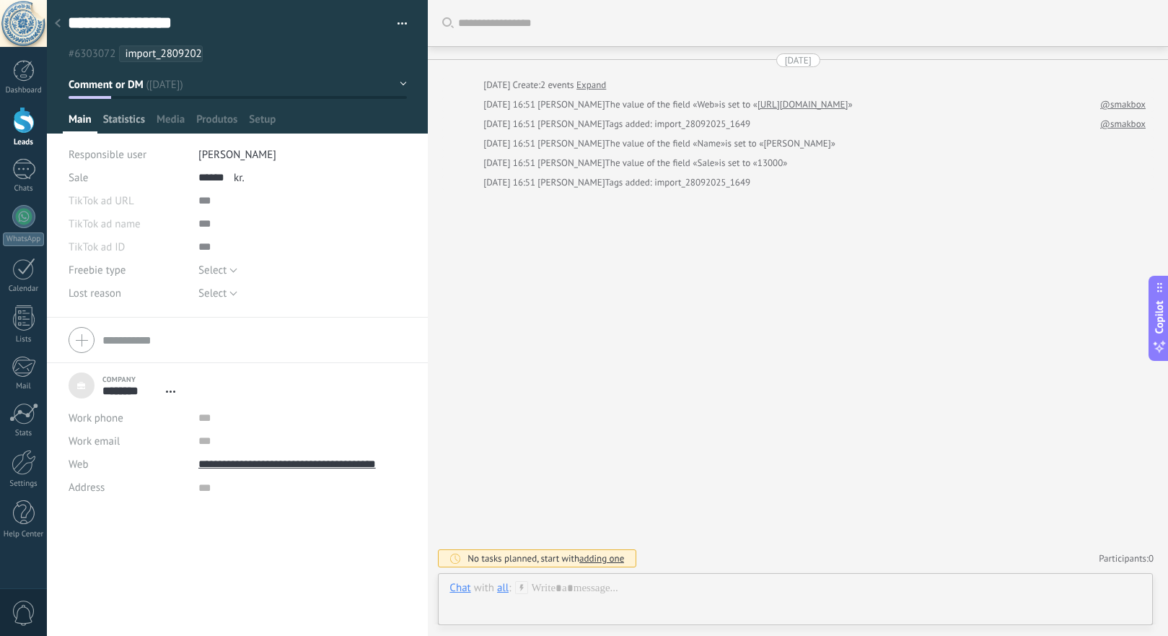
click at [134, 117] on span "Statistics" at bounding box center [124, 123] width 42 height 21
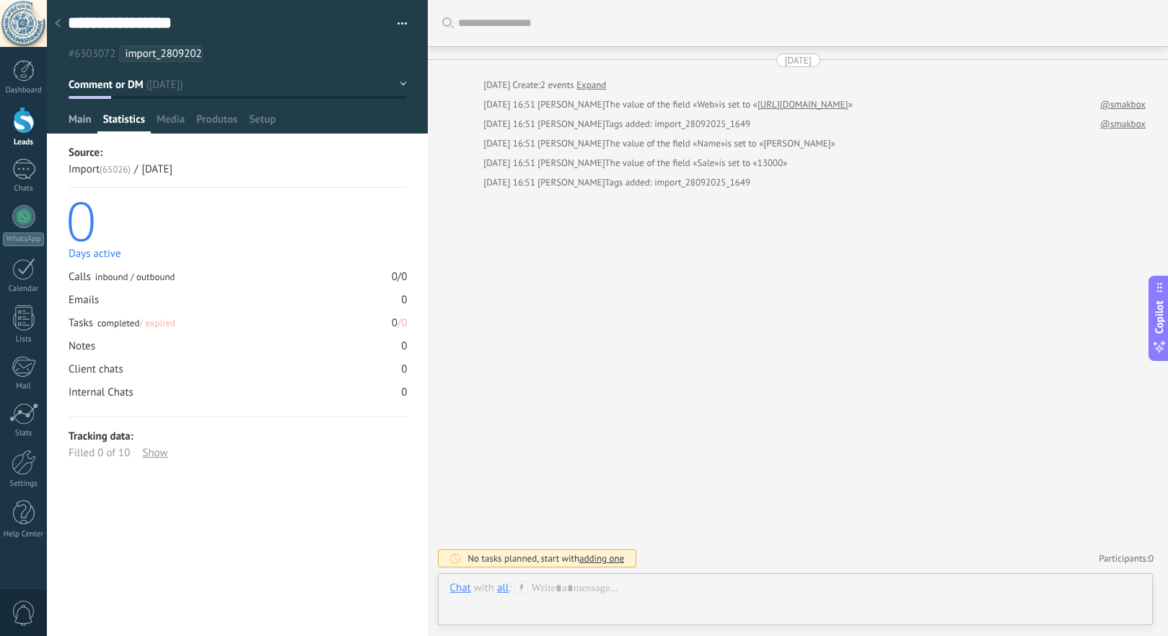
click at [80, 120] on span "Main" at bounding box center [80, 123] width 23 height 21
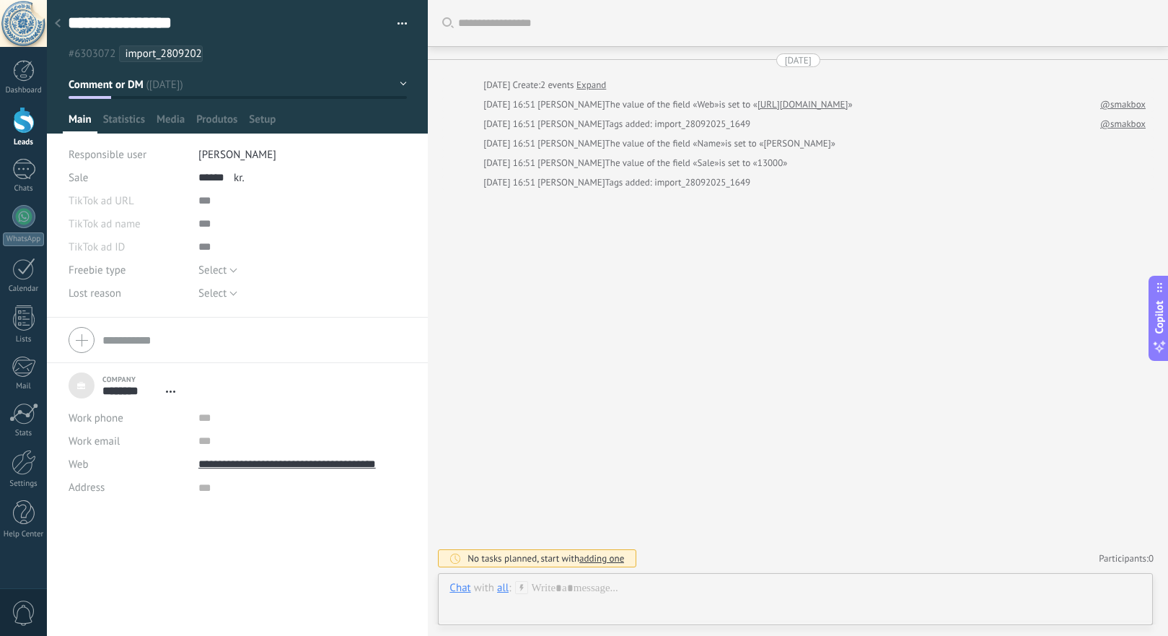
click at [397, 20] on button "button" at bounding box center [397, 24] width 21 height 22
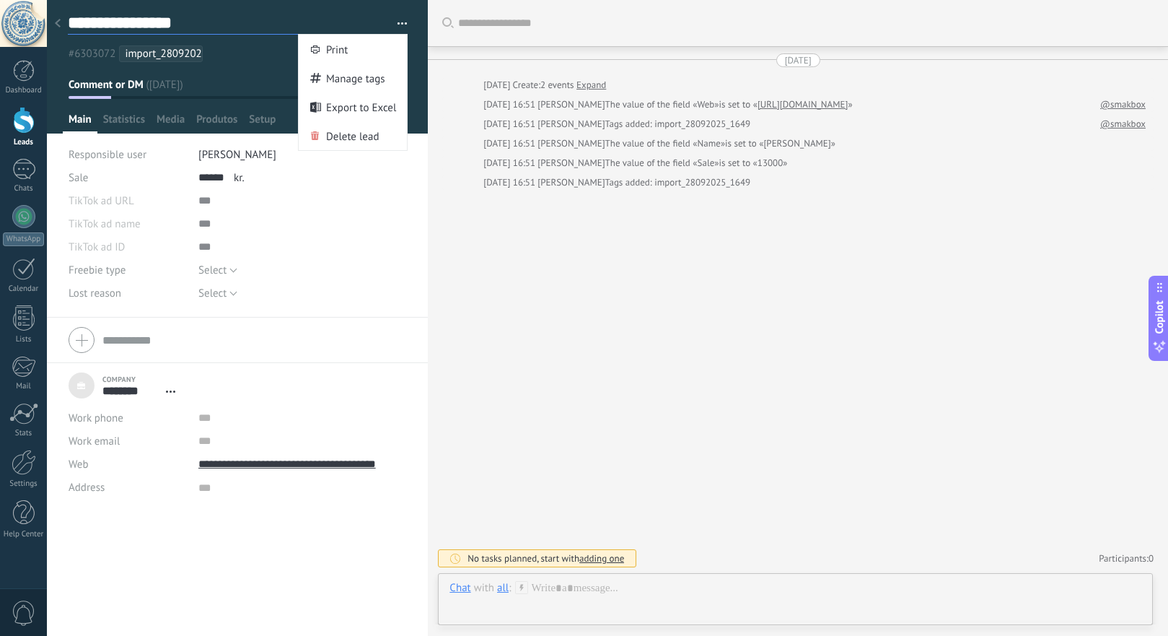
click at [220, 22] on textarea "**********" at bounding box center [225, 23] width 314 height 22
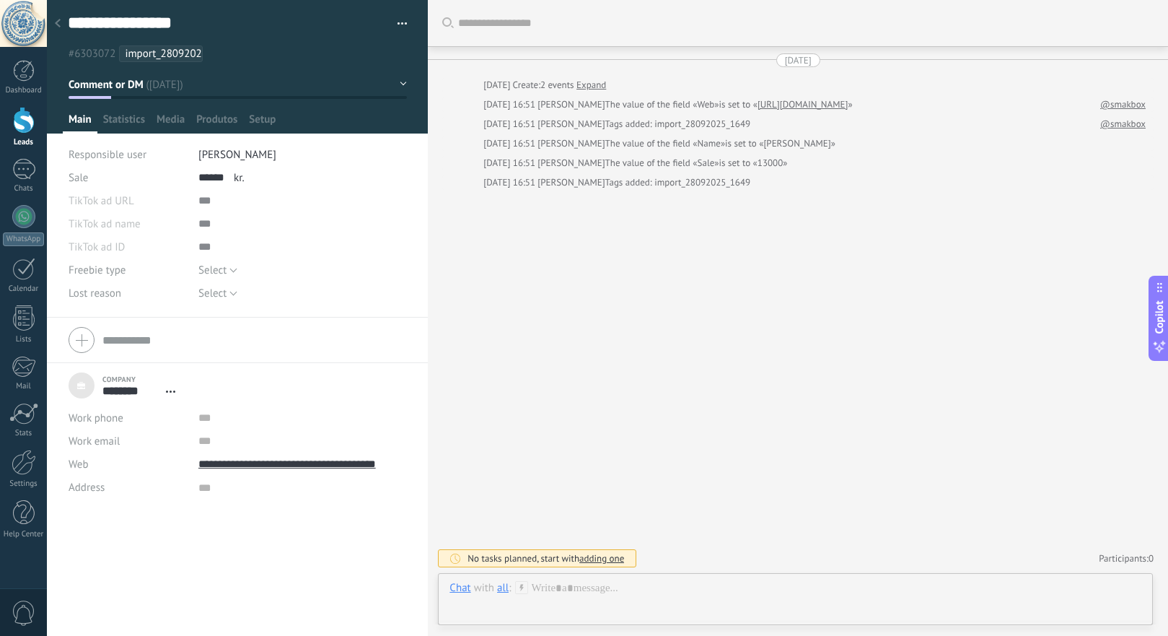
click at [57, 22] on use at bounding box center [58, 23] width 6 height 9
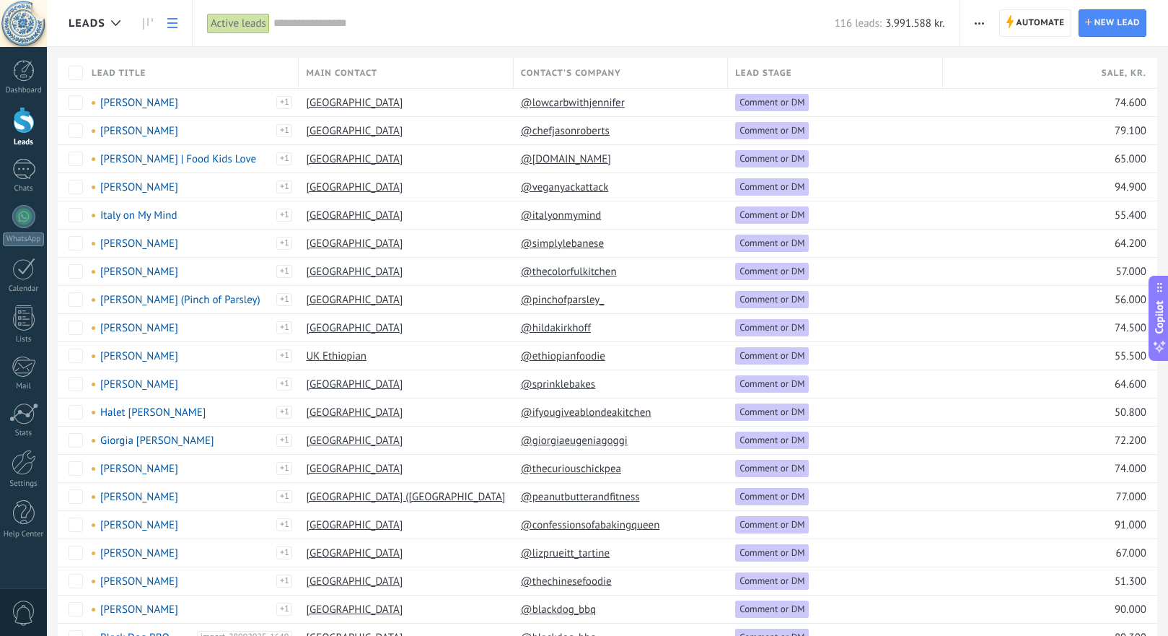
type textarea "***"
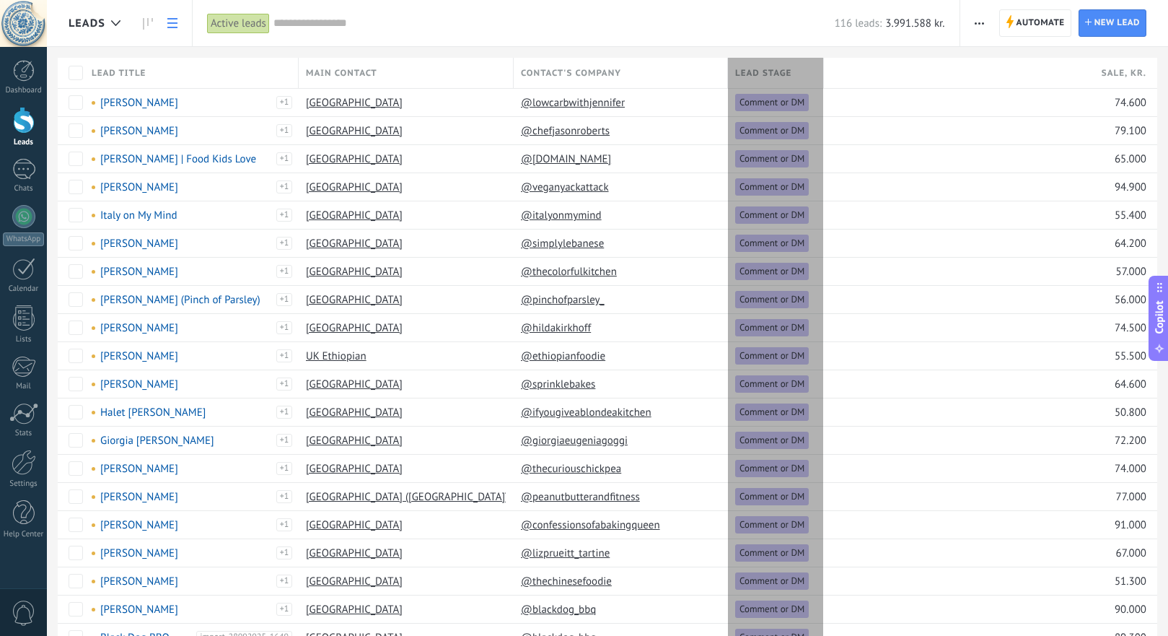
drag, startPoint x: 935, startPoint y: 82, endPoint x: 815, endPoint y: 74, distance: 119.3
click at [815, 74] on div "Lead stage" at bounding box center [776, 73] width 96 height 30
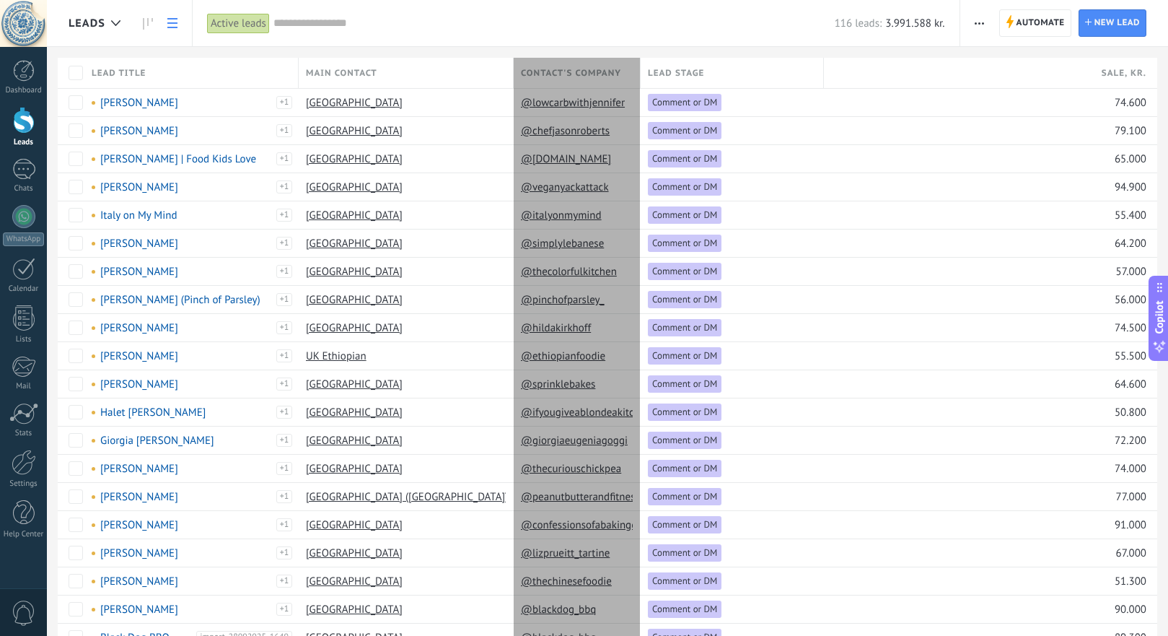
drag, startPoint x: 728, startPoint y: 71, endPoint x: 641, endPoint y: 79, distance: 87.6
click at [641, 79] on div at bounding box center [641, 74] width 16 height 27
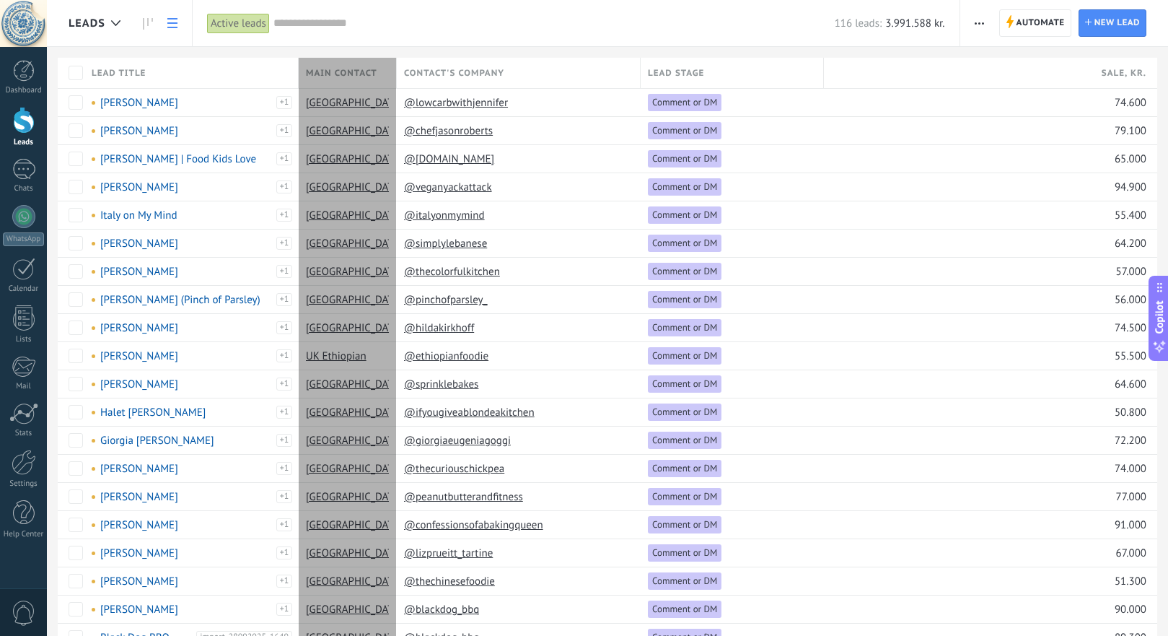
drag, startPoint x: 515, startPoint y: 74, endPoint x: 398, endPoint y: 85, distance: 117.5
click at [398, 85] on div at bounding box center [397, 74] width 16 height 27
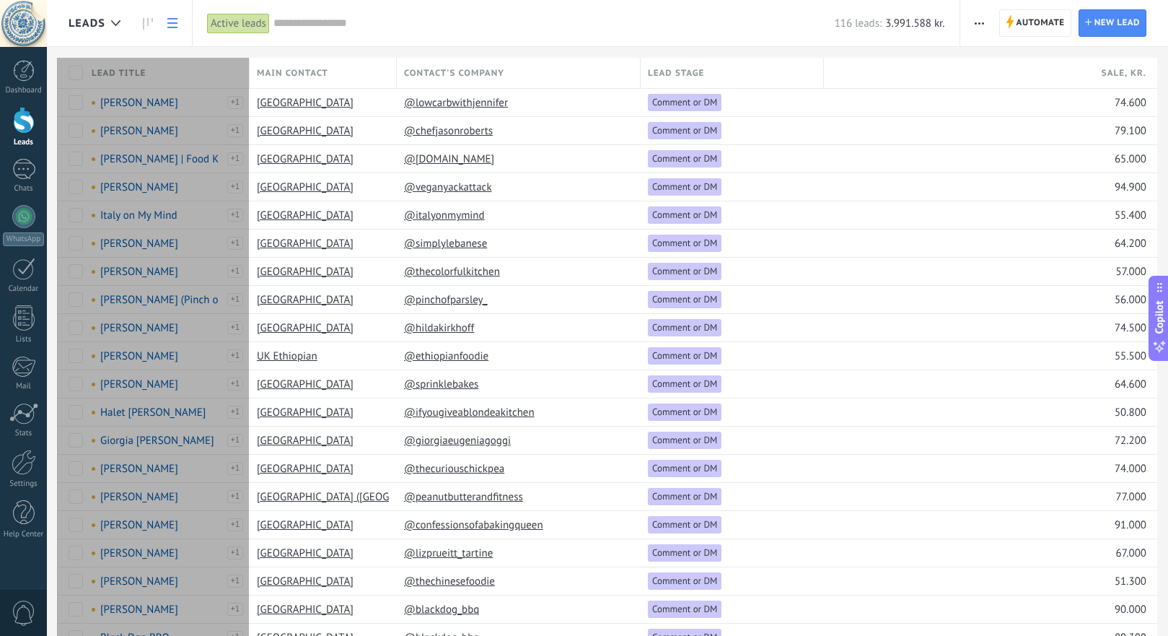
drag, startPoint x: 297, startPoint y: 73, endPoint x: 248, endPoint y: 83, distance: 50.1
click at [248, 83] on div "Lead title" at bounding box center [166, 73] width 165 height 30
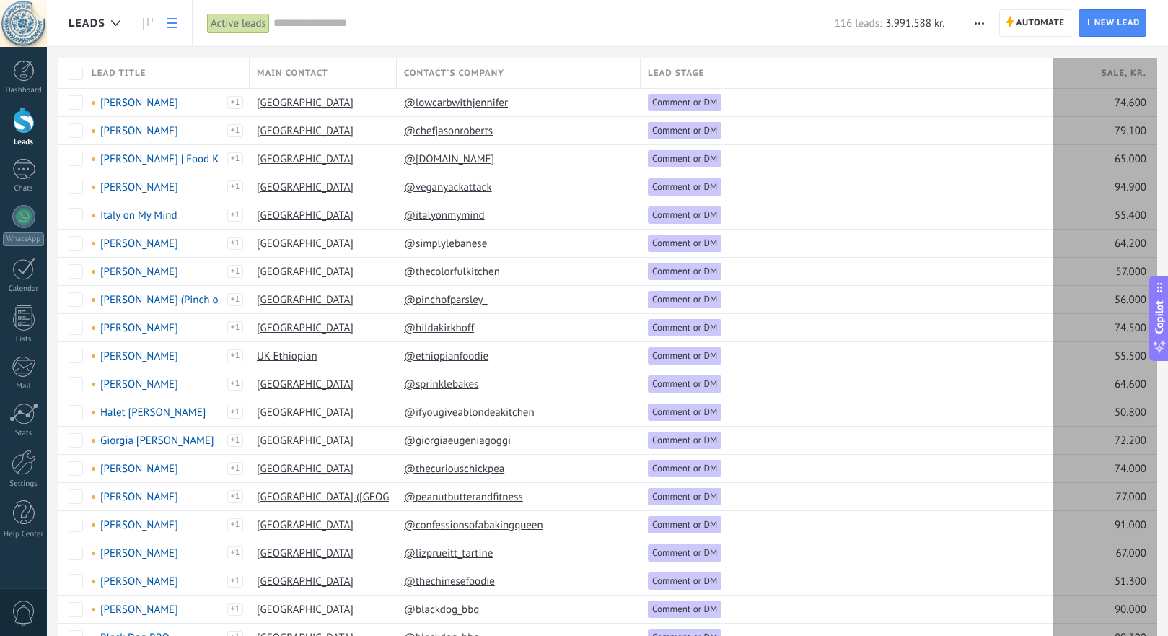
drag, startPoint x: 1155, startPoint y: 67, endPoint x: 926, endPoint y: 84, distance: 230.1
click at [926, 84] on div "Lead title Main contact Contact's company Lead stage Sale , kr." at bounding box center [608, 73] width 1100 height 30
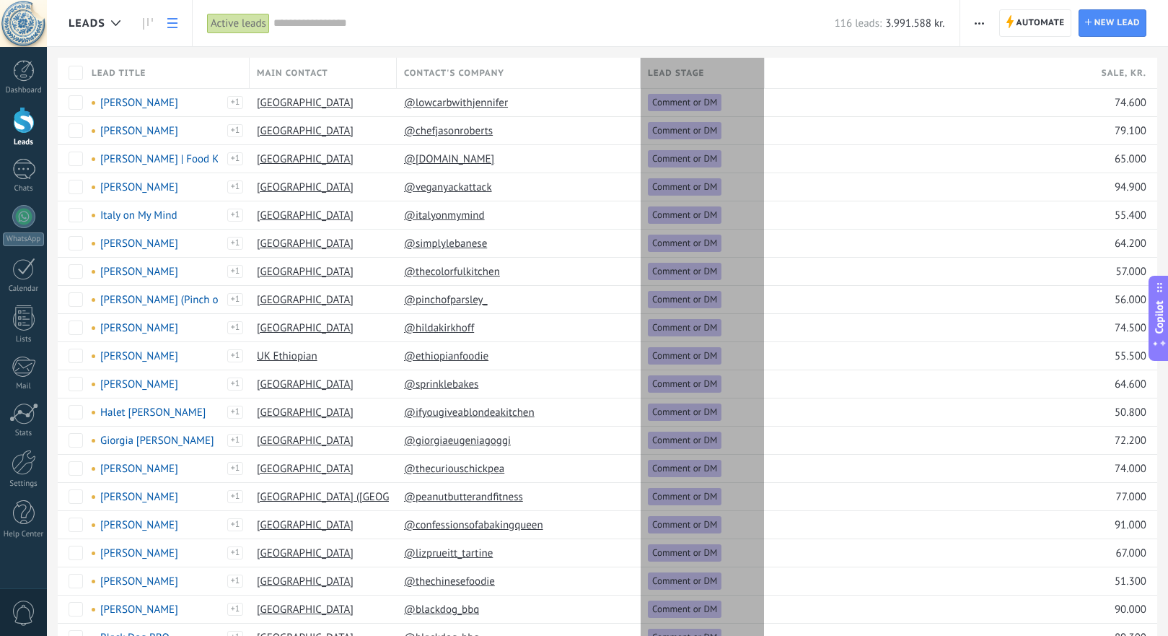
drag, startPoint x: 1051, startPoint y: 67, endPoint x: 763, endPoint y: 84, distance: 289.1
click at [763, 84] on div "Lead stage" at bounding box center [703, 73] width 124 height 30
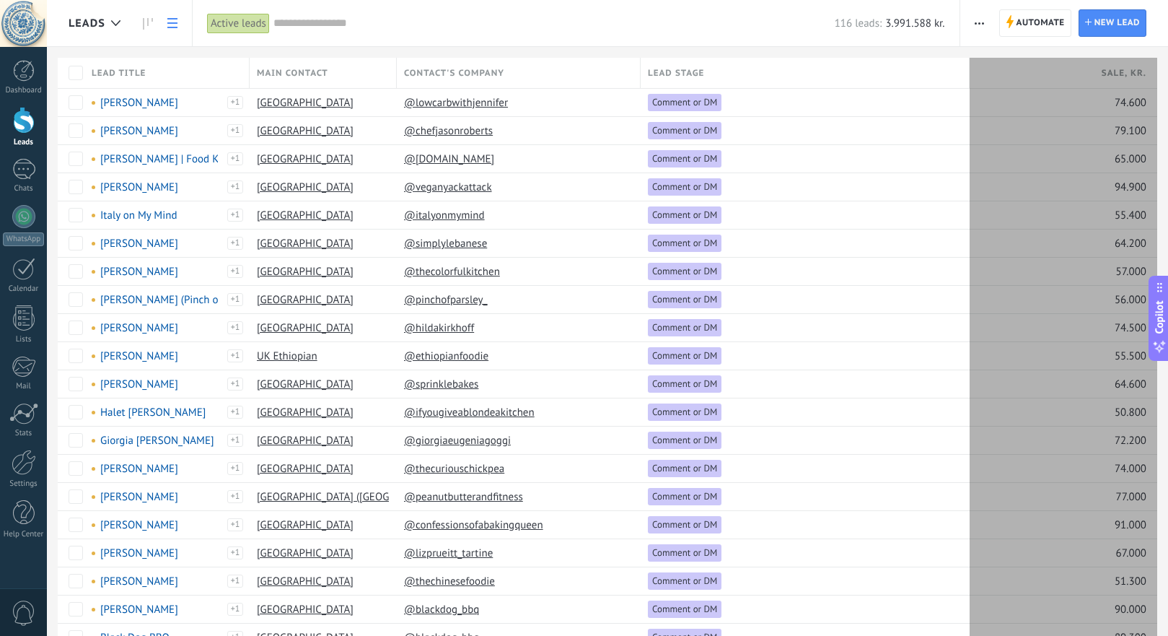
drag, startPoint x: 1155, startPoint y: 71, endPoint x: 1009, endPoint y: 74, distance: 146.5
click at [1009, 74] on div "Sale , kr." at bounding box center [1064, 73] width 188 height 30
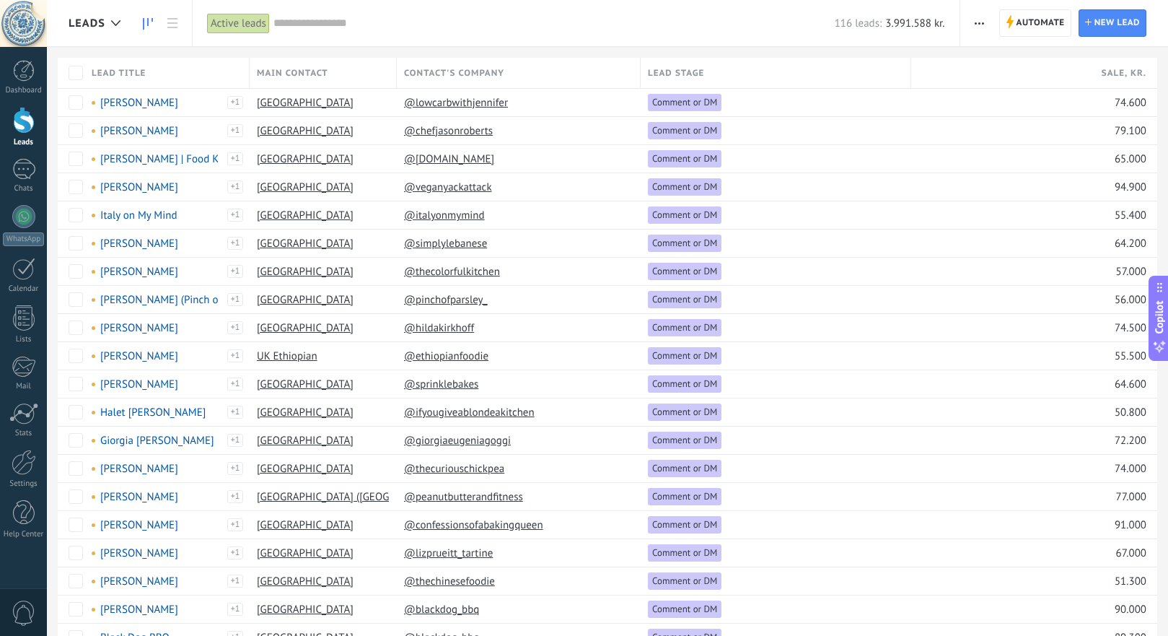
click at [149, 26] on icon at bounding box center [148, 24] width 10 height 12
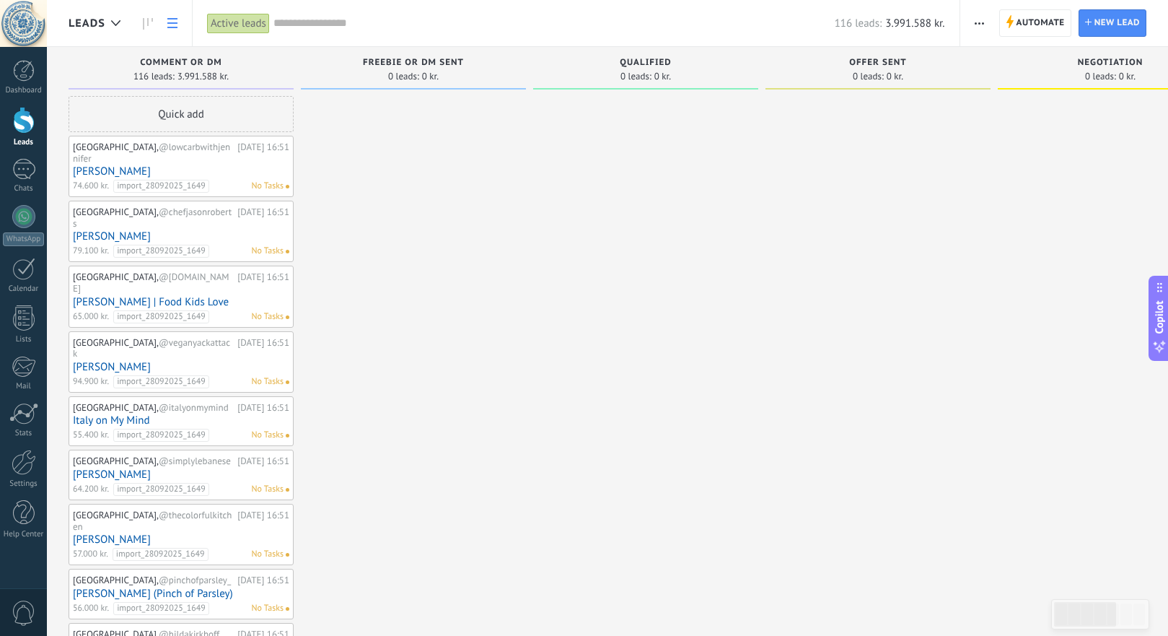
click at [171, 23] on use at bounding box center [172, 23] width 10 height 10
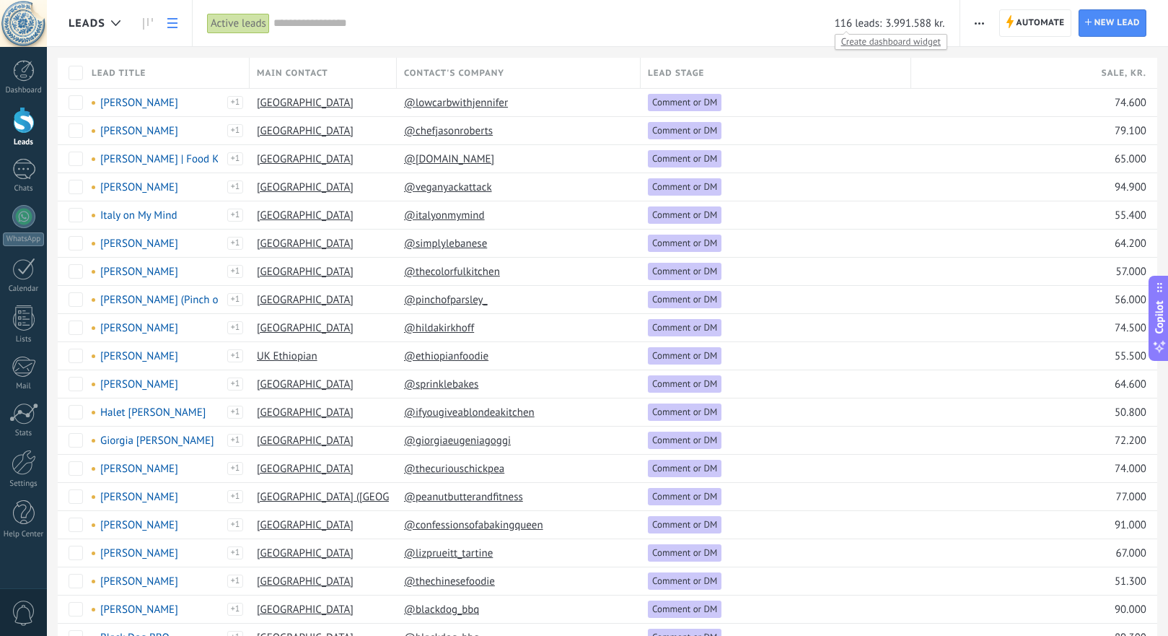
click at [860, 38] on span "Create dashboard widget" at bounding box center [891, 41] width 111 height 15
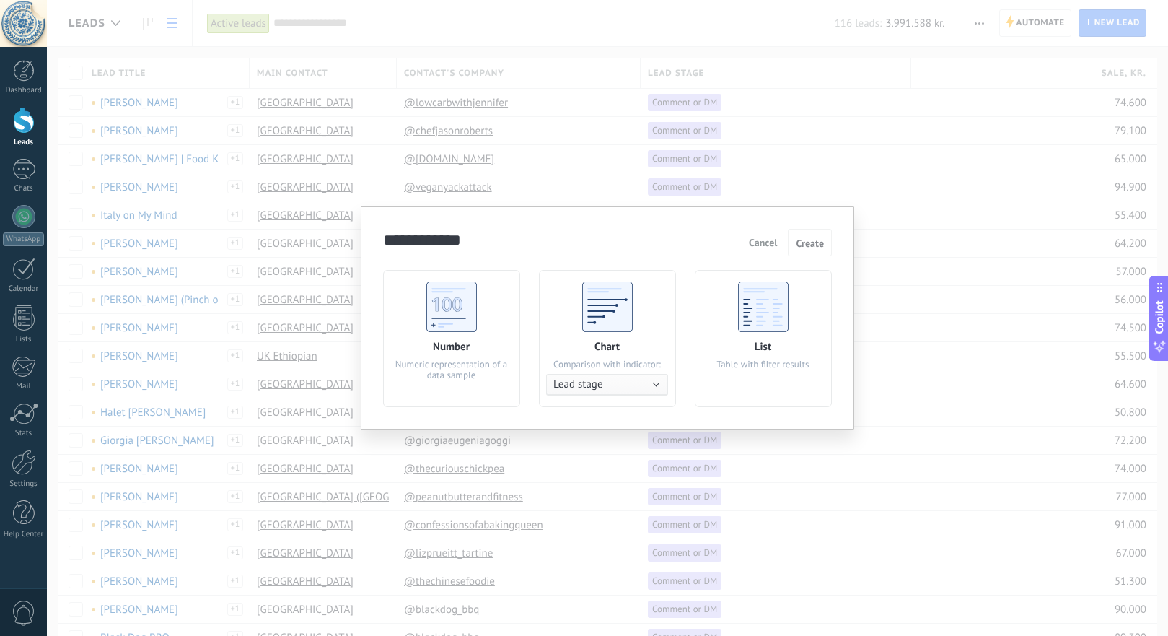
click at [766, 245] on span "Cancel" at bounding box center [763, 242] width 28 height 13
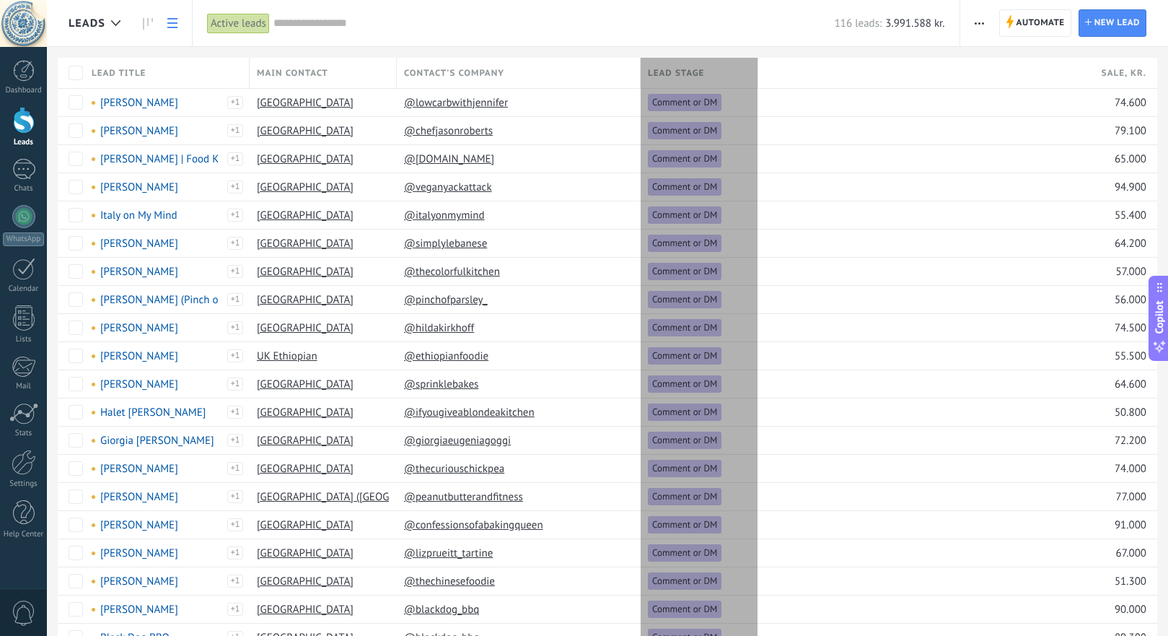
drag, startPoint x: 914, startPoint y: 71, endPoint x: 761, endPoint y: 78, distance: 153.2
click at [761, 78] on div at bounding box center [759, 74] width 16 height 27
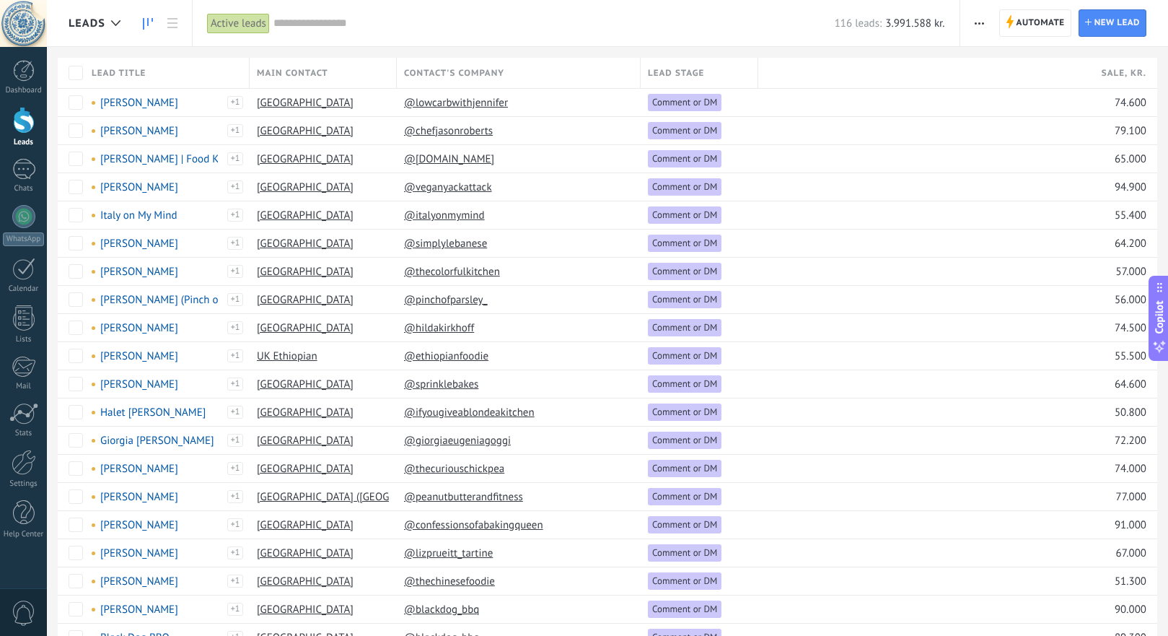
click at [154, 25] on link at bounding box center [148, 23] width 25 height 28
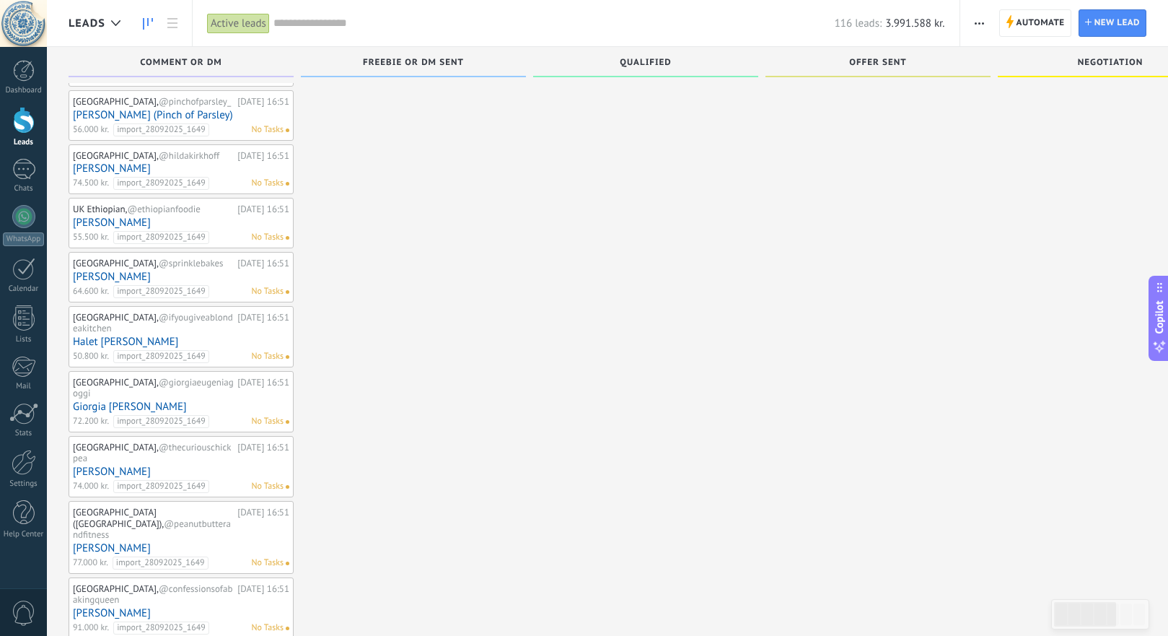
scroll to position [481, 0]
click at [170, 25] on icon at bounding box center [172, 23] width 10 height 10
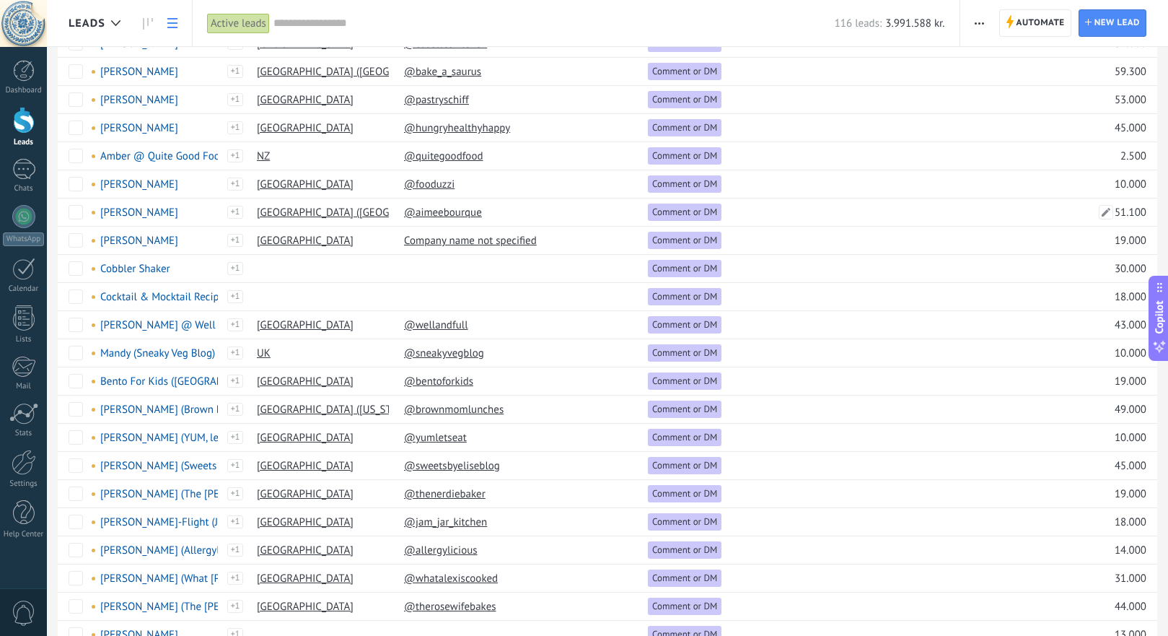
scroll to position [906, 0]
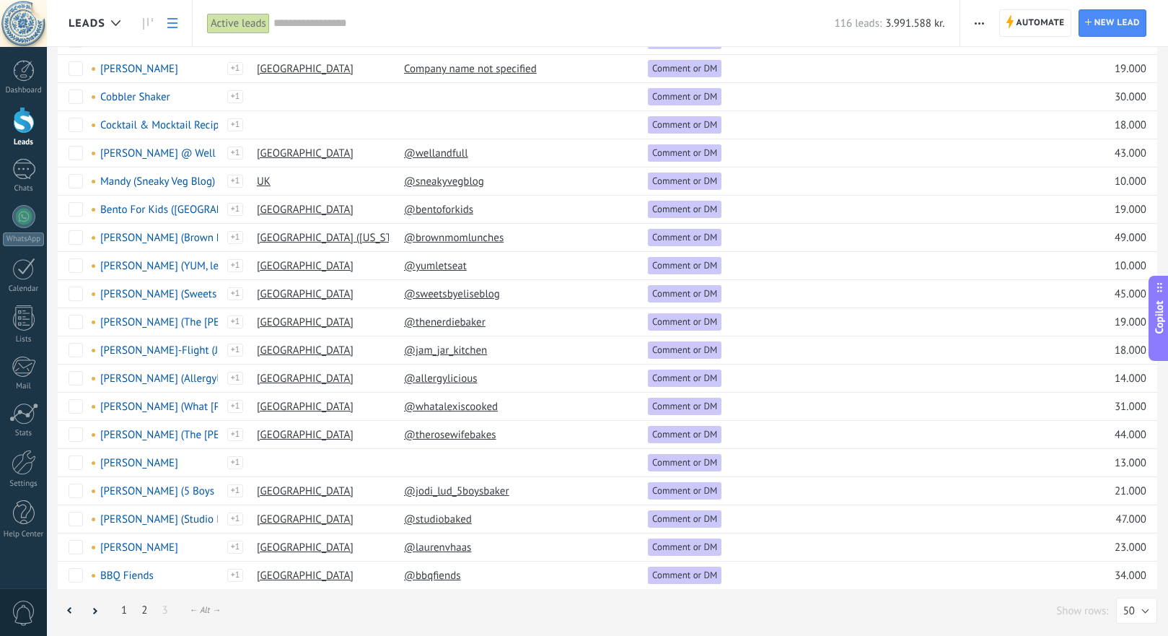
click at [146, 612] on link "2" at bounding box center [144, 610] width 20 height 28
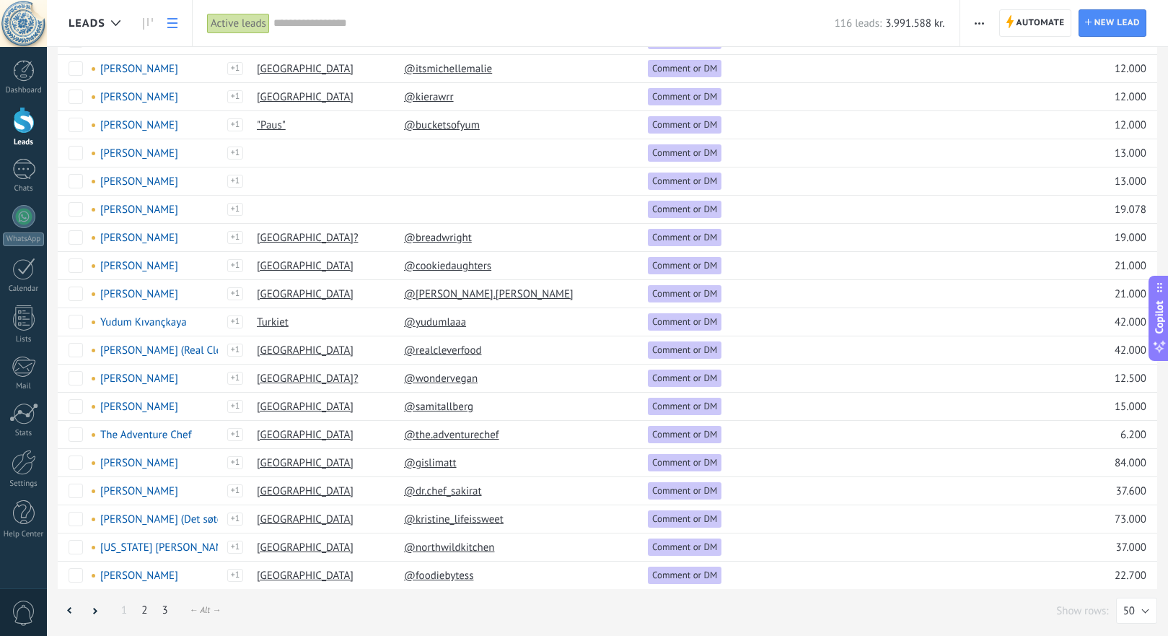
click at [165, 609] on link "3" at bounding box center [164, 610] width 20 height 28
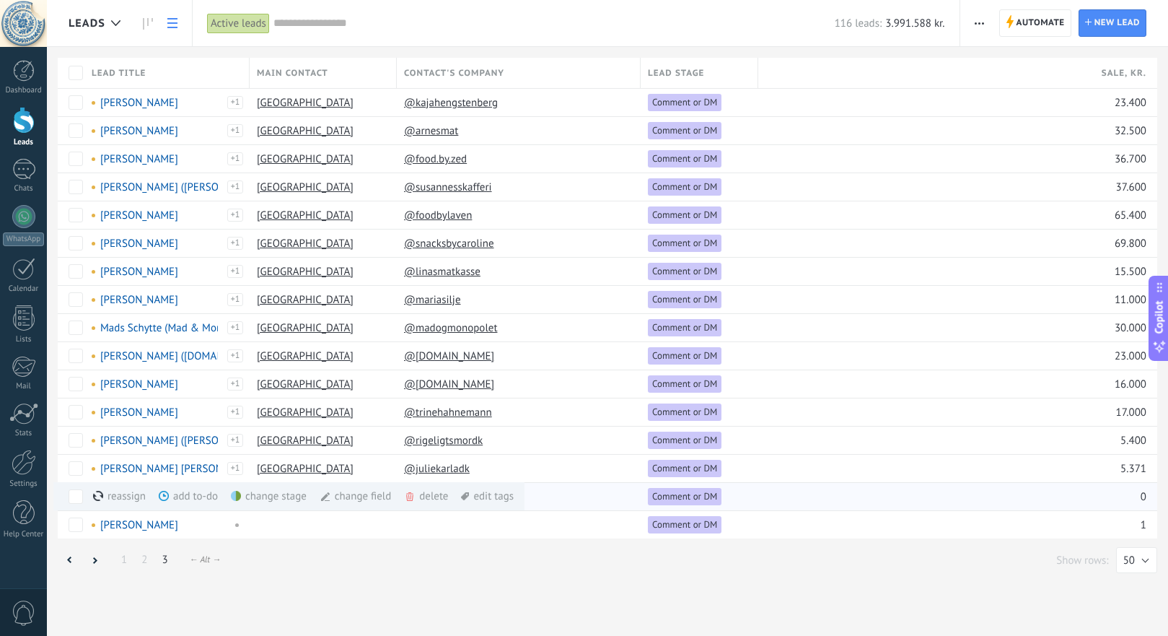
click at [419, 491] on div "delete more" at bounding box center [453, 496] width 98 height 28
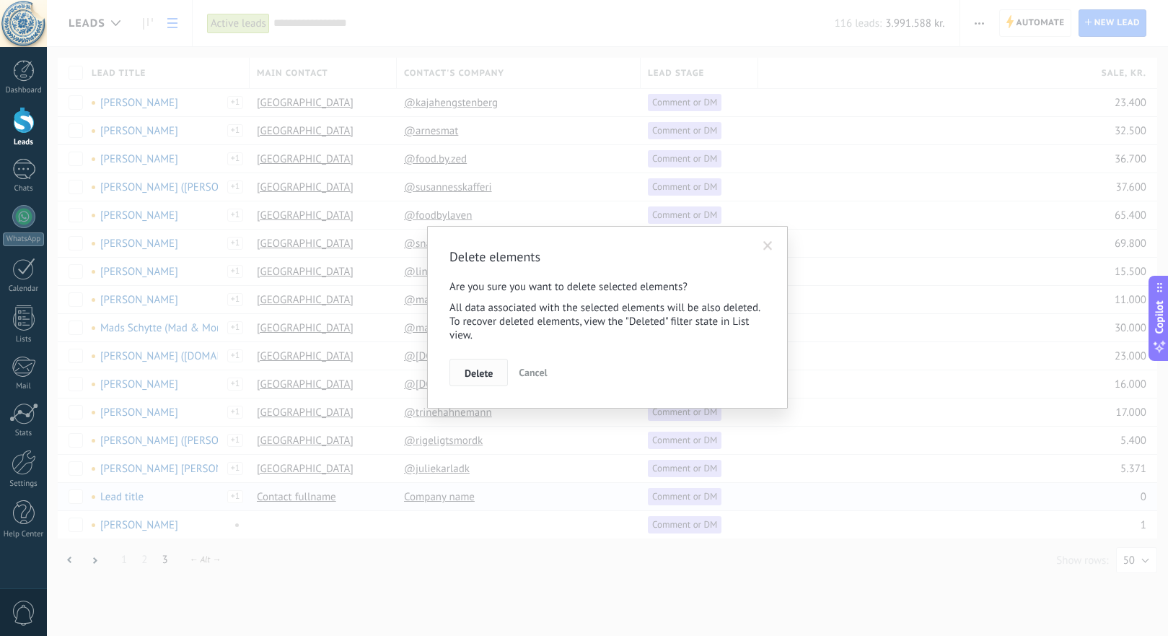
click at [483, 373] on span "Delete" at bounding box center [479, 373] width 28 height 10
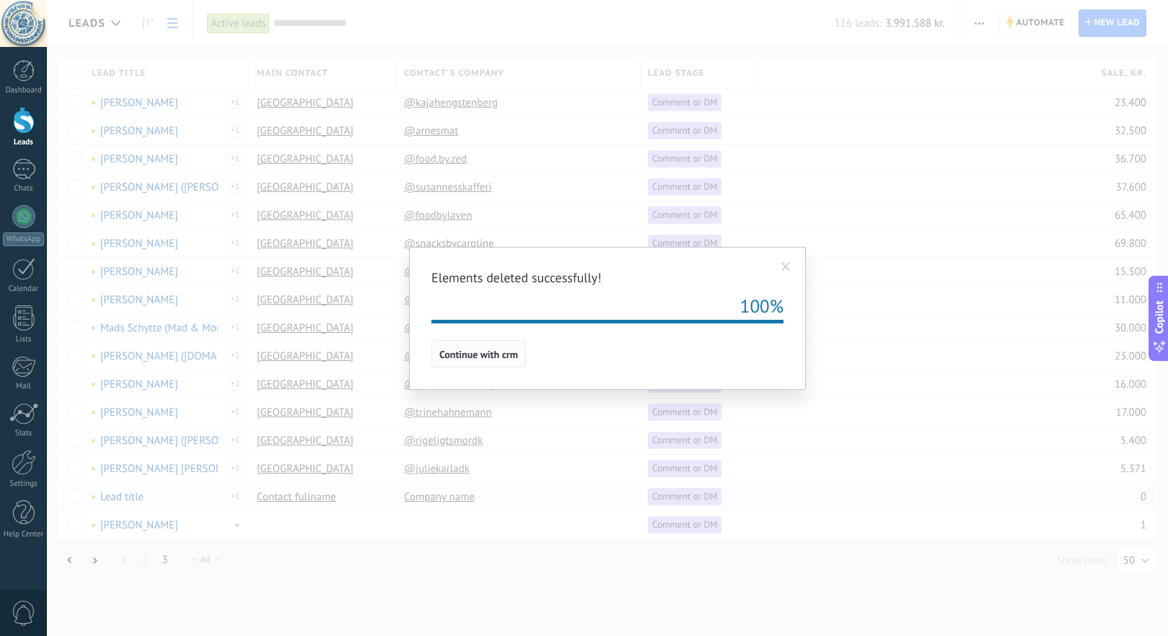
click at [478, 357] on span "Continue with crm" at bounding box center [478, 354] width 79 height 10
